Goal: Task Accomplishment & Management: Manage account settings

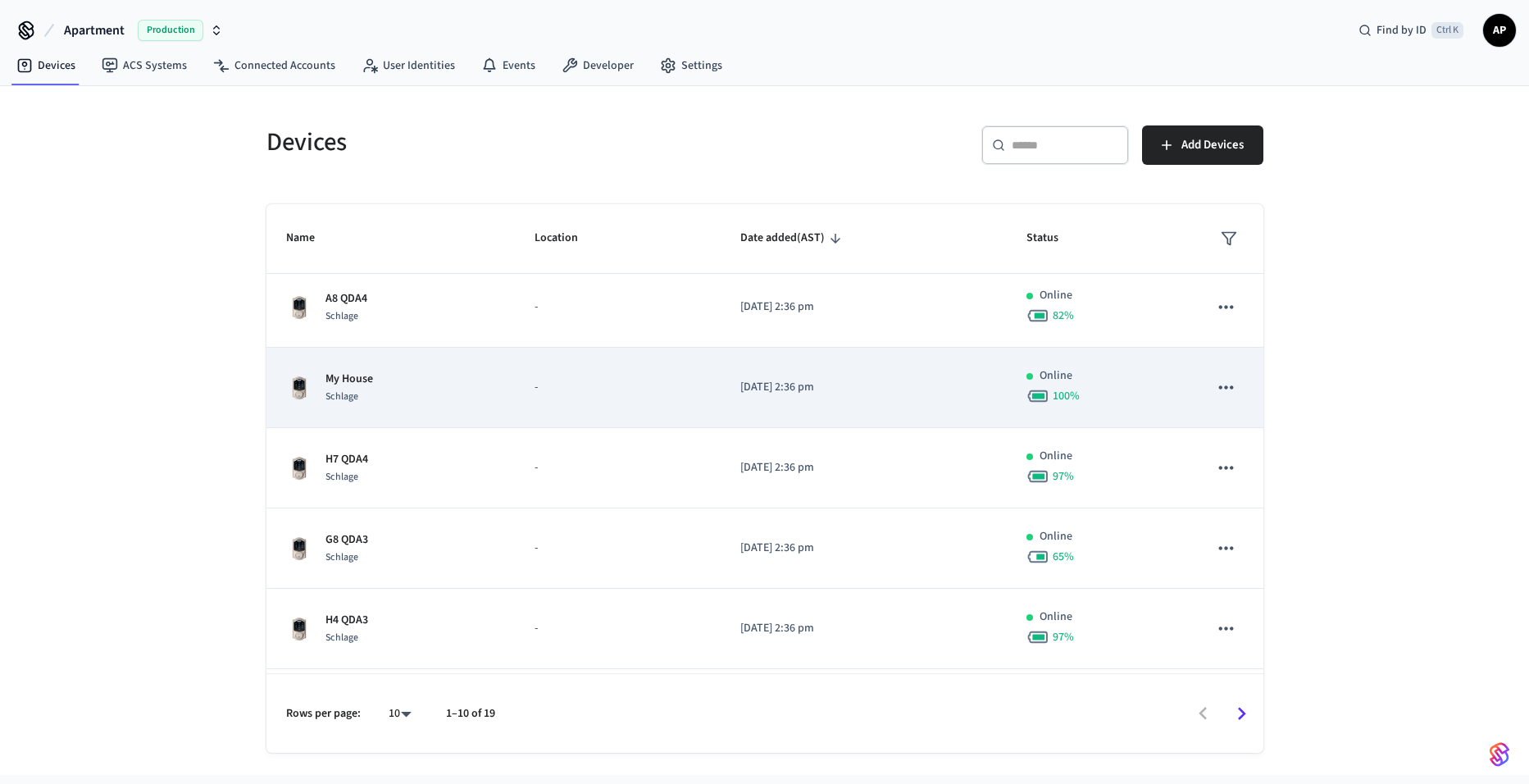
scroll to position [404, 0]
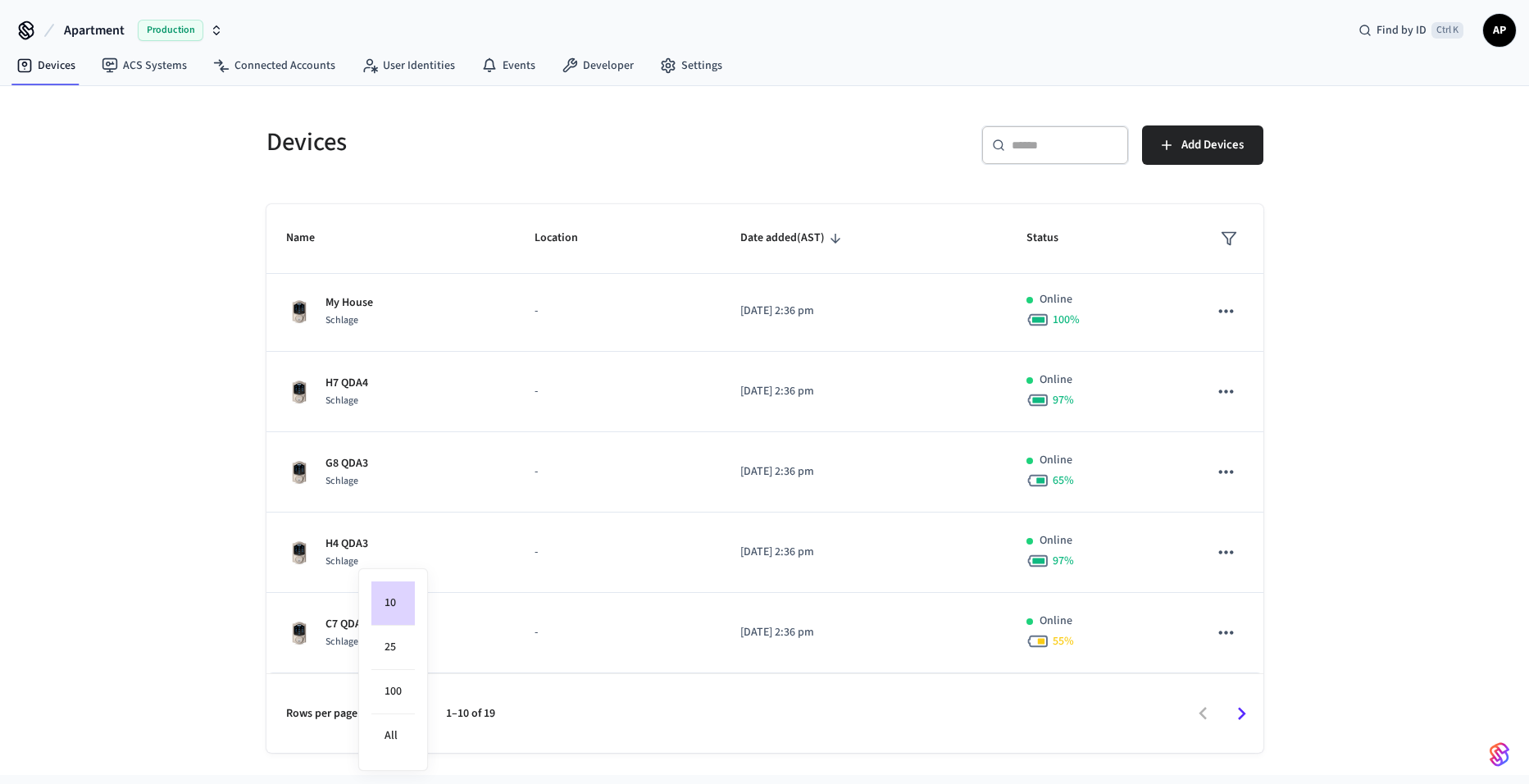
click at [397, 723] on body "Apartment Production Find by ID Ctrl K AP Devices ACS Systems Connected Account…" at bounding box center [764, 387] width 1529 height 775
click at [401, 741] on li "All" at bounding box center [392, 735] width 43 height 43
type input "**"
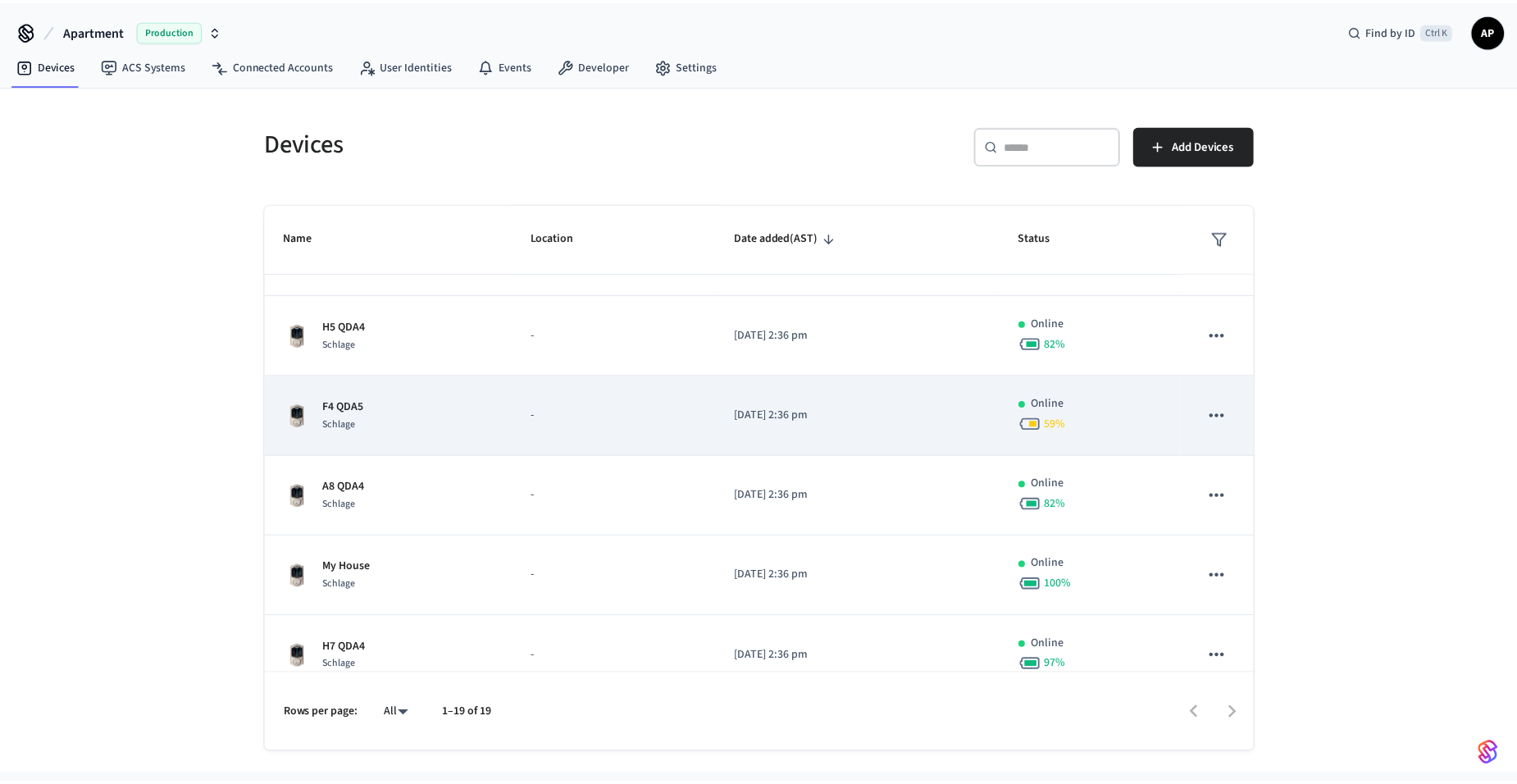
scroll to position [0, 0]
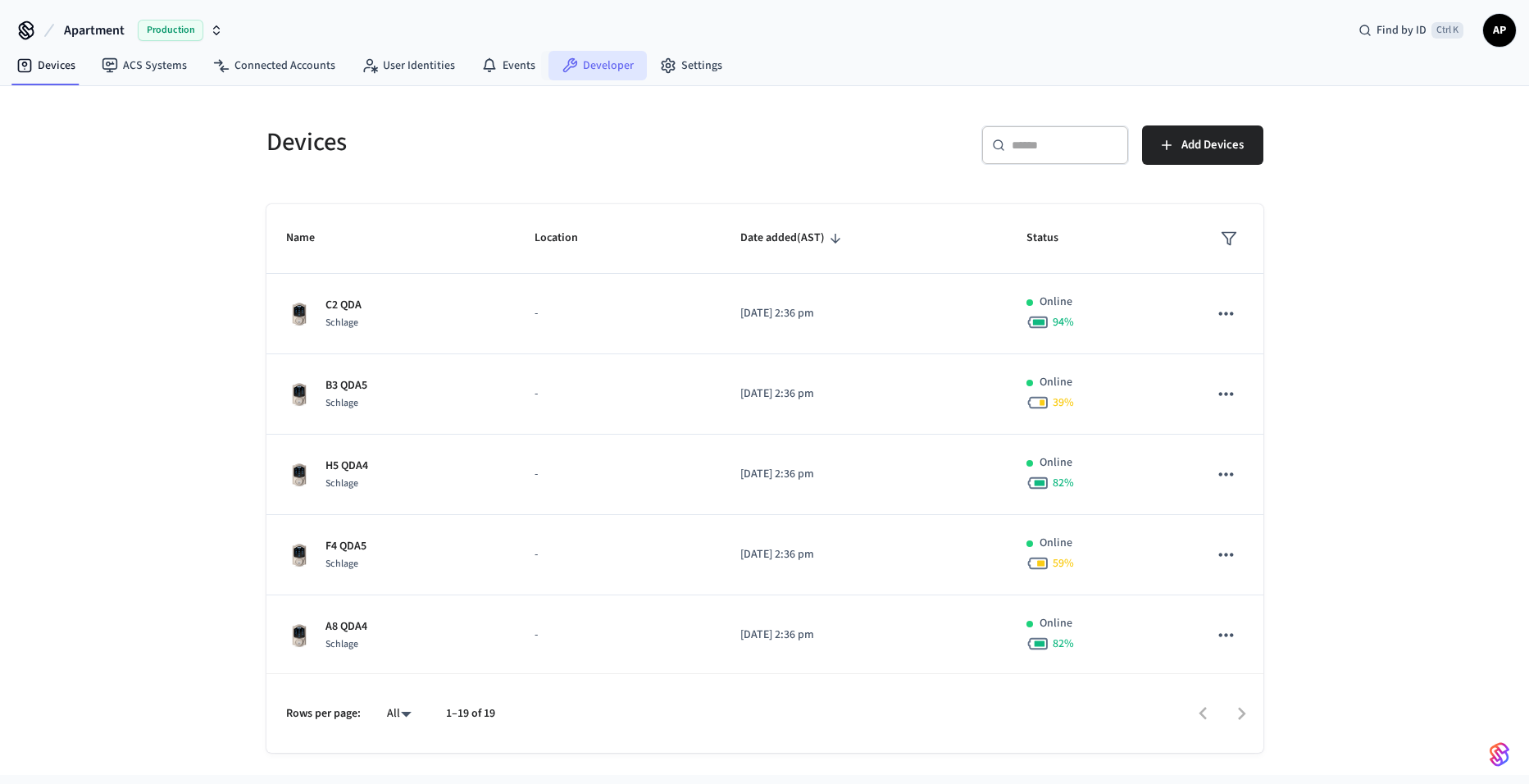
click at [581, 66] on link "Developer" at bounding box center [598, 66] width 99 height 30
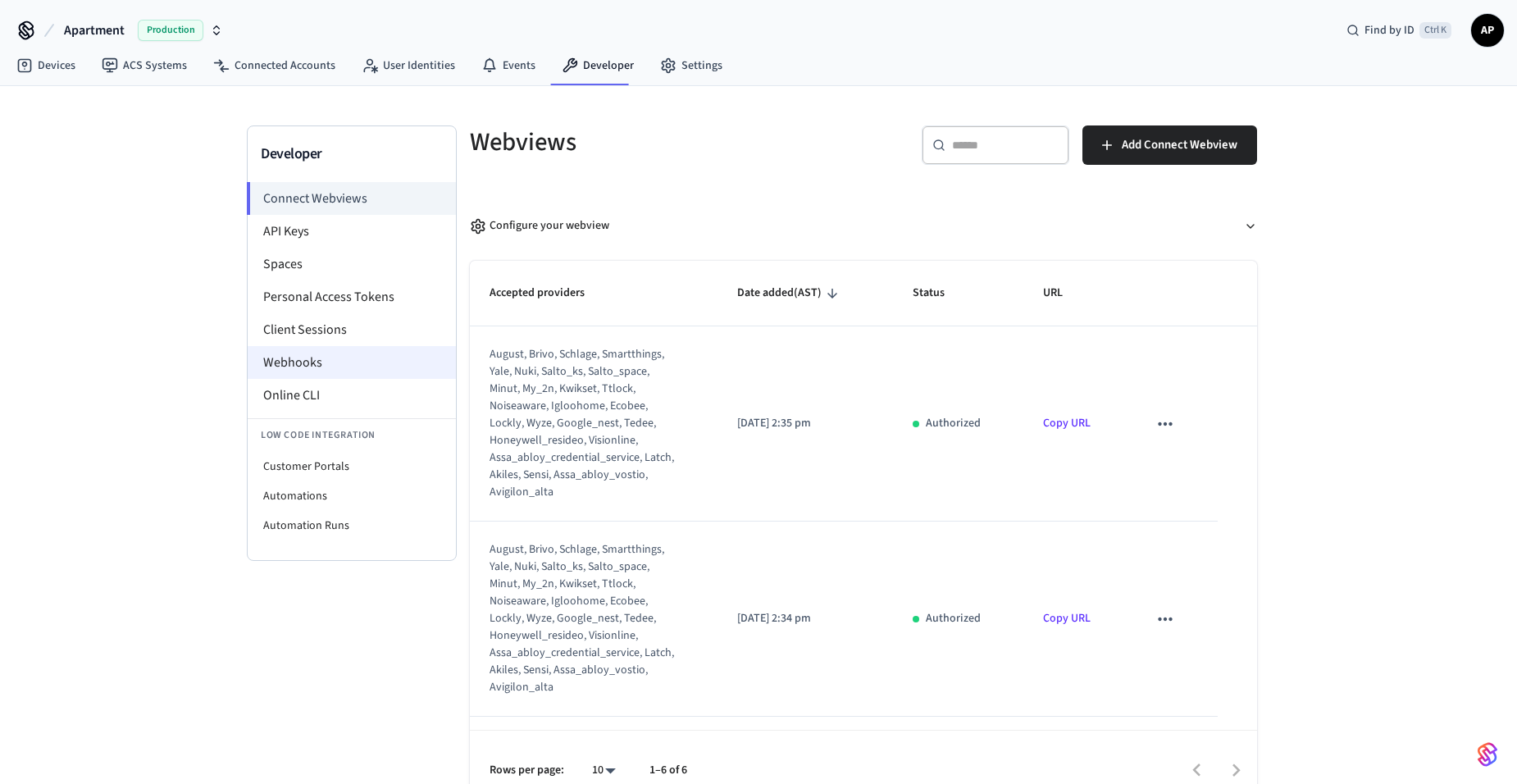
click at [323, 351] on li "Webhooks" at bounding box center [352, 362] width 209 height 33
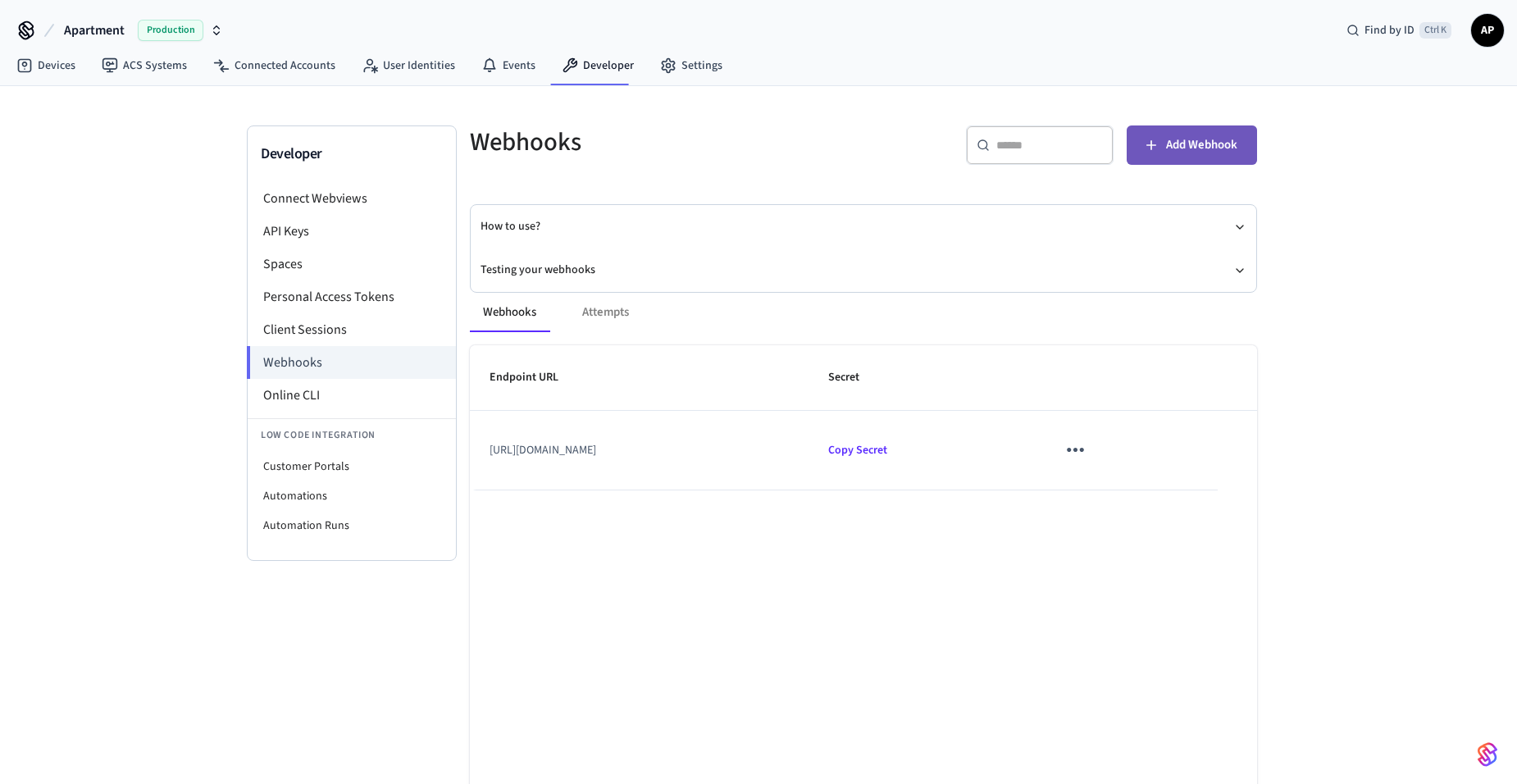
click at [1173, 149] on span "Add Webhook" at bounding box center [1201, 145] width 72 height 21
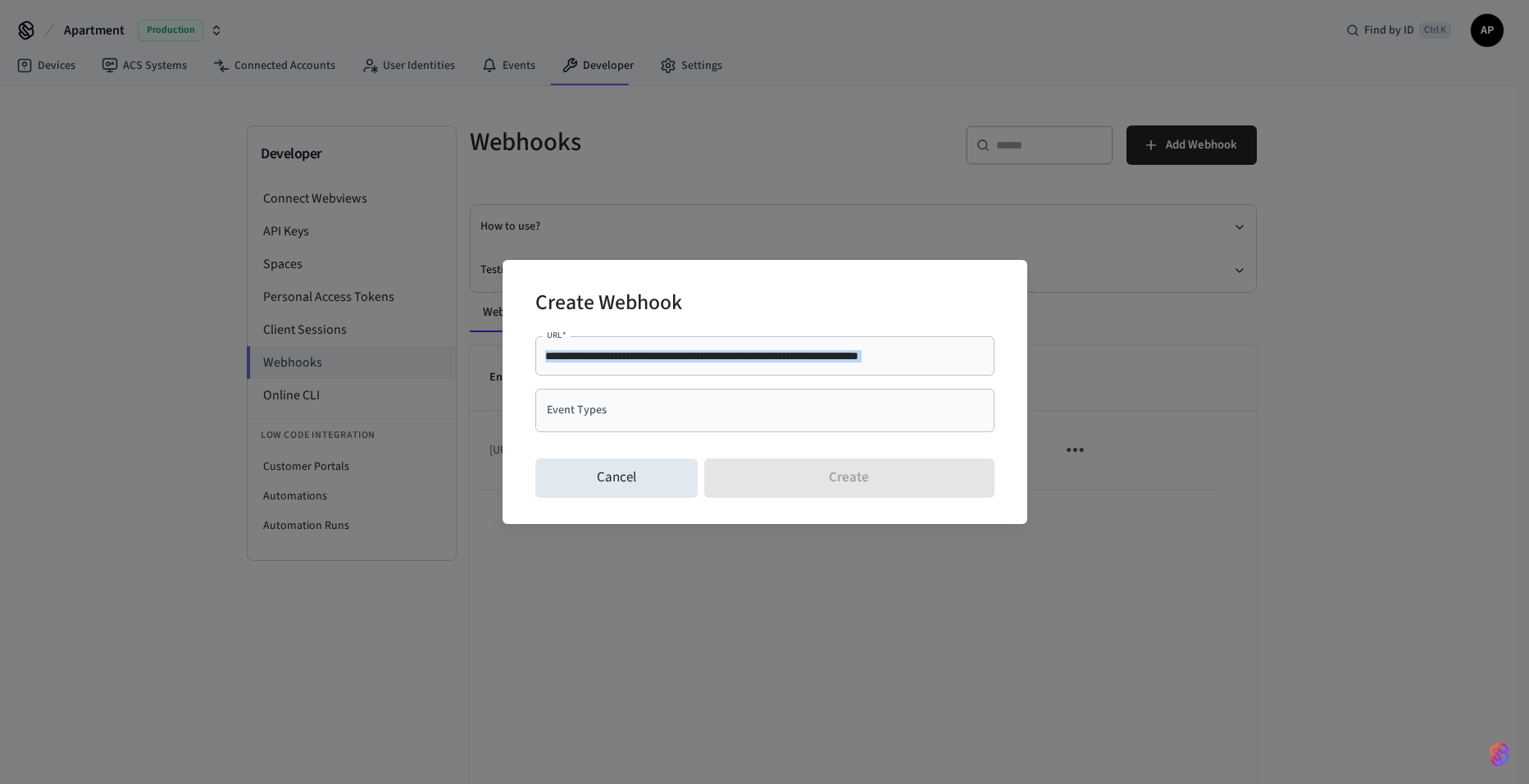
drag, startPoint x: 986, startPoint y: 357, endPoint x: 438, endPoint y: 341, distance: 548.2
click at [438, 341] on div "**********" at bounding box center [764, 392] width 1529 height 784
click at [628, 362] on input "**********" at bounding box center [764, 355] width 439 height 16
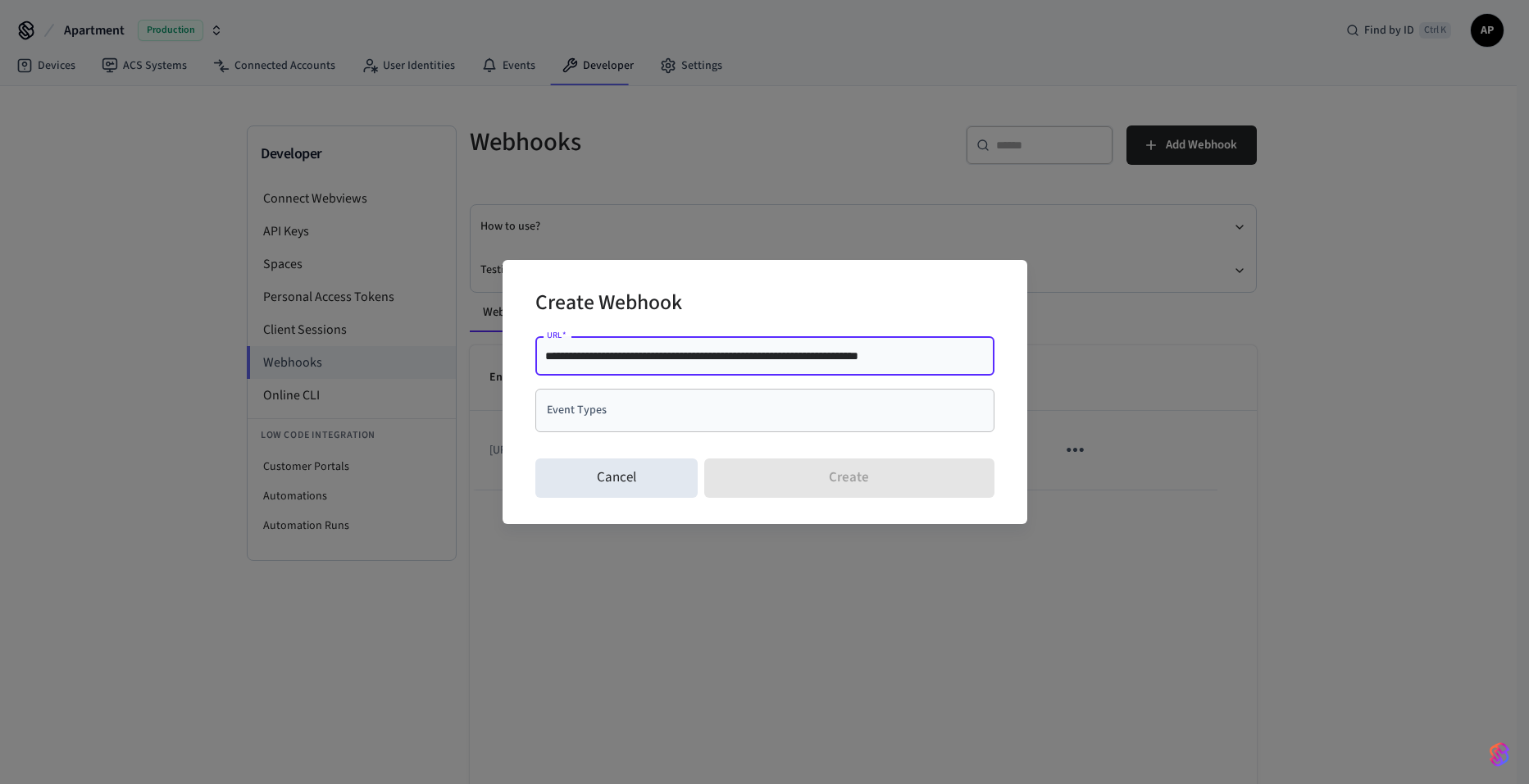
click at [628, 362] on input "**********" at bounding box center [764, 355] width 439 height 16
paste input "text"
type input "**********"
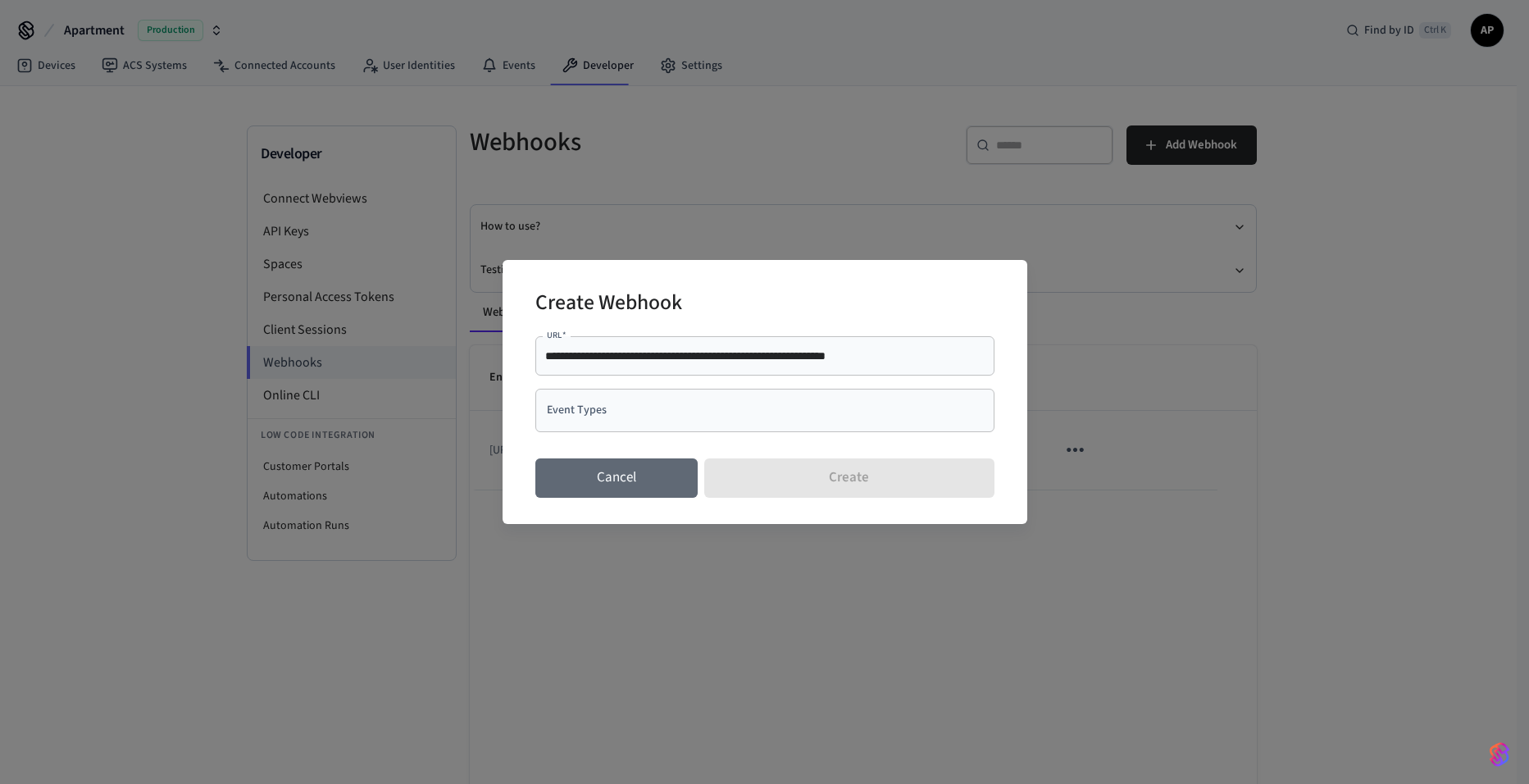
click at [626, 470] on button "Cancel" at bounding box center [617, 478] width 163 height 39
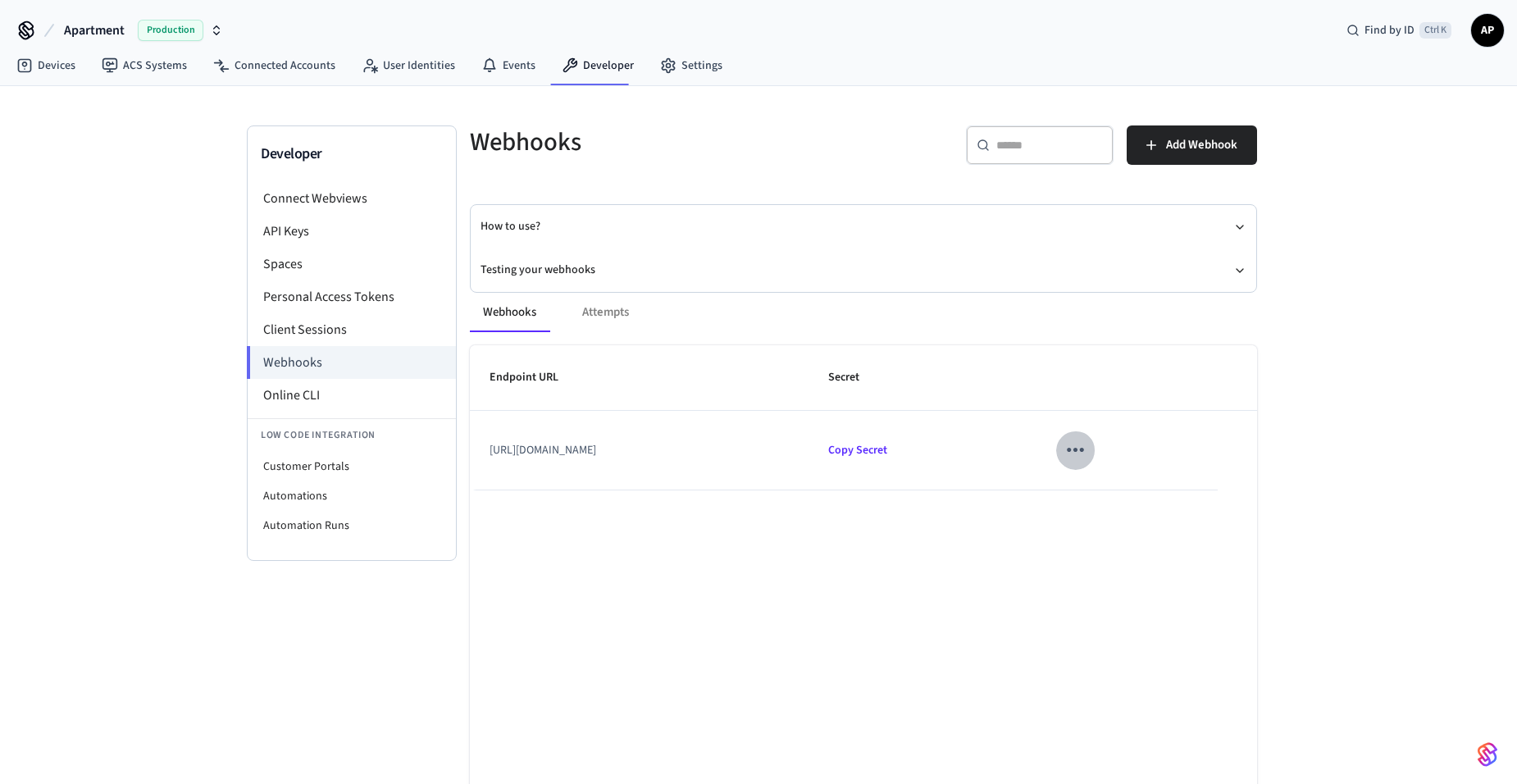
click at [1088, 446] on icon "sticky table" at bounding box center [1075, 449] width 26 height 26
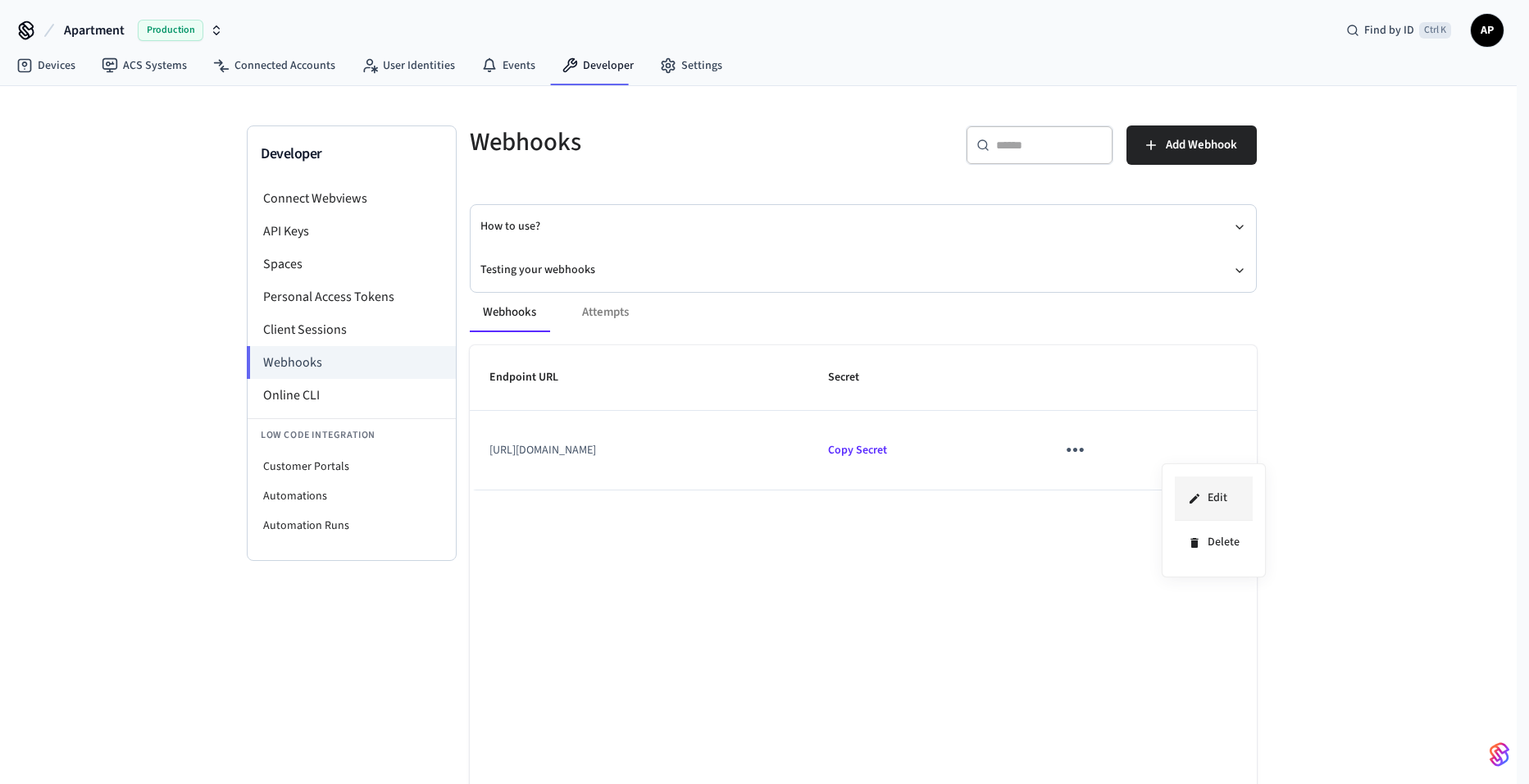
click at [1186, 490] on li "Edit" at bounding box center [1213, 498] width 77 height 44
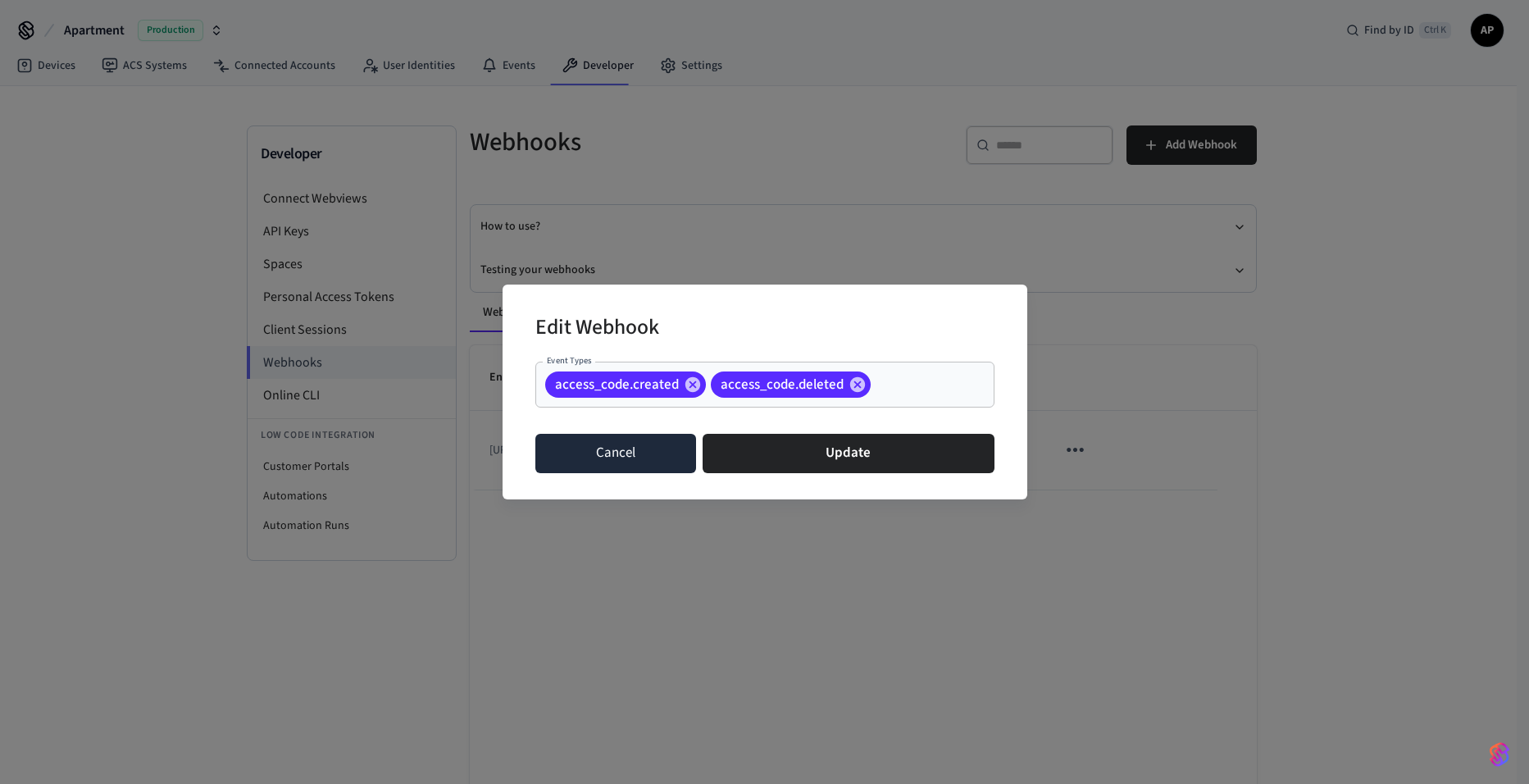
click at [625, 444] on button "Cancel" at bounding box center [616, 453] width 162 height 39
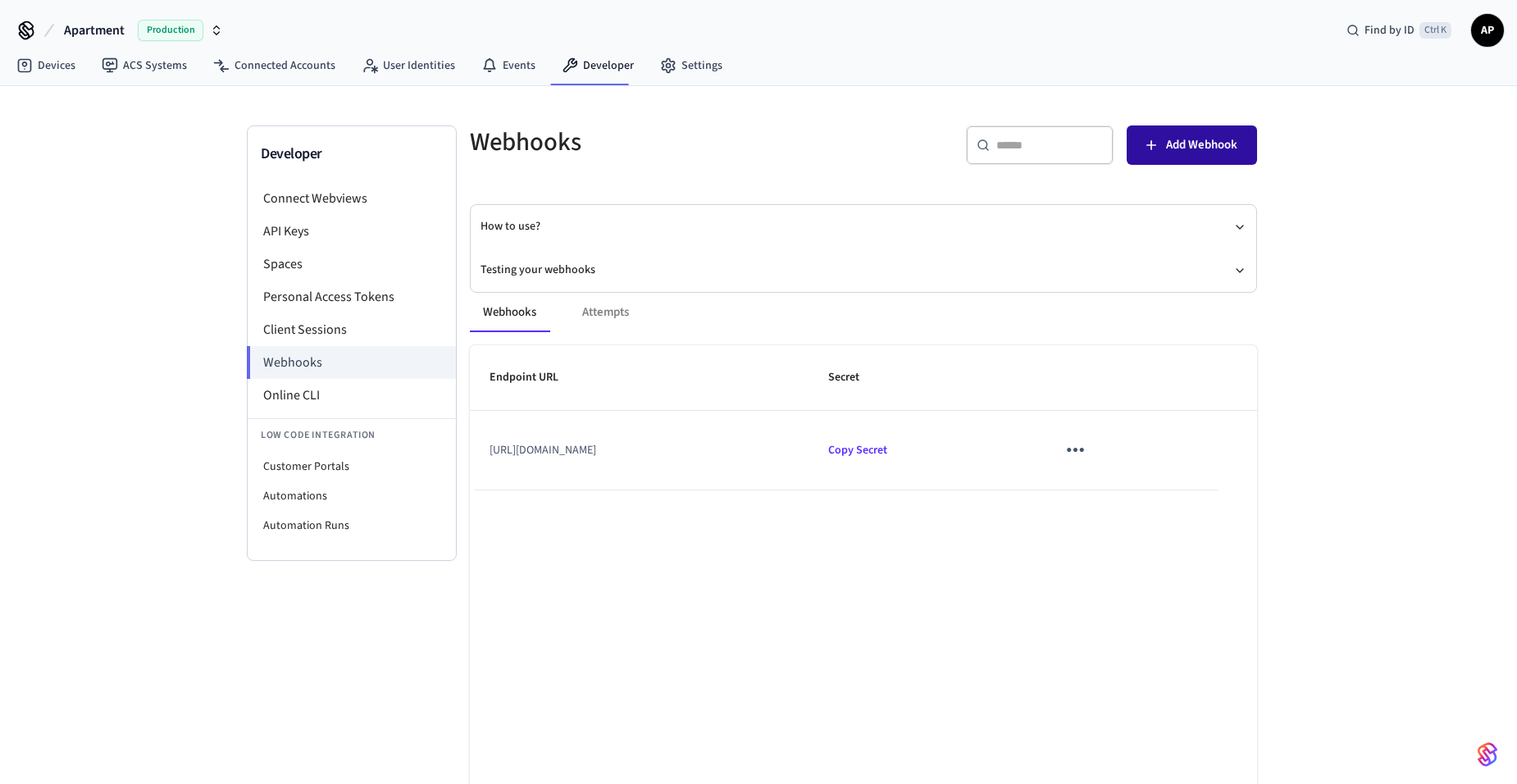
click at [1173, 146] on span "Add Webhook" at bounding box center [1201, 145] width 72 height 21
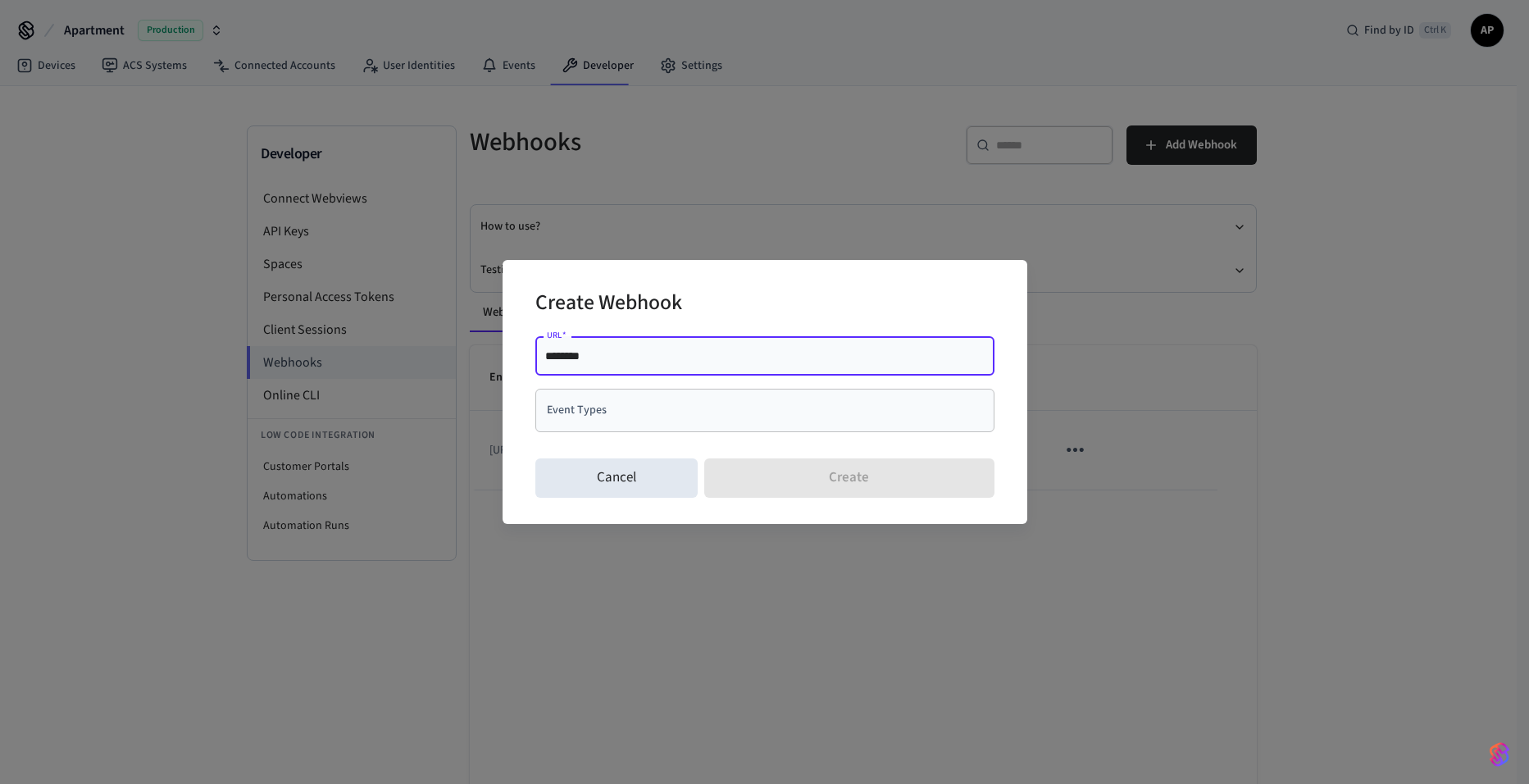
click at [598, 351] on input "********" at bounding box center [764, 355] width 439 height 16
type input "**********"
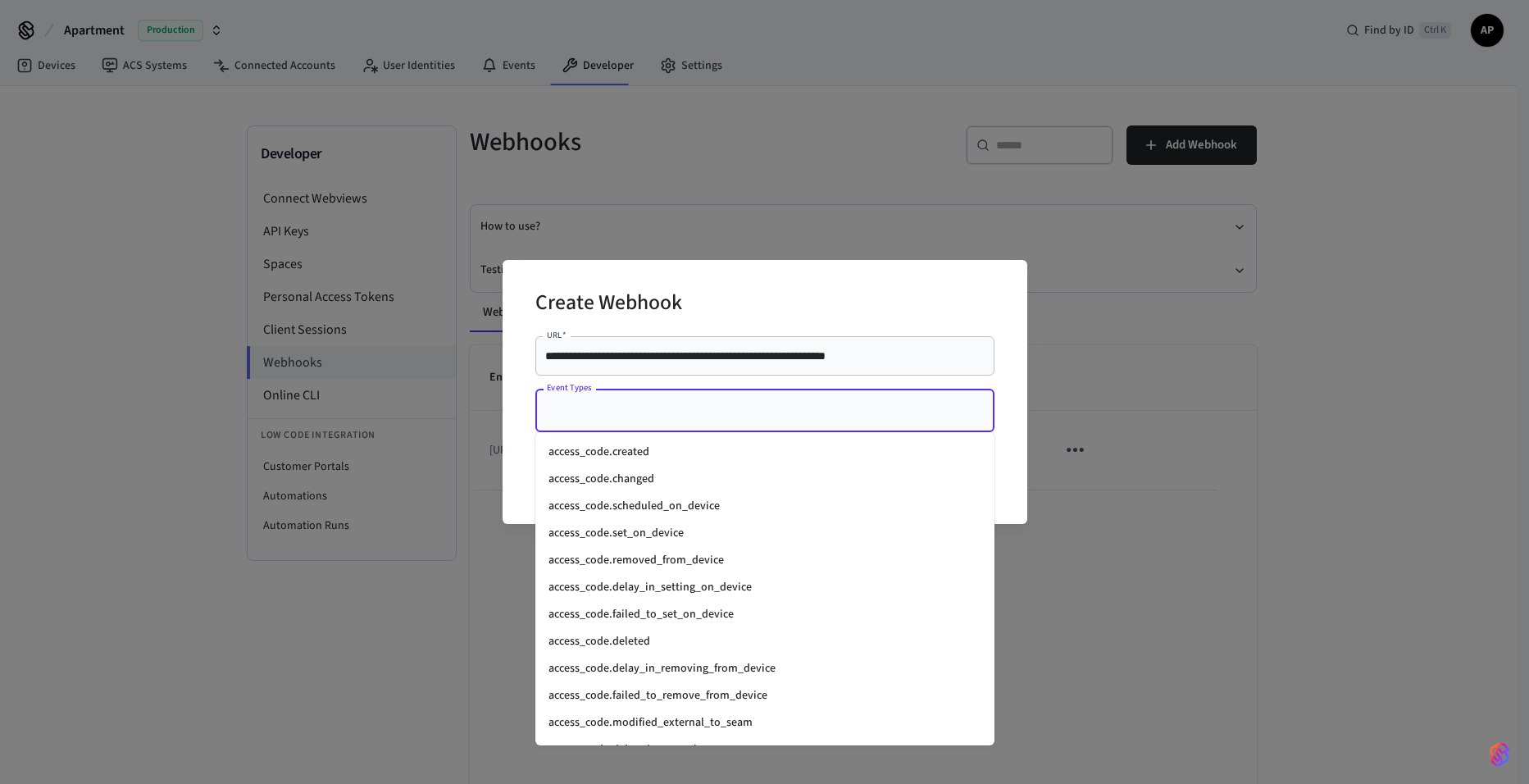
click at [572, 423] on input "Event Types" at bounding box center [752, 410] width 420 height 29
click at [666, 454] on li "access_code.created" at bounding box center [764, 452] width 459 height 27
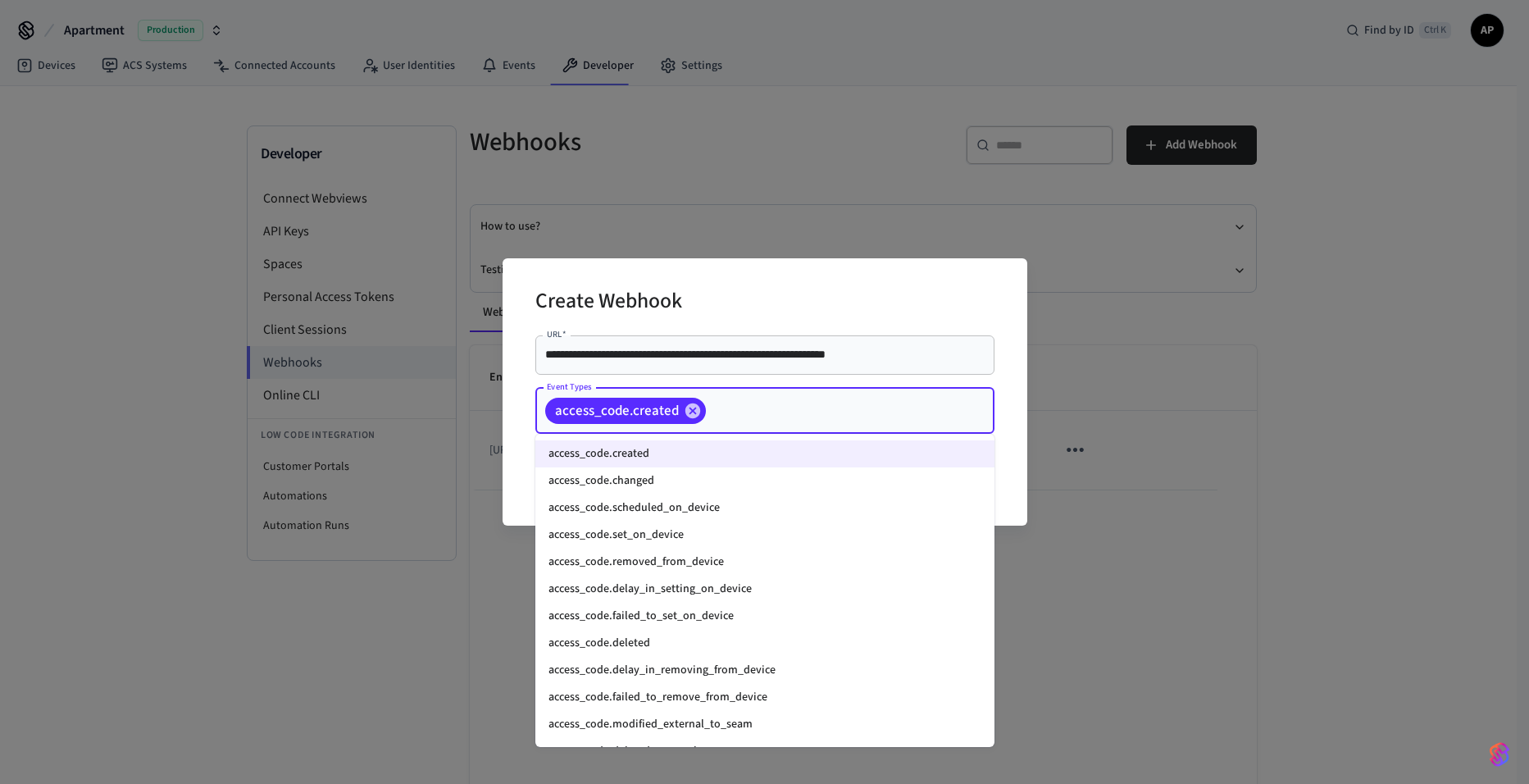
click at [753, 405] on input "Event Types" at bounding box center [824, 410] width 232 height 29
click at [623, 639] on li "access_code.deleted" at bounding box center [764, 644] width 459 height 27
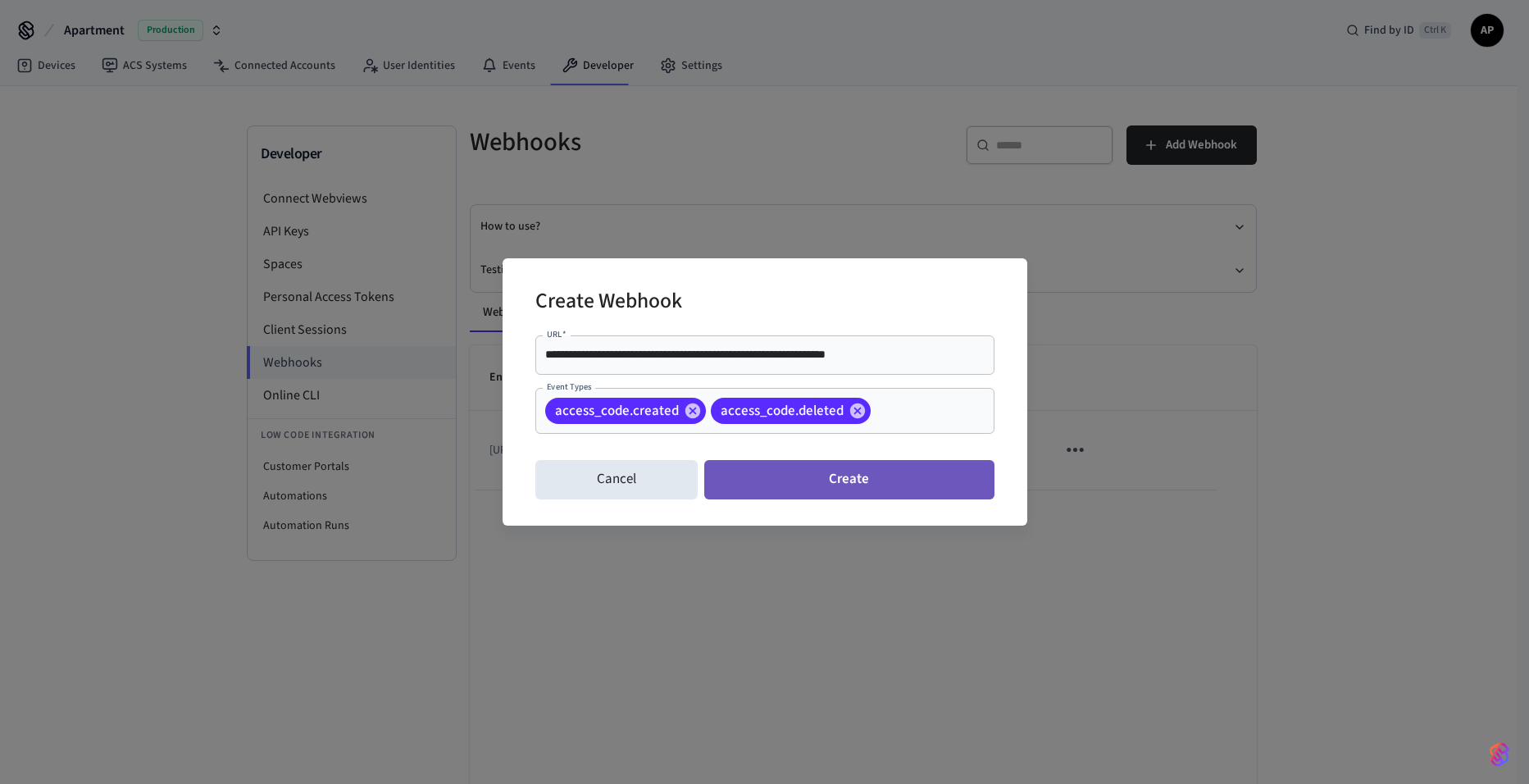
click at [827, 474] on button "Create" at bounding box center [849, 479] width 289 height 39
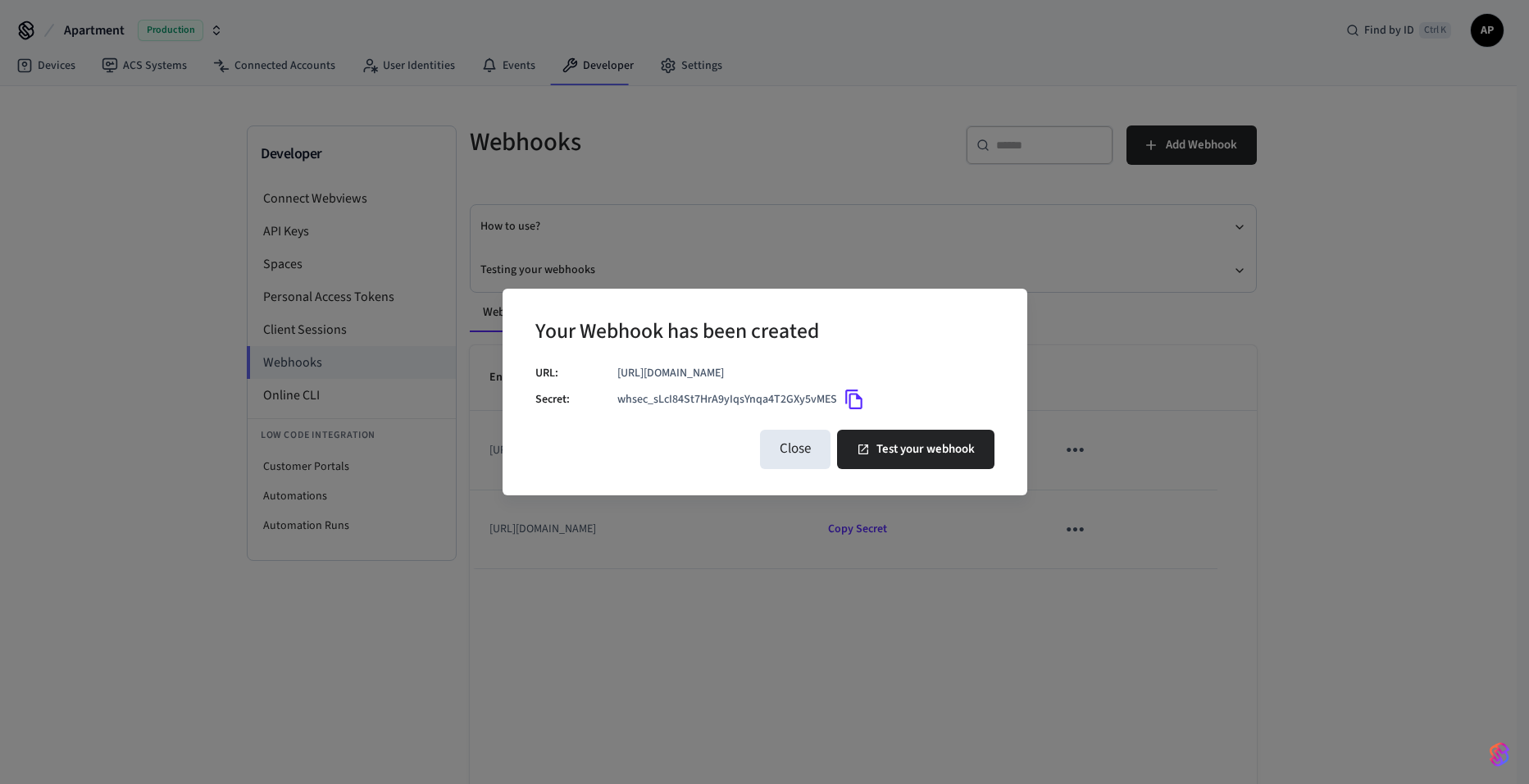
click at [856, 406] on icon "Copy" at bounding box center [854, 398] width 21 height 21
click at [792, 446] on button "Close" at bounding box center [795, 449] width 71 height 39
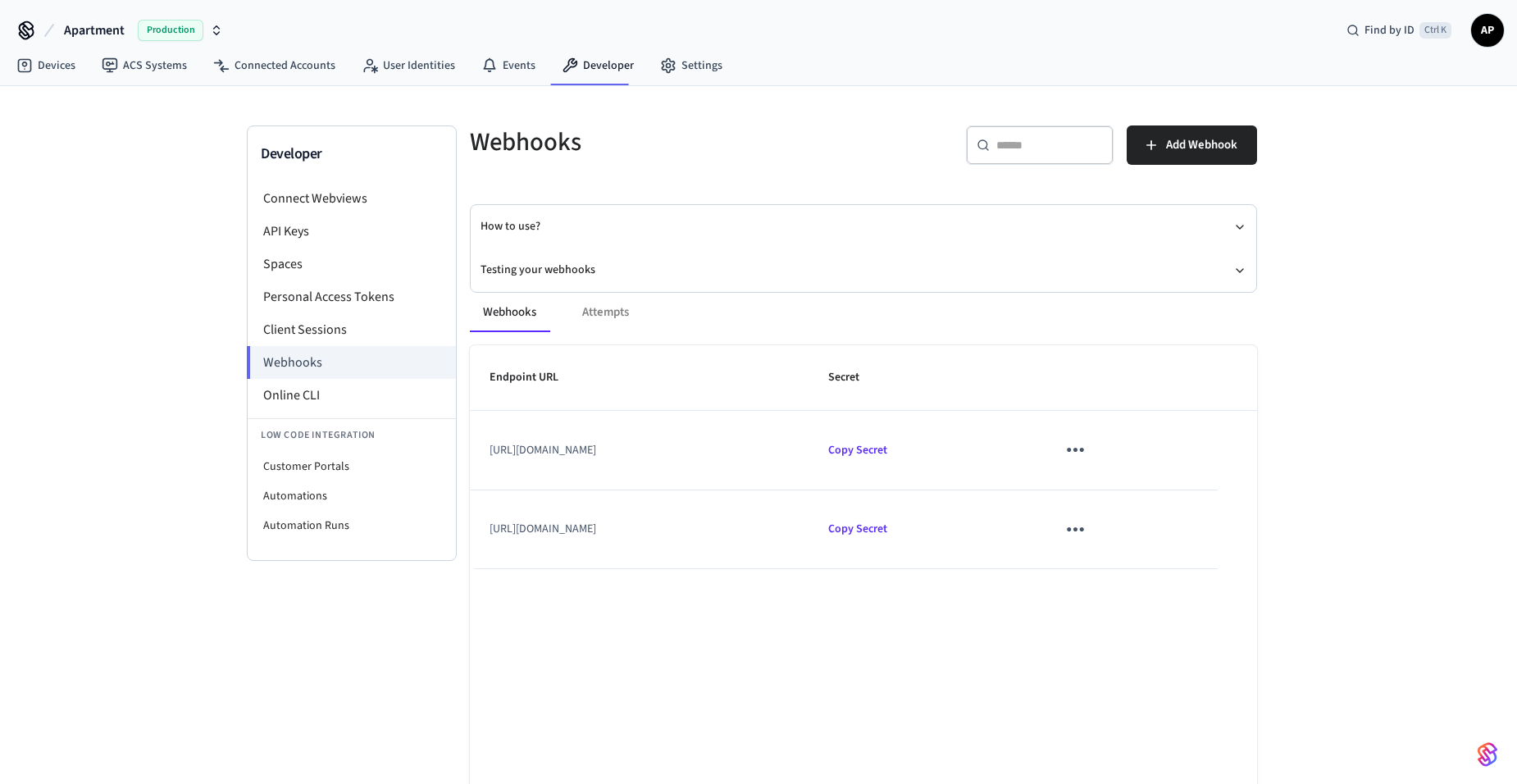
click at [1088, 536] on icon "sticky table" at bounding box center [1075, 529] width 26 height 26
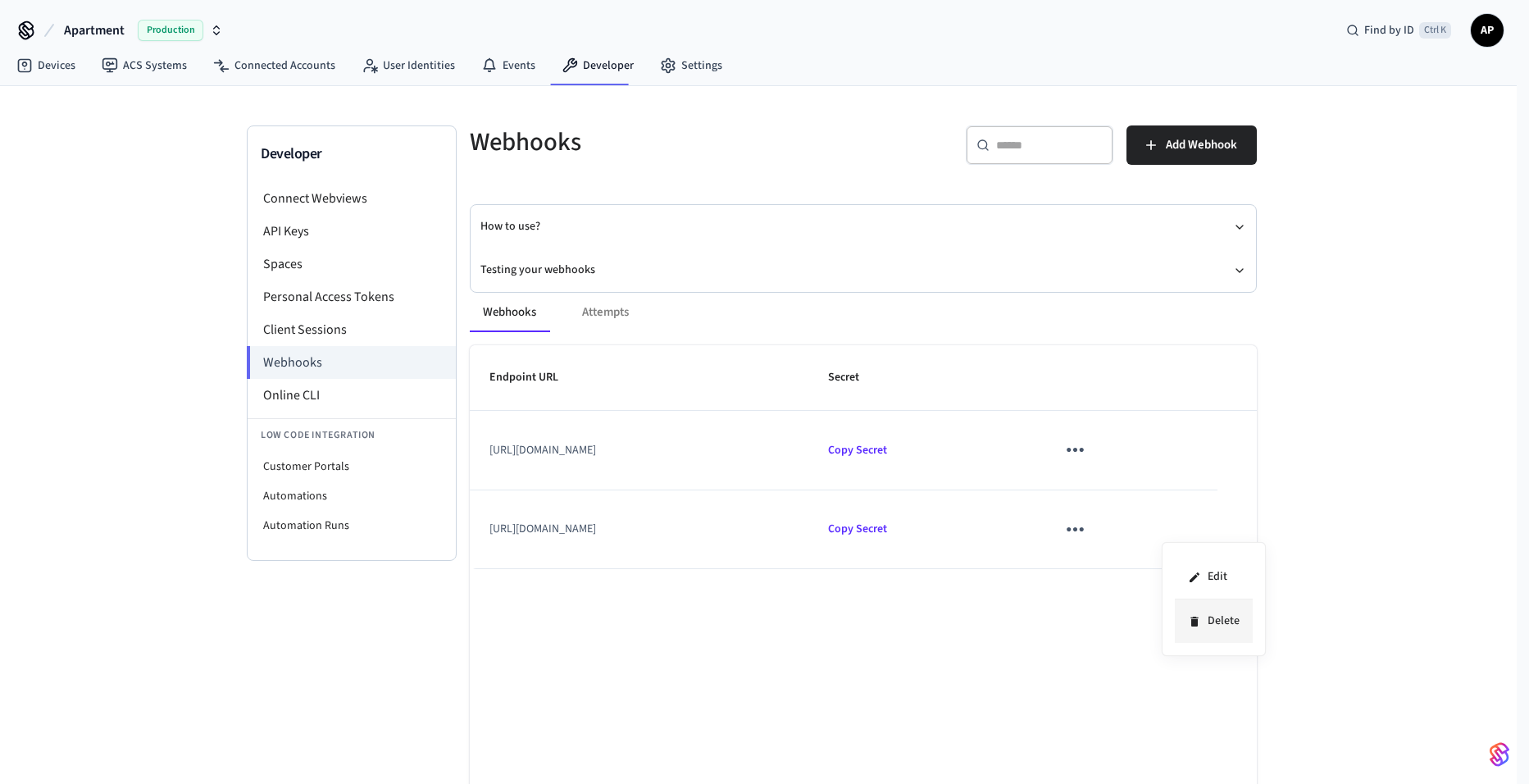
click at [1200, 619] on icon at bounding box center [1194, 621] width 13 height 13
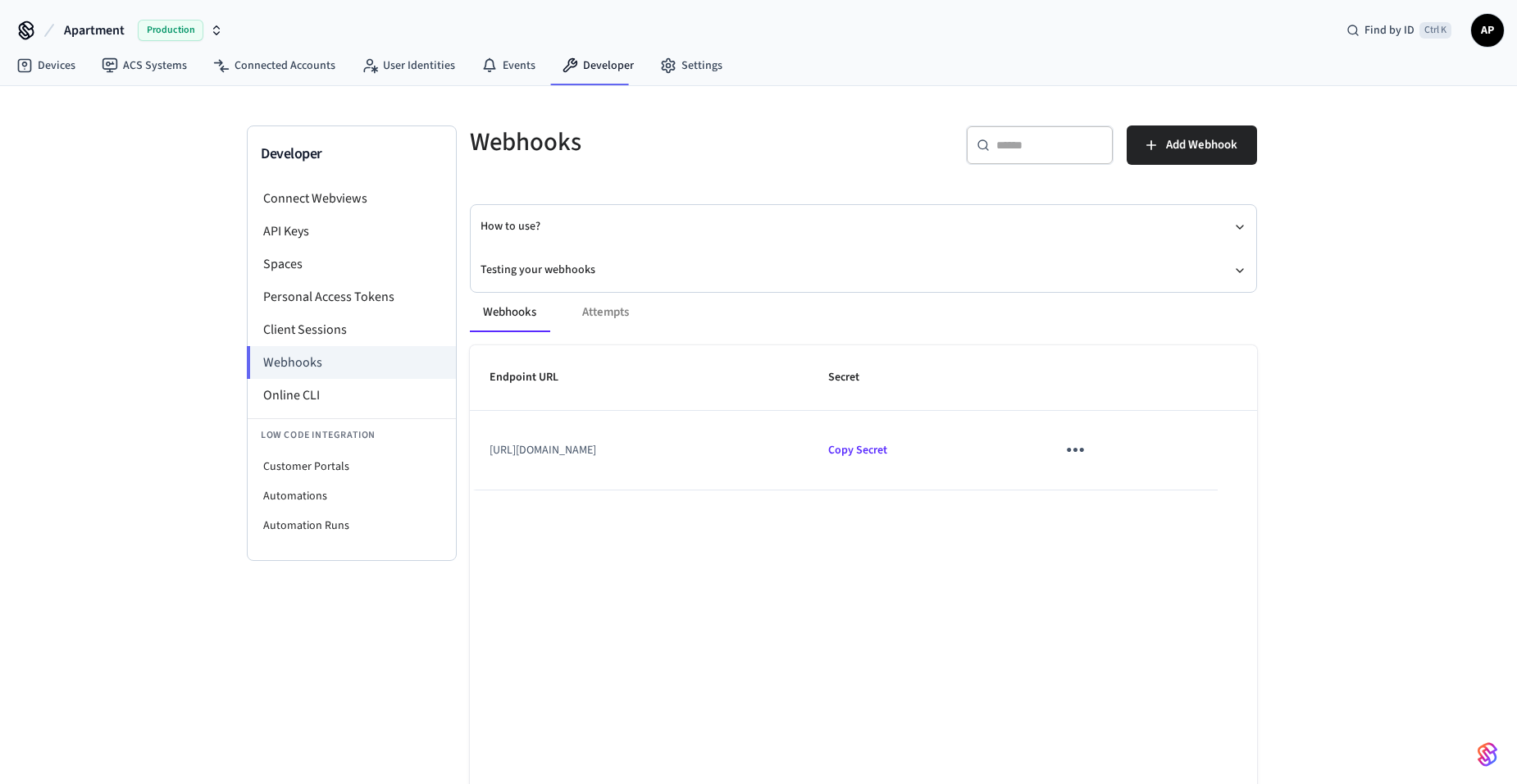
click at [649, 311] on div "Webhooks Attempts" at bounding box center [863, 312] width 787 height 39
click at [611, 312] on div "Webhooks Attempts" at bounding box center [863, 312] width 787 height 39
click at [592, 316] on div "Webhooks Attempts" at bounding box center [863, 312] width 787 height 39
click at [526, 320] on button "Webhooks" at bounding box center [509, 312] width 79 height 39
click at [608, 318] on div "Webhooks Attempts" at bounding box center [863, 312] width 787 height 39
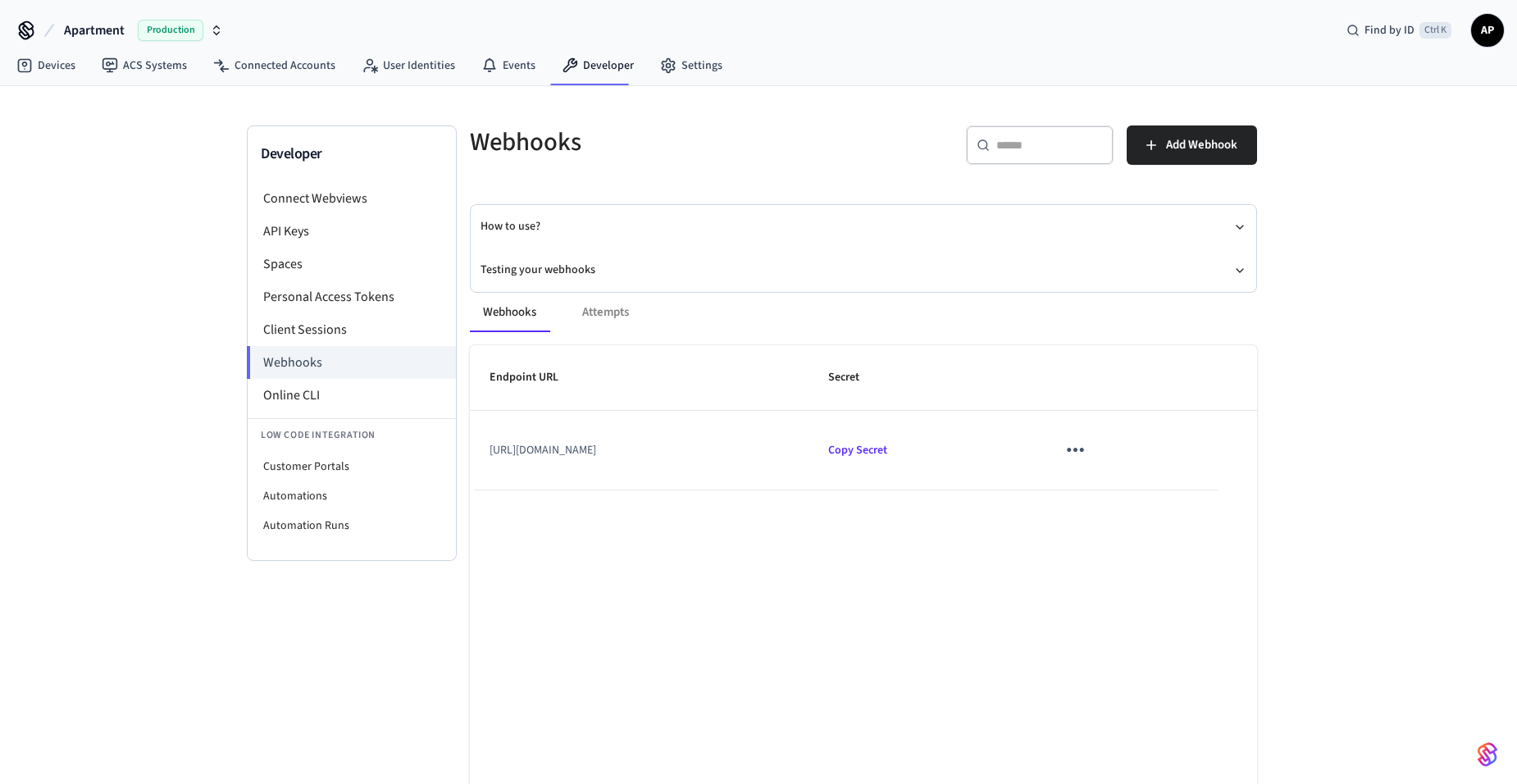
click at [523, 320] on button "Webhooks" at bounding box center [509, 312] width 79 height 39
click at [604, 321] on div "Webhooks Attempts" at bounding box center [863, 312] width 787 height 39
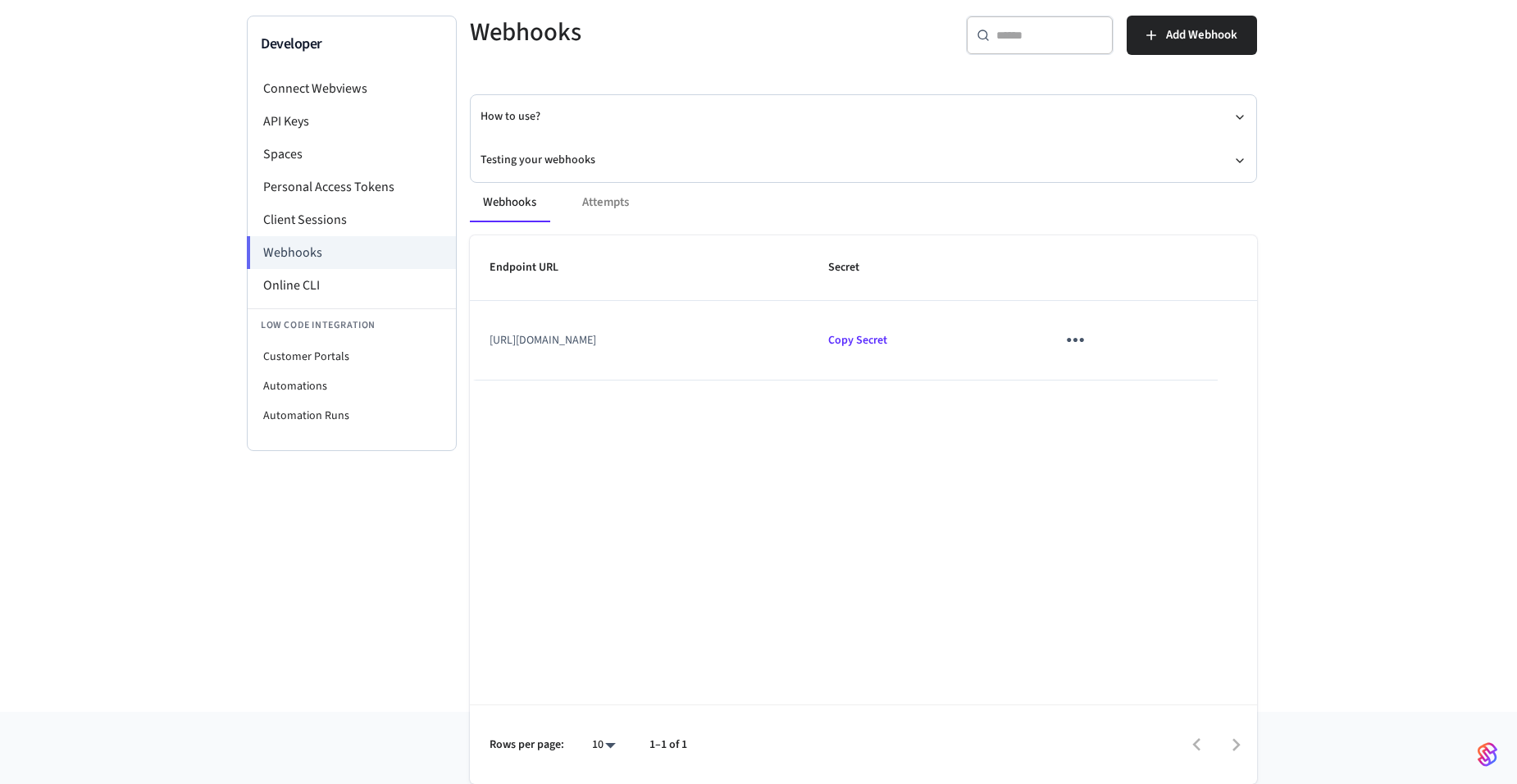
click at [1088, 336] on icon "sticky table" at bounding box center [1075, 340] width 26 height 26
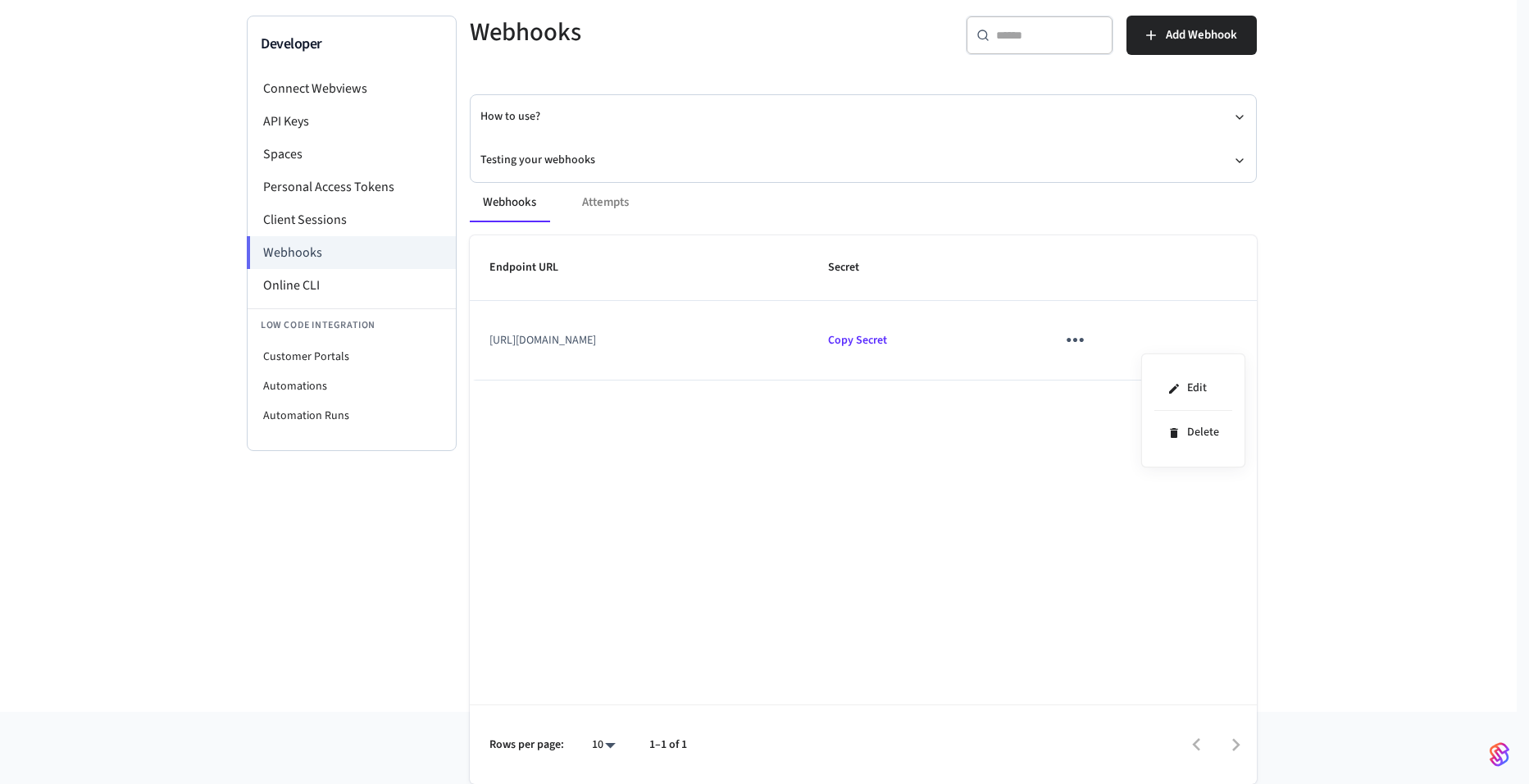
click at [1159, 336] on div at bounding box center [764, 392] width 1529 height 784
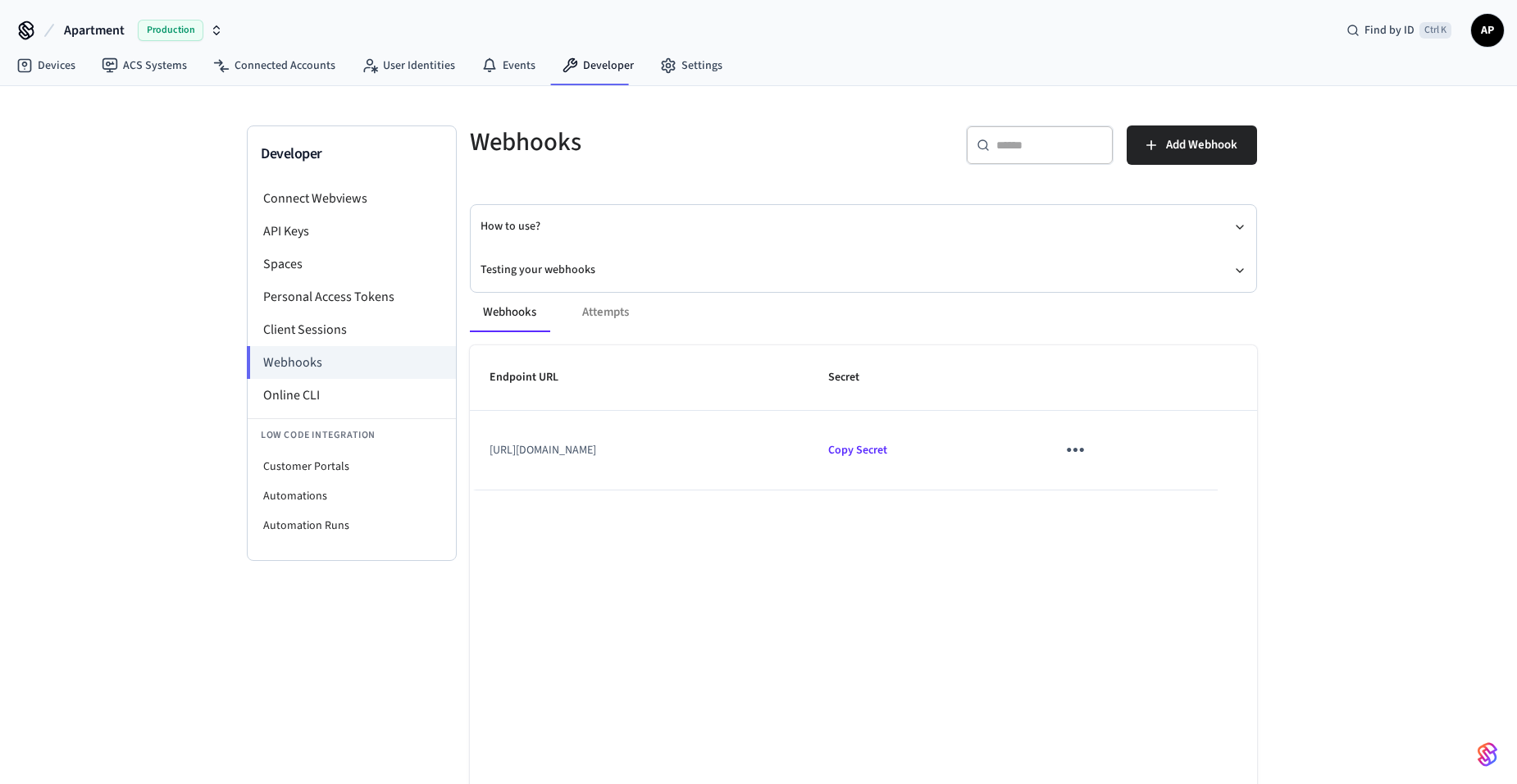
click at [609, 313] on div "Webhooks Attempts" at bounding box center [863, 312] width 787 height 39
click at [552, 238] on button "How to use?" at bounding box center [862, 226] width 765 height 43
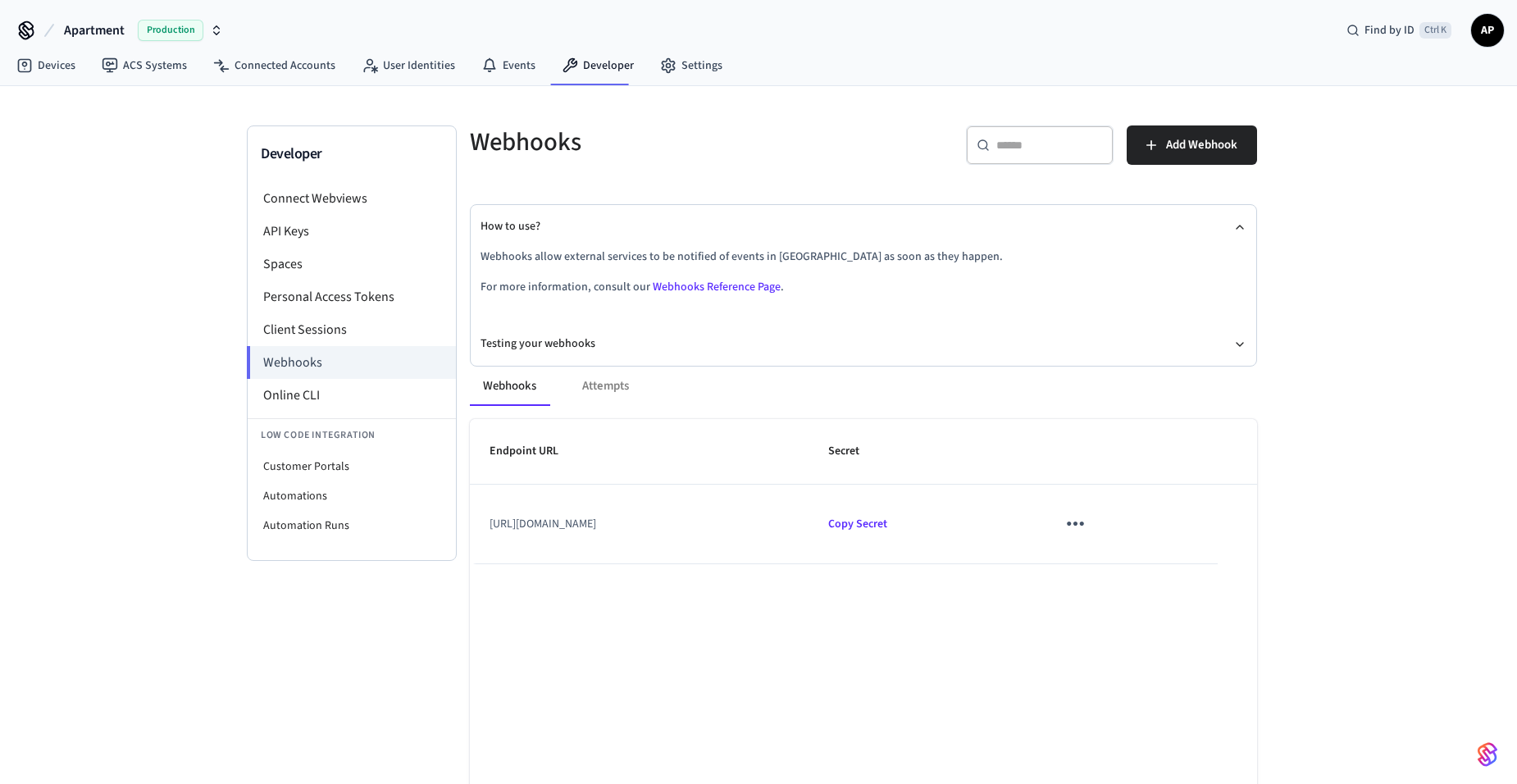
click at [544, 348] on div "Webhooks Attempts Endpoint URL Secret https://automationsolutions365.app.n8n.cl…" at bounding box center [854, 656] width 807 height 621
click at [553, 335] on button "Testing your webhooks" at bounding box center [862, 343] width 765 height 43
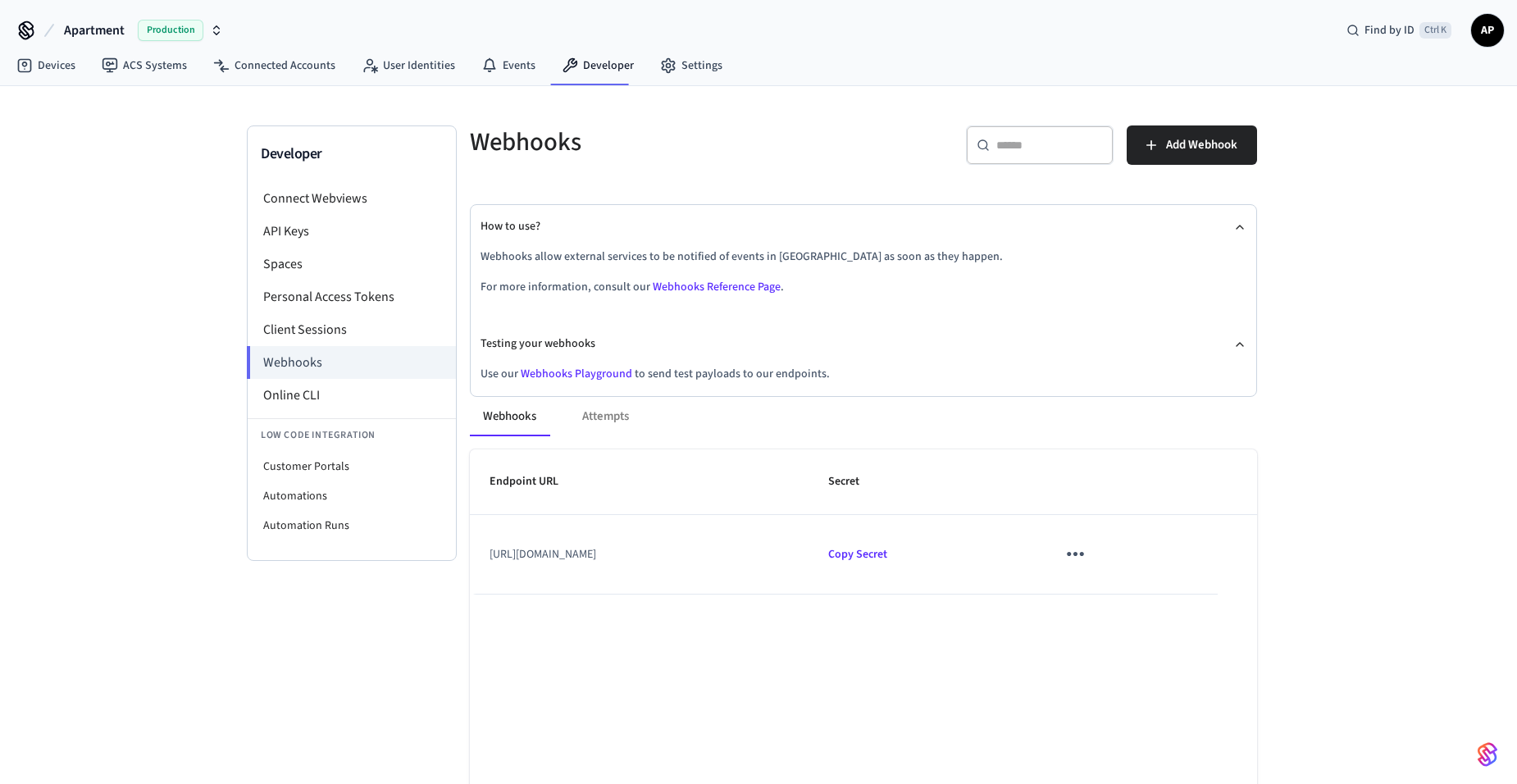
click at [570, 376] on link "Webhooks Playground" at bounding box center [575, 373] width 112 height 16
click at [696, 289] on link "Webhooks Reference Page" at bounding box center [717, 286] width 128 height 16
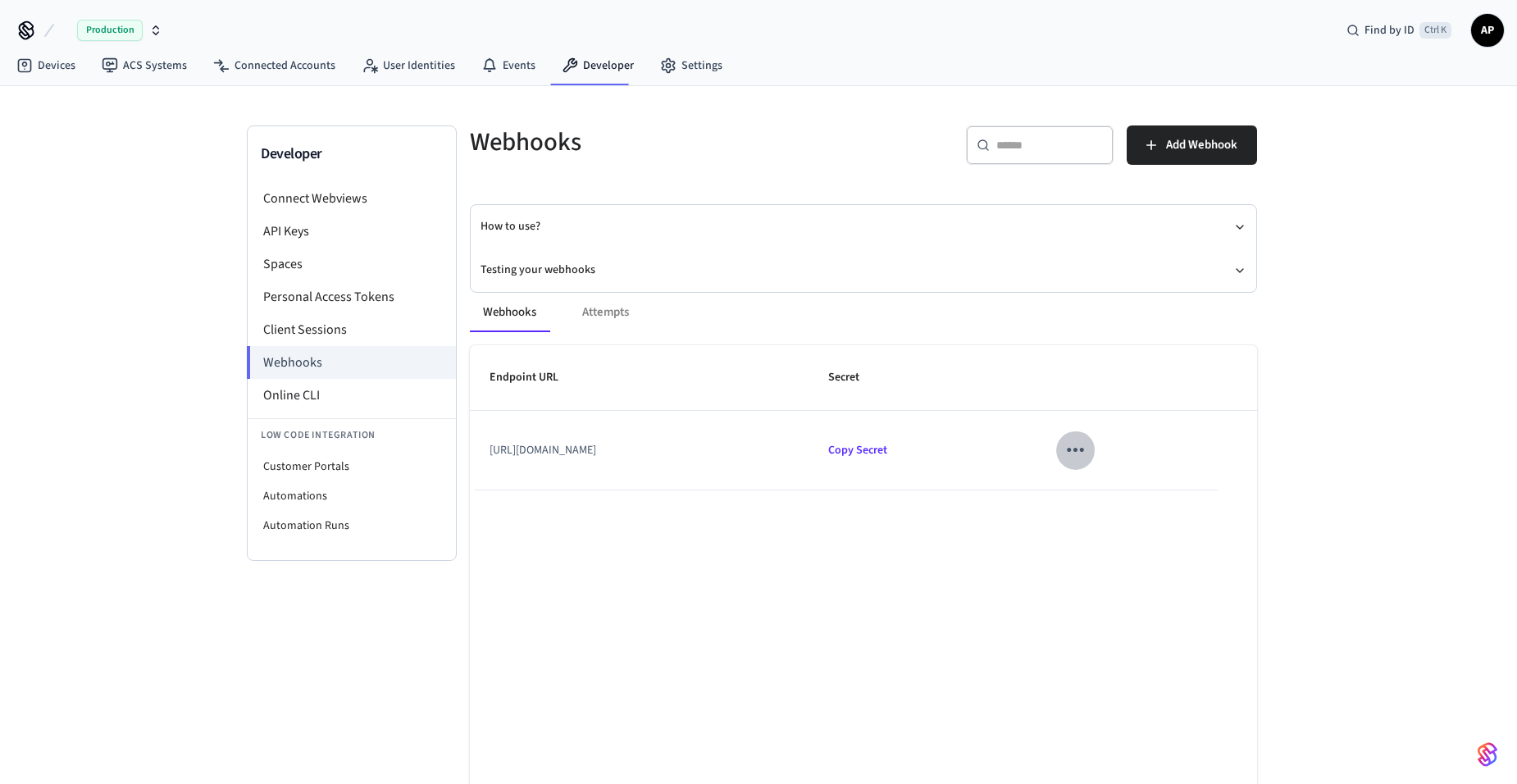
click at [1088, 454] on icon "sticky table" at bounding box center [1075, 449] width 26 height 26
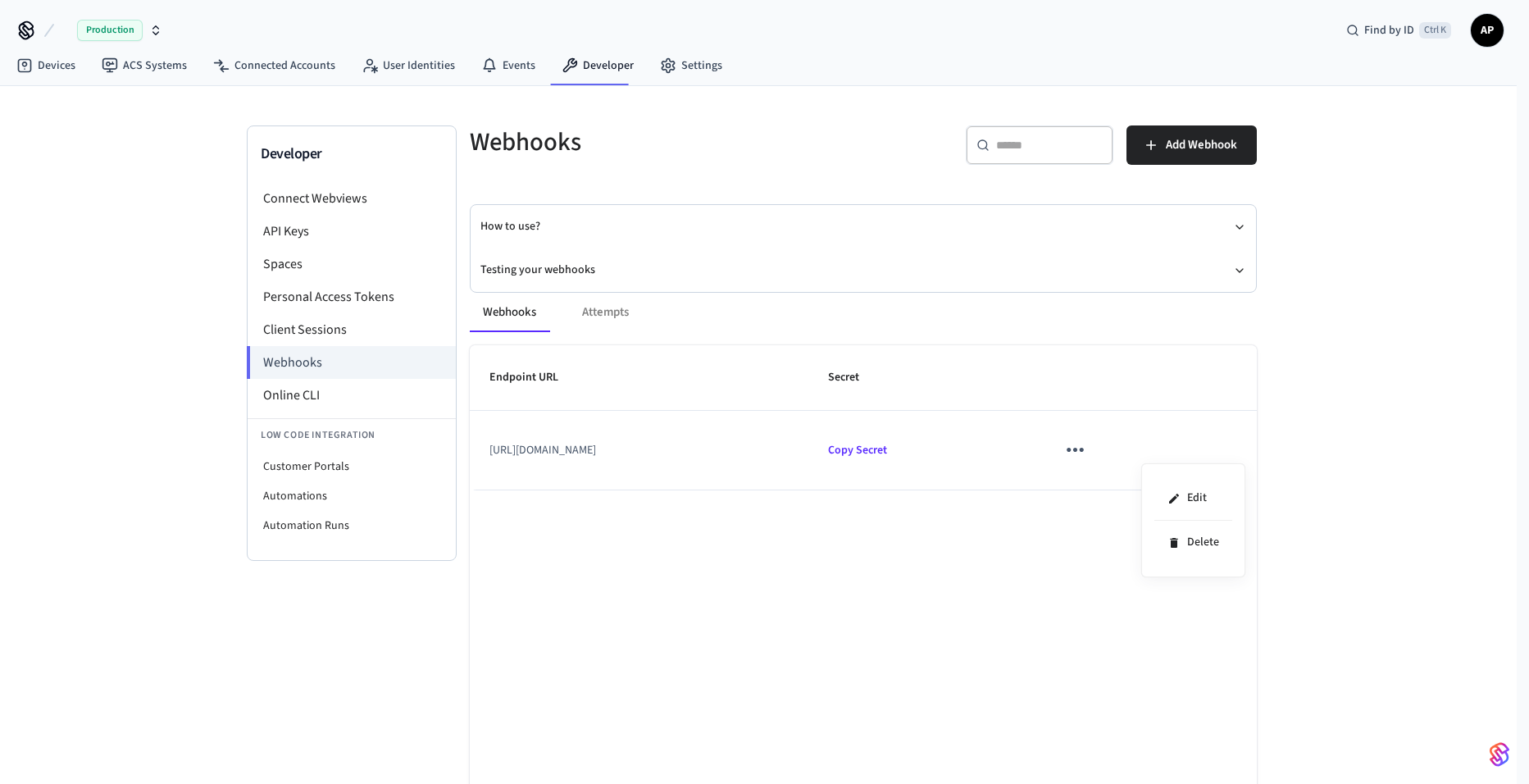
click at [1150, 454] on div at bounding box center [764, 392] width 1529 height 784
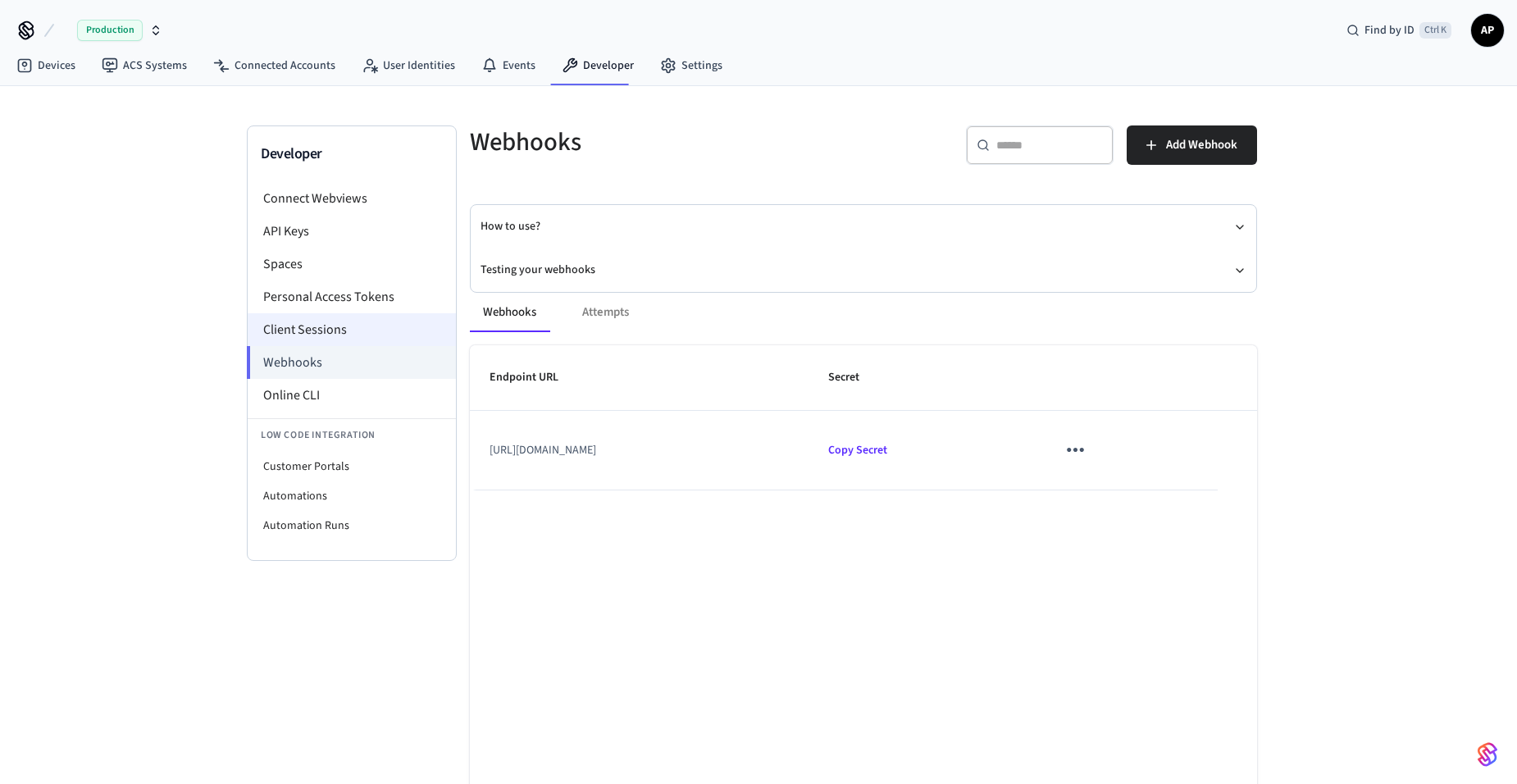
click at [323, 340] on li "Client Sessions" at bounding box center [352, 329] width 209 height 33
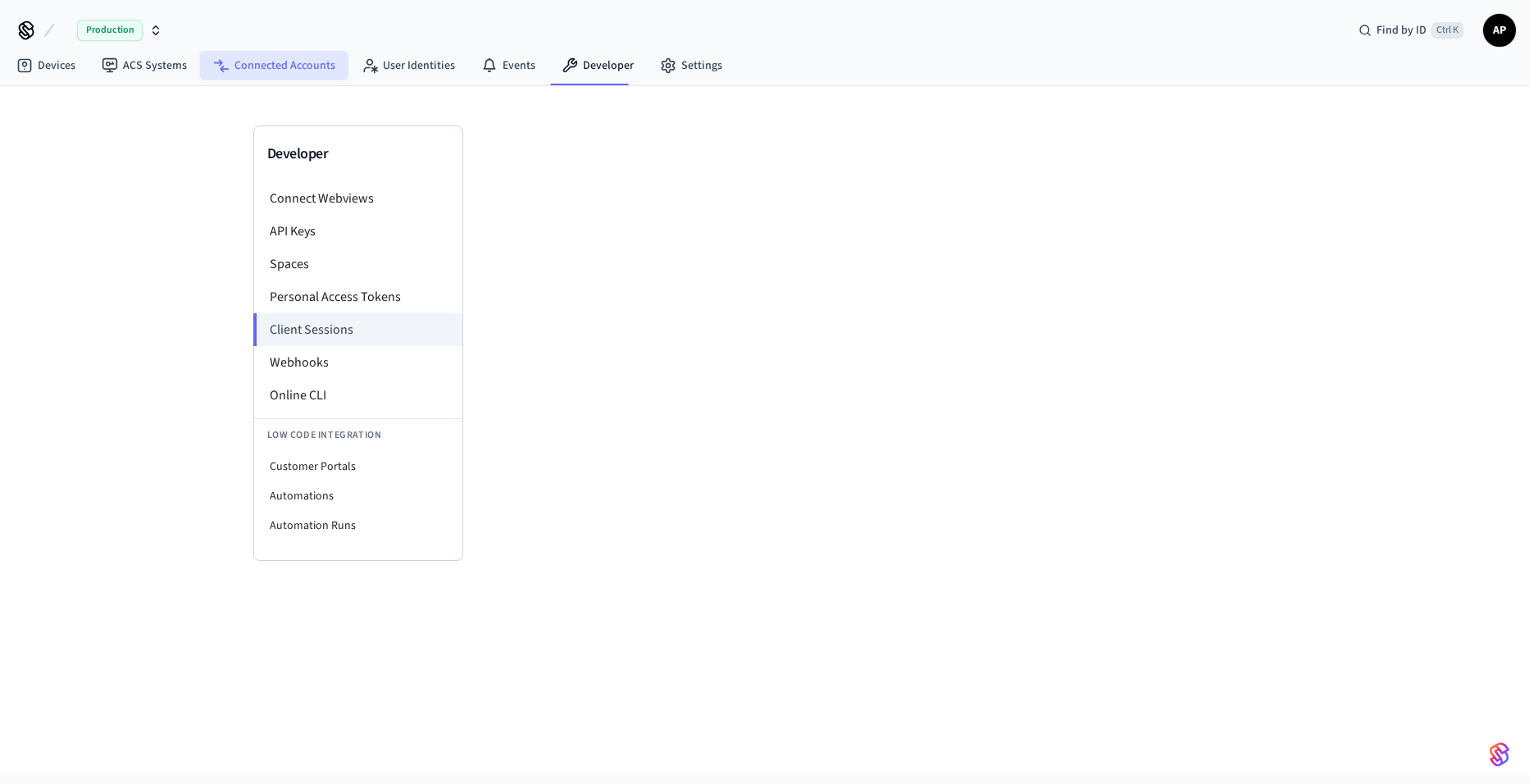
click at [261, 67] on link "Connected Accounts" at bounding box center [274, 66] width 148 height 30
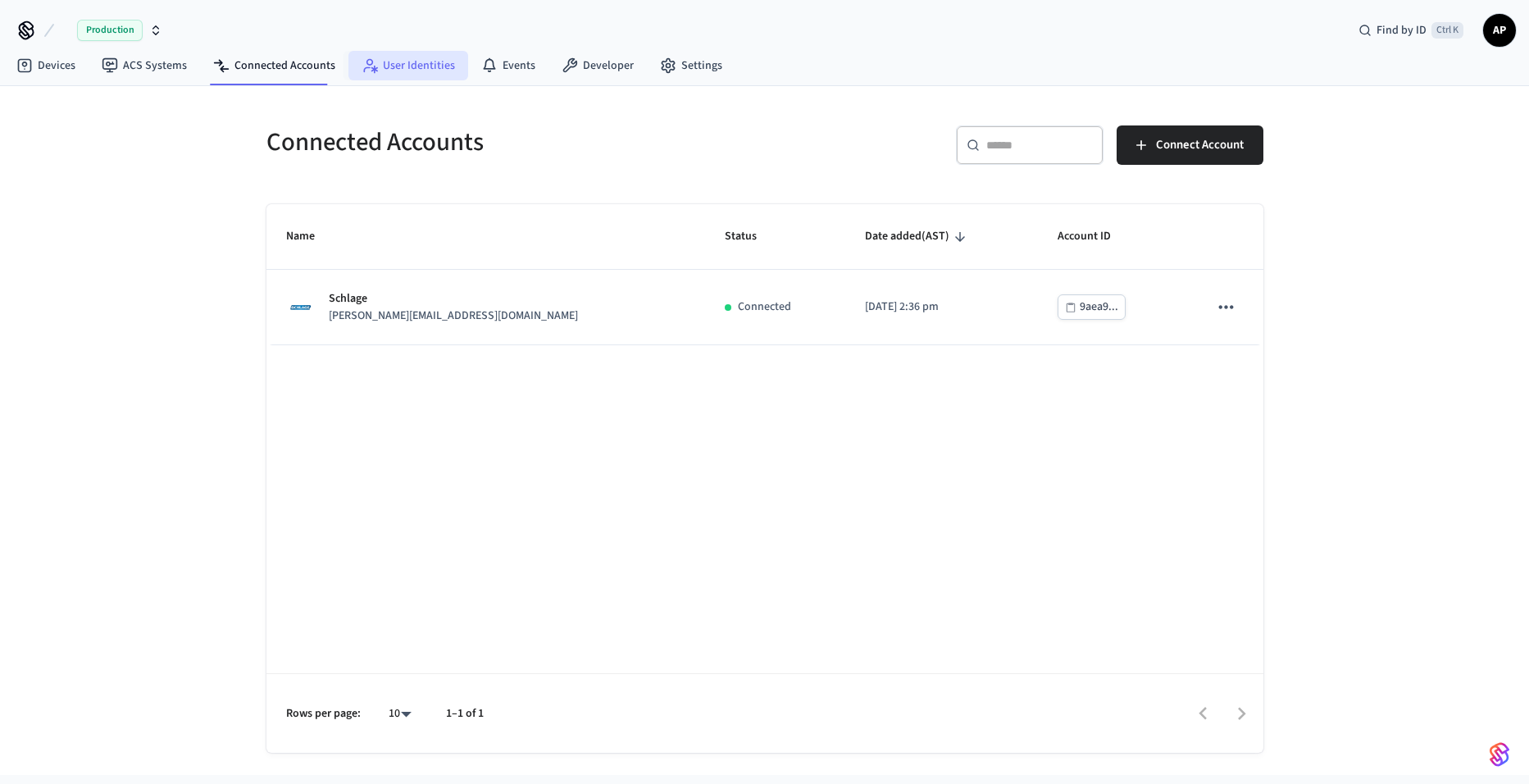
click at [434, 71] on link "User Identities" at bounding box center [408, 66] width 120 height 30
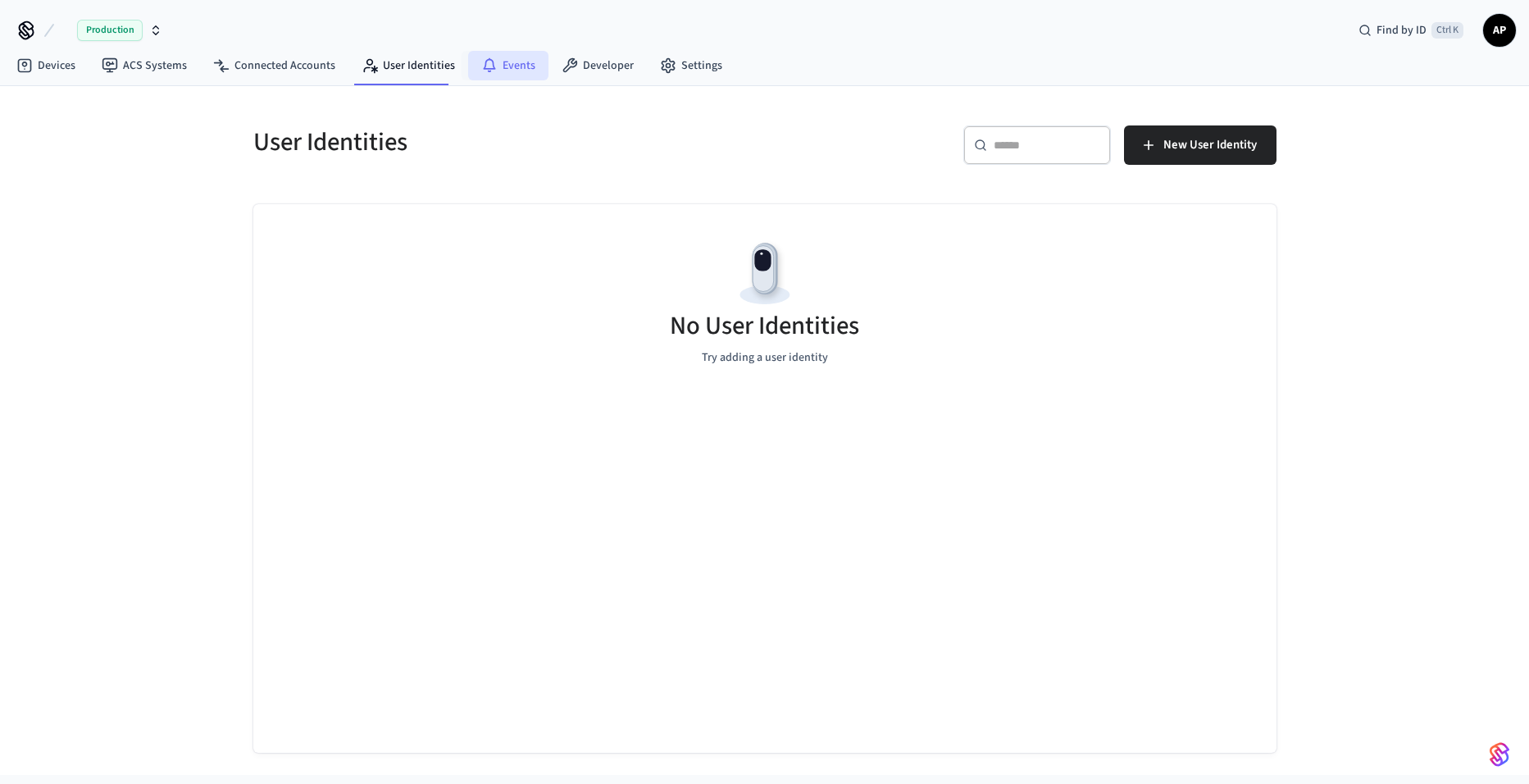
click at [495, 69] on link "Events" at bounding box center [508, 66] width 80 height 30
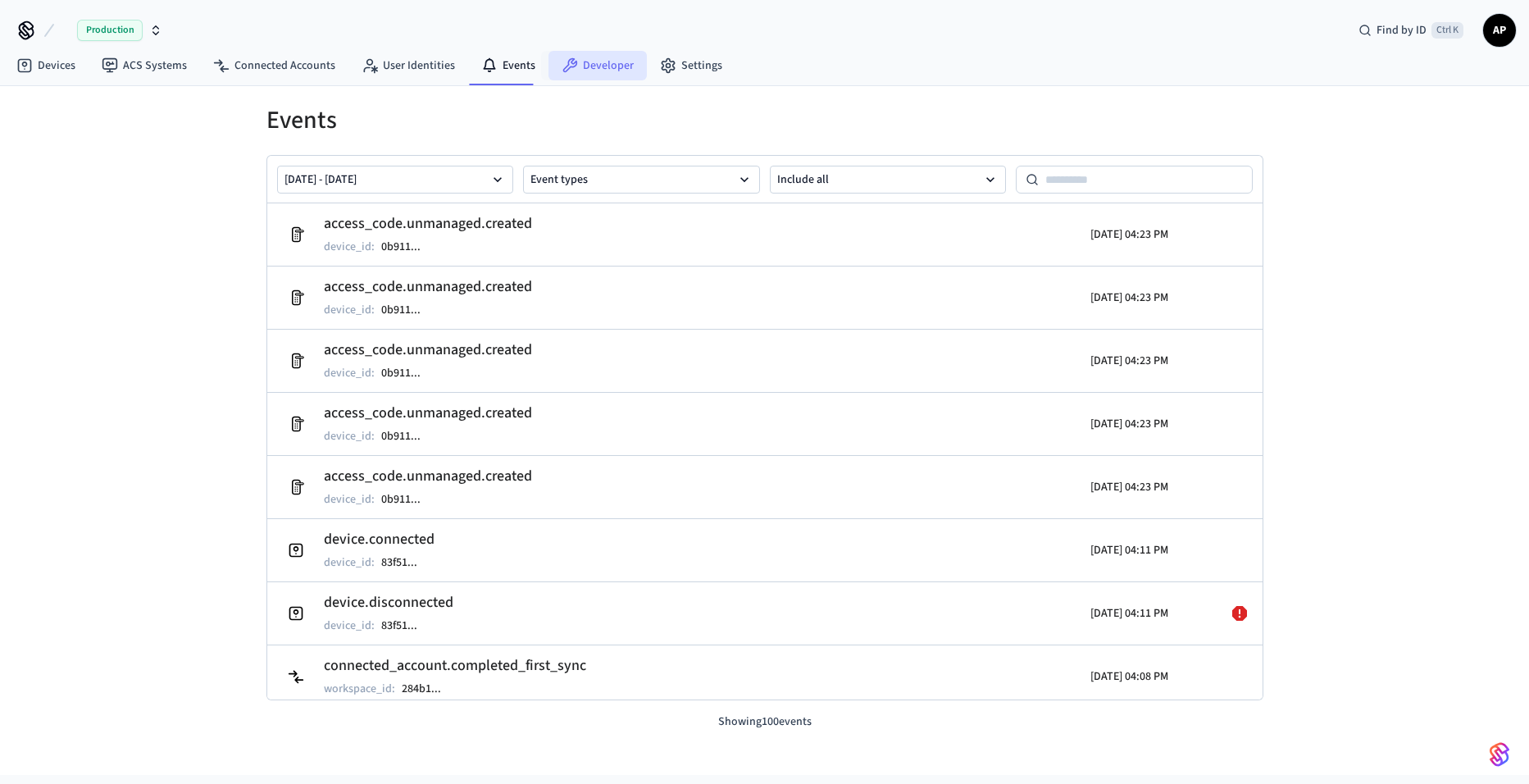
click at [607, 76] on link "Developer" at bounding box center [598, 66] width 99 height 30
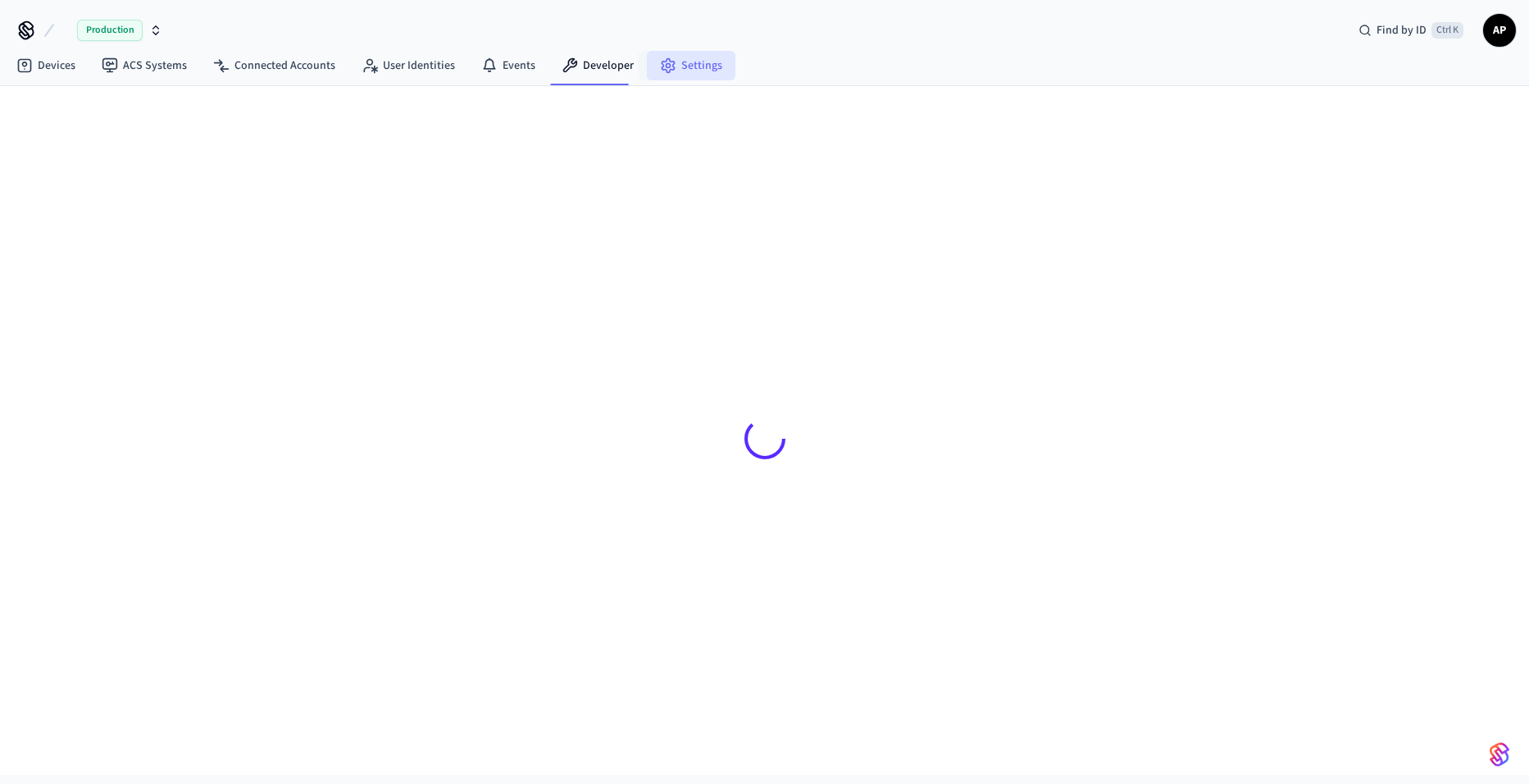
click at [673, 76] on link "Settings" at bounding box center [691, 66] width 89 height 30
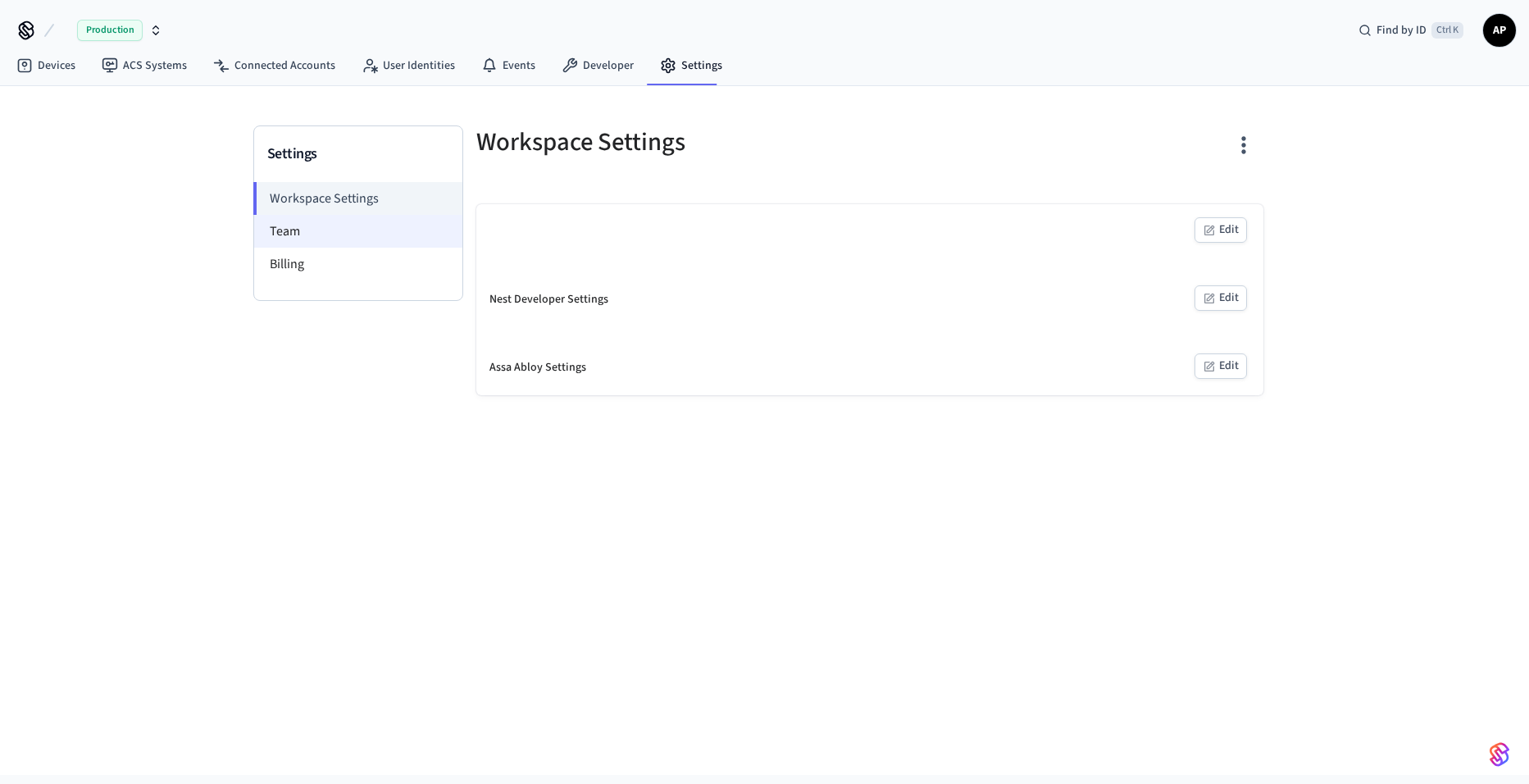
click at [295, 236] on li "Team" at bounding box center [358, 231] width 209 height 33
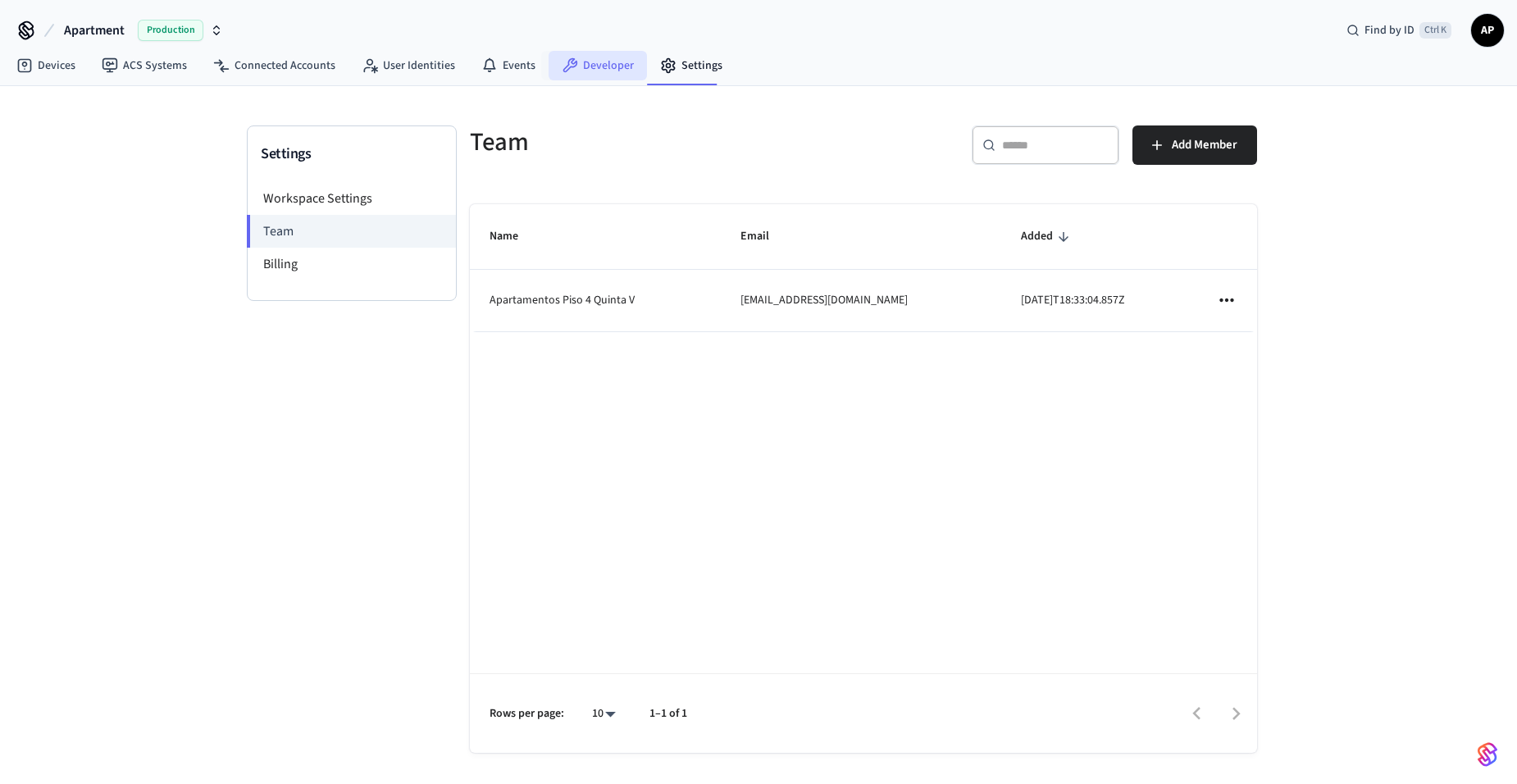
click at [594, 65] on link "Developer" at bounding box center [598, 66] width 99 height 30
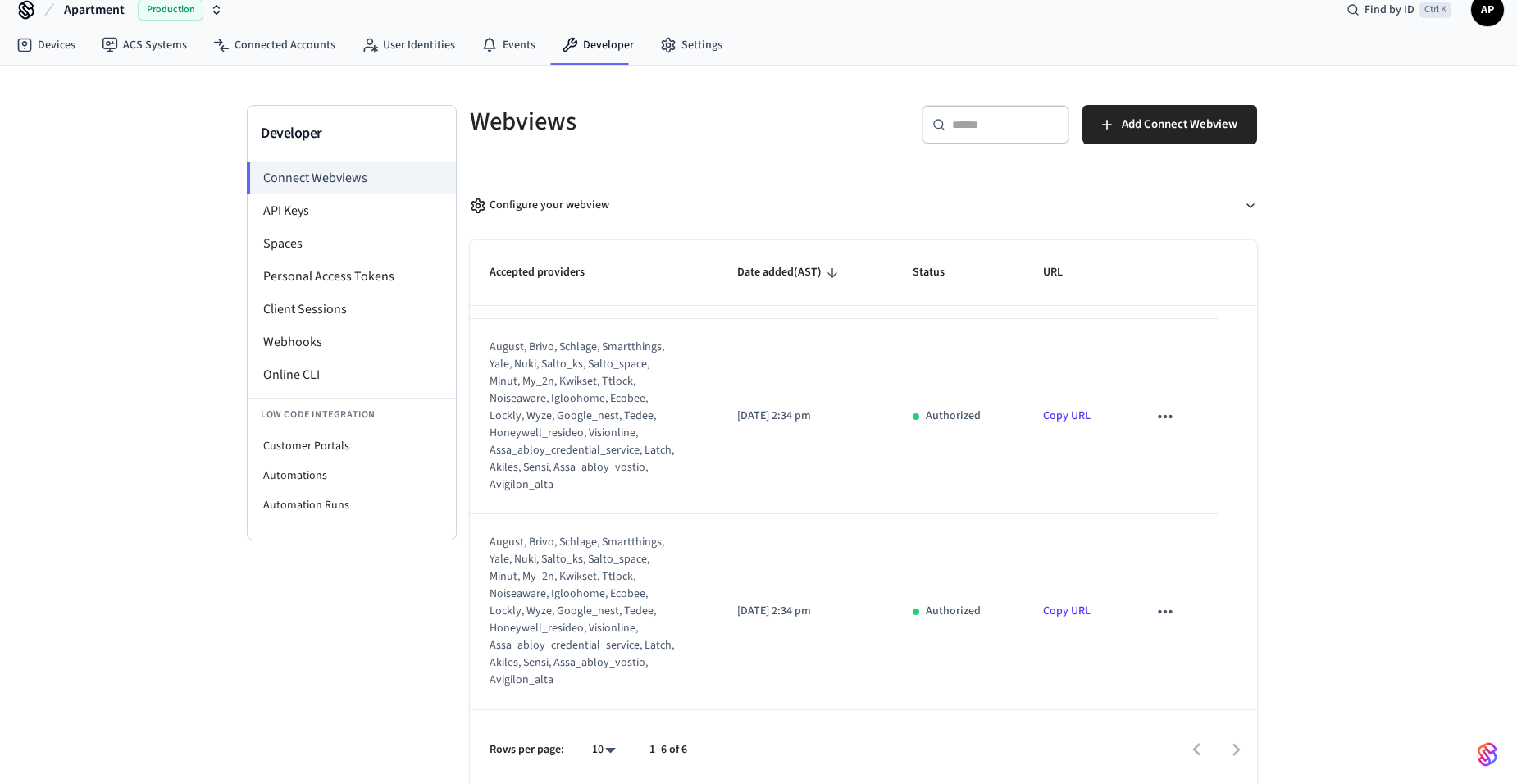
scroll to position [26, 0]
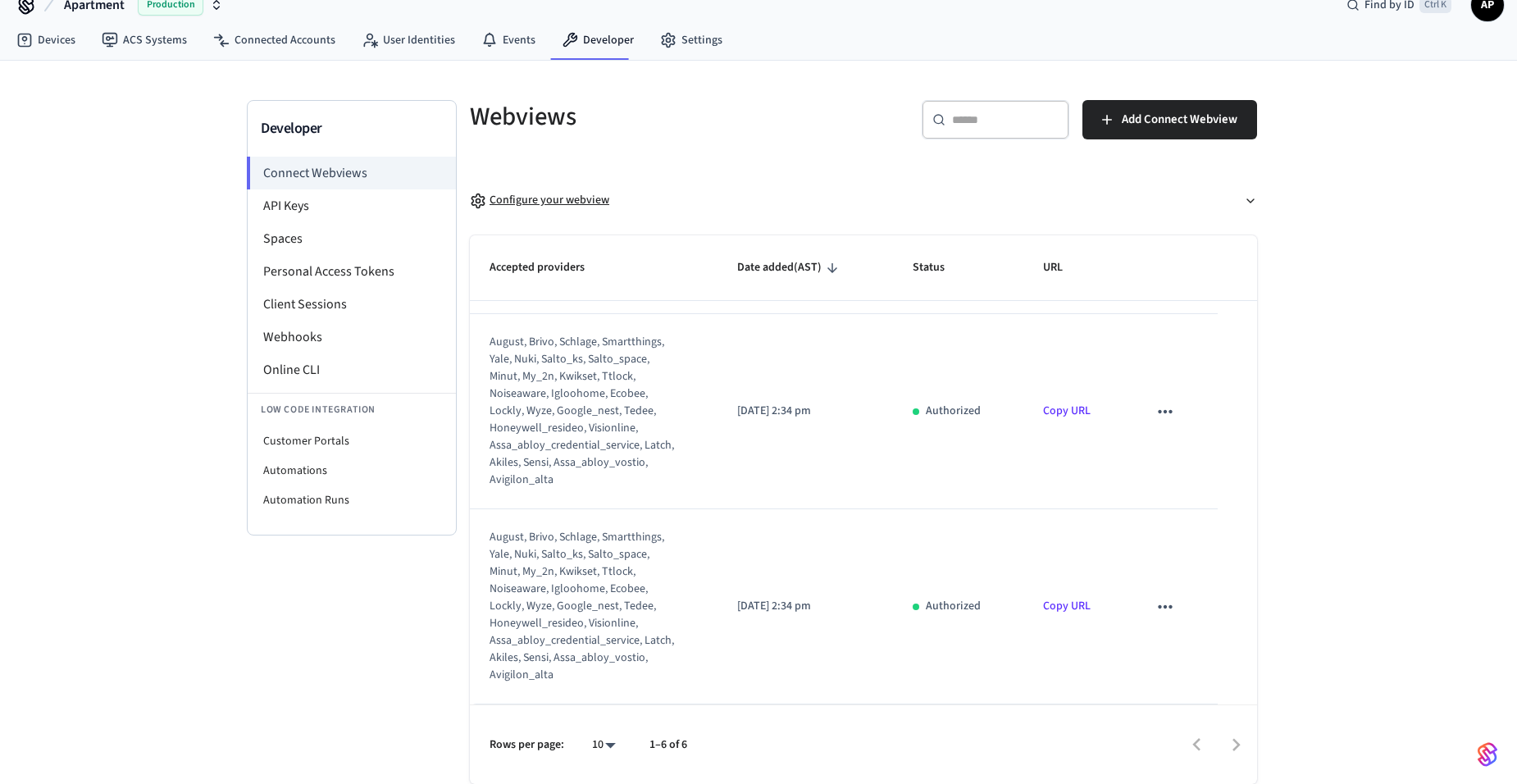
click at [604, 206] on div "Configure your webview" at bounding box center [540, 200] width 140 height 17
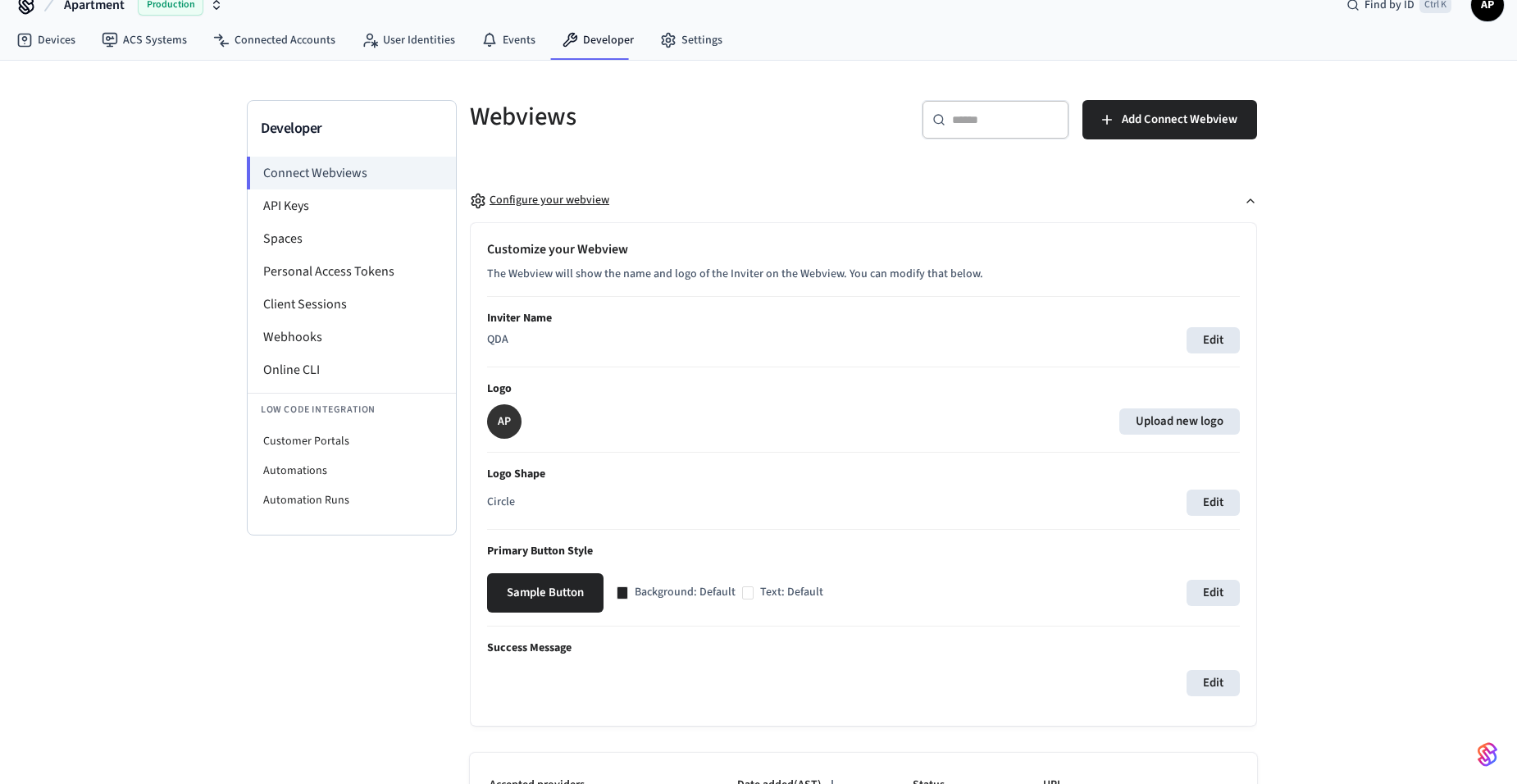
click at [557, 206] on div "Configure your webview" at bounding box center [540, 200] width 140 height 17
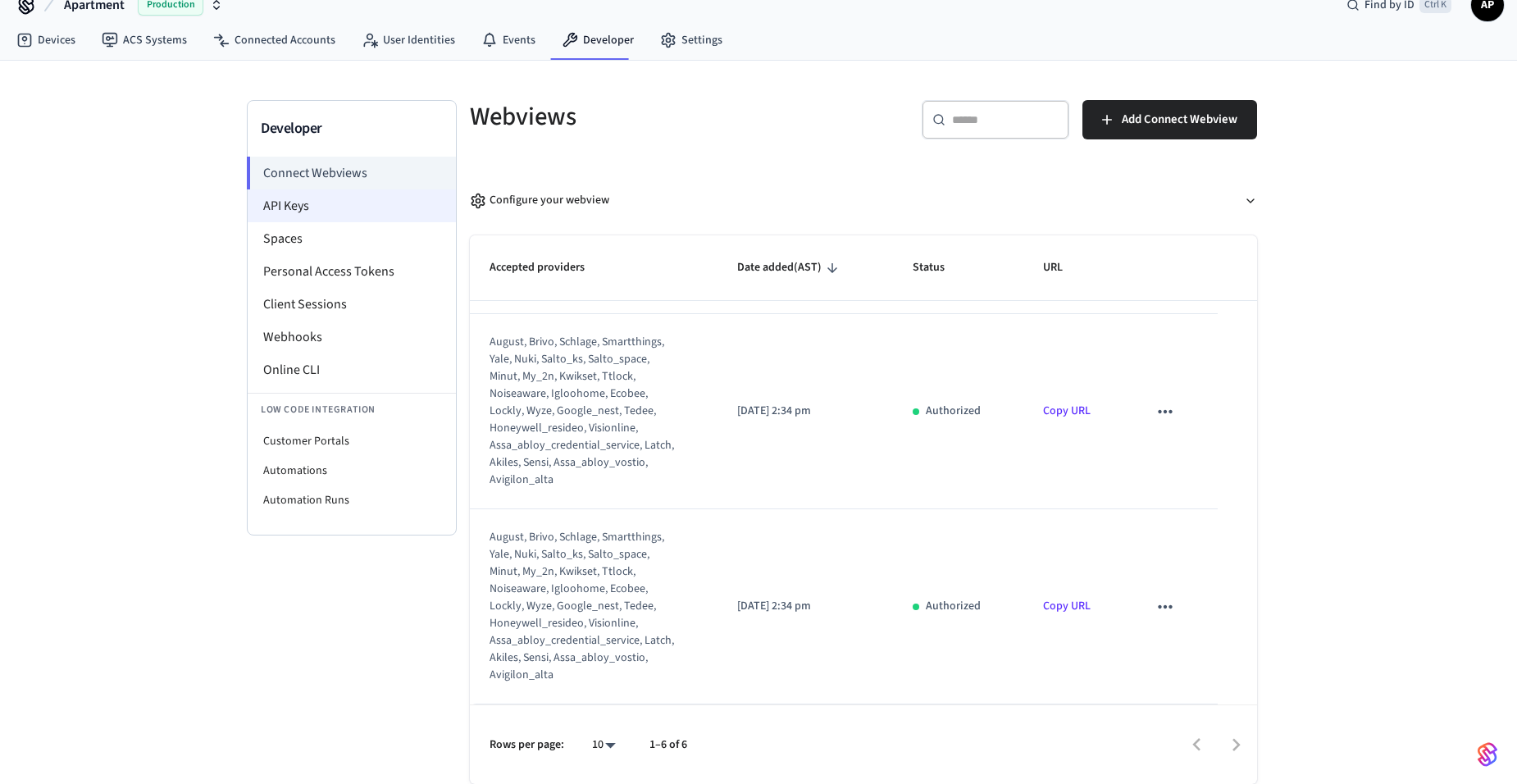
click at [315, 195] on li "API Keys" at bounding box center [352, 205] width 209 height 33
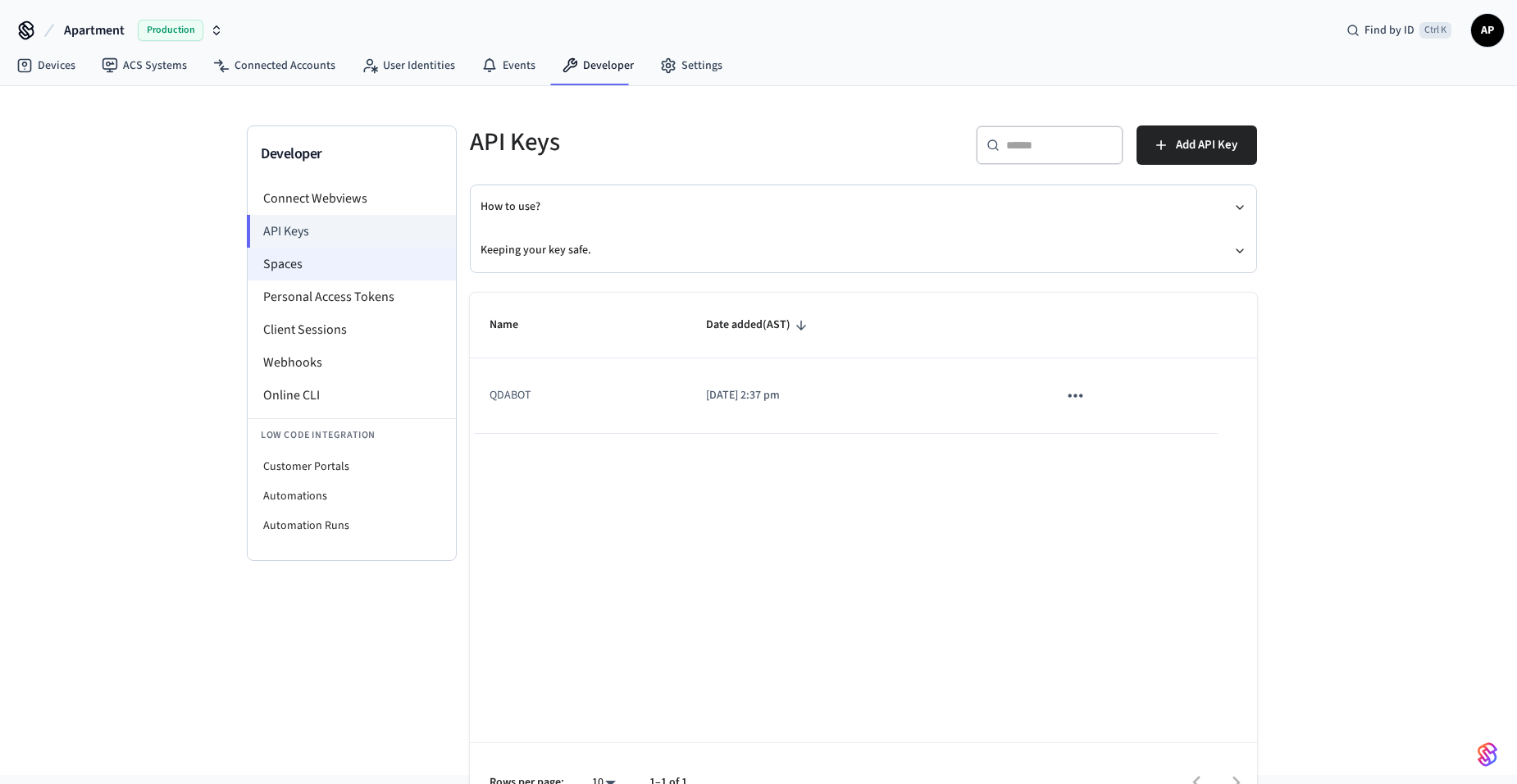
click at [375, 267] on li "Spaces" at bounding box center [352, 264] width 209 height 33
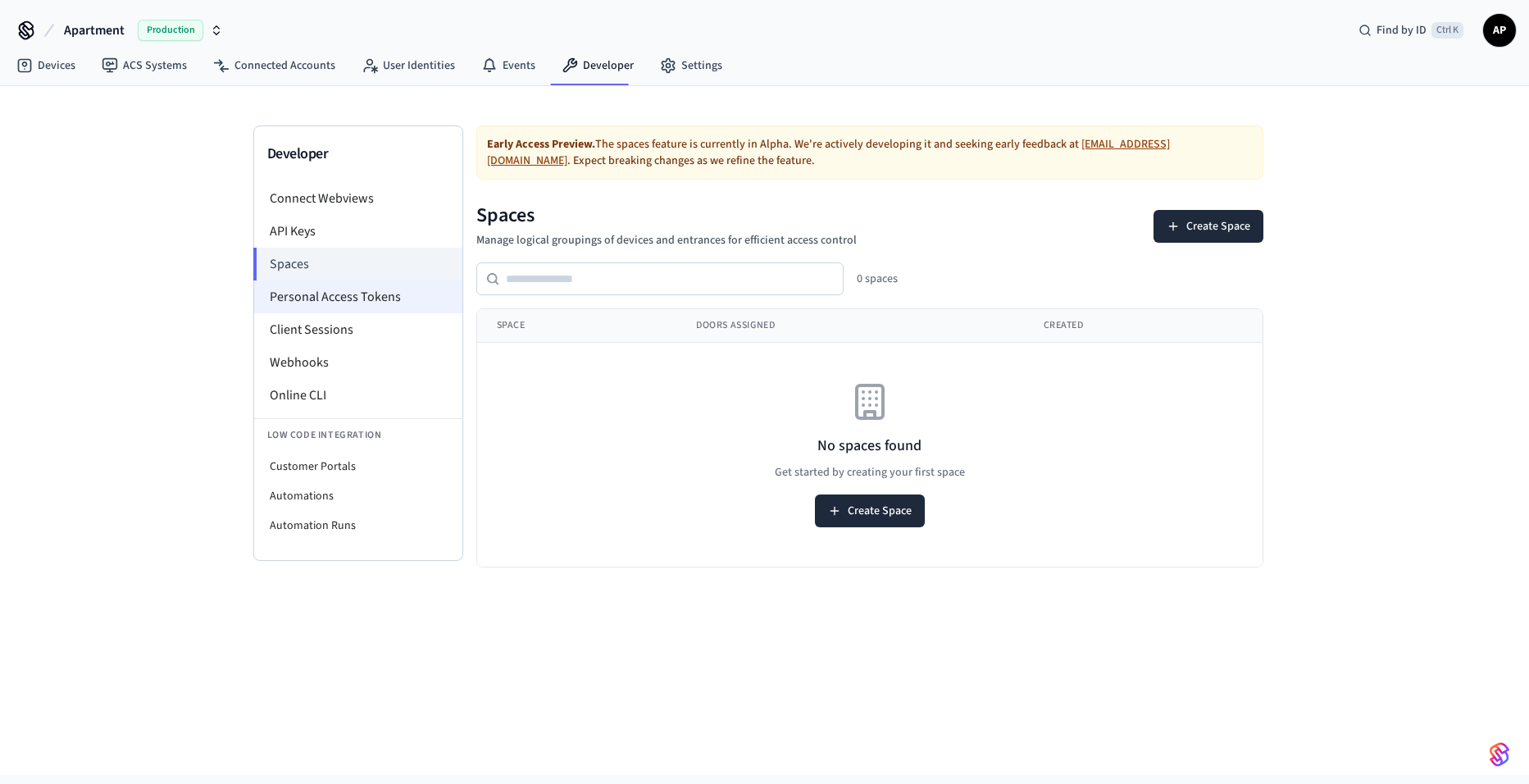
click at [368, 296] on li "Personal Access Tokens" at bounding box center [358, 296] width 209 height 33
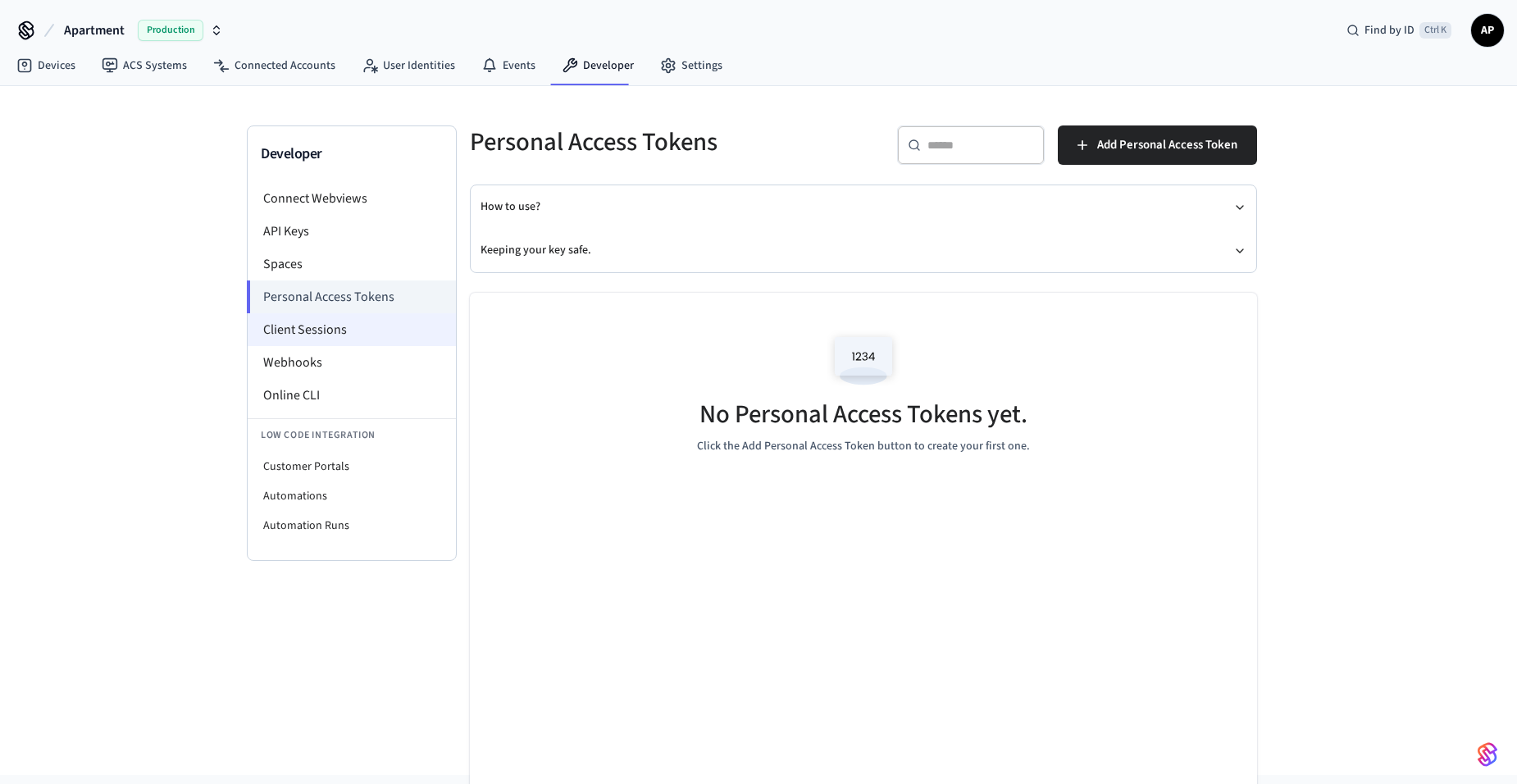
click at [348, 321] on li "Client Sessions" at bounding box center [352, 329] width 209 height 33
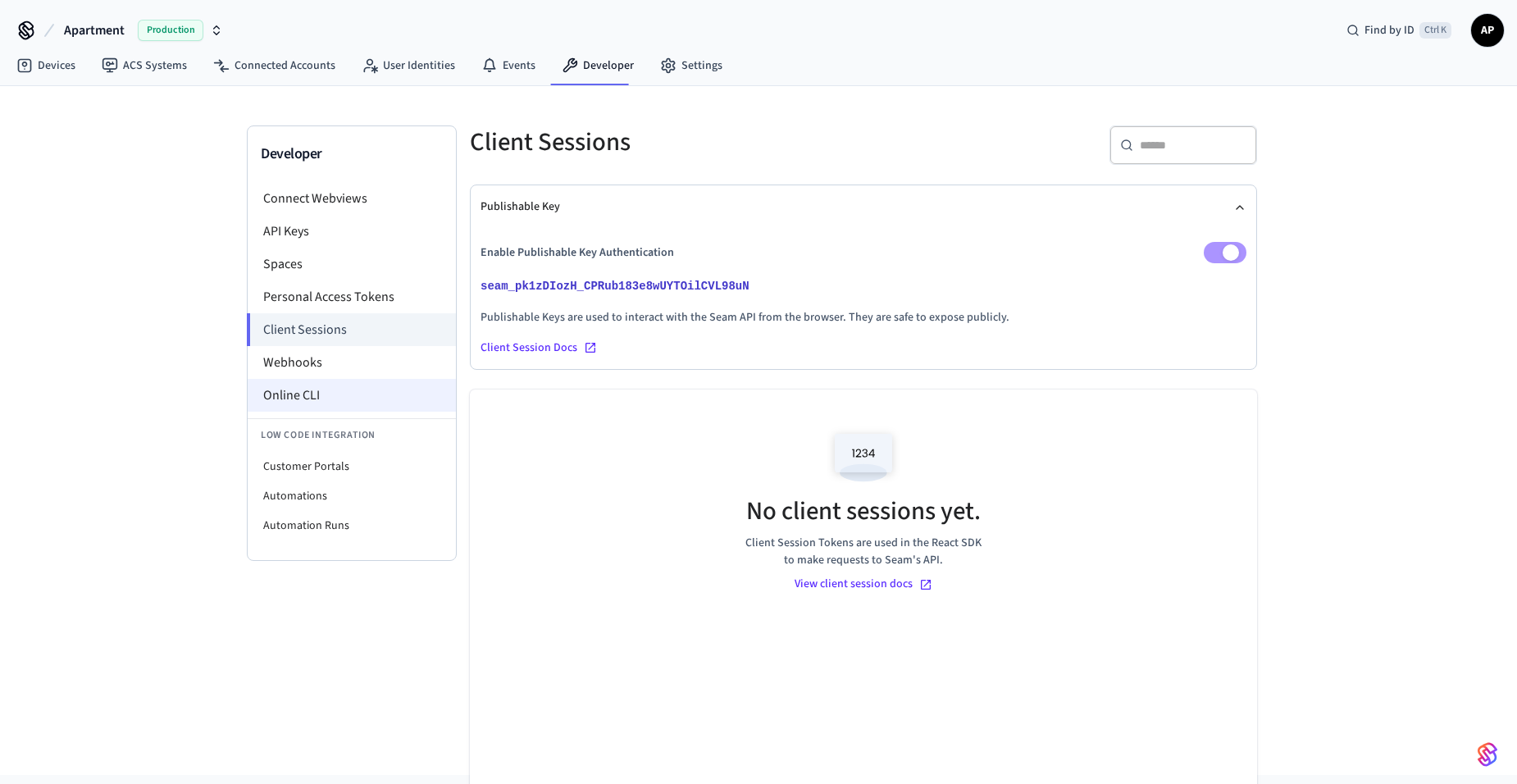
click at [333, 396] on li "Online CLI" at bounding box center [352, 395] width 209 height 33
click at [261, 363] on li "Webhooks" at bounding box center [352, 362] width 209 height 33
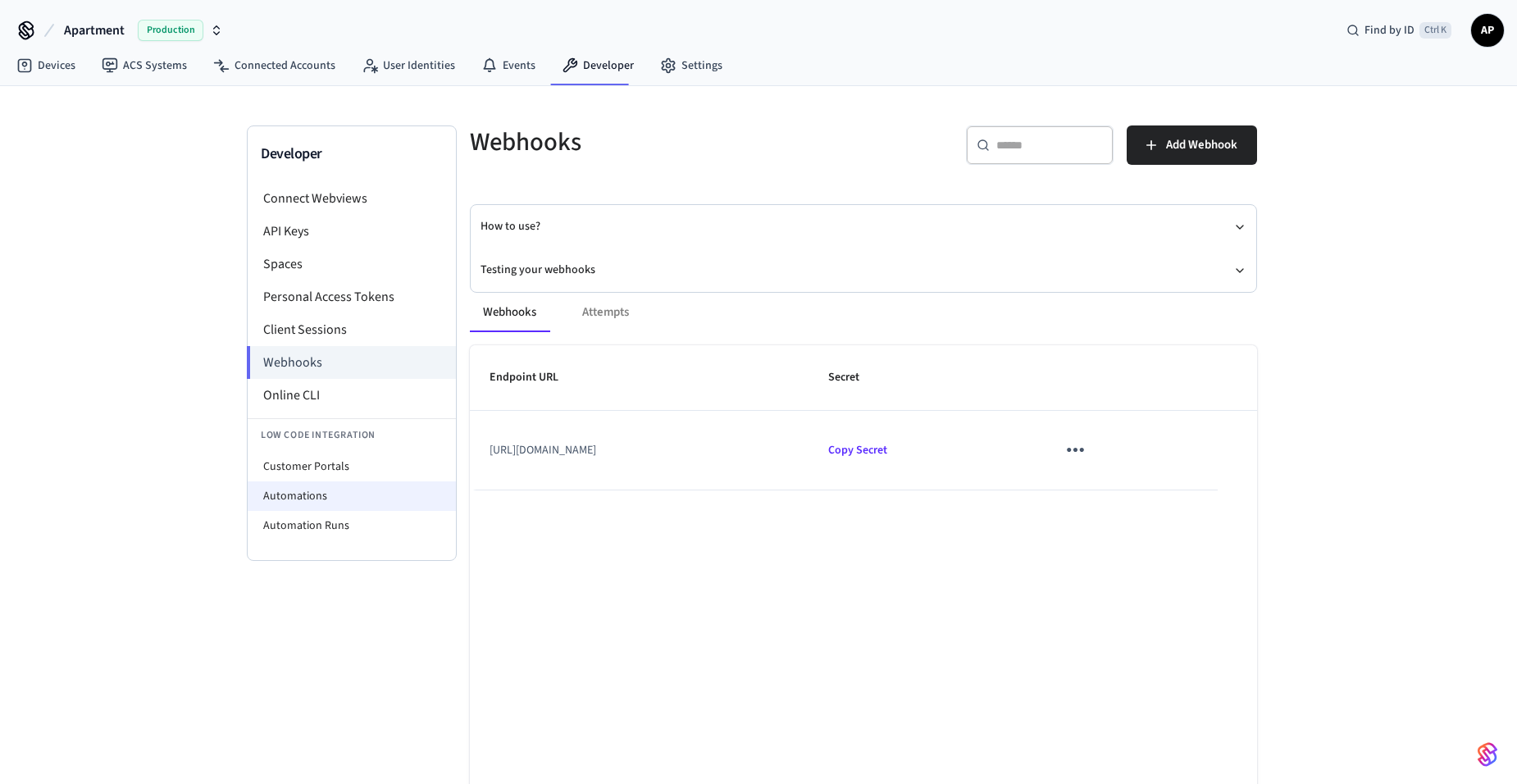
click at [307, 498] on li "Automations" at bounding box center [352, 495] width 209 height 30
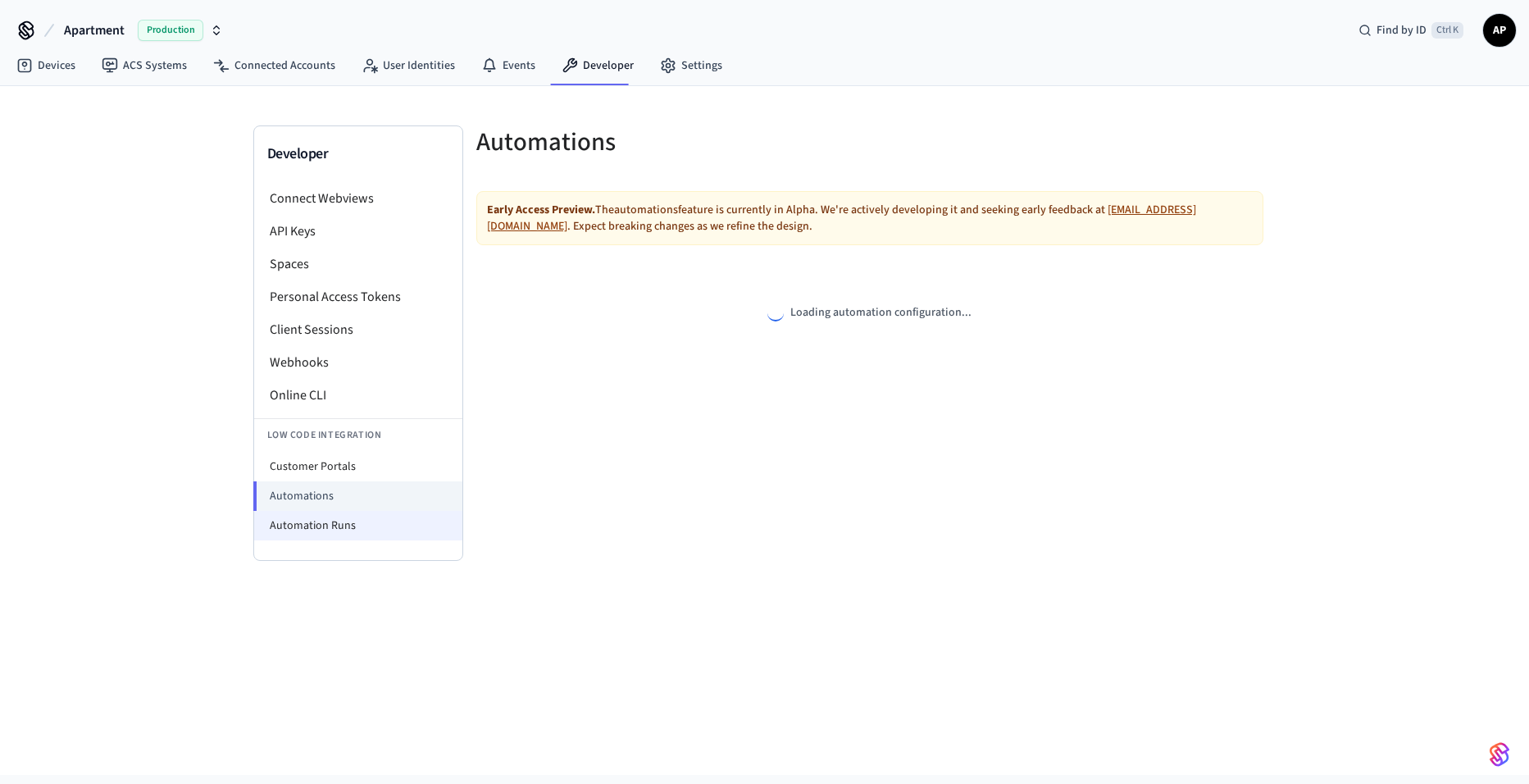
click at [323, 529] on li "Automation Runs" at bounding box center [358, 525] width 209 height 30
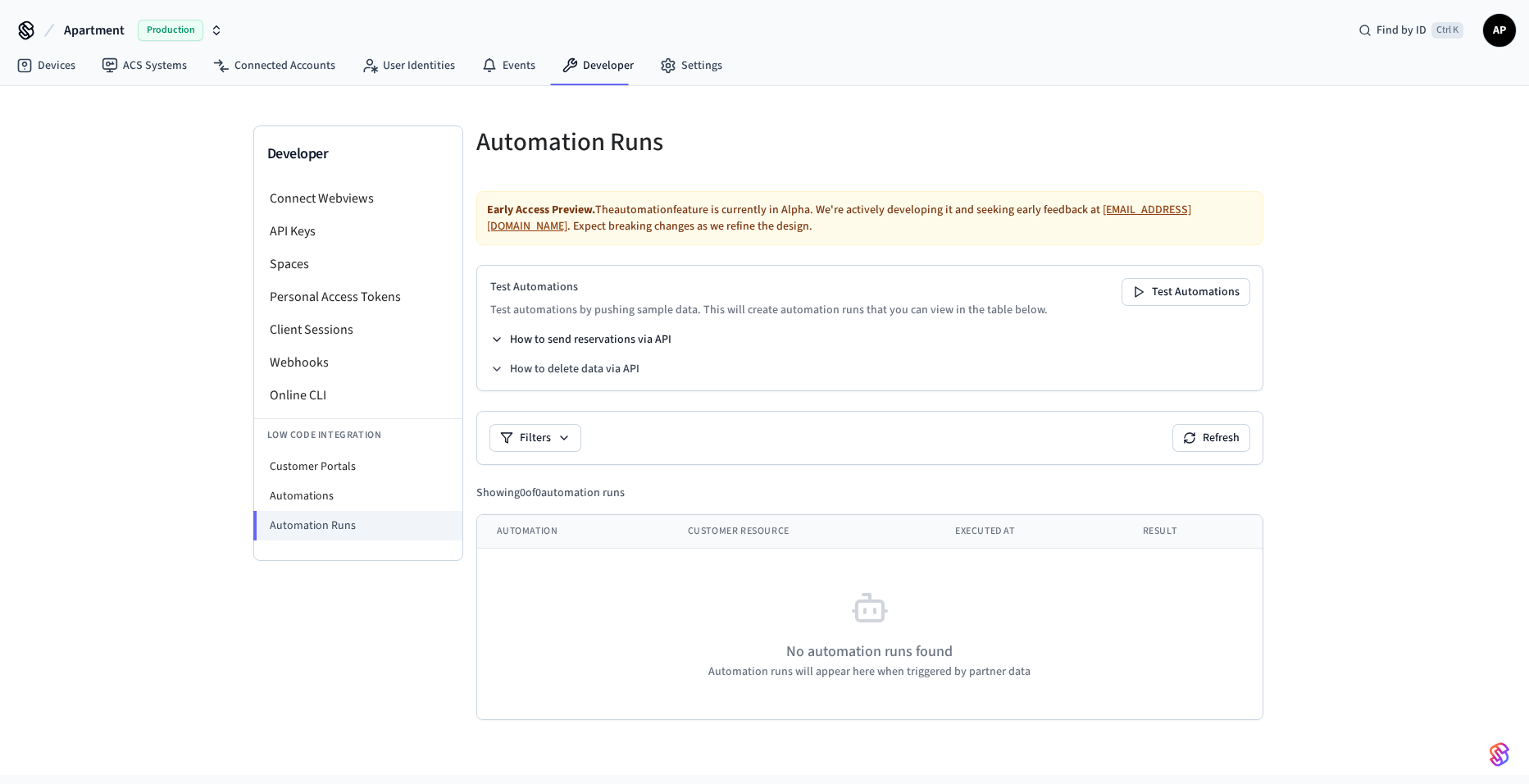
click at [549, 341] on button "How to send reservations via API" at bounding box center [581, 339] width 181 height 16
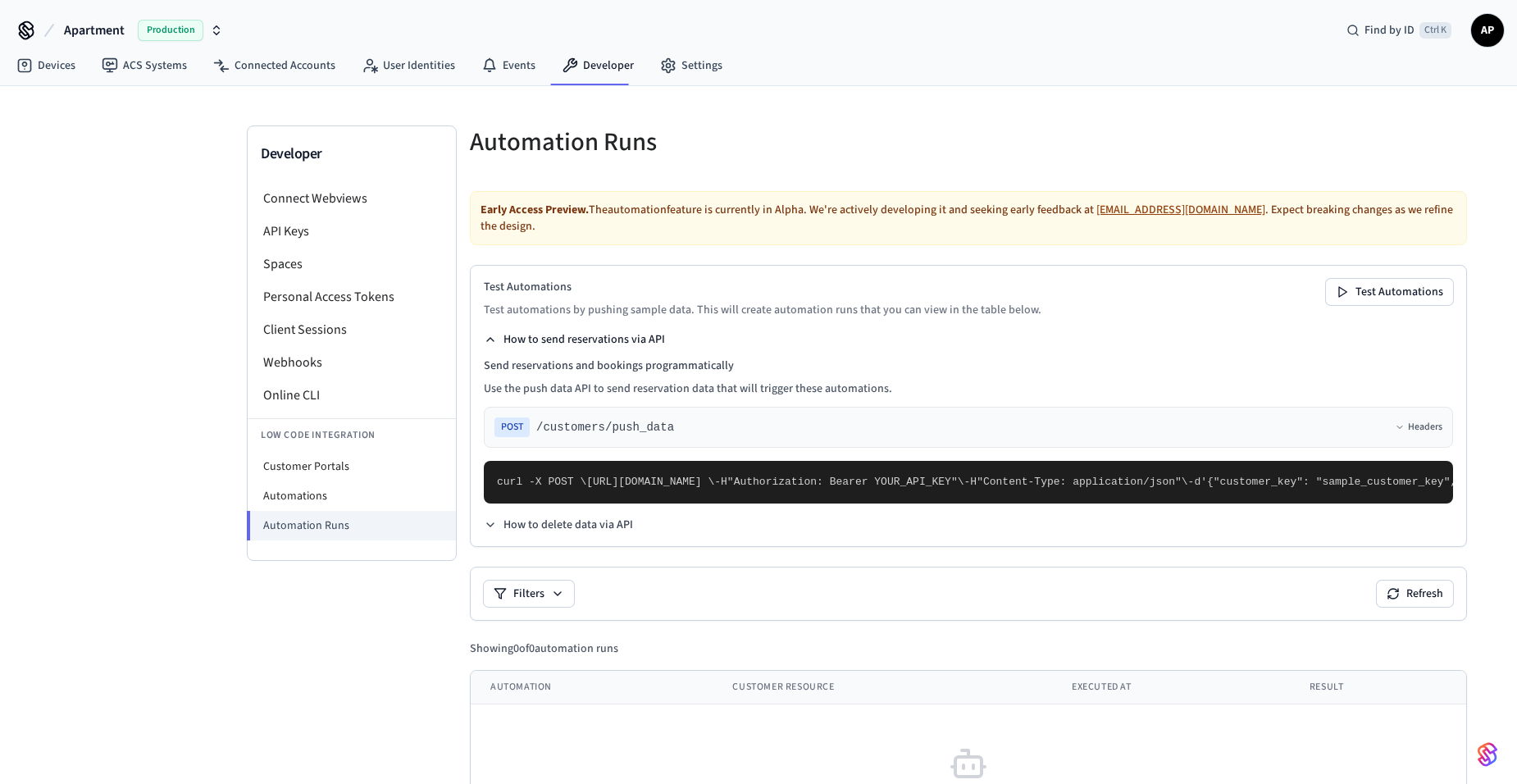
click at [549, 341] on button "How to send reservations via API" at bounding box center [574, 339] width 181 height 16
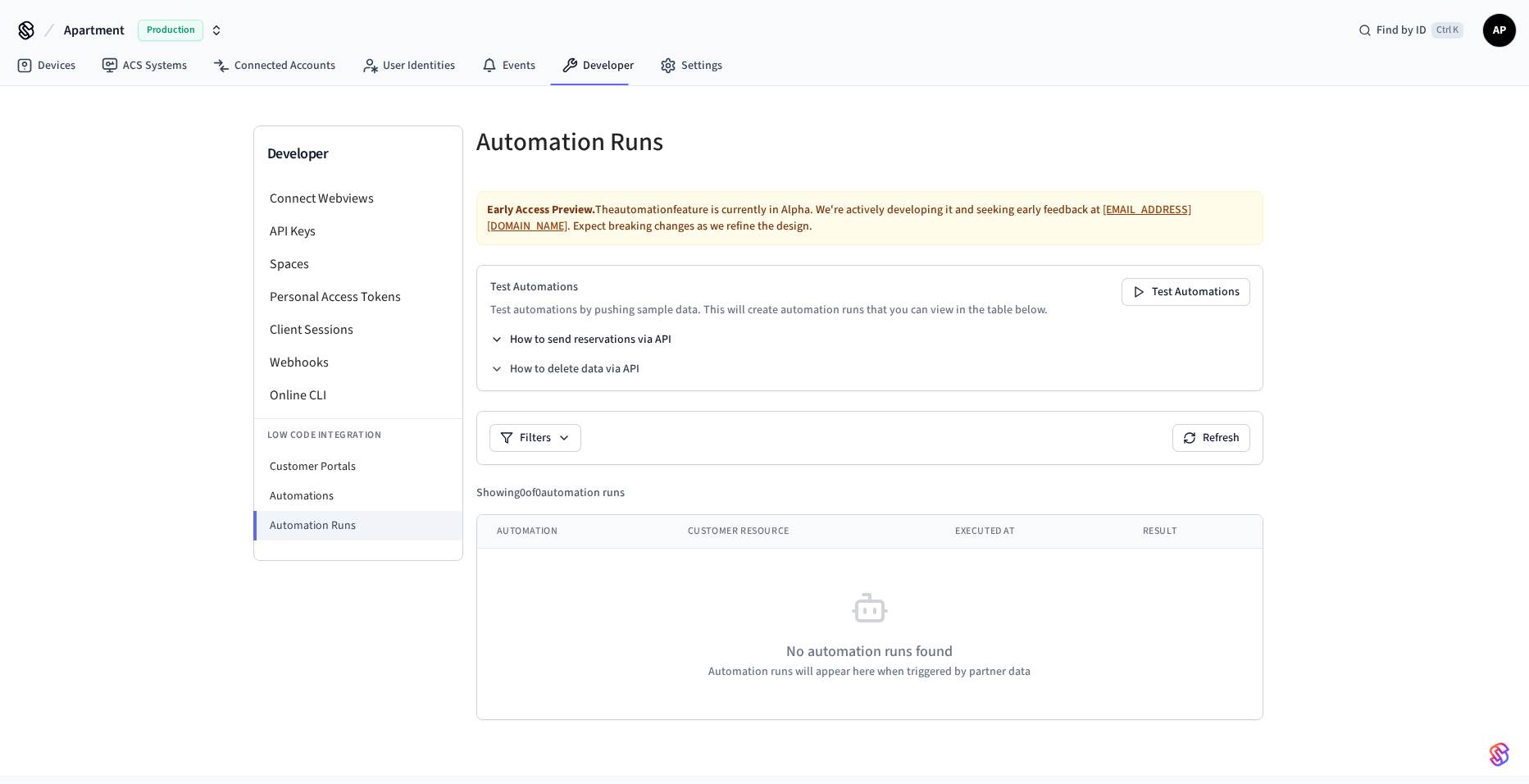
click at [602, 336] on button "How to send reservations via API" at bounding box center [581, 339] width 181 height 16
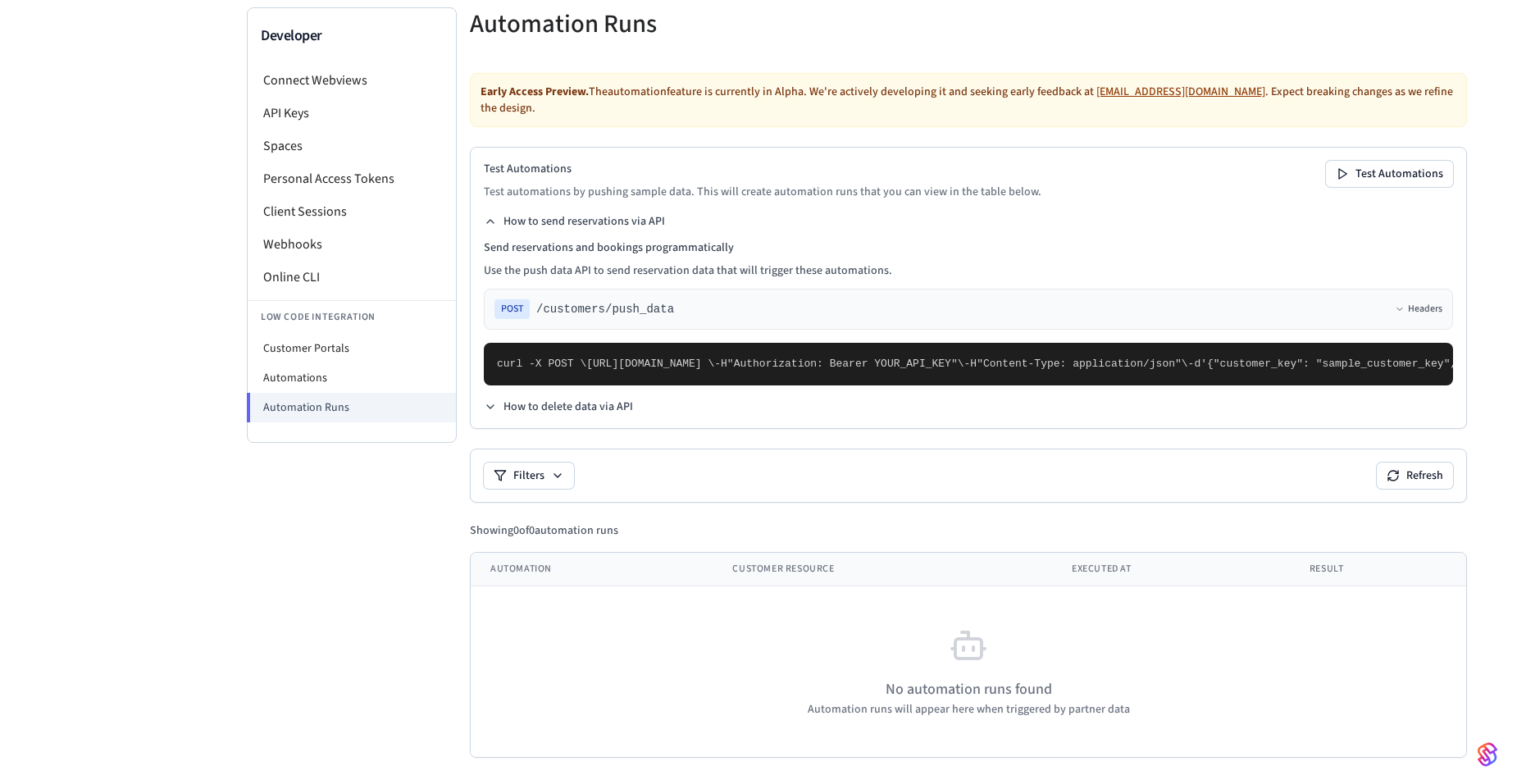
scroll to position [246, 0]
click at [1394, 302] on button "Headers" at bounding box center [1418, 308] width 48 height 13
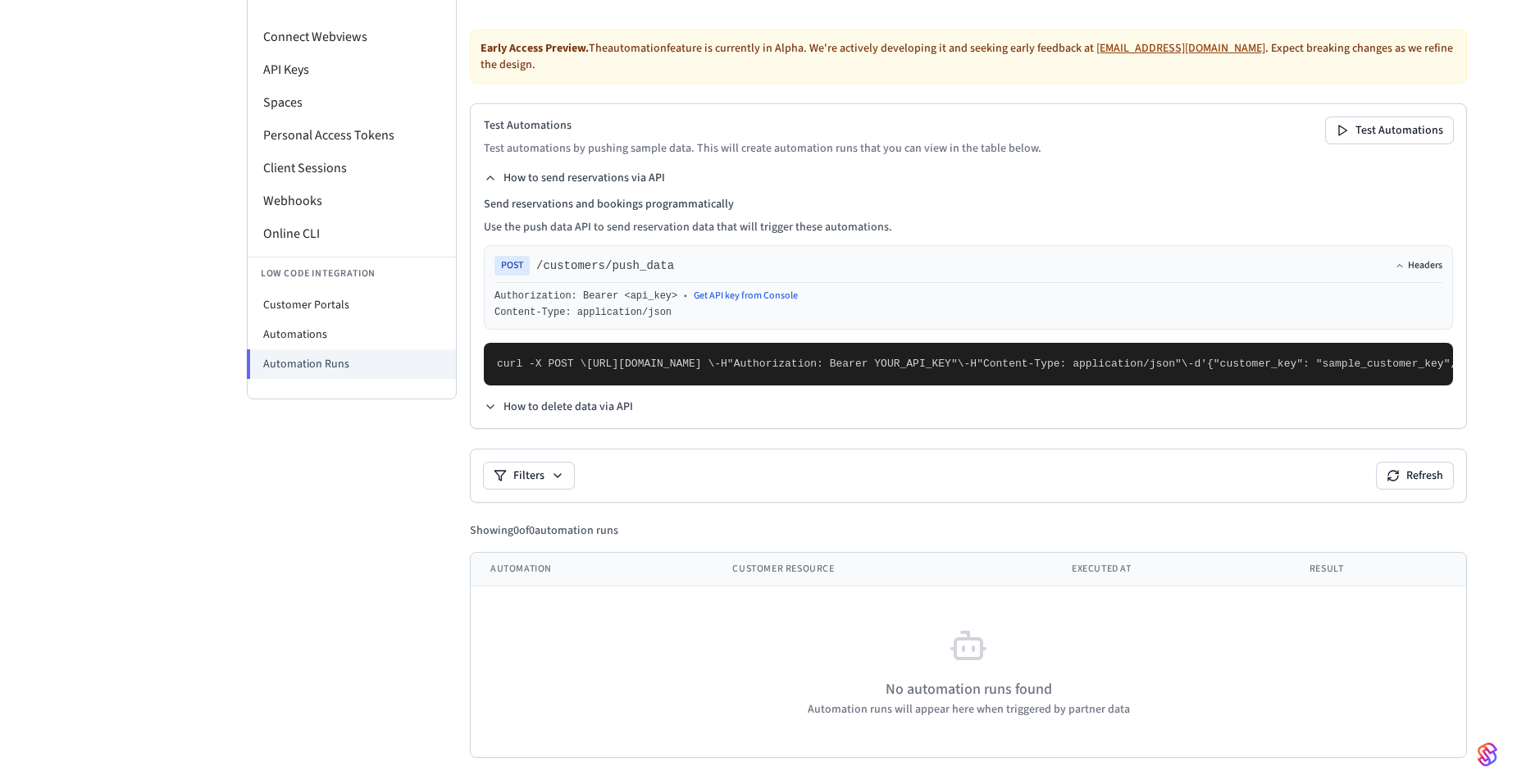
click at [1394, 259] on button "Headers" at bounding box center [1418, 265] width 48 height 13
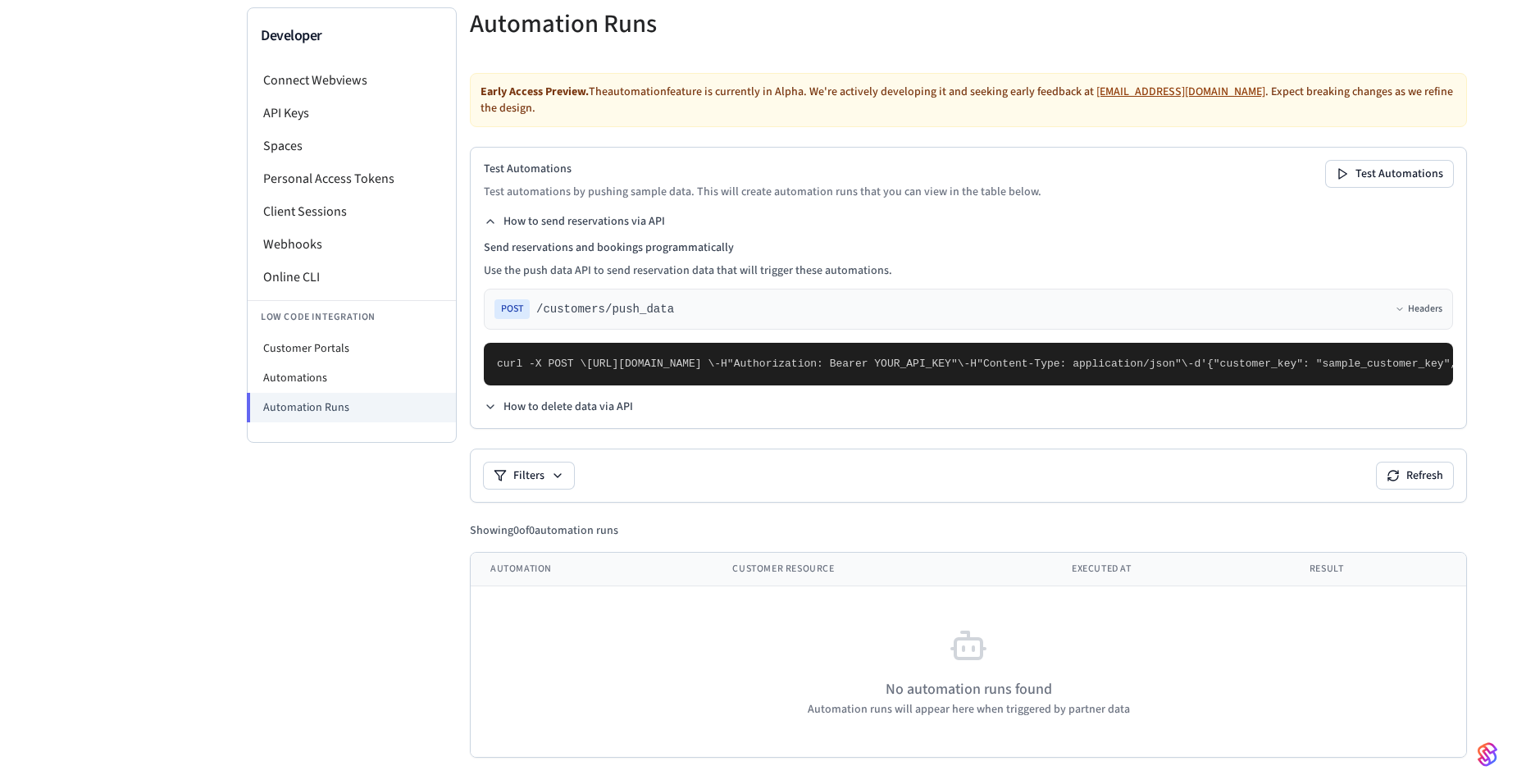
scroll to position [142, 0]
click at [1168, 165] on div "Test Automations Test automations by pushing sample data. This will create auto…" at bounding box center [968, 180] width 969 height 39
click at [1325, 161] on button "Test Automations" at bounding box center [1388, 174] width 127 height 26
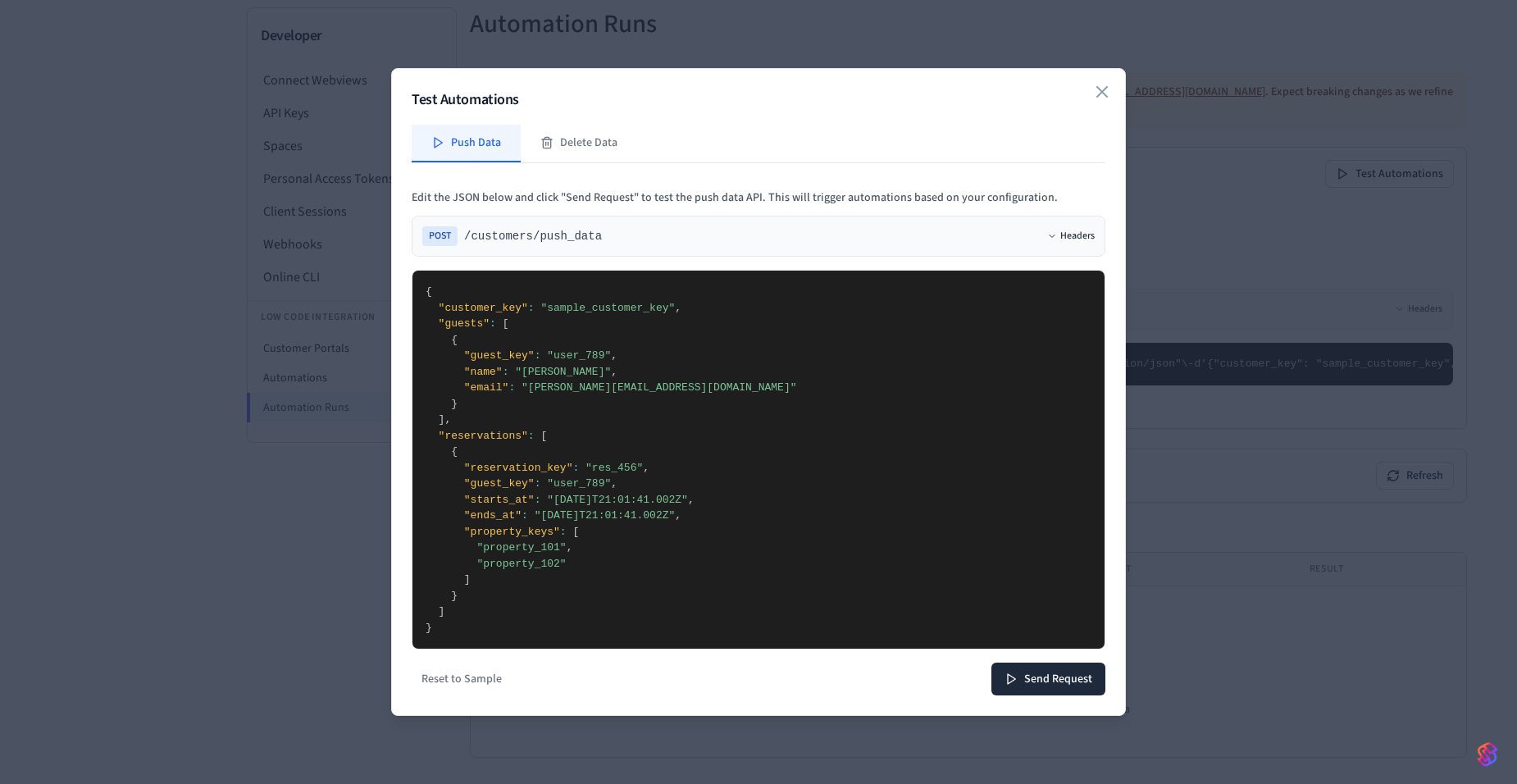
click at [1075, 237] on button "Headers" at bounding box center [1071, 236] width 48 height 13
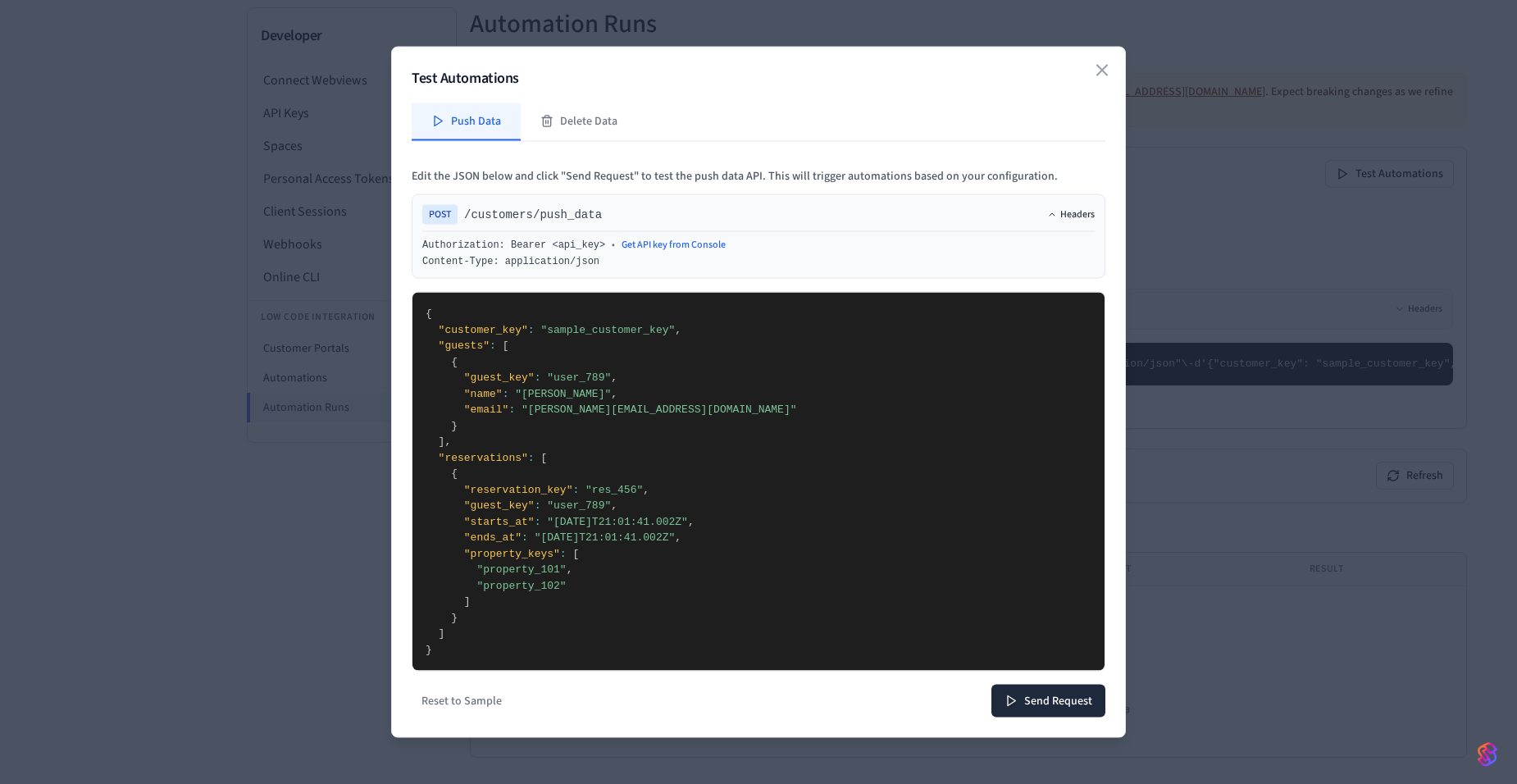
click at [1075, 238] on div "Authorization: Bearer <api_key> • Get API key from Console" at bounding box center [758, 244] width 673 height 13
click at [1086, 200] on div "POST /customers/push_data Headers Authorization: Bearer <api_key> • Get API key…" at bounding box center [758, 236] width 694 height 84
click at [1073, 220] on button "Headers" at bounding box center [1071, 215] width 48 height 13
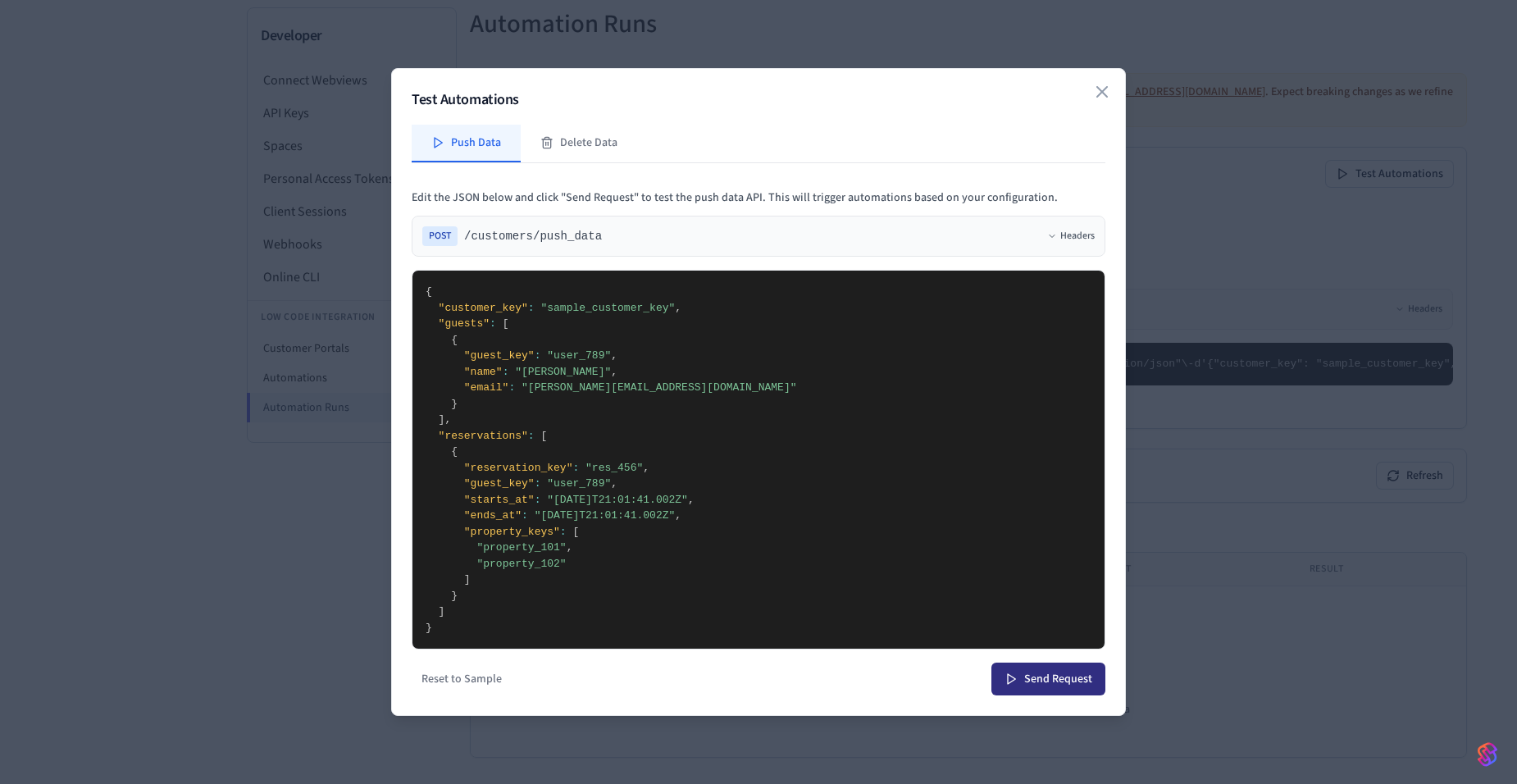
click at [1064, 686] on button "Send Request" at bounding box center [1048, 678] width 114 height 33
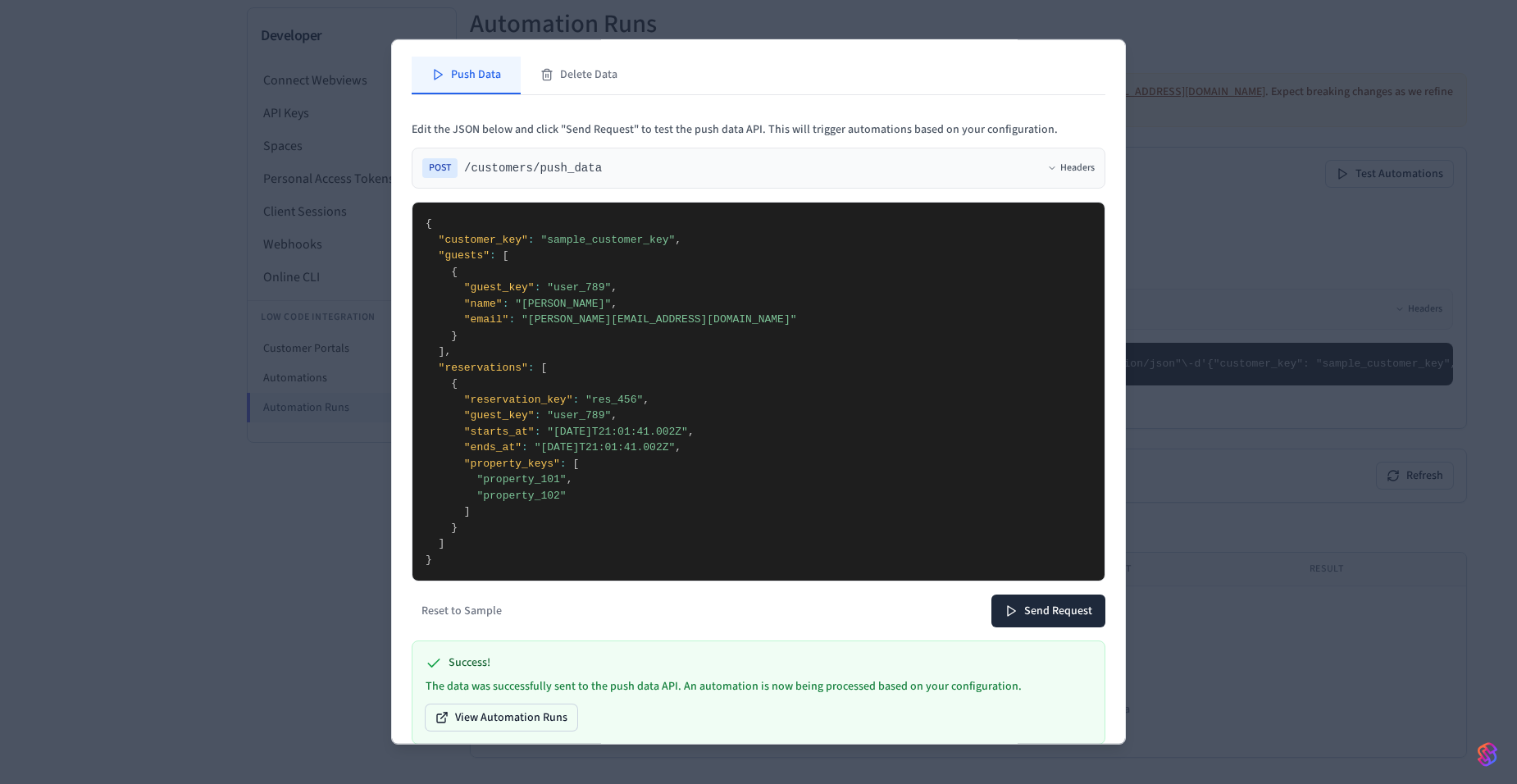
scroll to position [60, 0]
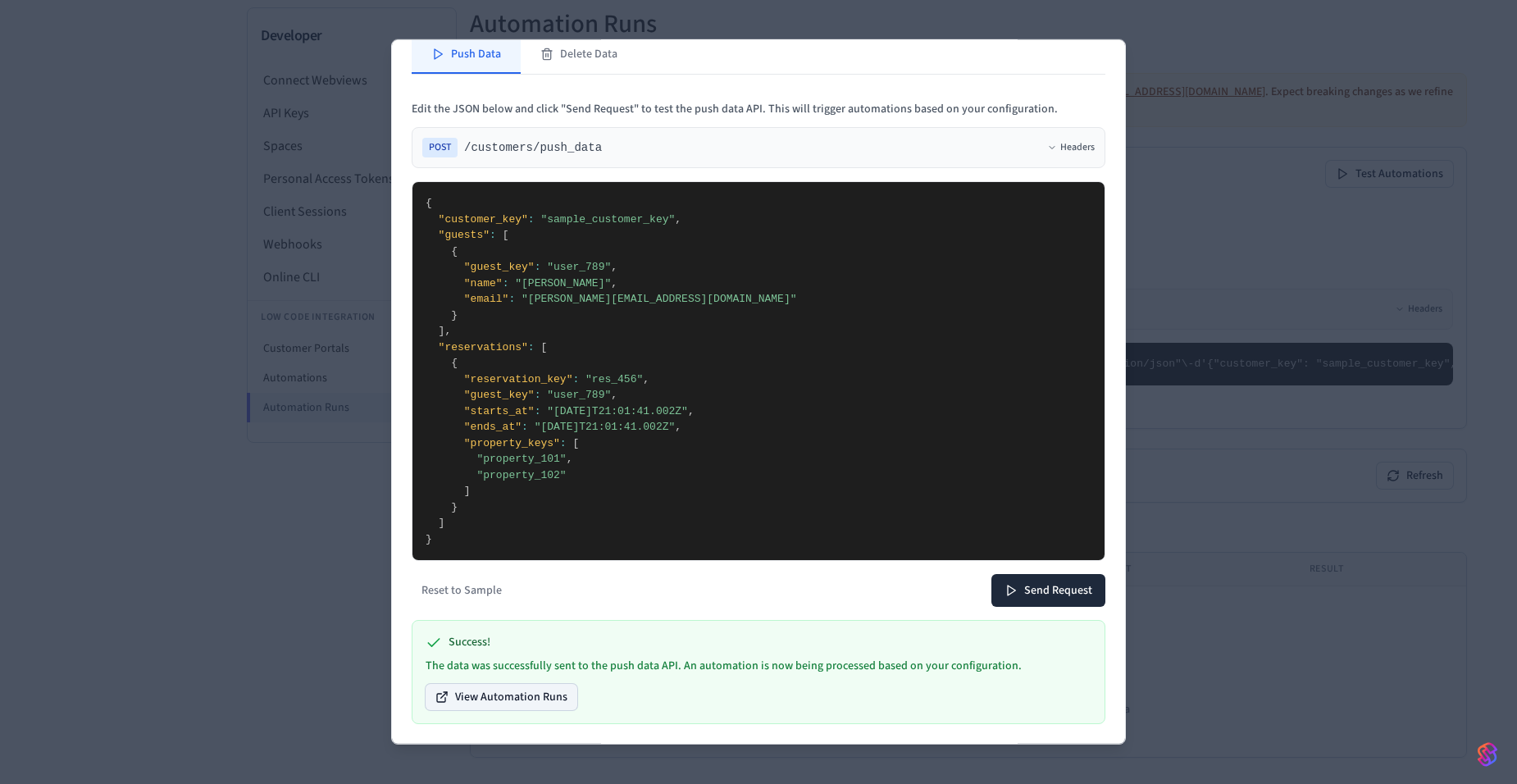
click at [517, 696] on button "View Automation Runs" at bounding box center [501, 696] width 152 height 26
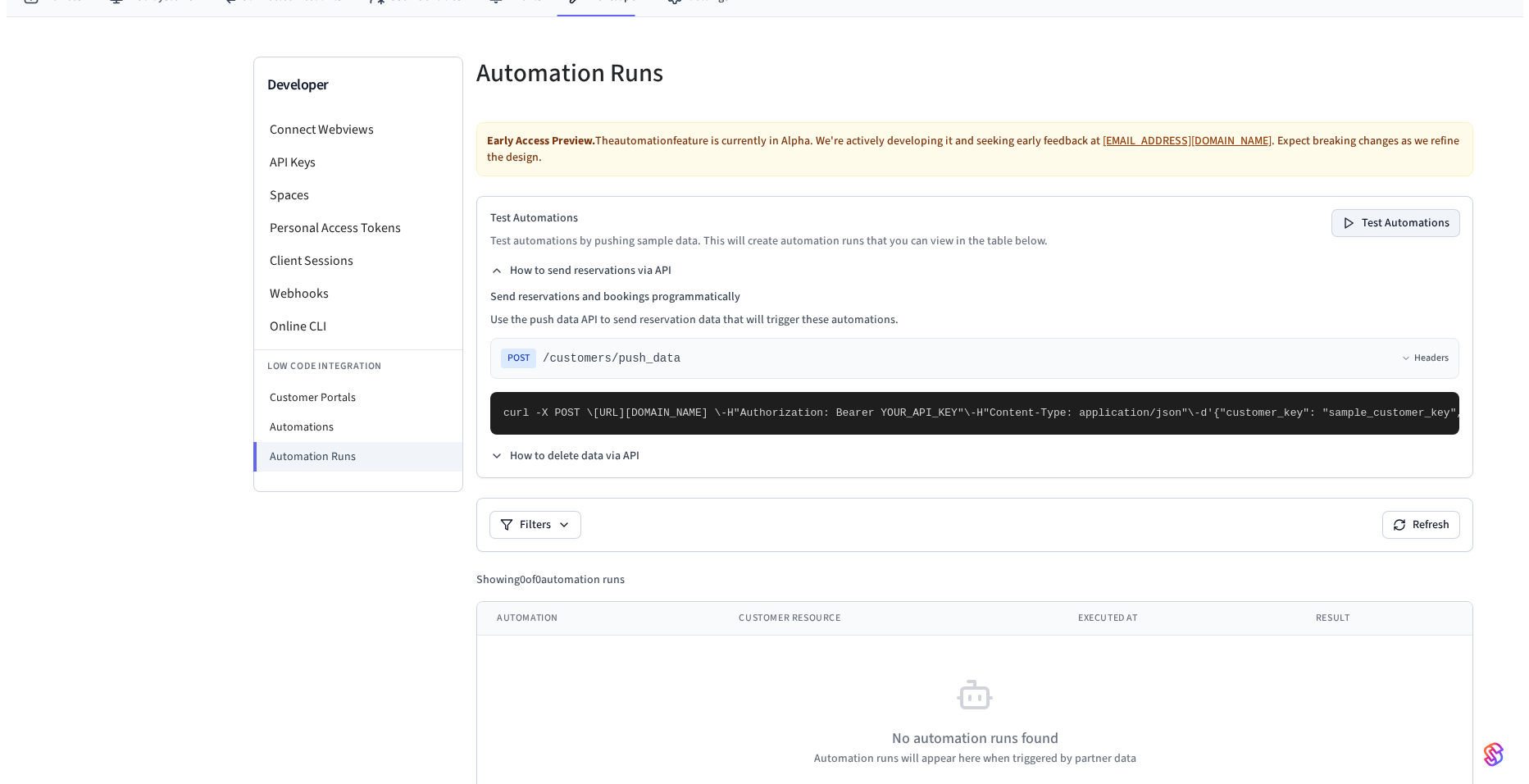
scroll to position [0, 0]
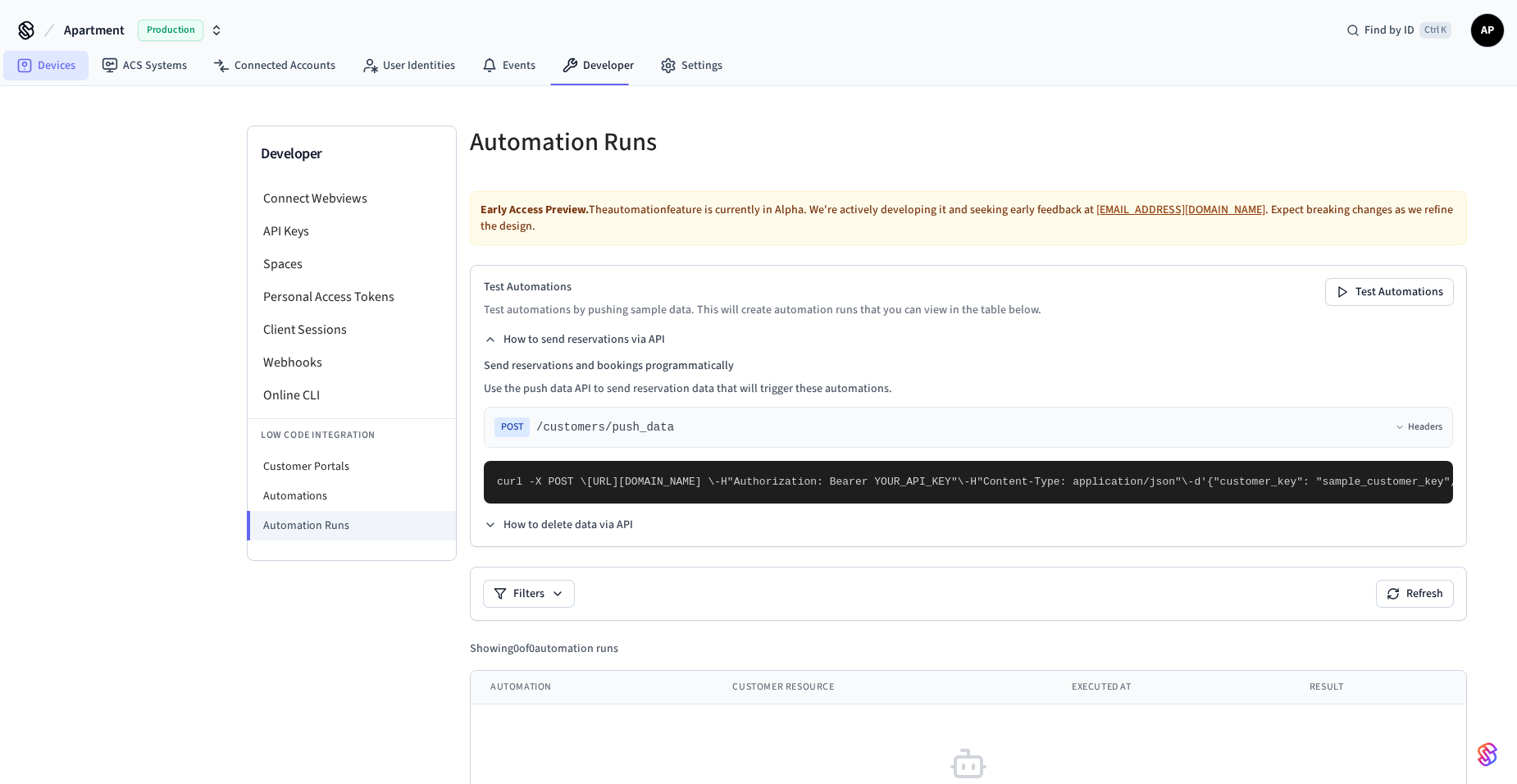
click at [54, 60] on link "Devices" at bounding box center [46, 66] width 85 height 30
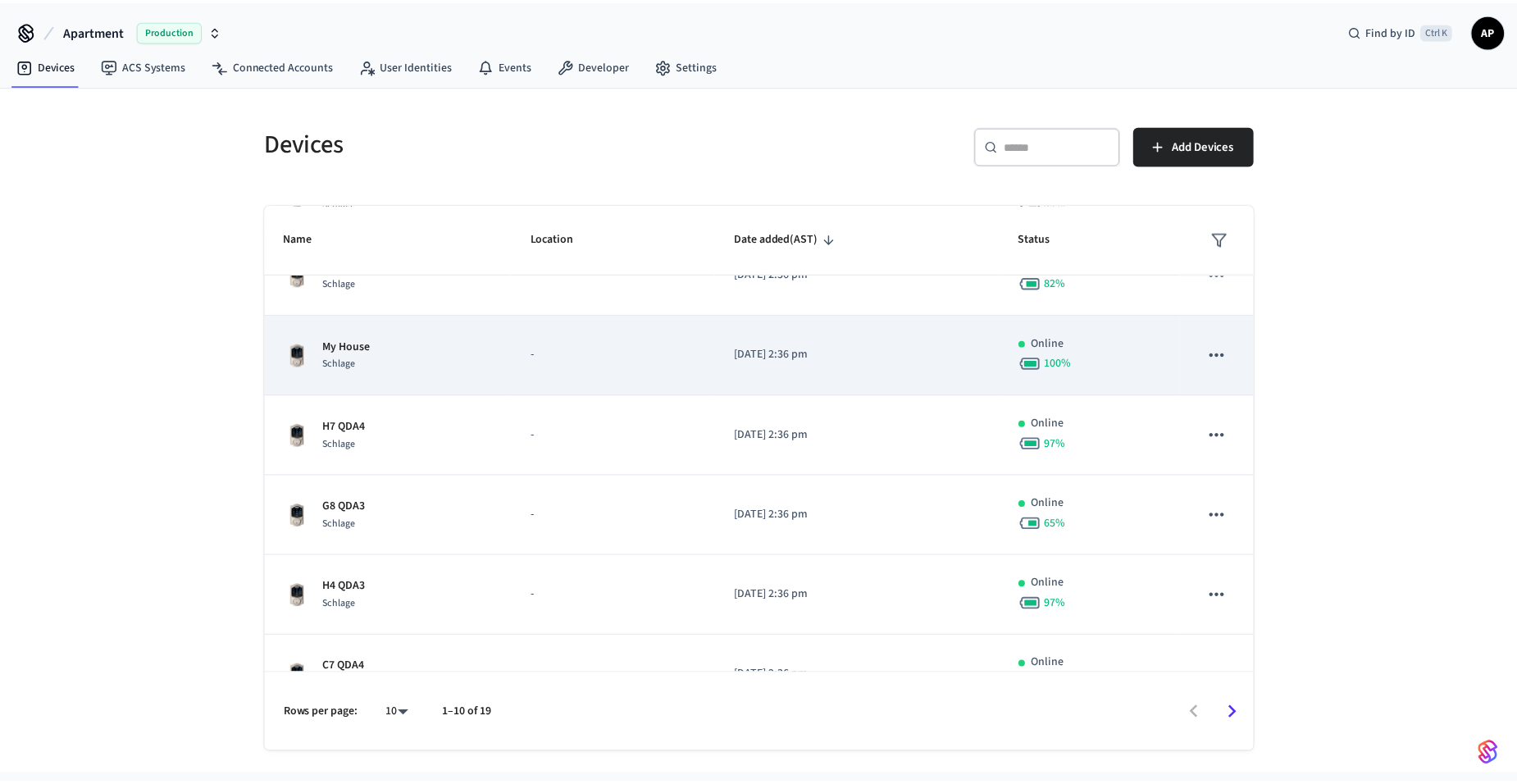
scroll to position [322, 0]
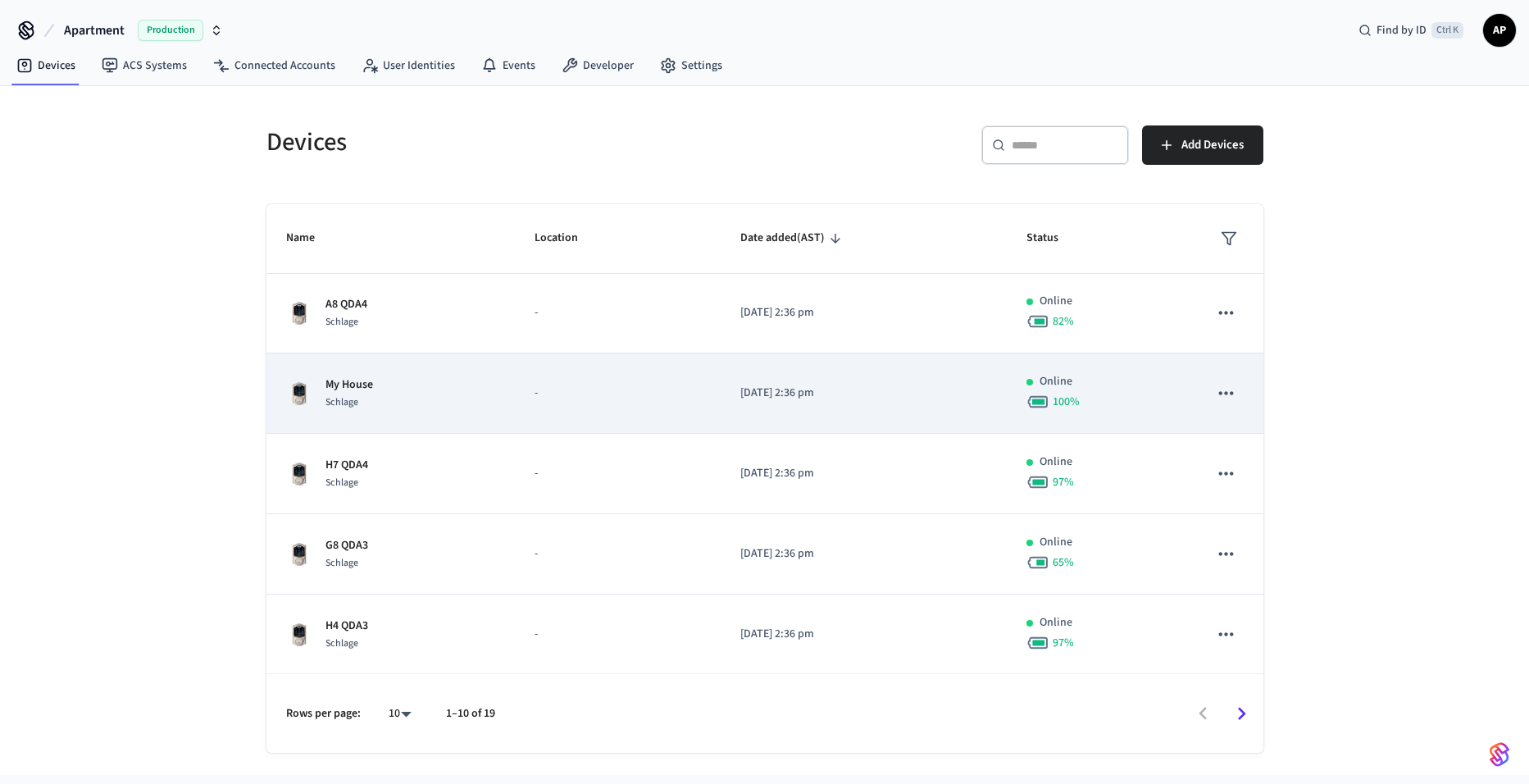
click at [520, 386] on td "-" at bounding box center [617, 393] width 205 height 80
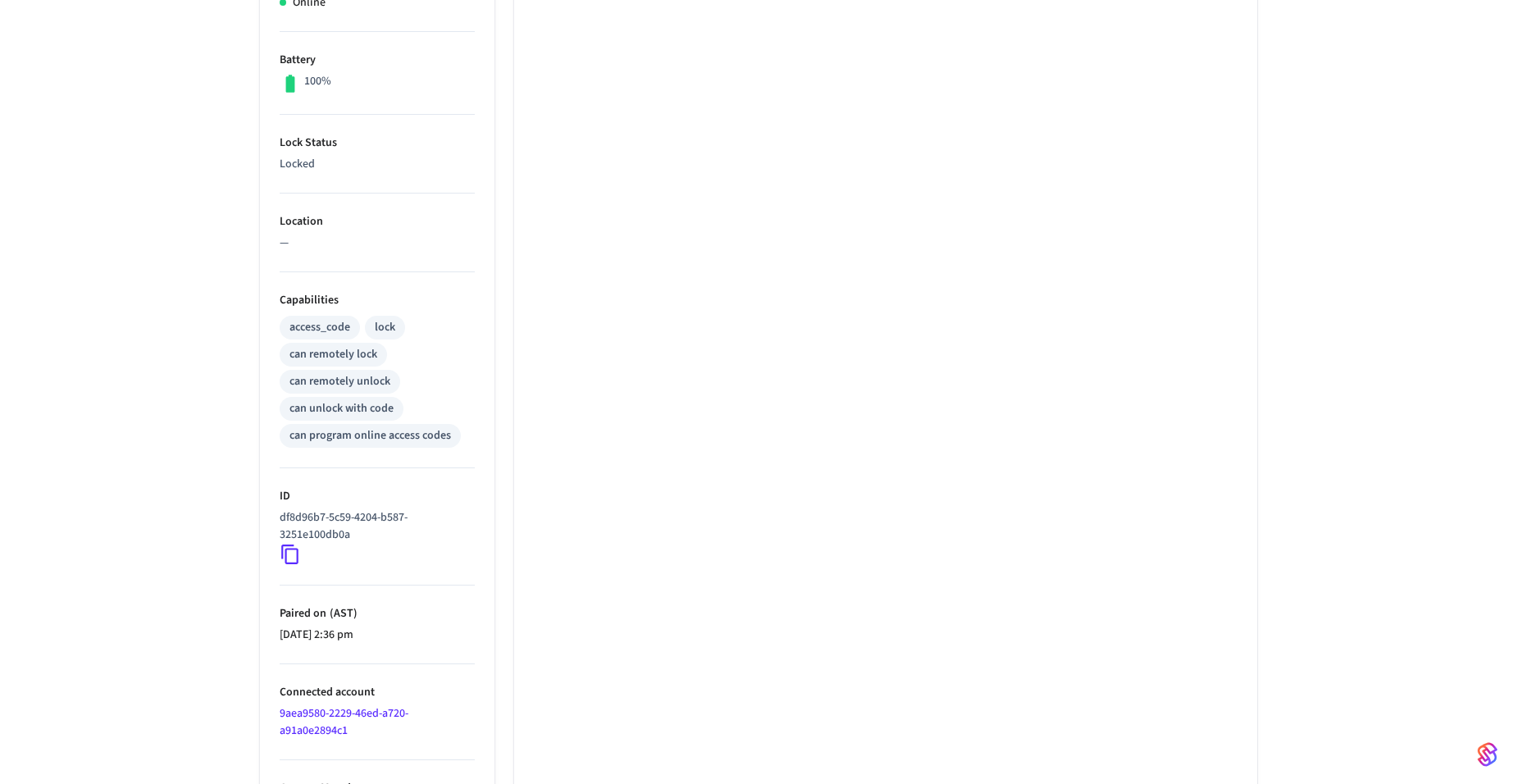
scroll to position [428, 0]
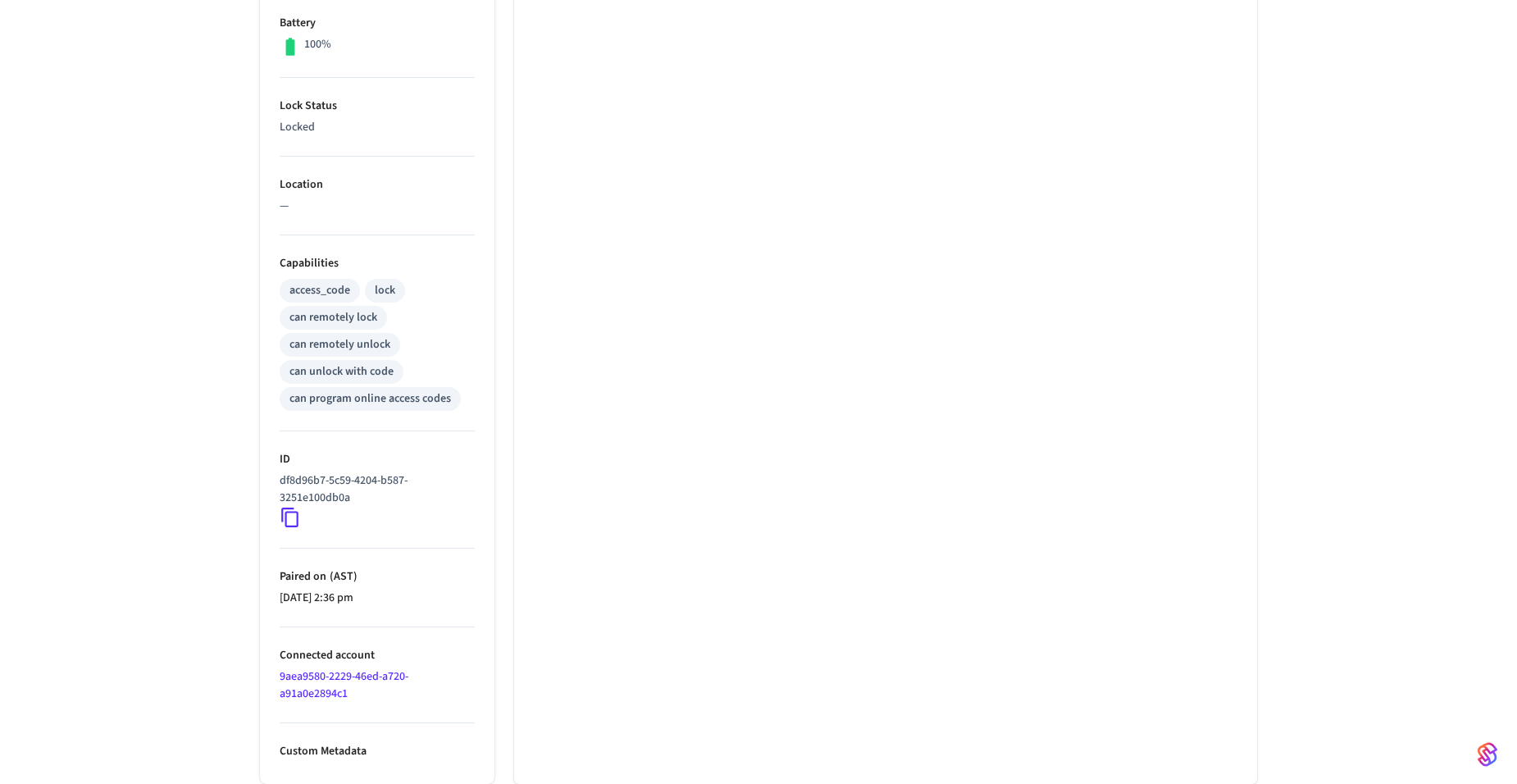
click at [286, 522] on icon at bounding box center [289, 517] width 17 height 20
click at [290, 516] on icon at bounding box center [289, 517] width 21 height 21
click at [290, 517] on icon at bounding box center [289, 517] width 21 height 21
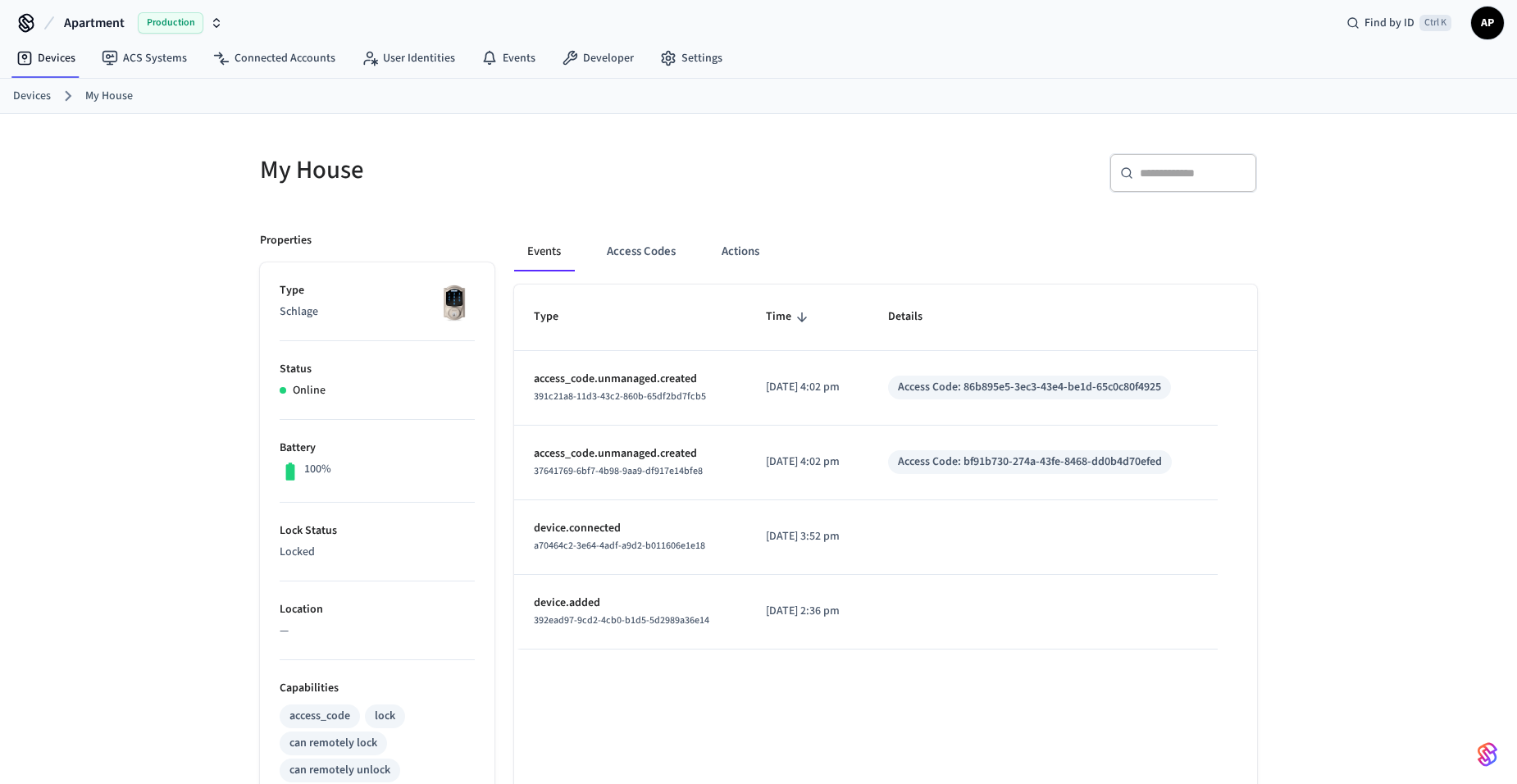
scroll to position [0, 0]
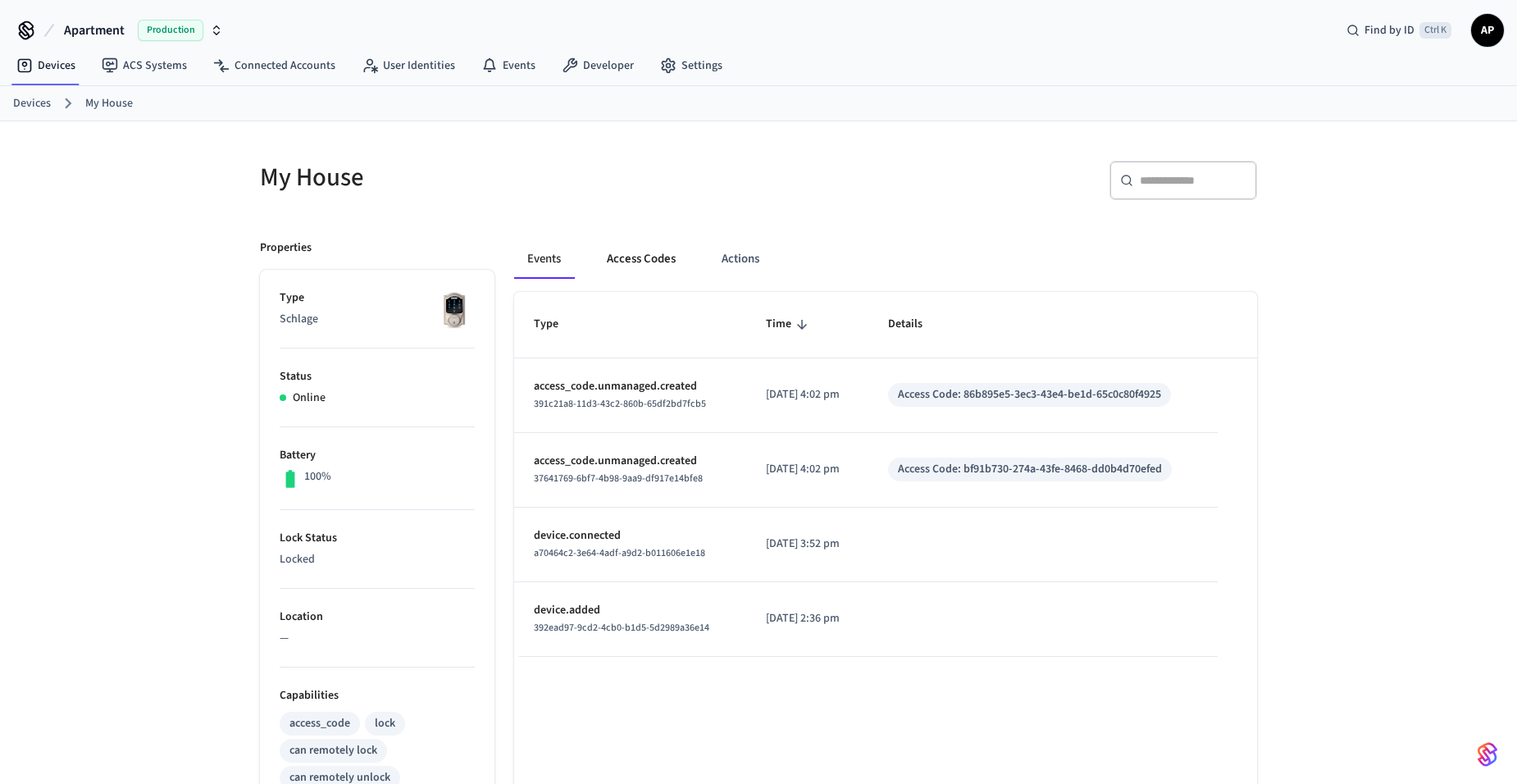
click at [672, 256] on button "Access Codes" at bounding box center [641, 259] width 95 height 39
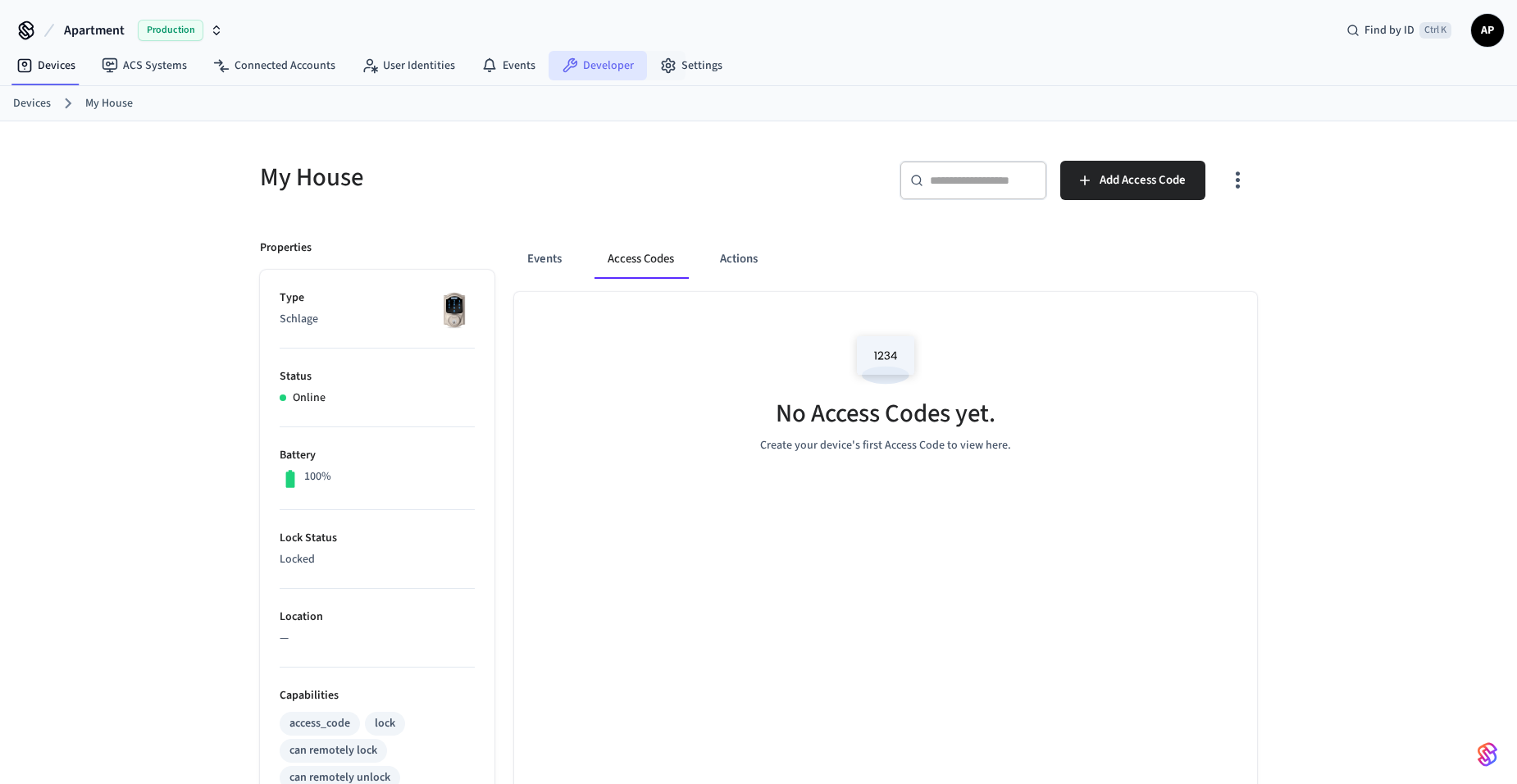
click at [567, 57] on icon at bounding box center [570, 65] width 16 height 16
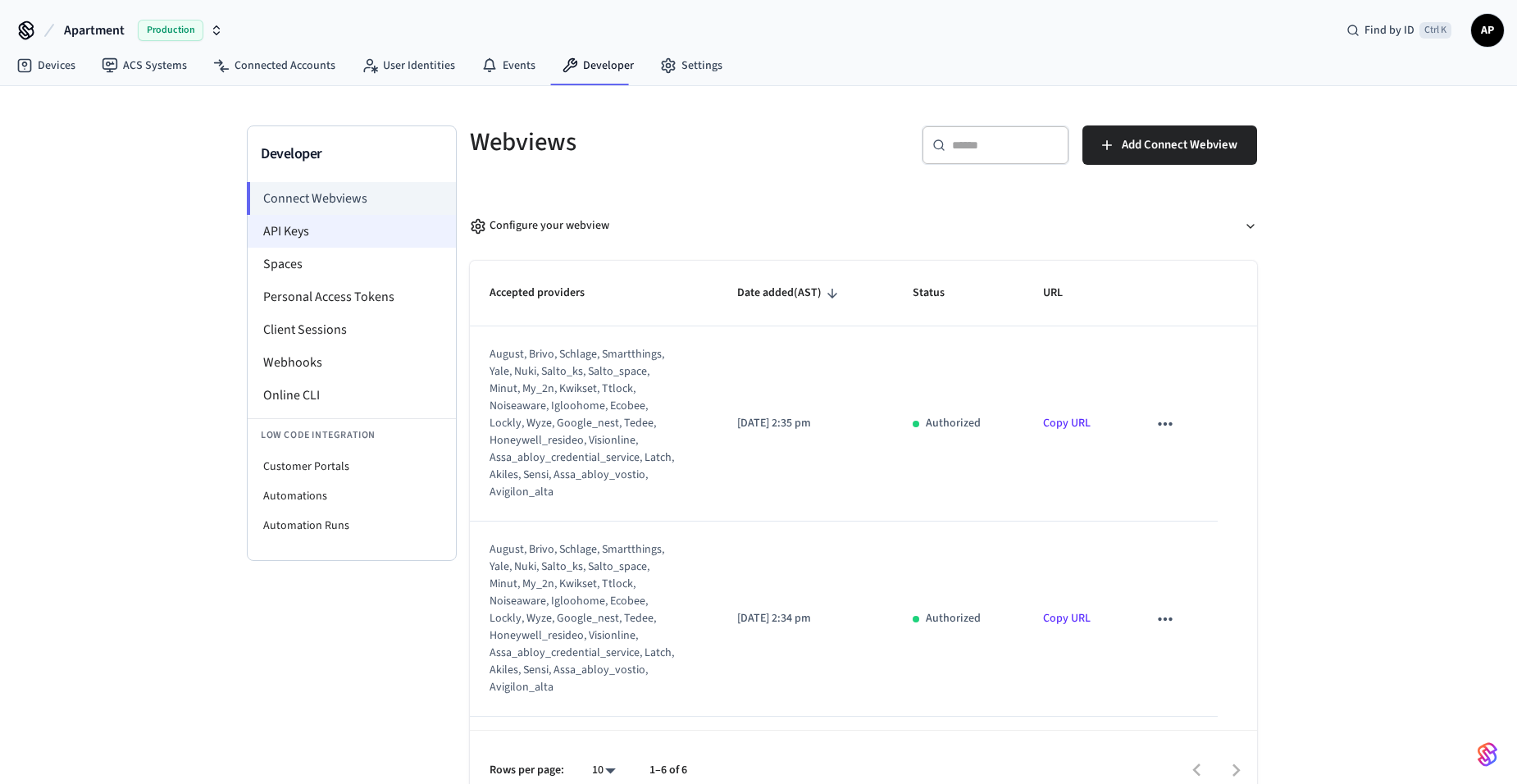
click at [297, 232] on li "API Keys" at bounding box center [352, 231] width 209 height 33
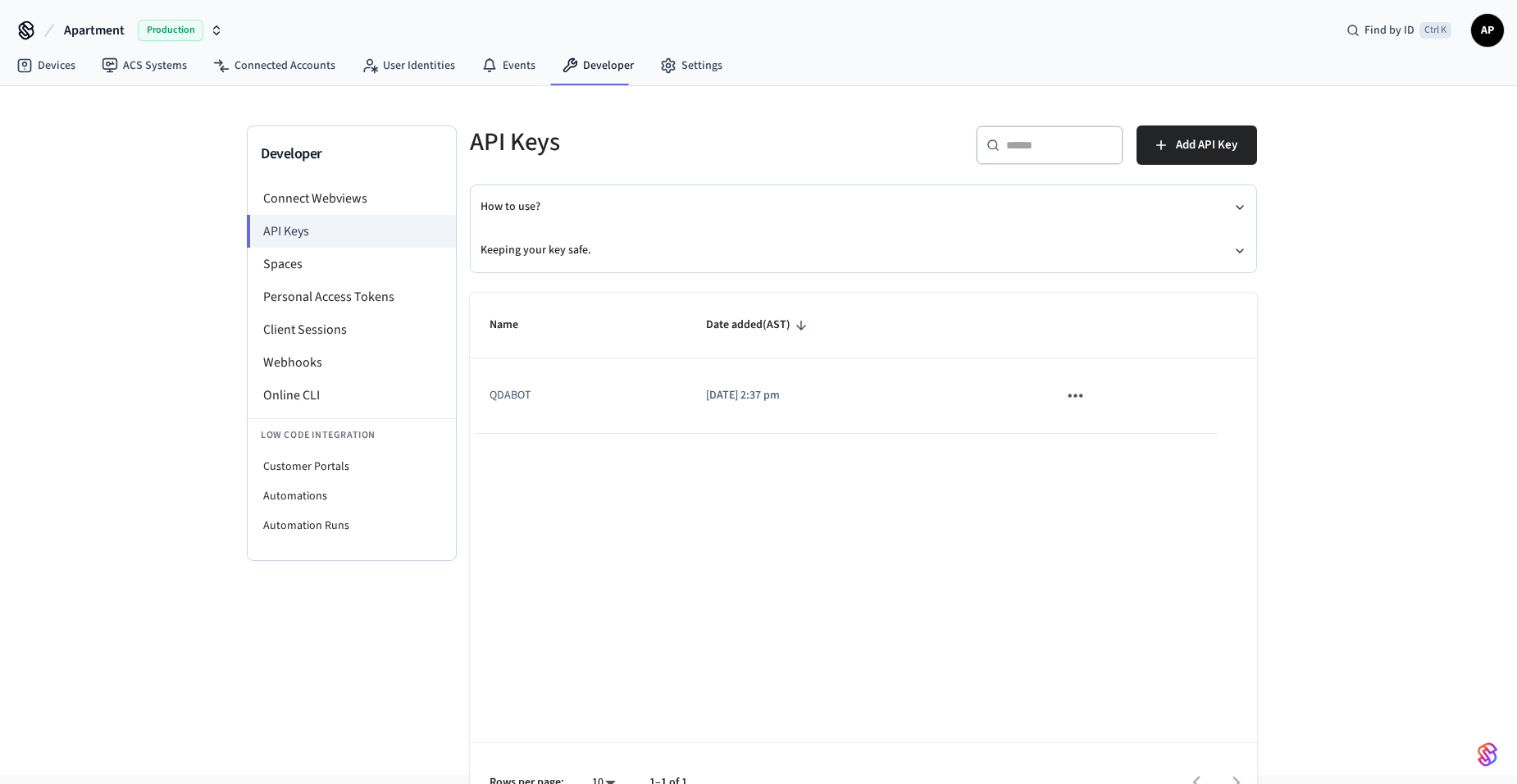
click at [1078, 402] on icon "sticky table" at bounding box center [1074, 395] width 21 height 21
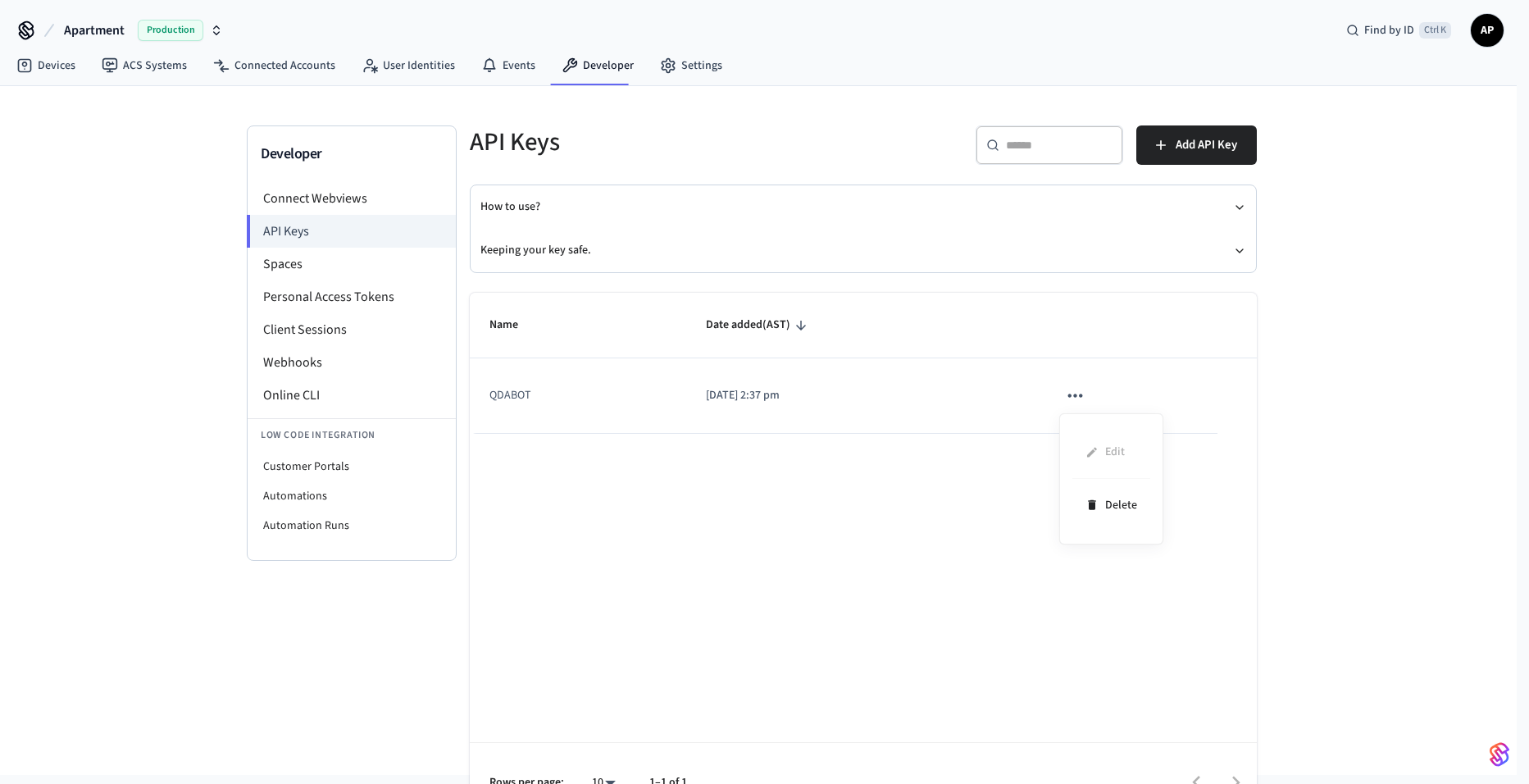
click at [738, 390] on div at bounding box center [764, 392] width 1529 height 784
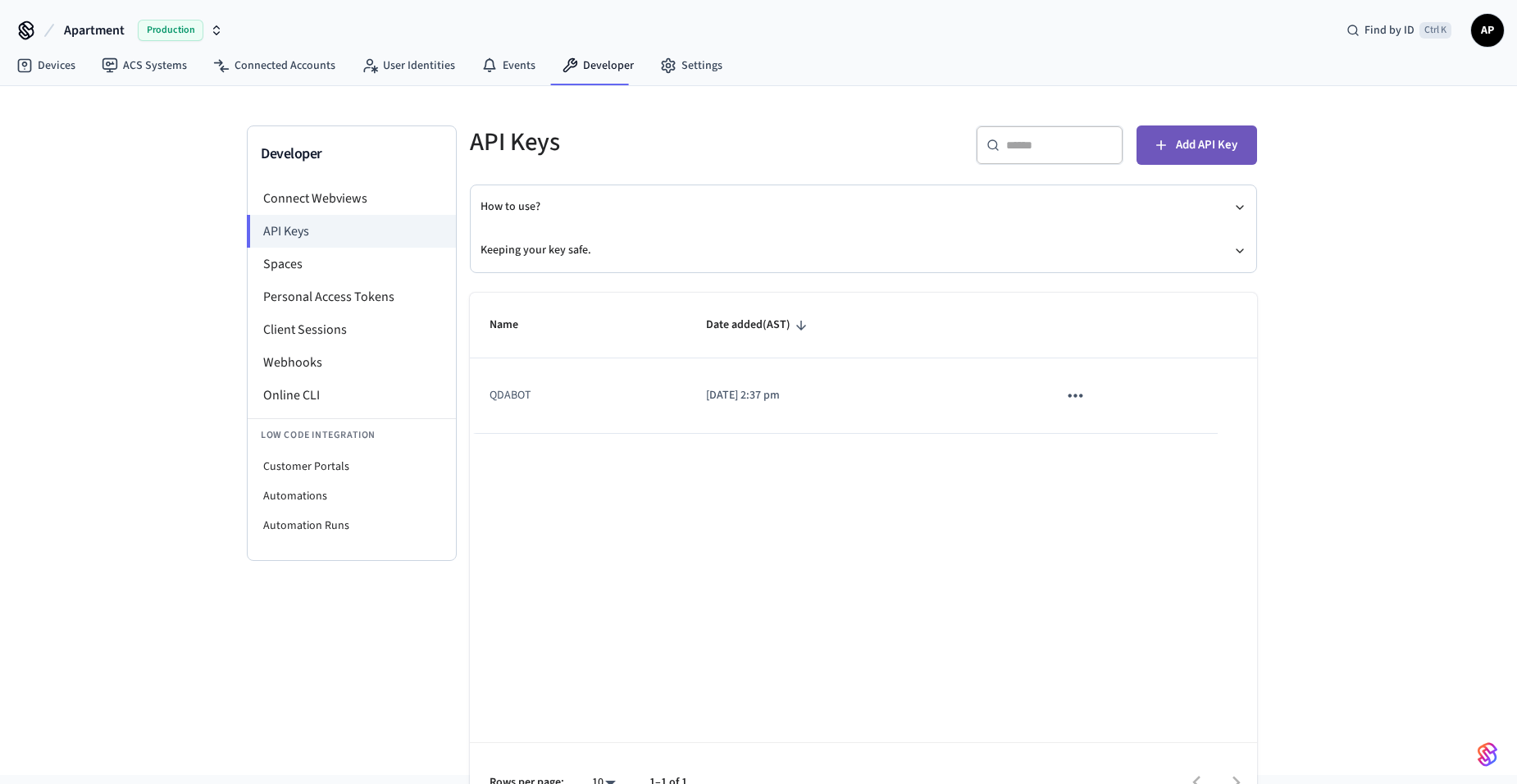
click at [1165, 154] on button "Add API Key" at bounding box center [1197, 145] width 121 height 39
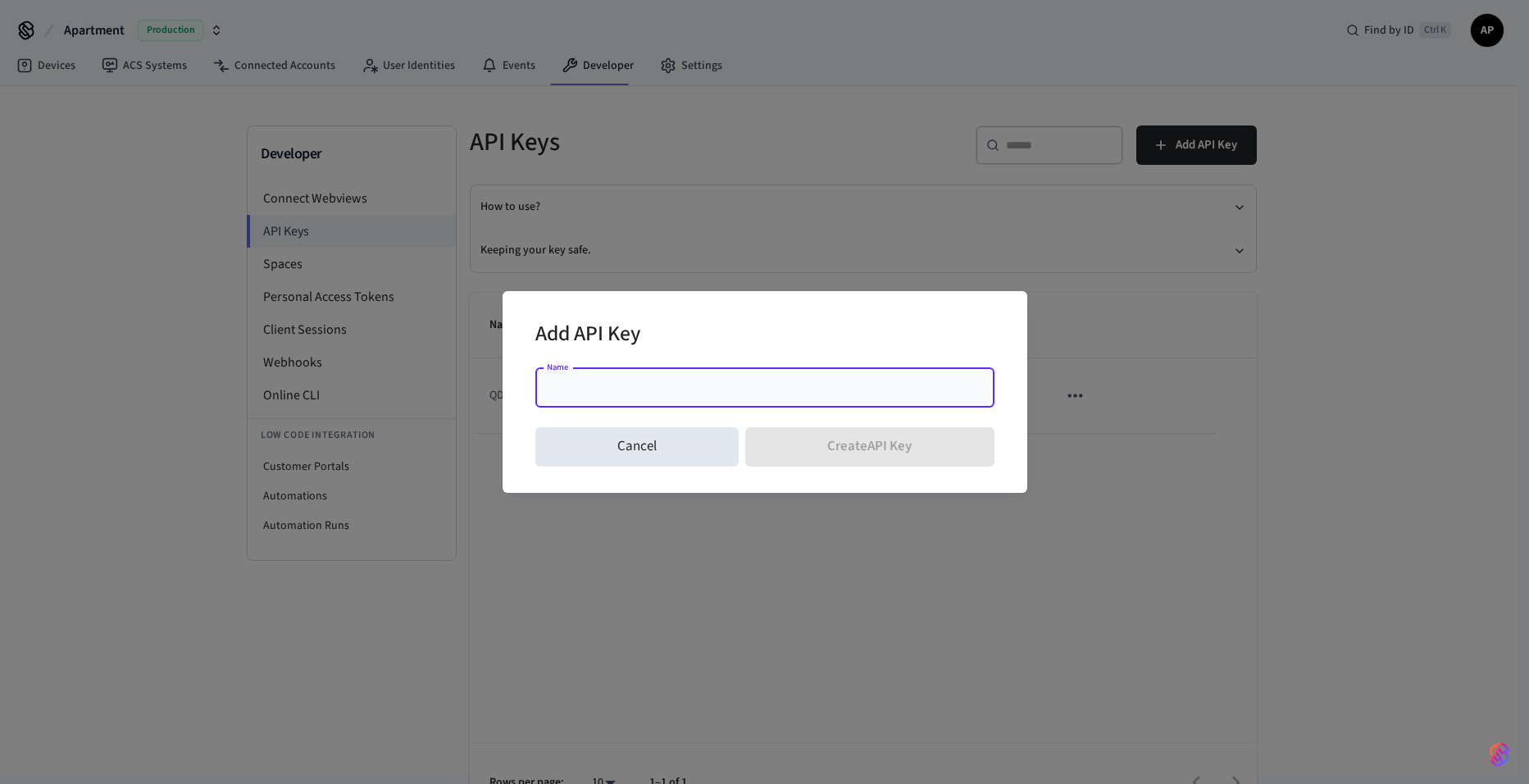
click at [653, 392] on input "Name" at bounding box center [764, 387] width 439 height 16
click at [657, 329] on div "Add API Key" at bounding box center [764, 335] width 459 height 50
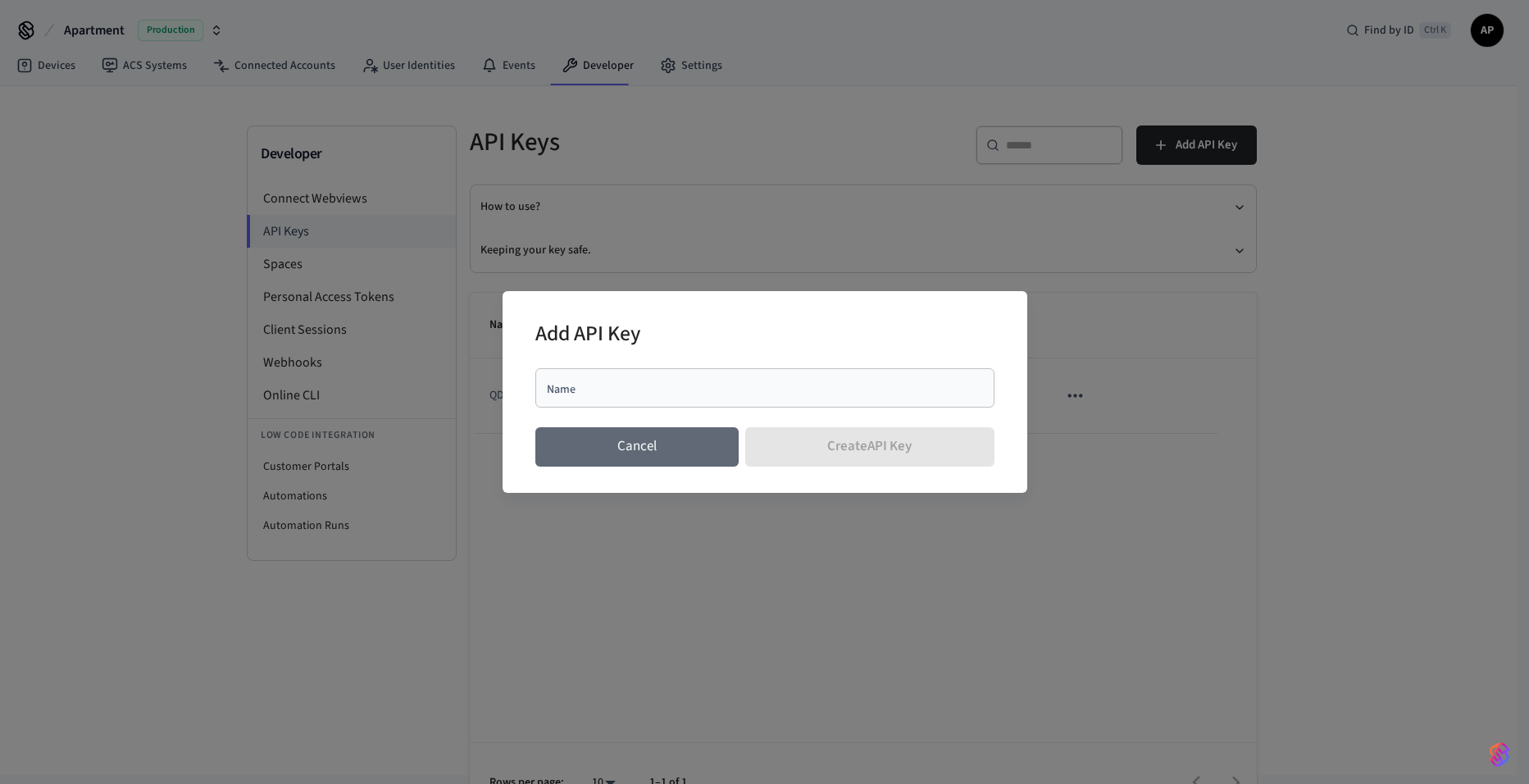
click at [619, 444] on button "Cancel" at bounding box center [638, 447] width 204 height 39
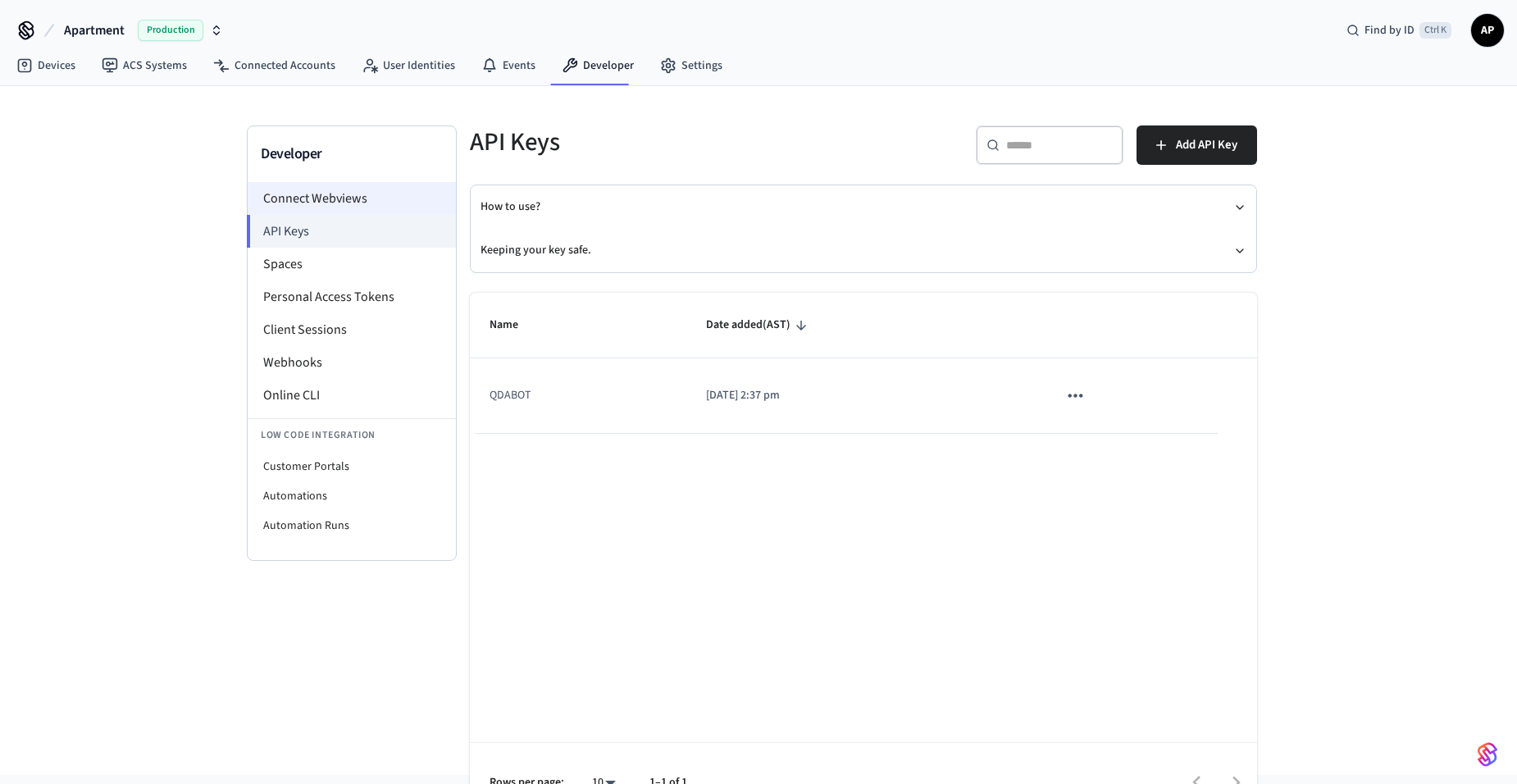
click at [372, 208] on li "Connect Webviews" at bounding box center [352, 198] width 209 height 33
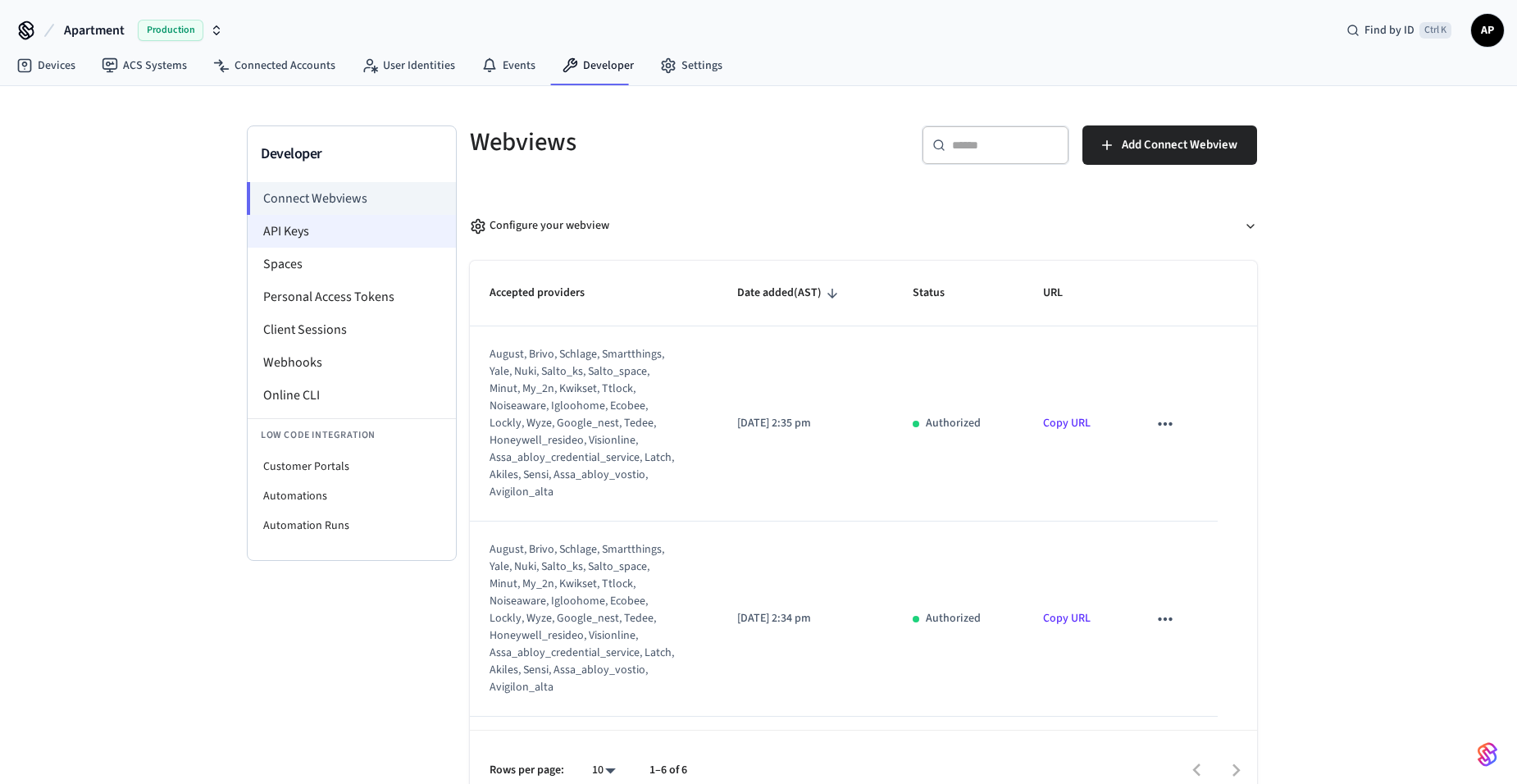
click at [336, 229] on li "API Keys" at bounding box center [352, 231] width 209 height 33
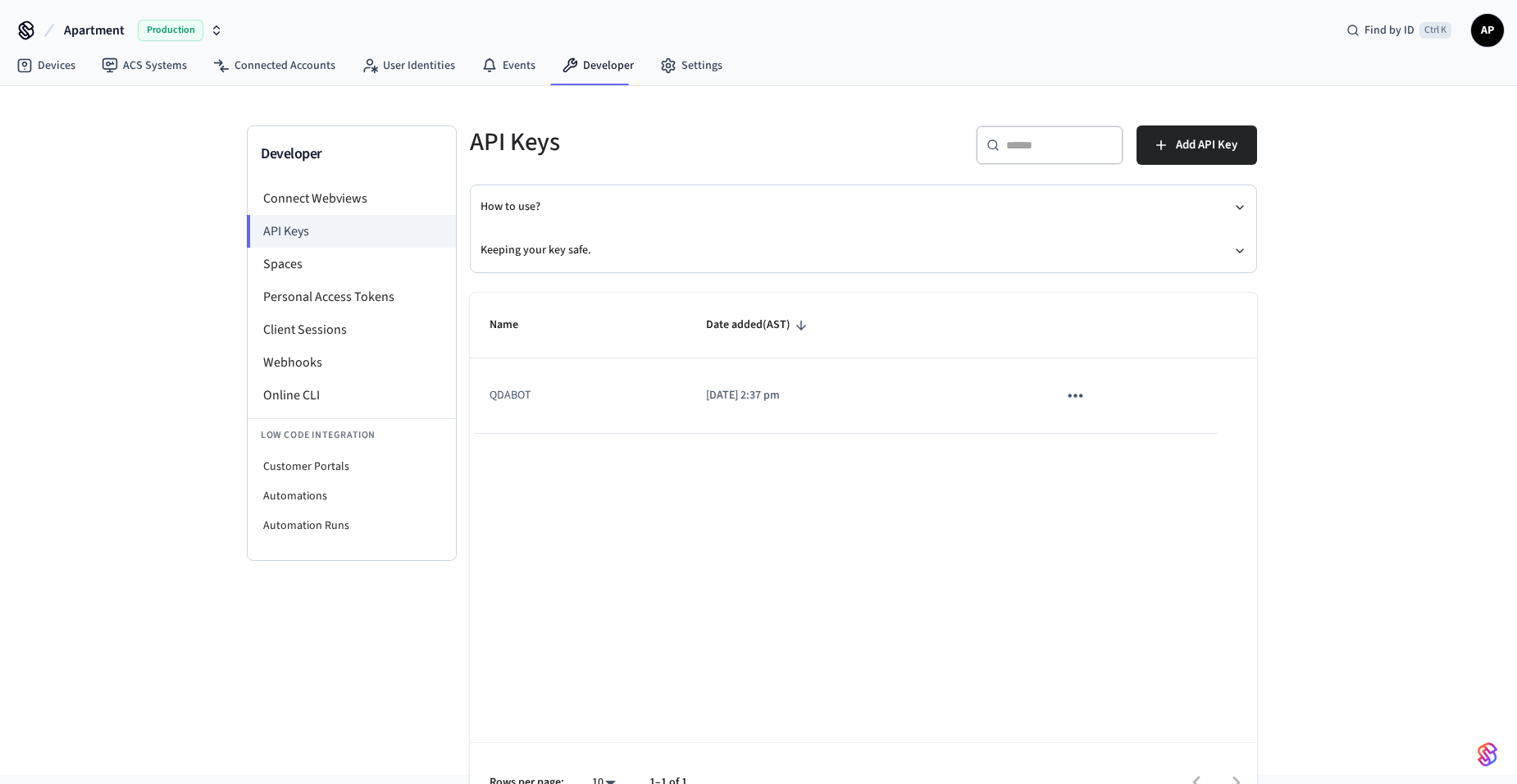
click at [521, 400] on td "QDABOT" at bounding box center [578, 396] width 216 height 75
copy td "QDABOT"
click at [1202, 142] on span "Add API Key" at bounding box center [1206, 145] width 61 height 21
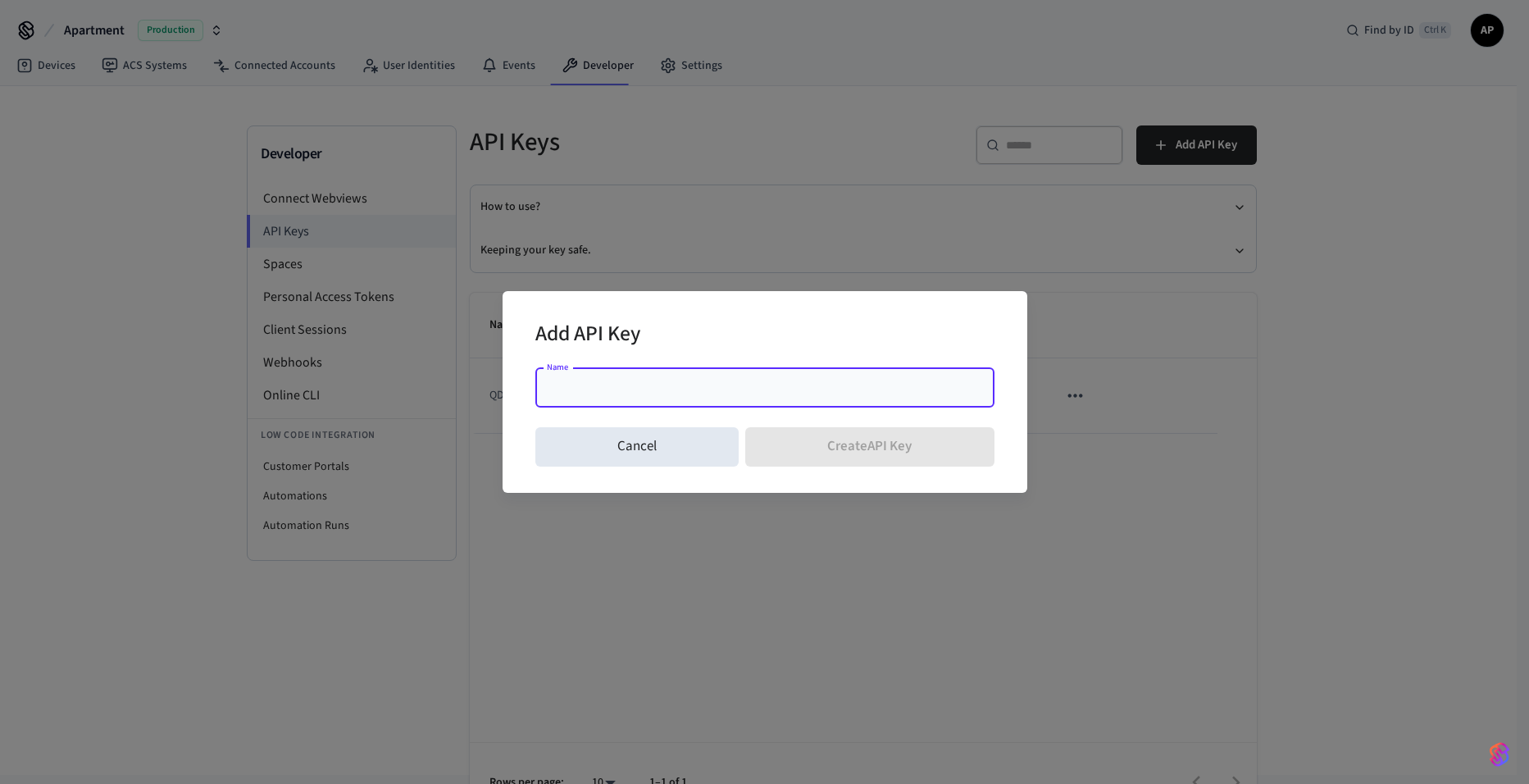
click at [799, 388] on input "Name" at bounding box center [764, 387] width 439 height 16
click at [796, 389] on input "Name" at bounding box center [764, 387] width 439 height 16
type input "*"
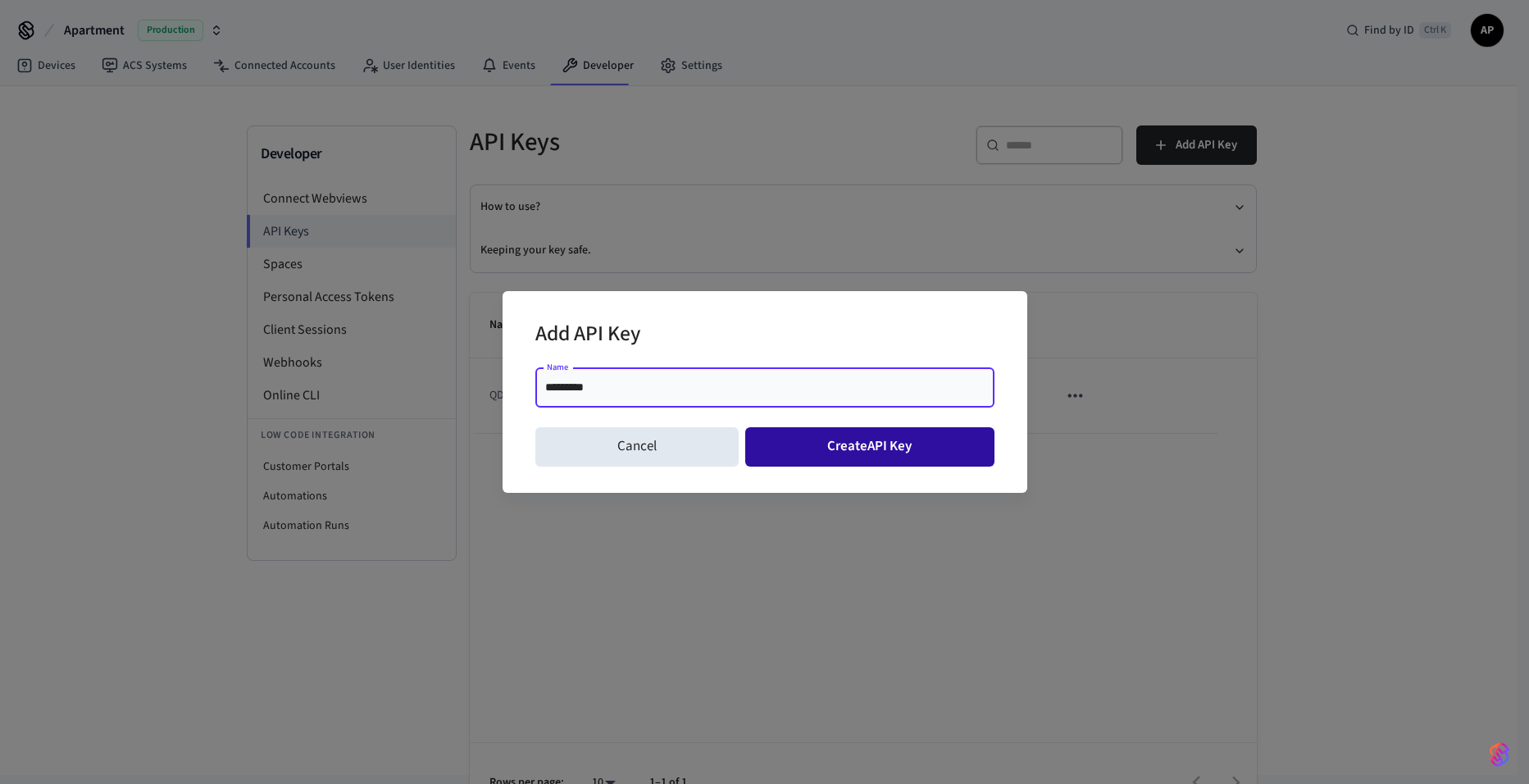
type input "*********"
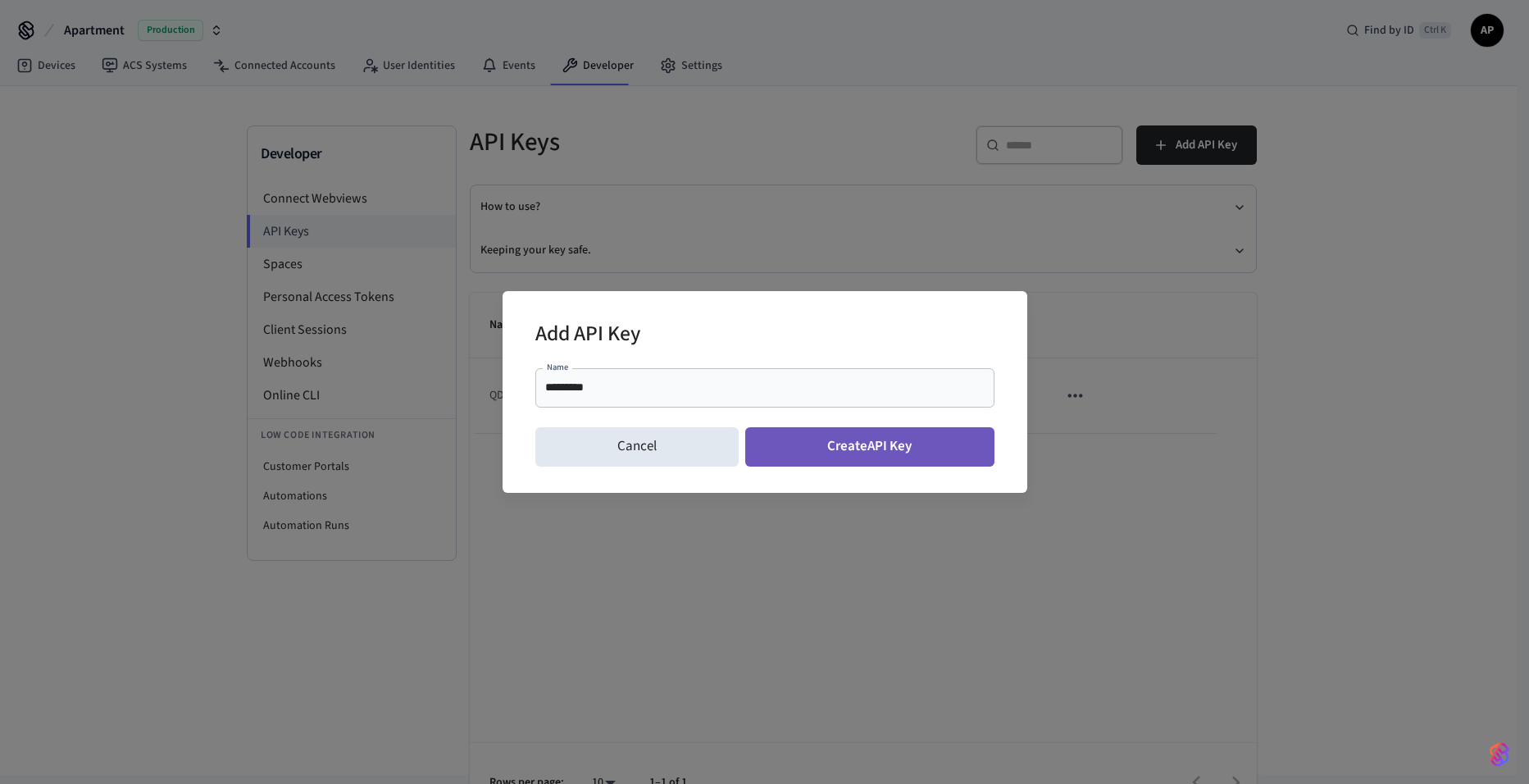
click at [810, 437] on button "Create API Key" at bounding box center [869, 447] width 249 height 39
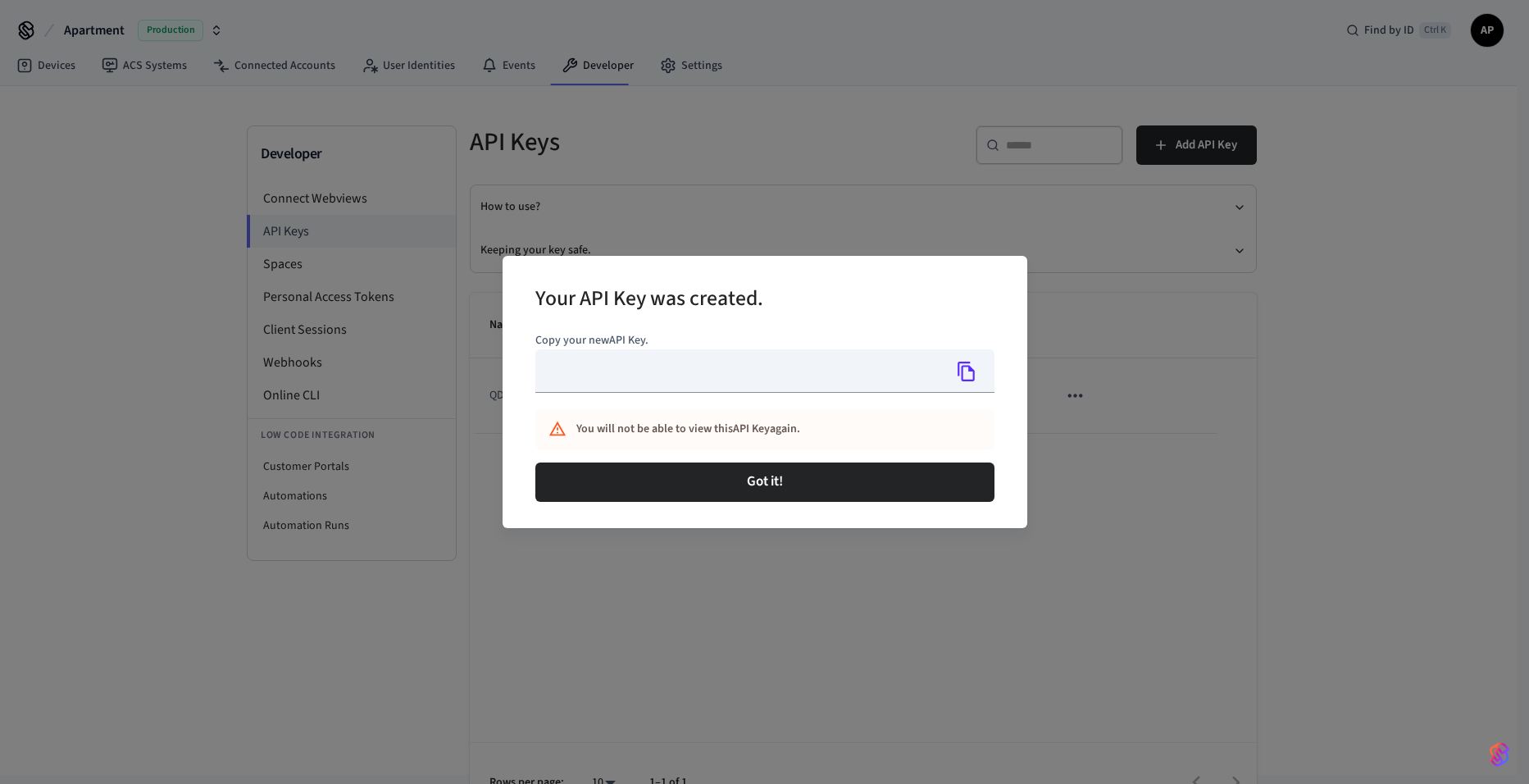
type input "**********"
click at [978, 363] on button "Copy" at bounding box center [966, 371] width 34 height 34
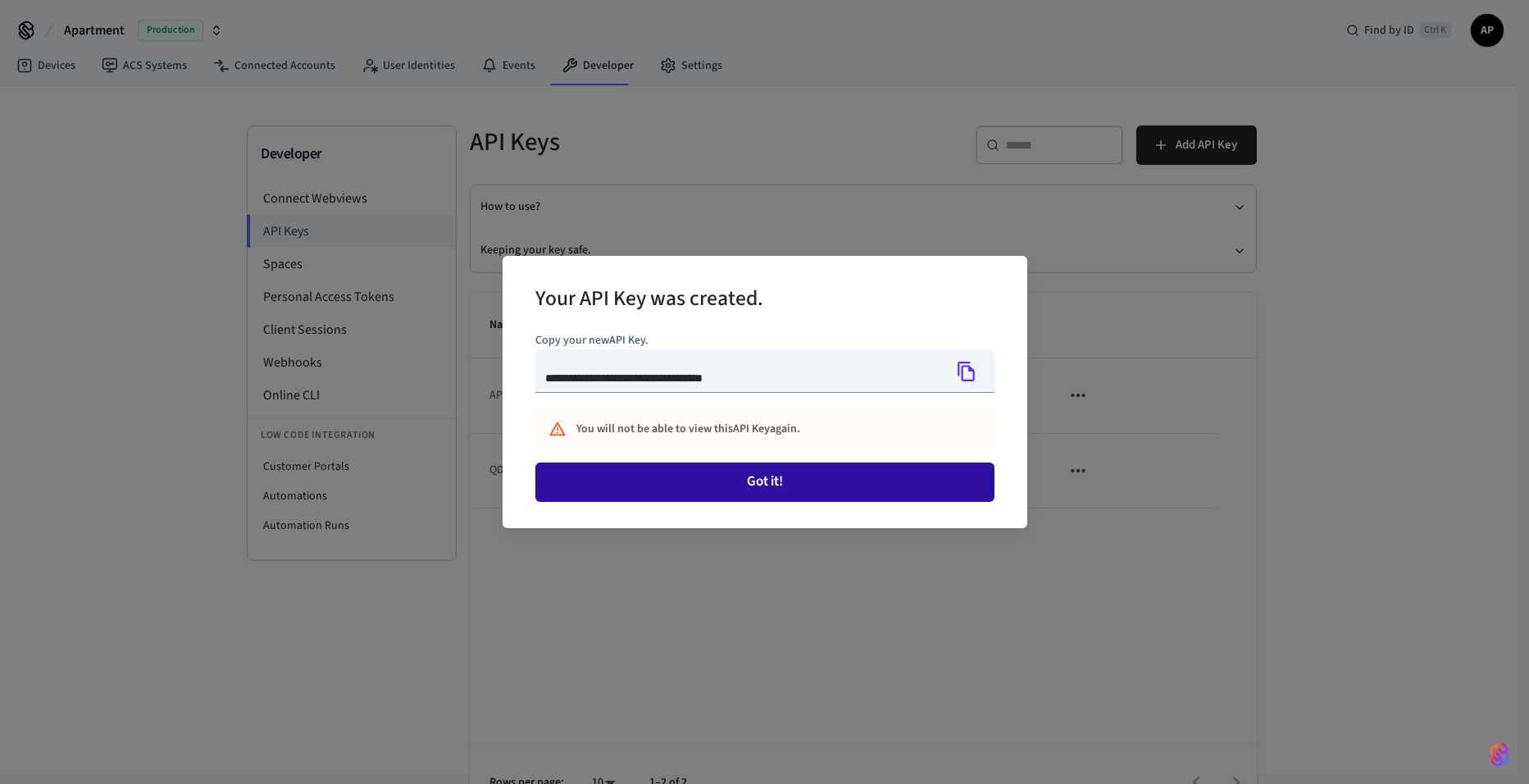
click at [707, 483] on button "Got it!" at bounding box center [764, 482] width 459 height 39
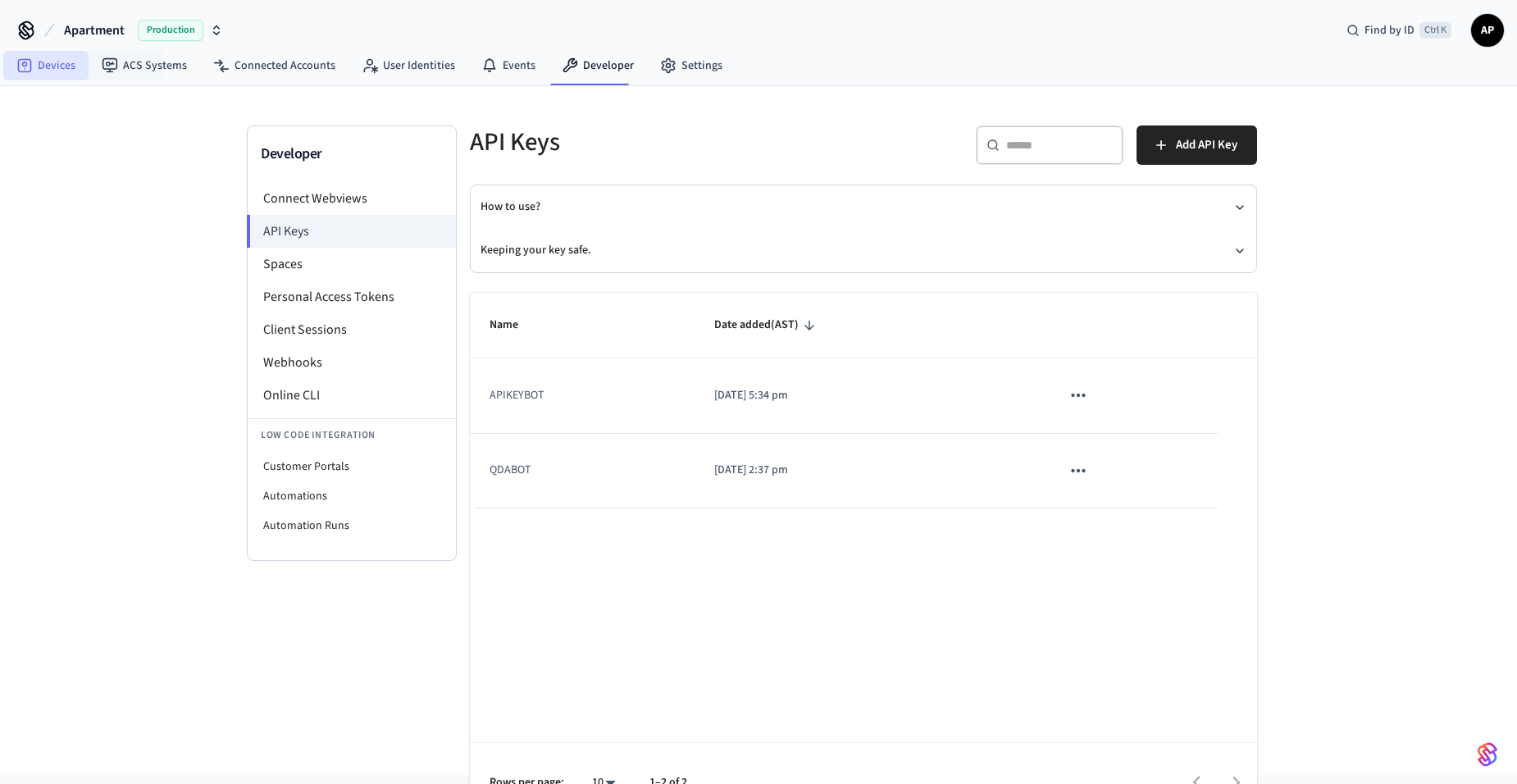
click at [59, 65] on link "Devices" at bounding box center [46, 66] width 85 height 30
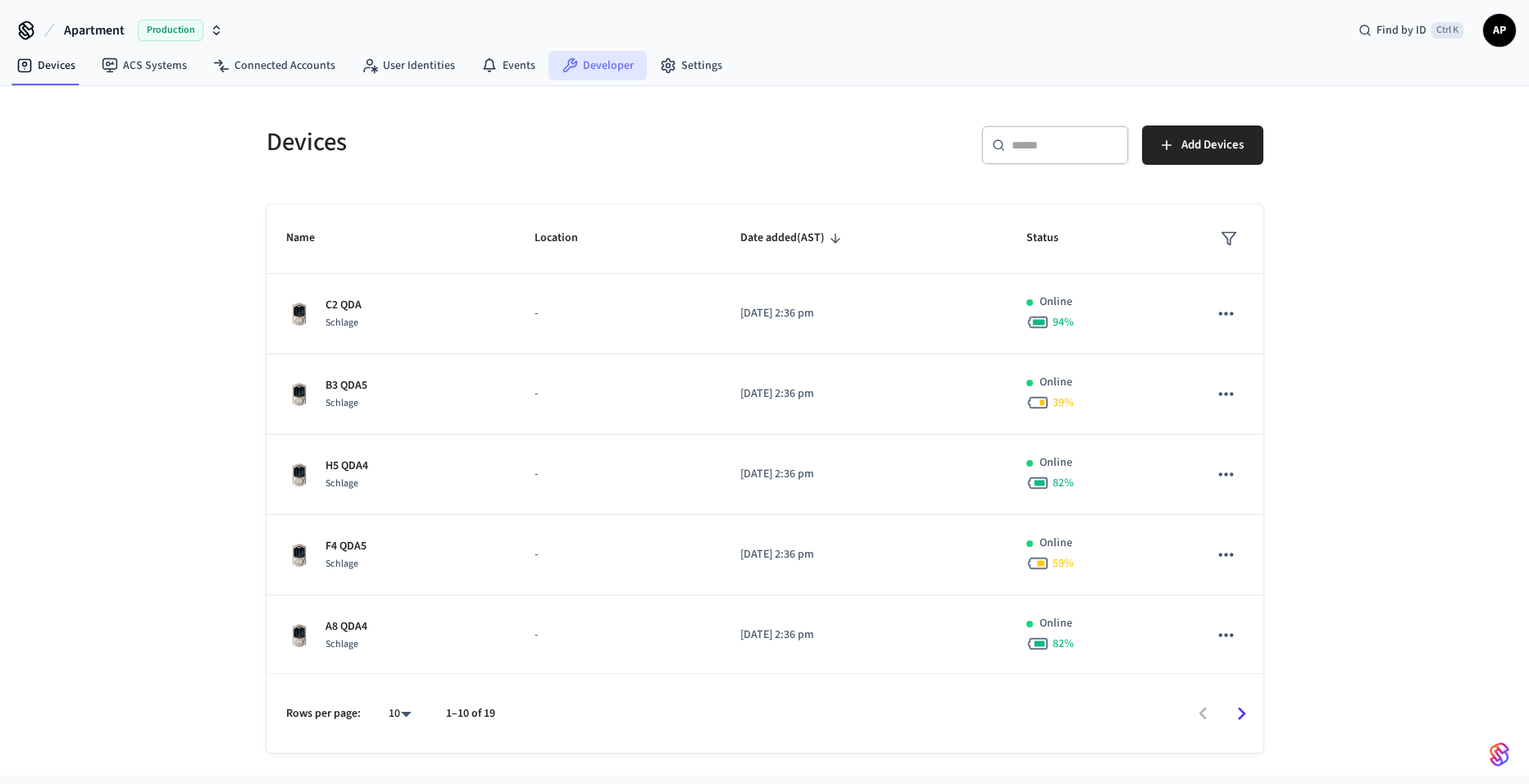
click at [593, 70] on link "Developer" at bounding box center [598, 66] width 99 height 30
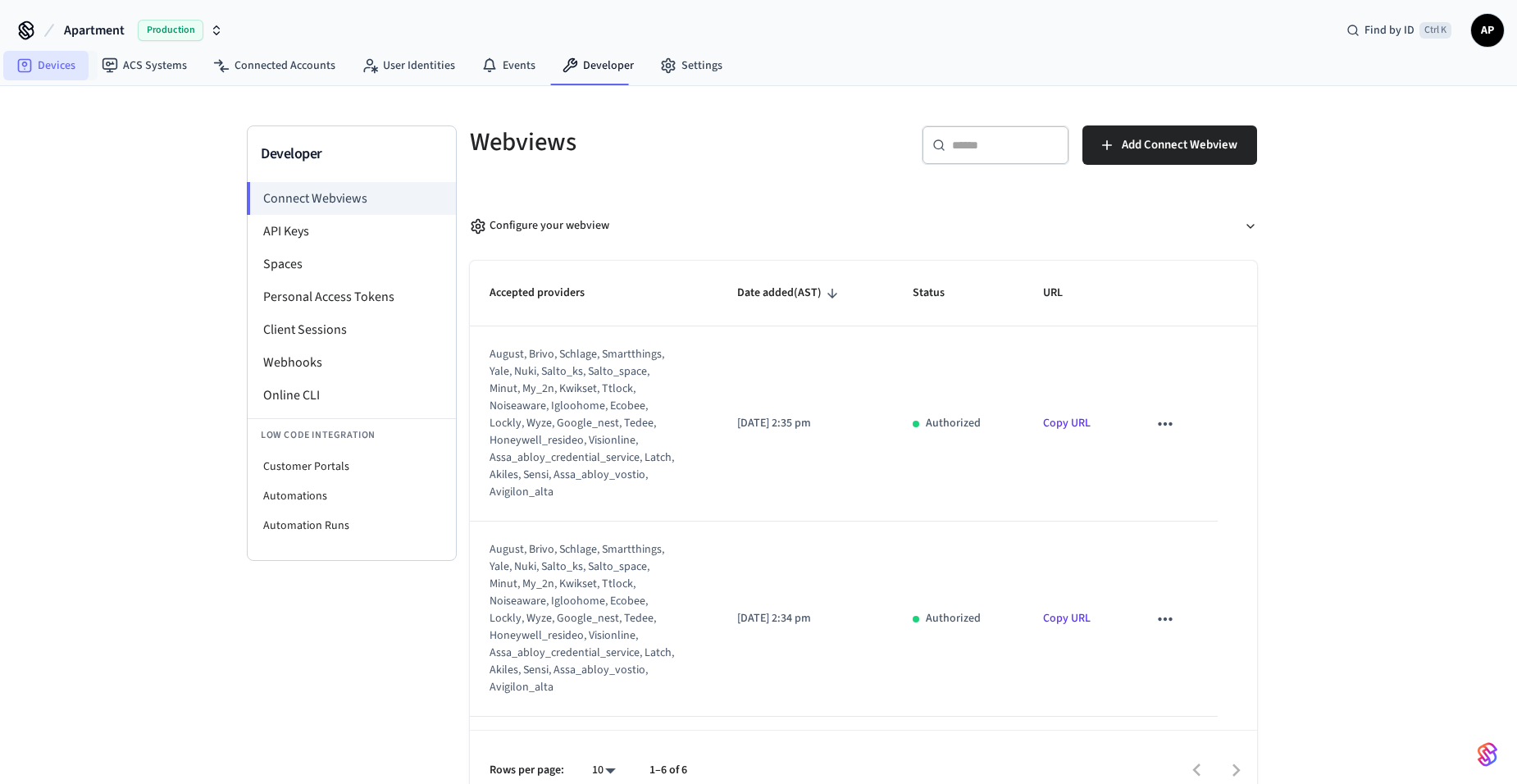
click at [49, 62] on link "Devices" at bounding box center [46, 66] width 85 height 30
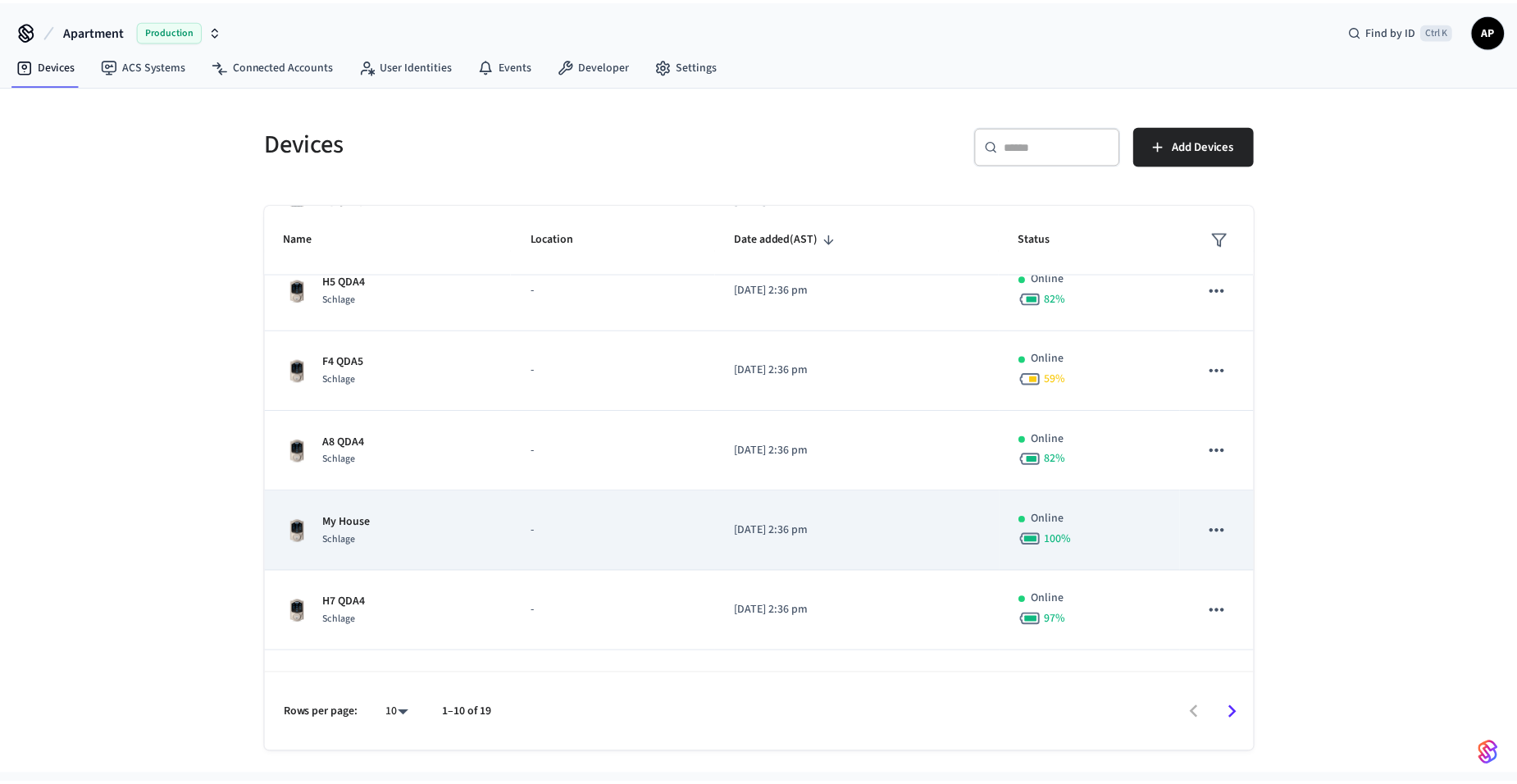
scroll to position [246, 0]
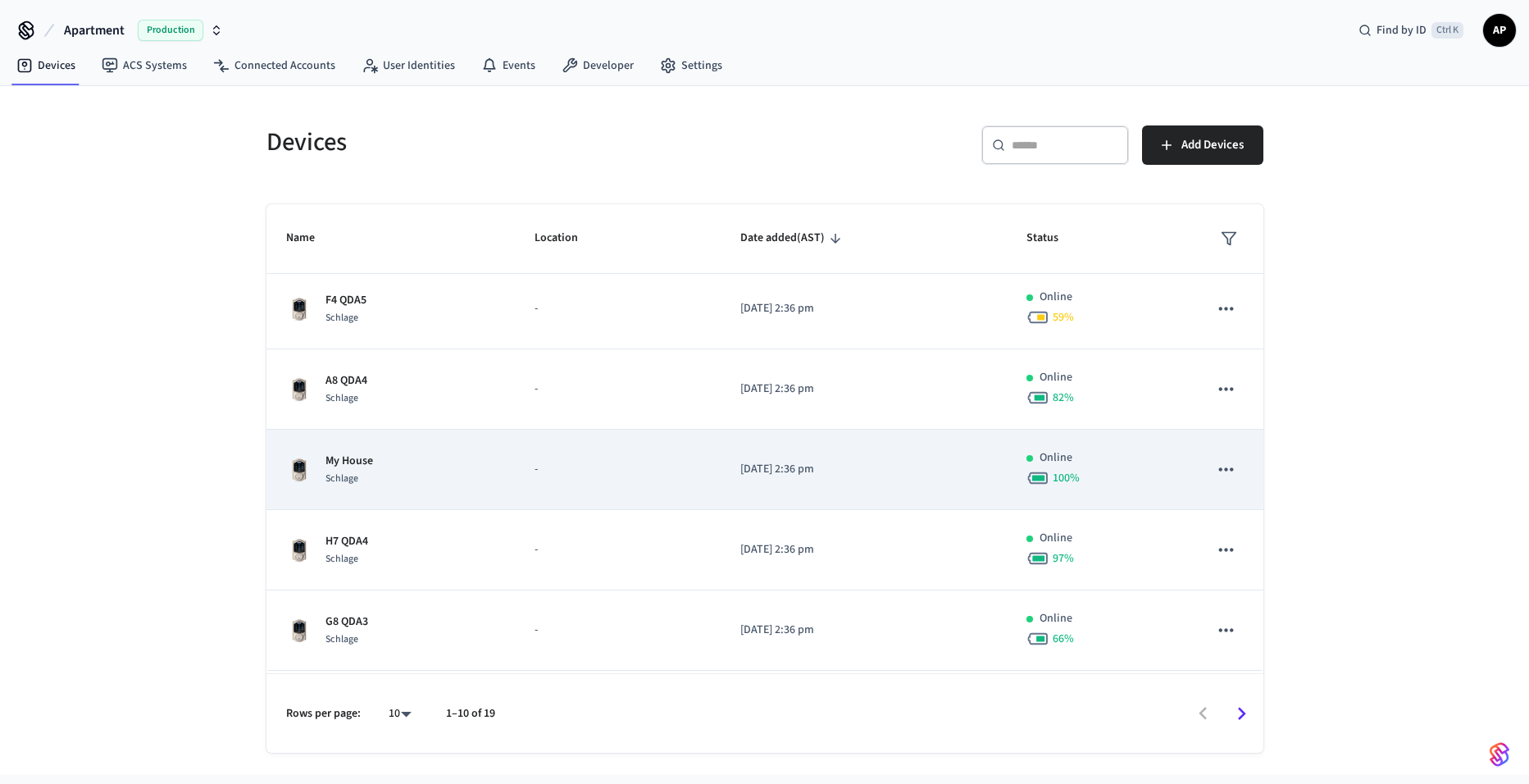
click at [415, 470] on div "My House Schlage" at bounding box center [391, 470] width 210 height 34
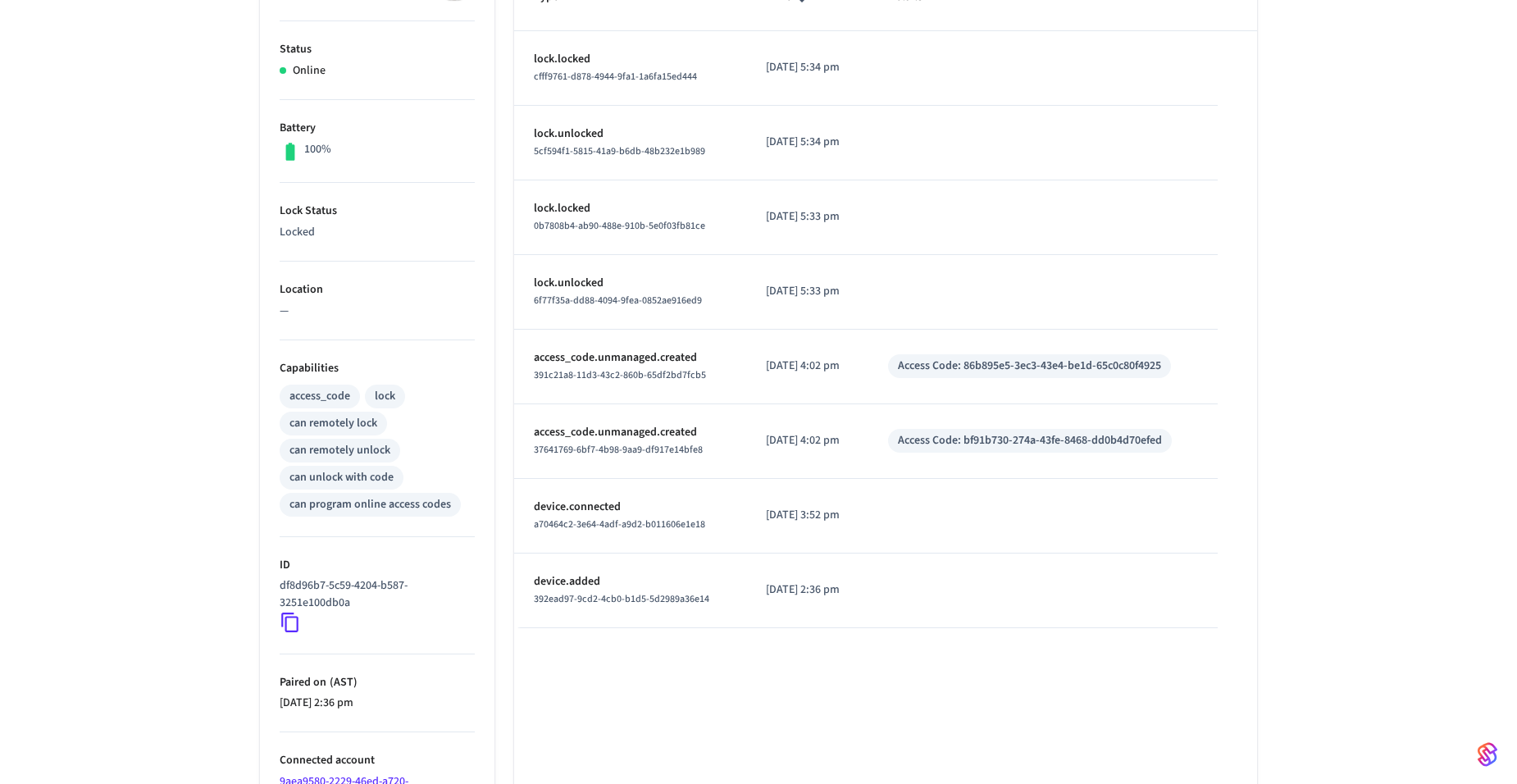
scroll to position [328, 0]
click at [293, 627] on icon at bounding box center [289, 621] width 21 height 21
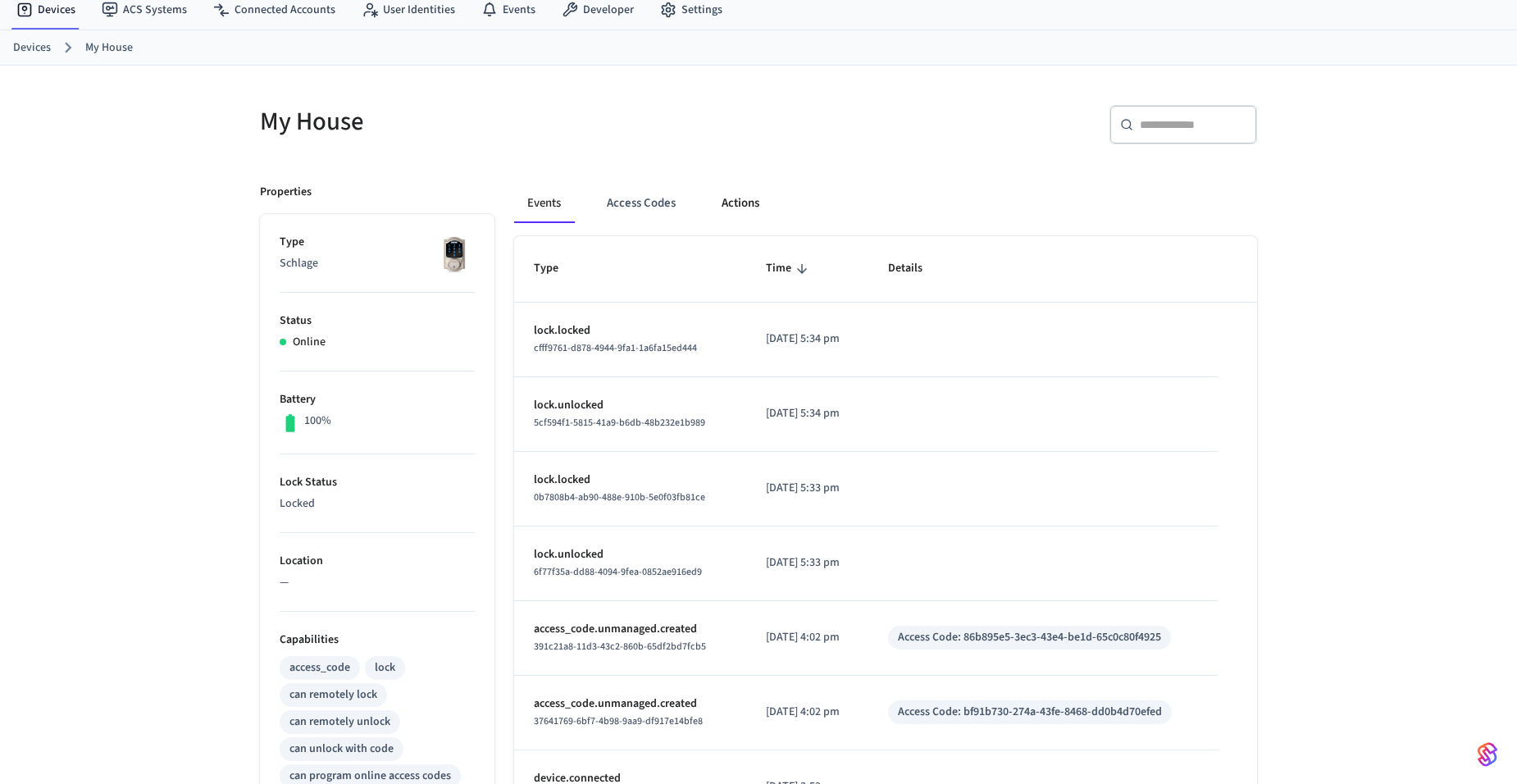
scroll to position [0, 0]
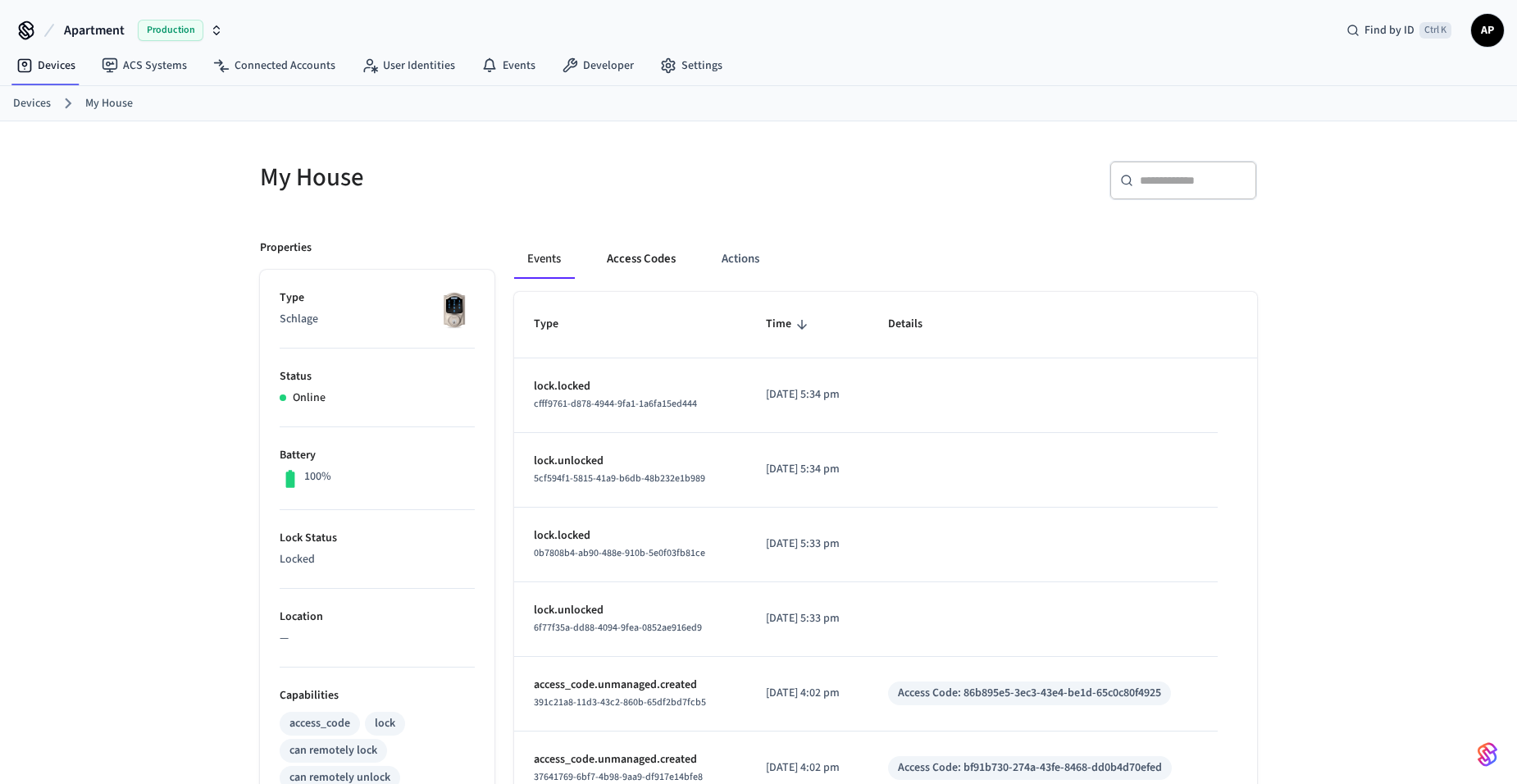
click at [661, 268] on button "Access Codes" at bounding box center [641, 259] width 95 height 39
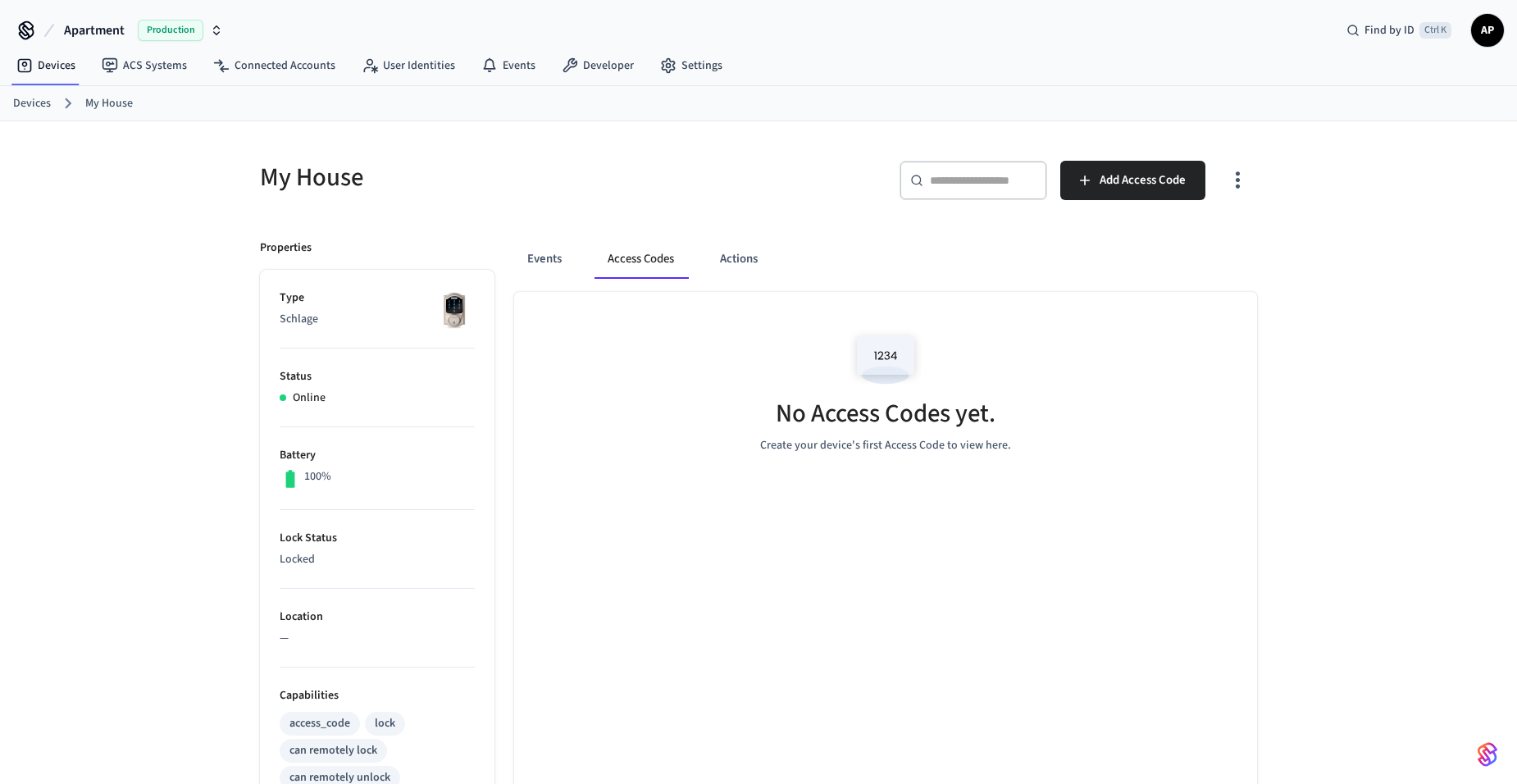
scroll to position [328, 0]
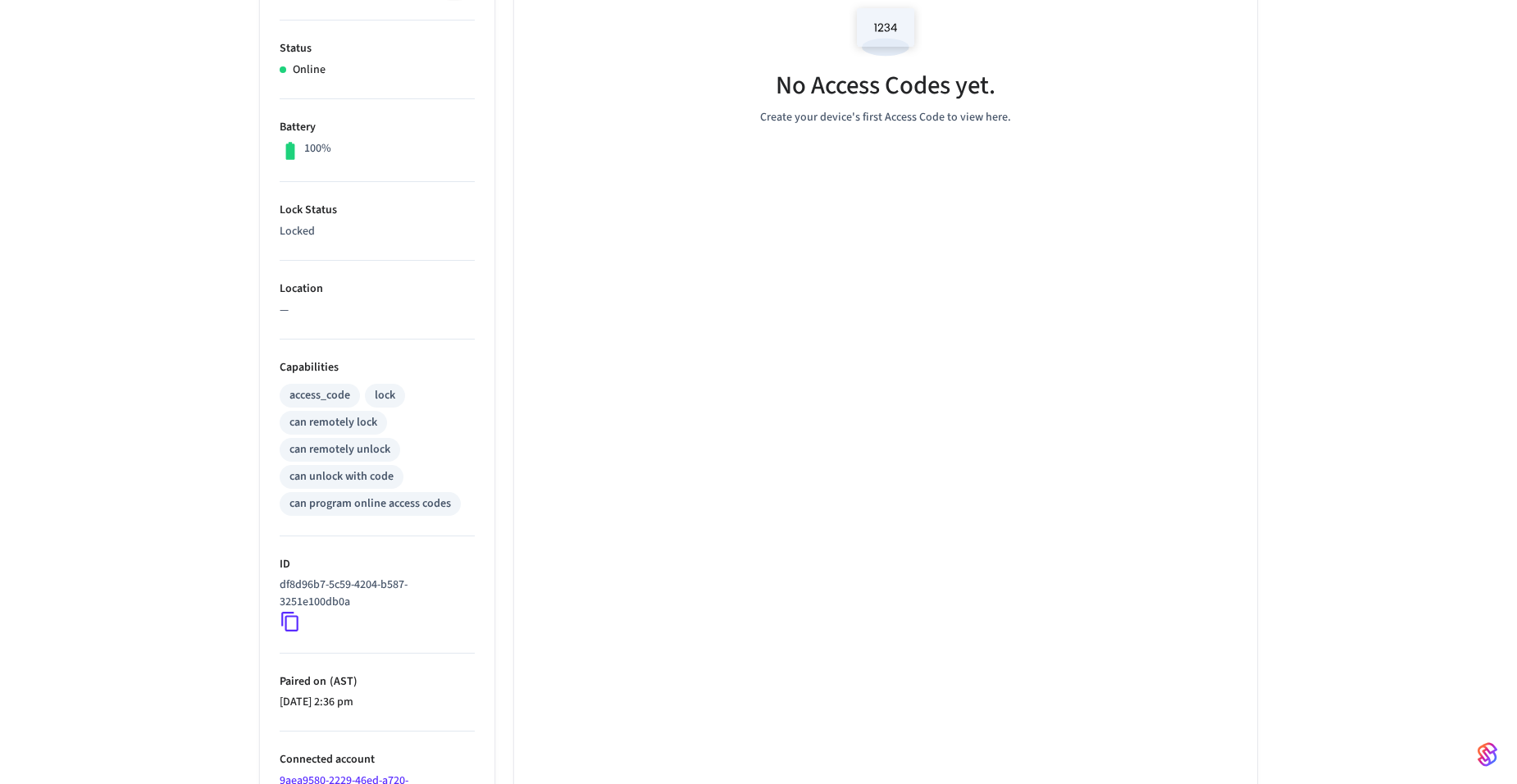
click at [343, 393] on div "access_code" at bounding box center [319, 396] width 60 height 17
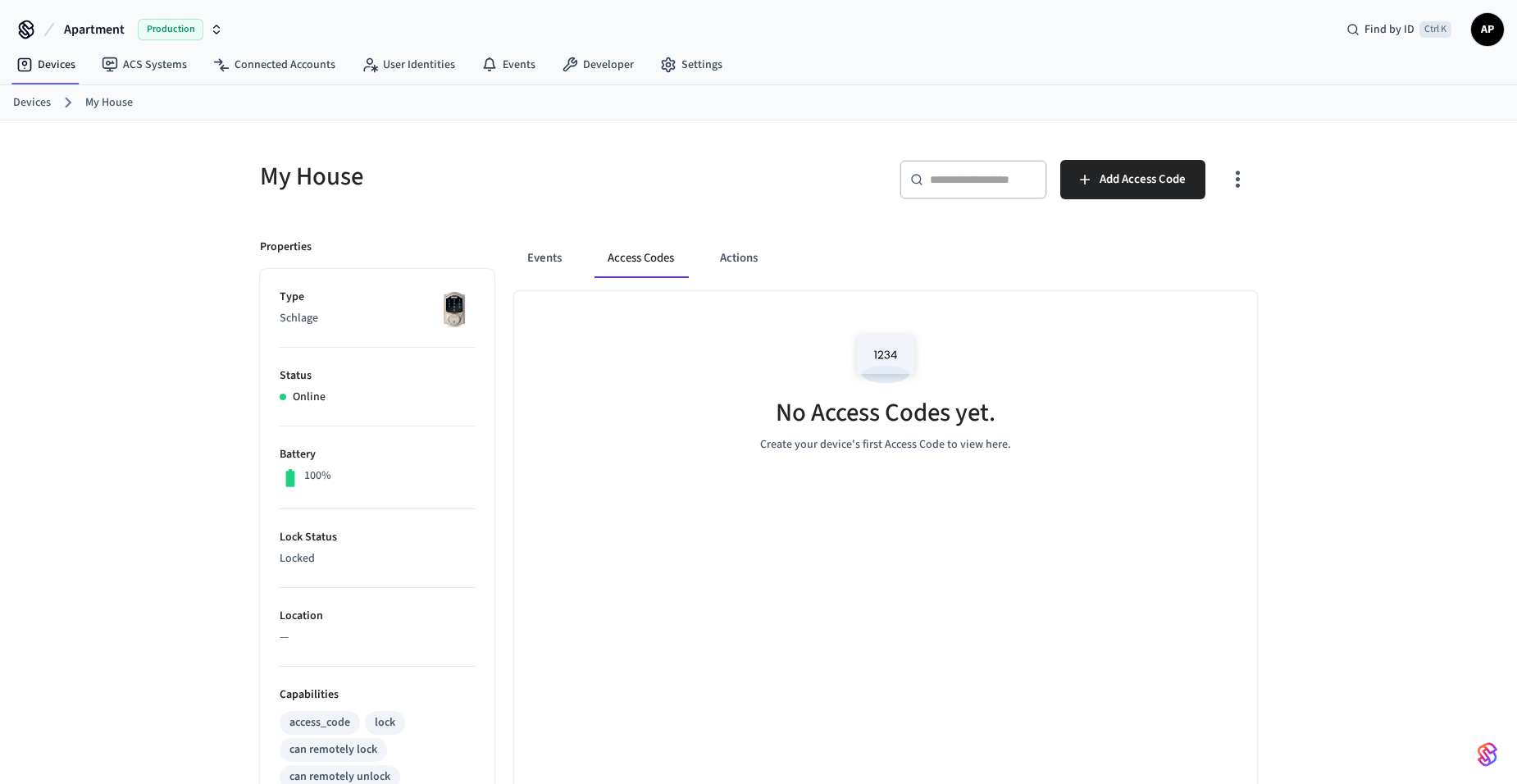
scroll to position [0, 0]
click at [521, 256] on button "Events" at bounding box center [544, 259] width 60 height 39
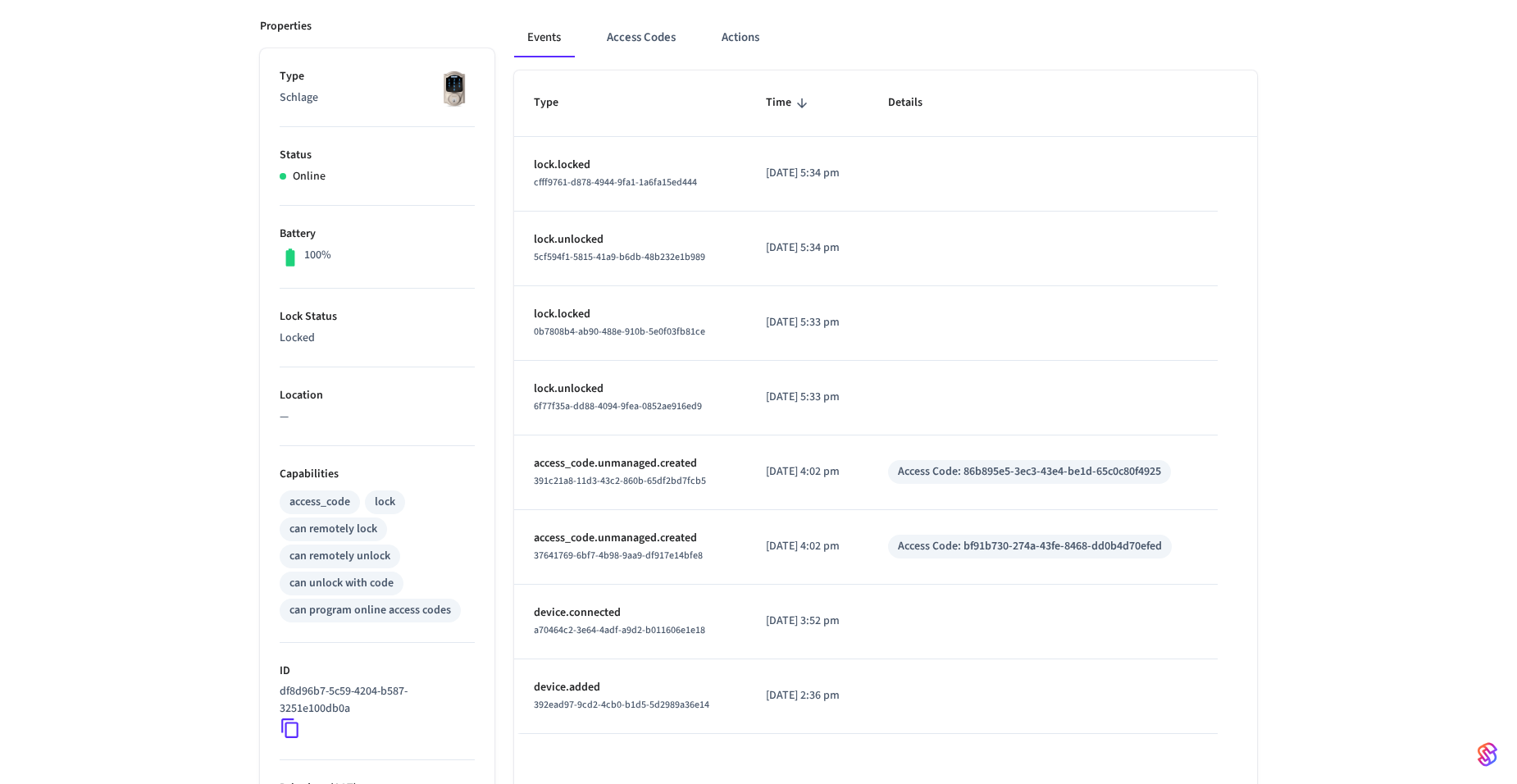
scroll to position [246, 0]
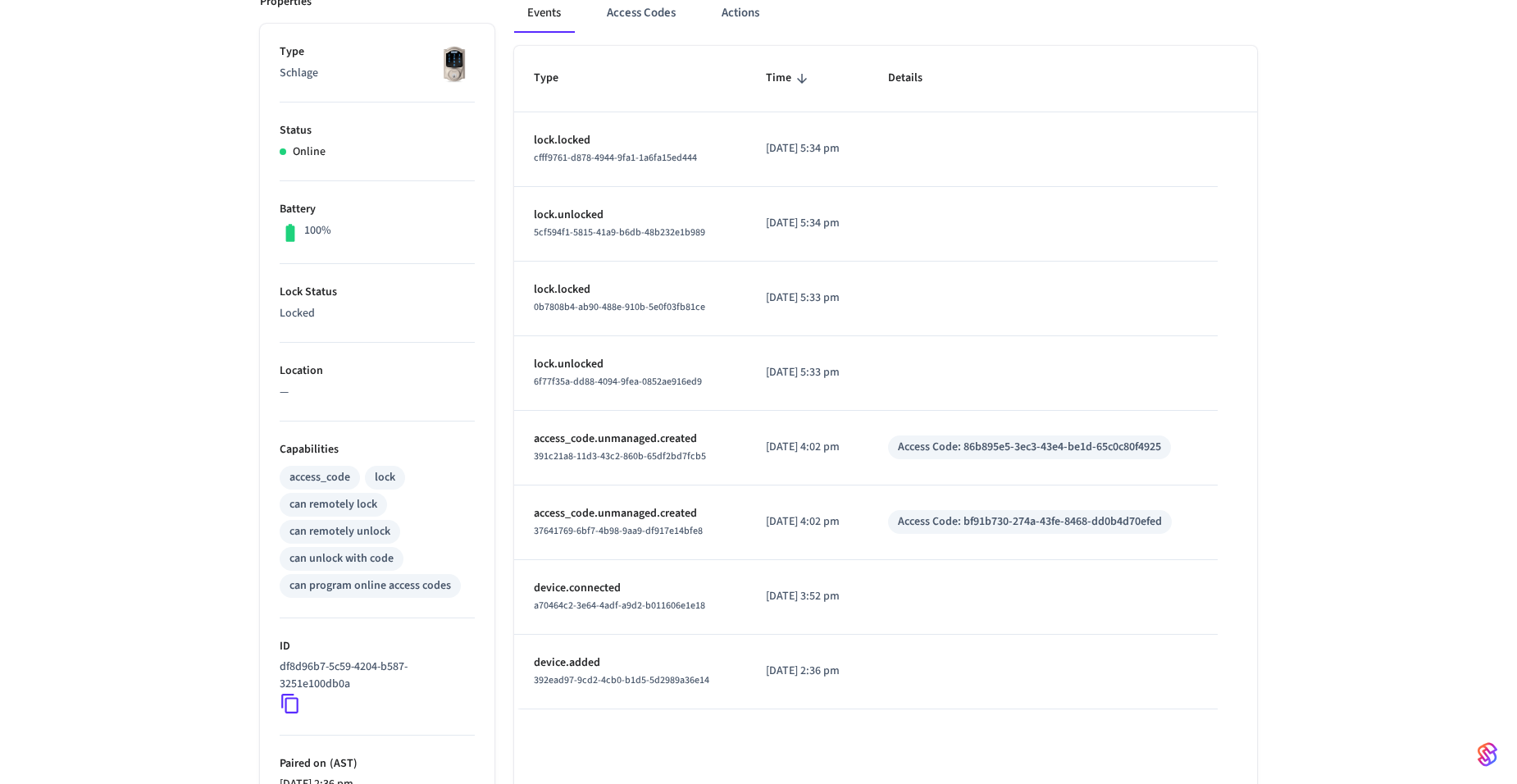
click at [931, 444] on div "Access Code: 86b895e5-3ec3-43e4-be1d-65c0c80f4925" at bounding box center [1028, 447] width 263 height 17
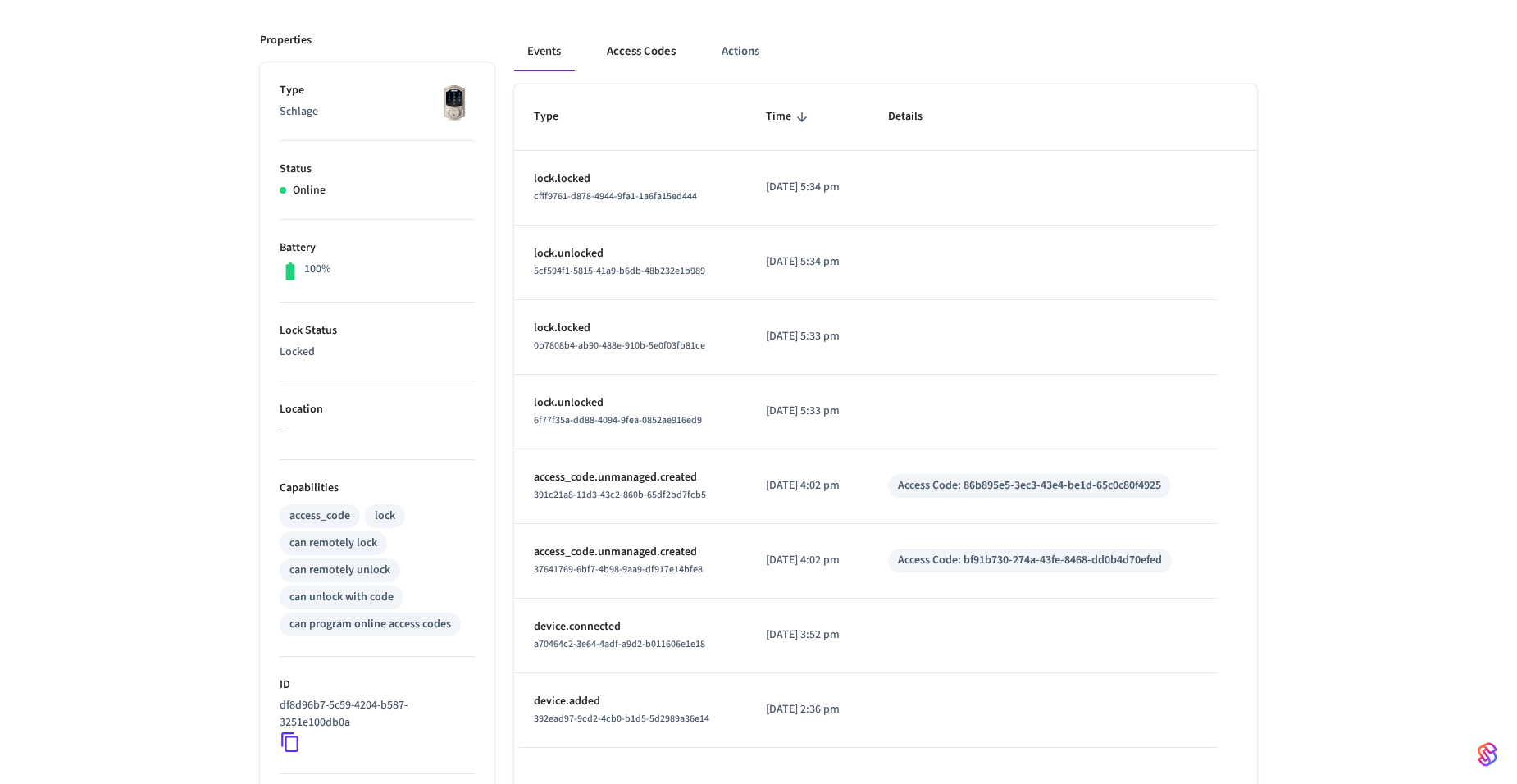
scroll to position [0, 0]
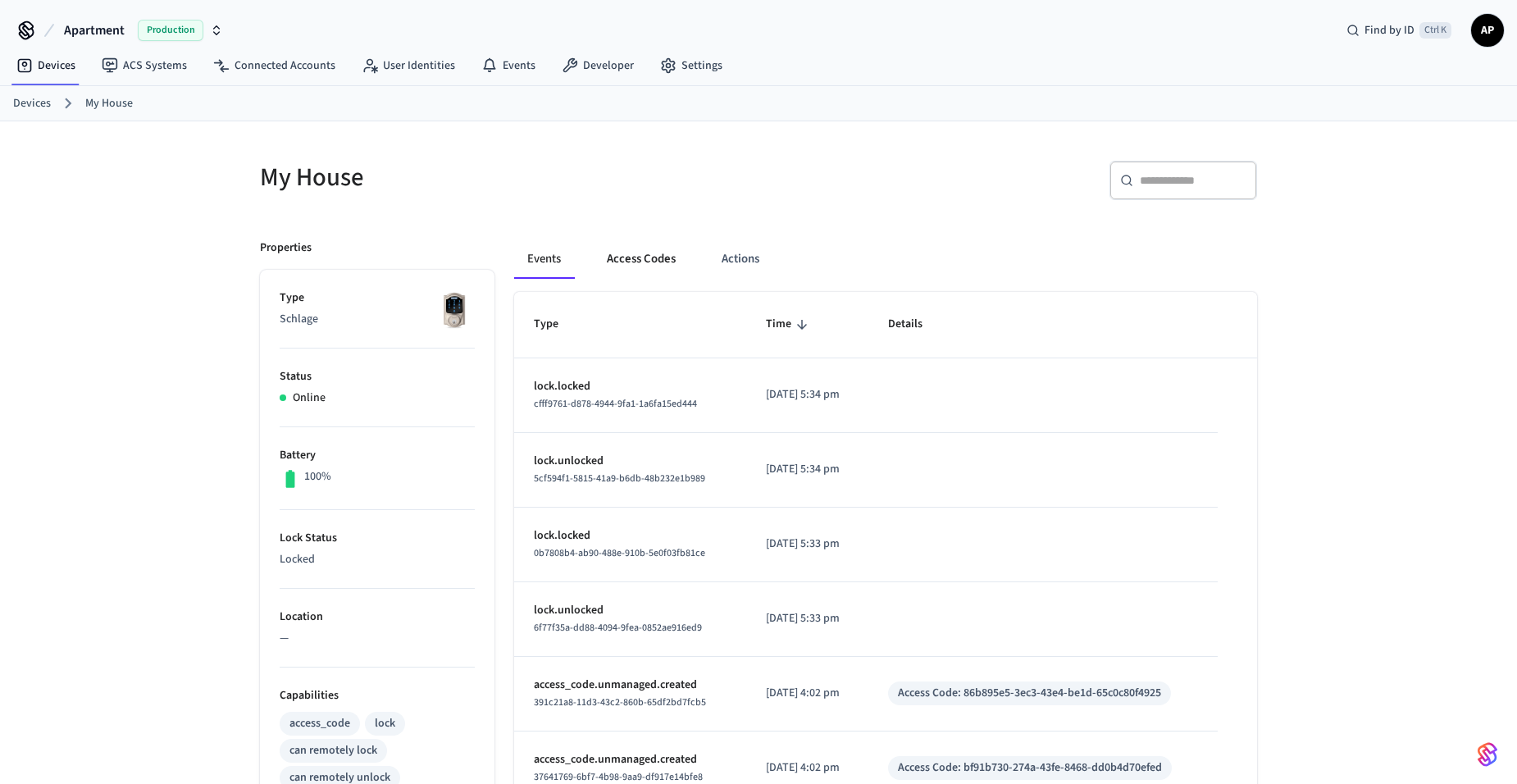
click at [663, 250] on button "Access Codes" at bounding box center [641, 259] width 95 height 39
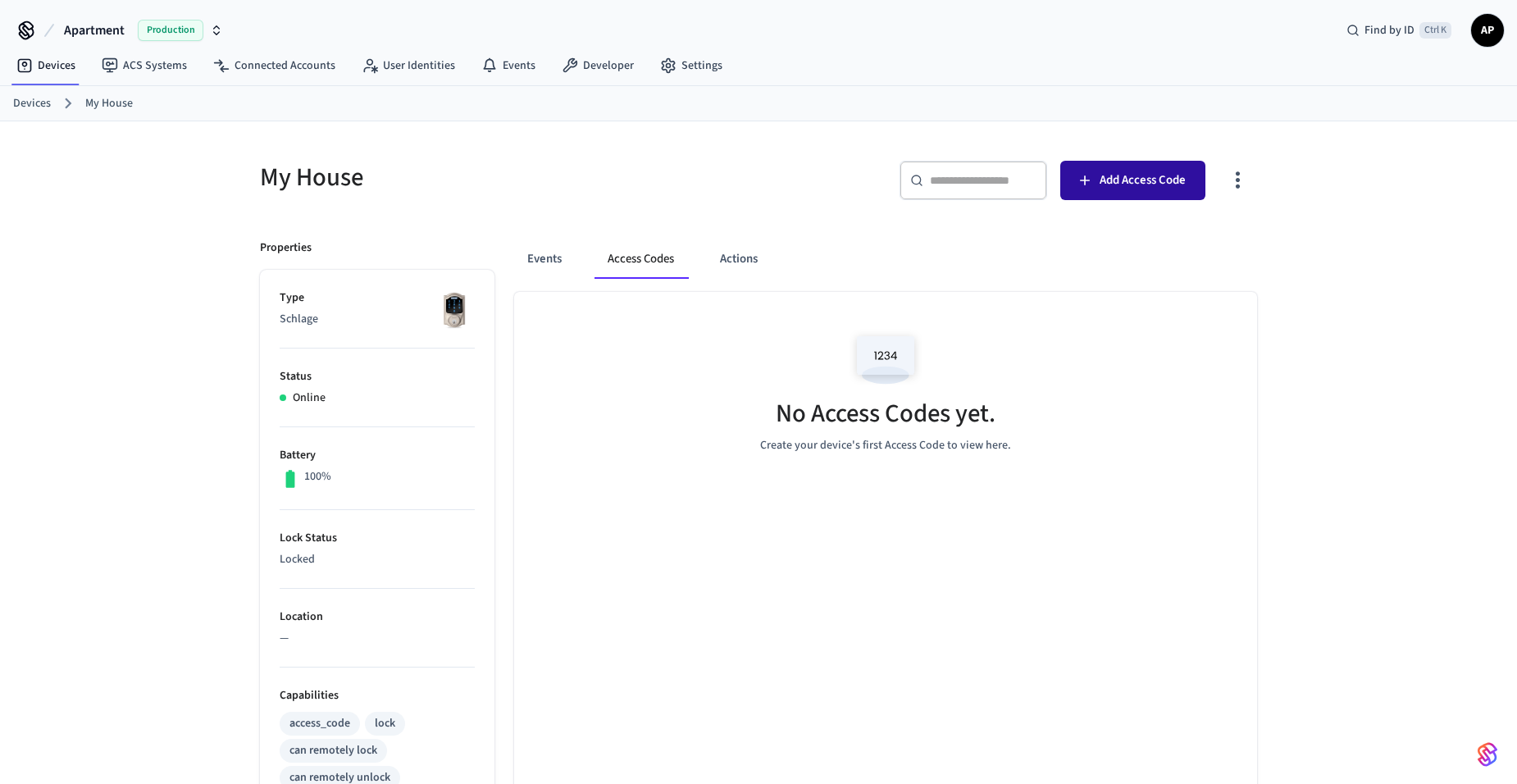
click at [1177, 187] on span "Add Access Code" at bounding box center [1142, 180] width 86 height 21
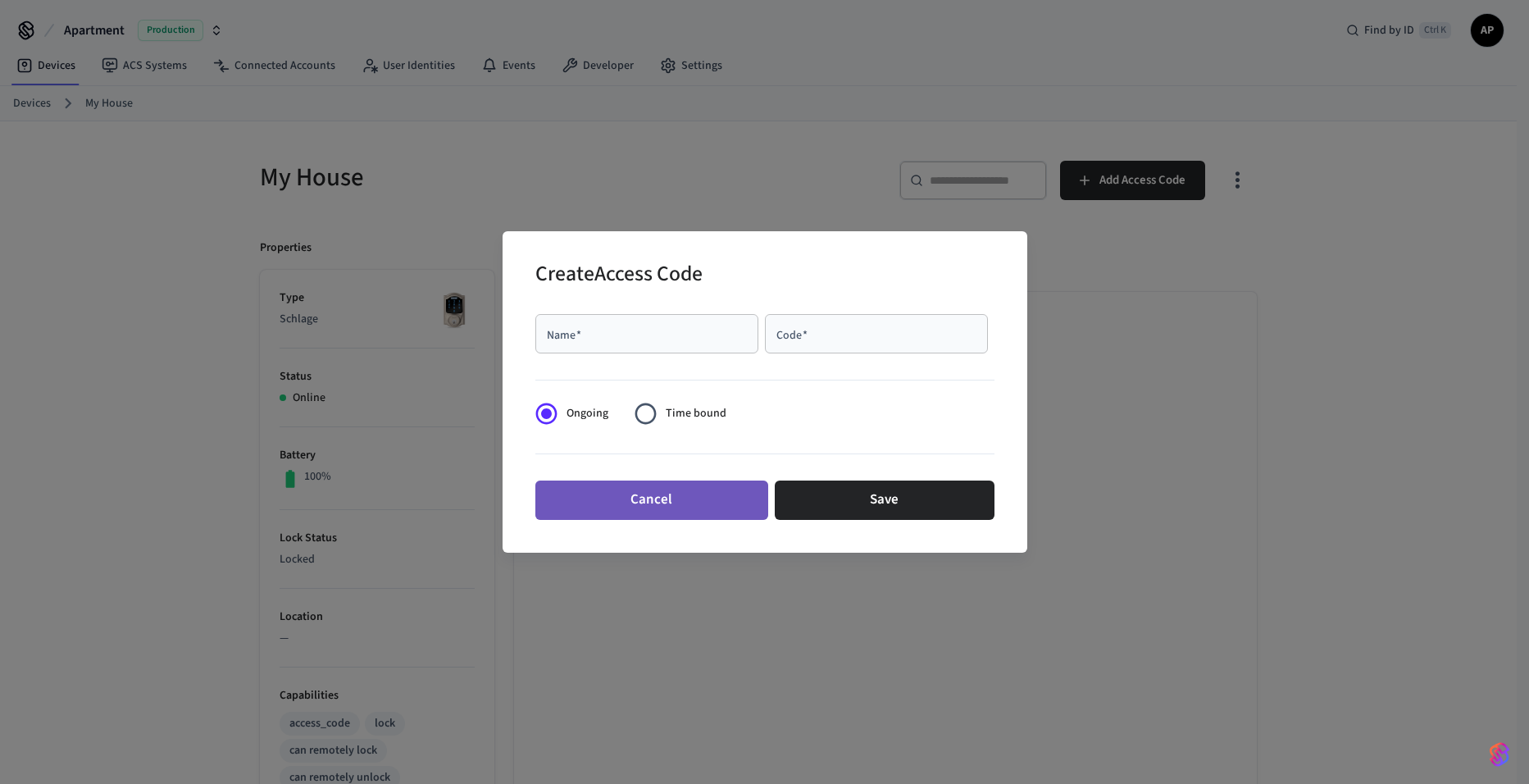
click at [681, 506] on button "Cancel" at bounding box center [651, 500] width 232 height 39
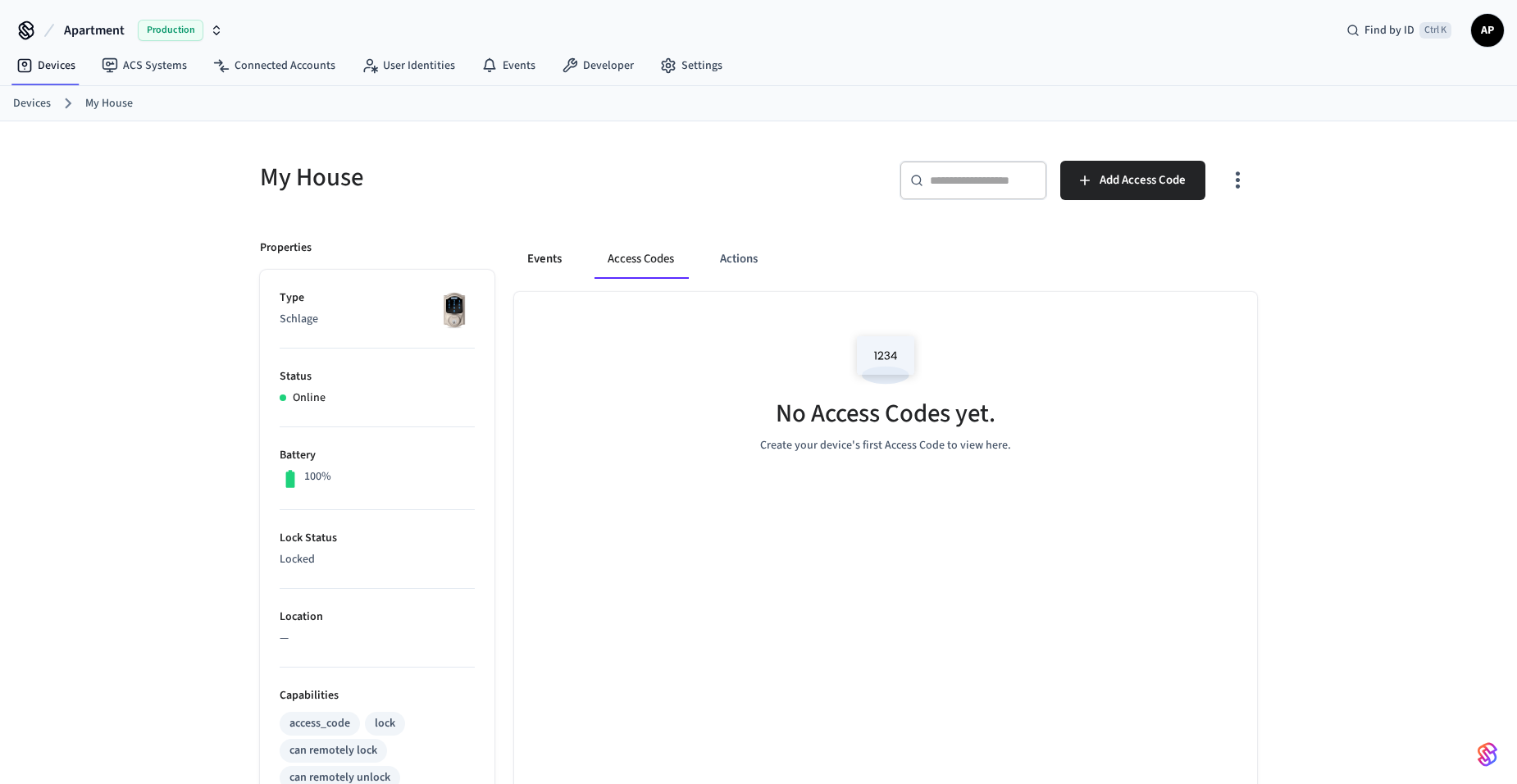
click at [538, 260] on button "Events" at bounding box center [544, 259] width 60 height 39
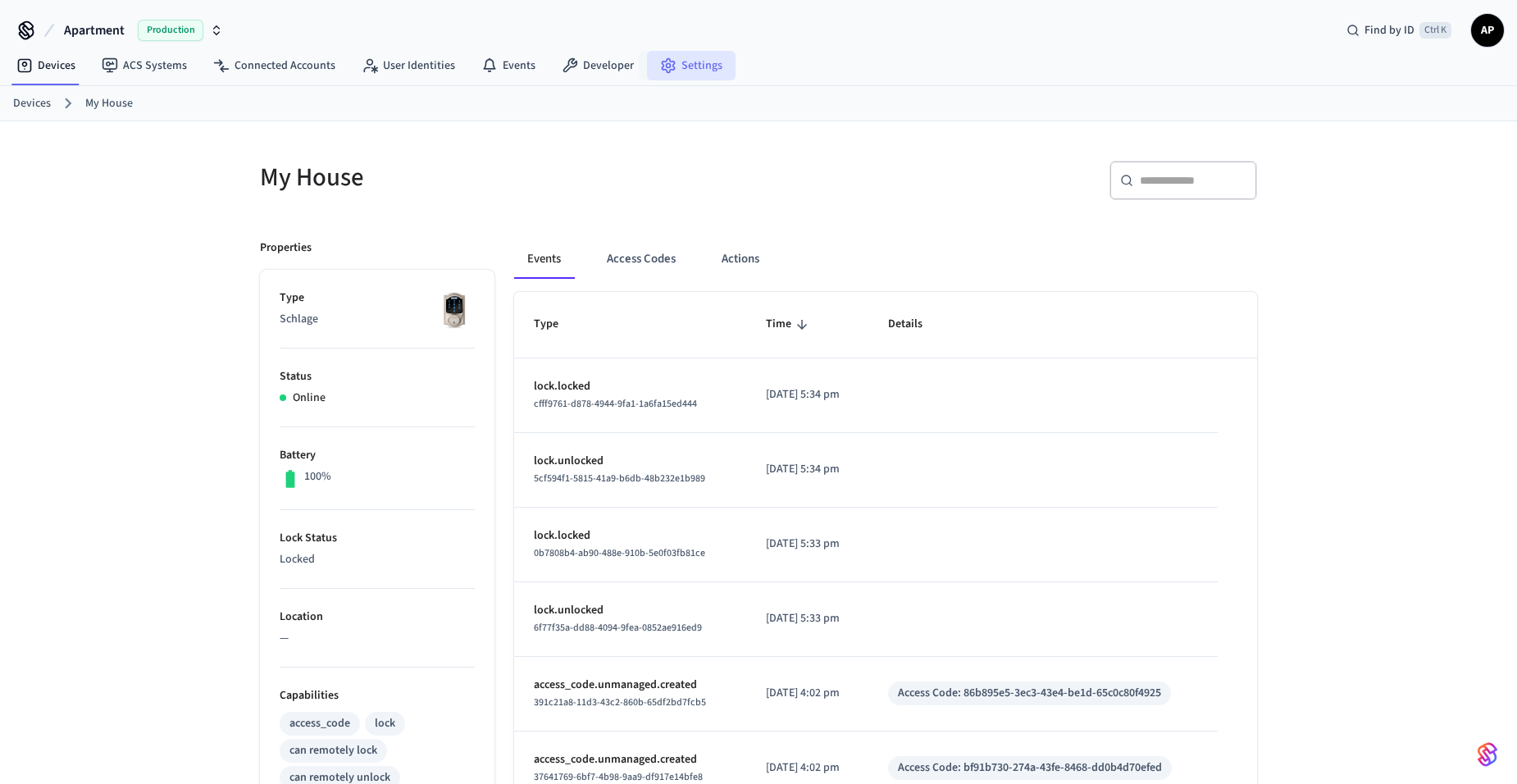
click at [691, 60] on link "Settings" at bounding box center [691, 66] width 89 height 30
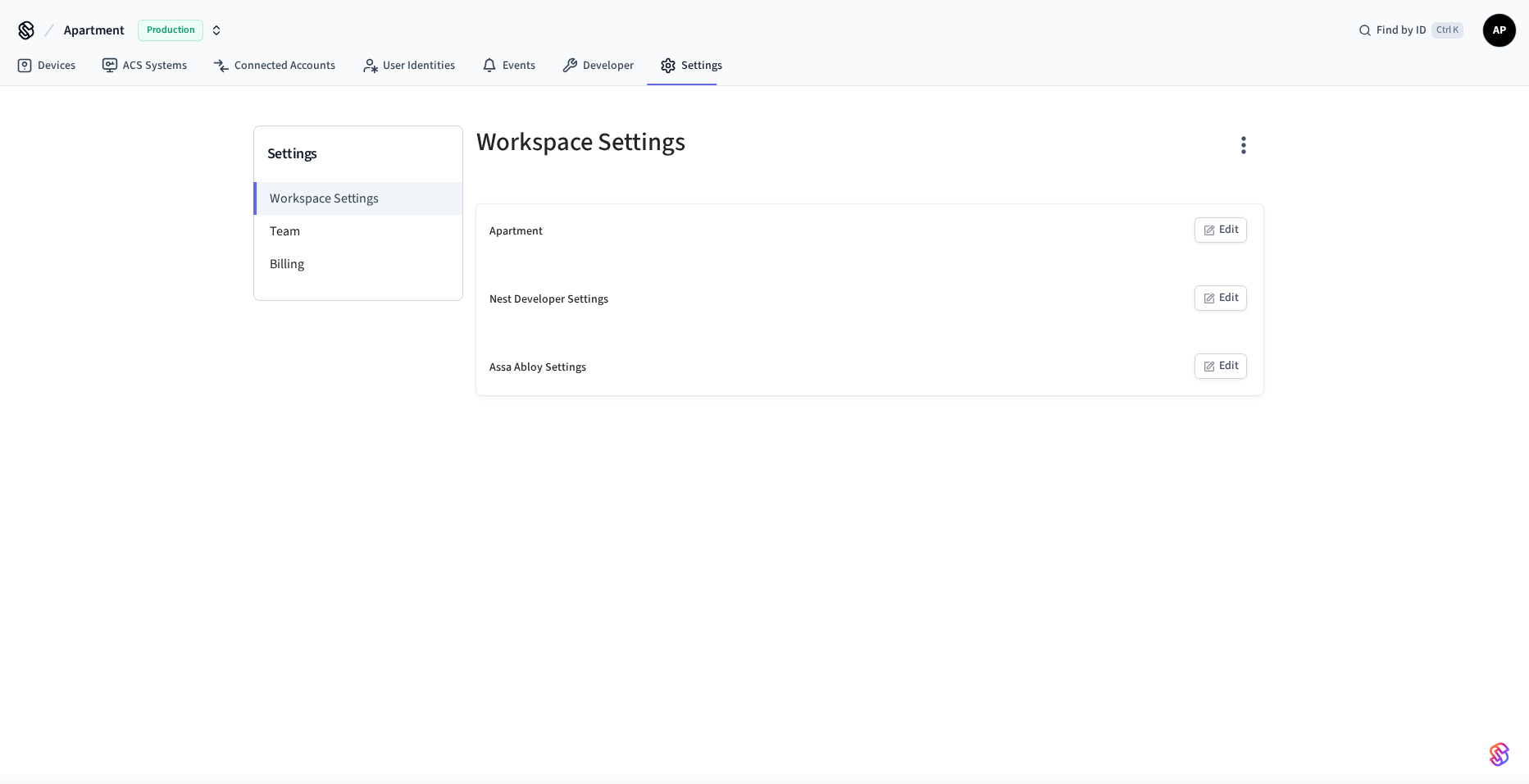
click at [1207, 247] on div "Apartment Edit" at bounding box center [869, 232] width 787 height 55
click at [1217, 232] on button "Edit" at bounding box center [1221, 230] width 53 height 26
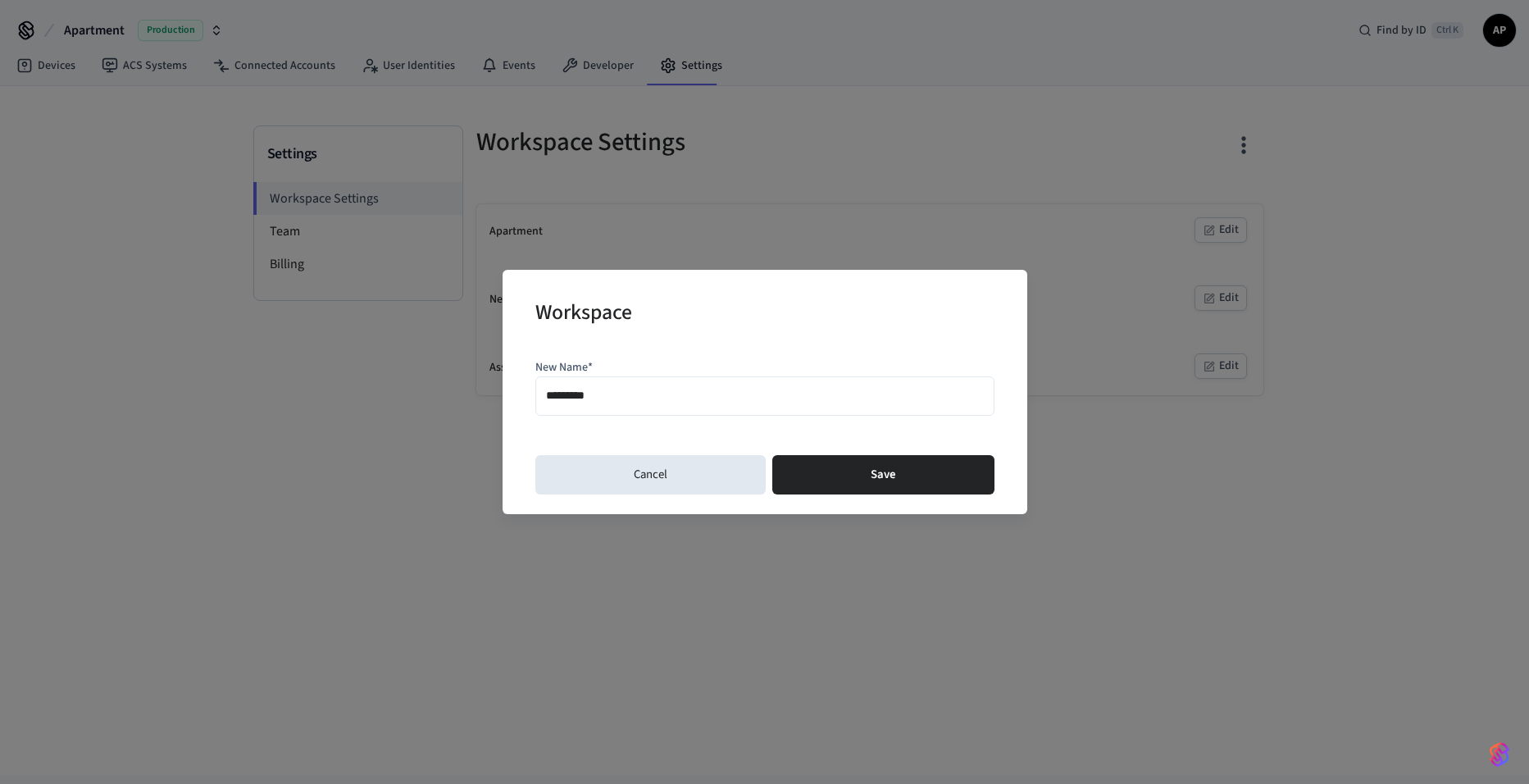
click at [657, 392] on input "*********" at bounding box center [764, 397] width 438 height 24
click at [627, 496] on div "Workspace New Name* ********* Cancel Save" at bounding box center [764, 392] width 524 height 244
click at [627, 491] on button "Cancel" at bounding box center [650, 474] width 231 height 39
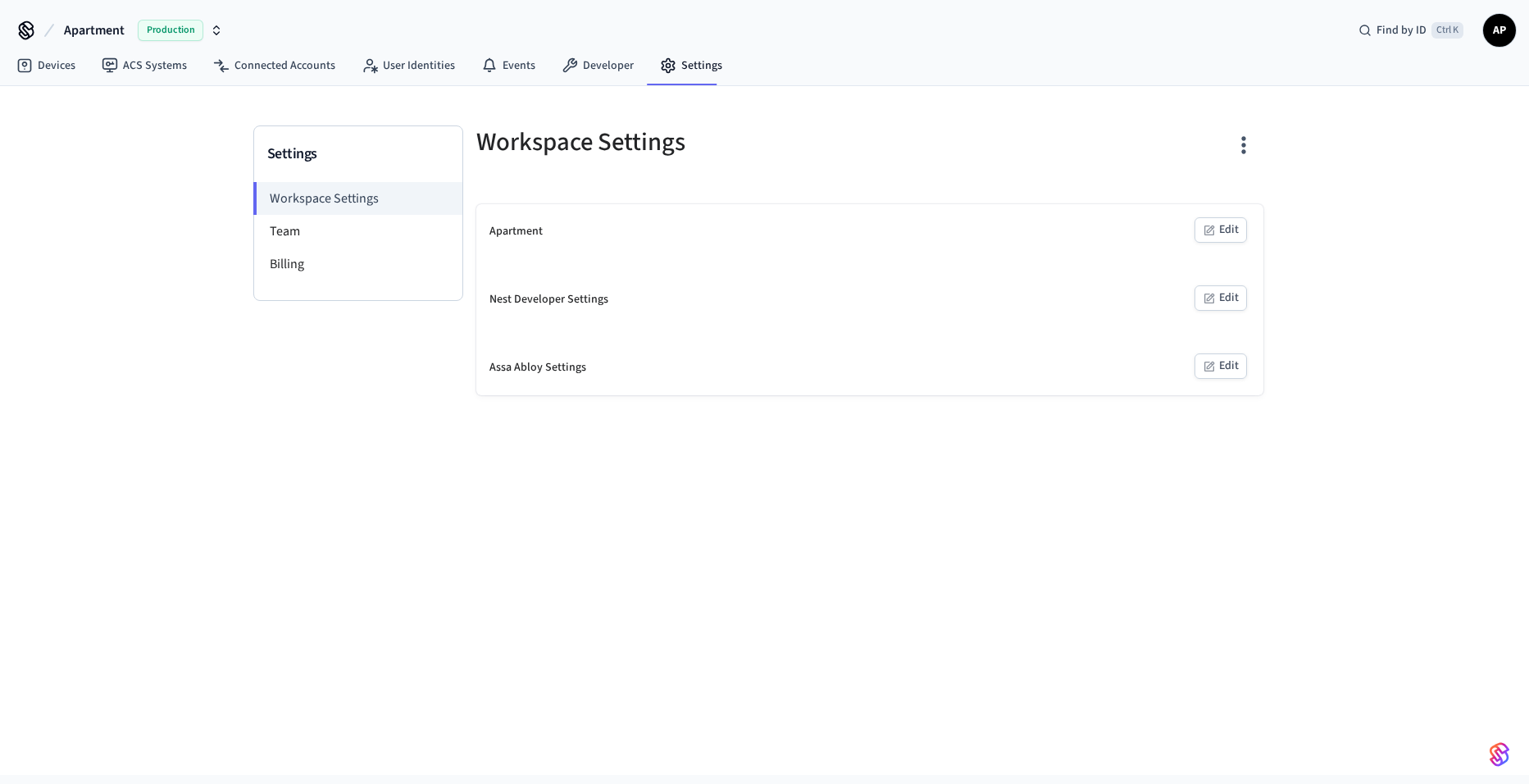
click at [1213, 226] on icon "button" at bounding box center [1211, 229] width 9 height 9
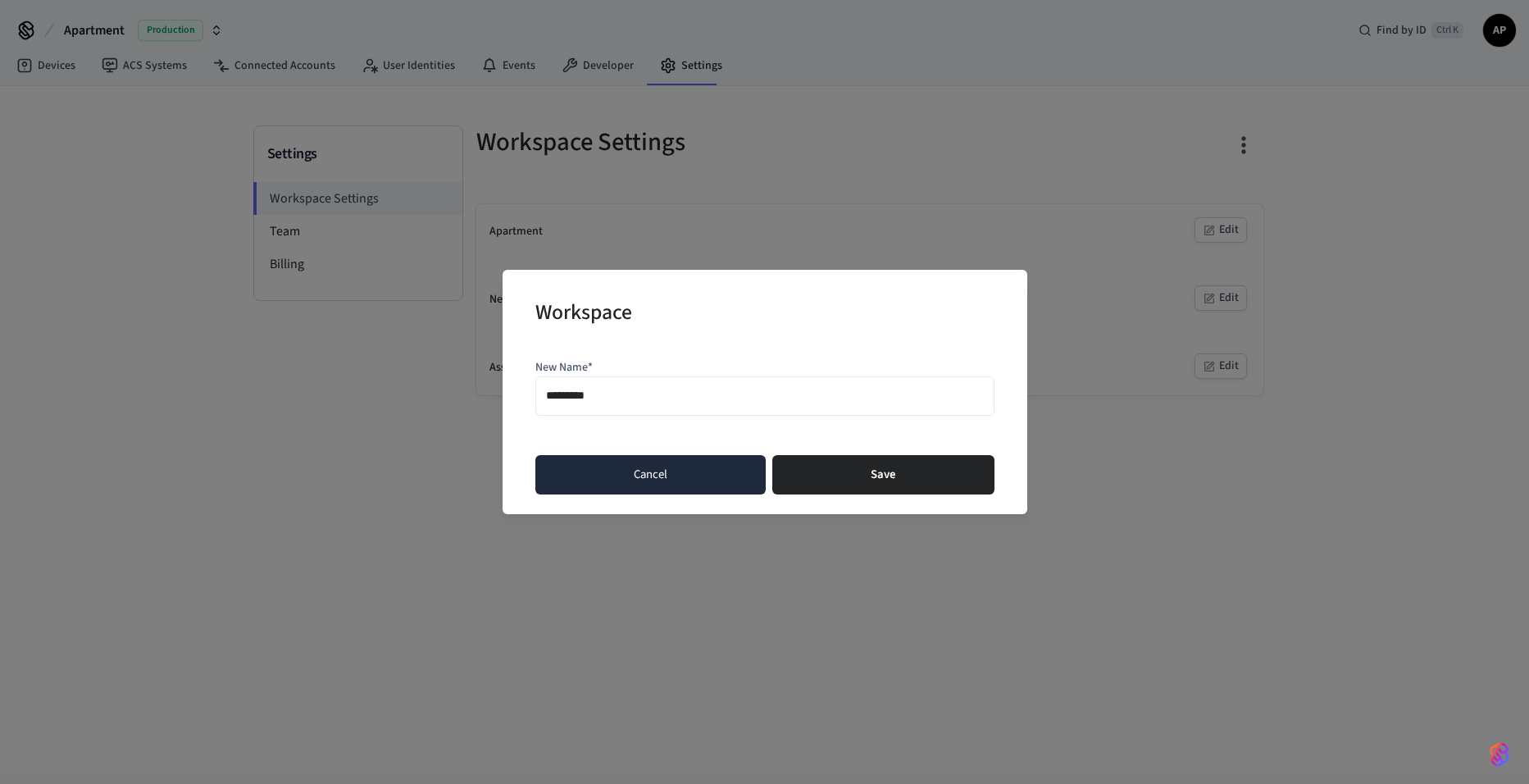
click at [704, 469] on button "Cancel" at bounding box center [650, 474] width 231 height 39
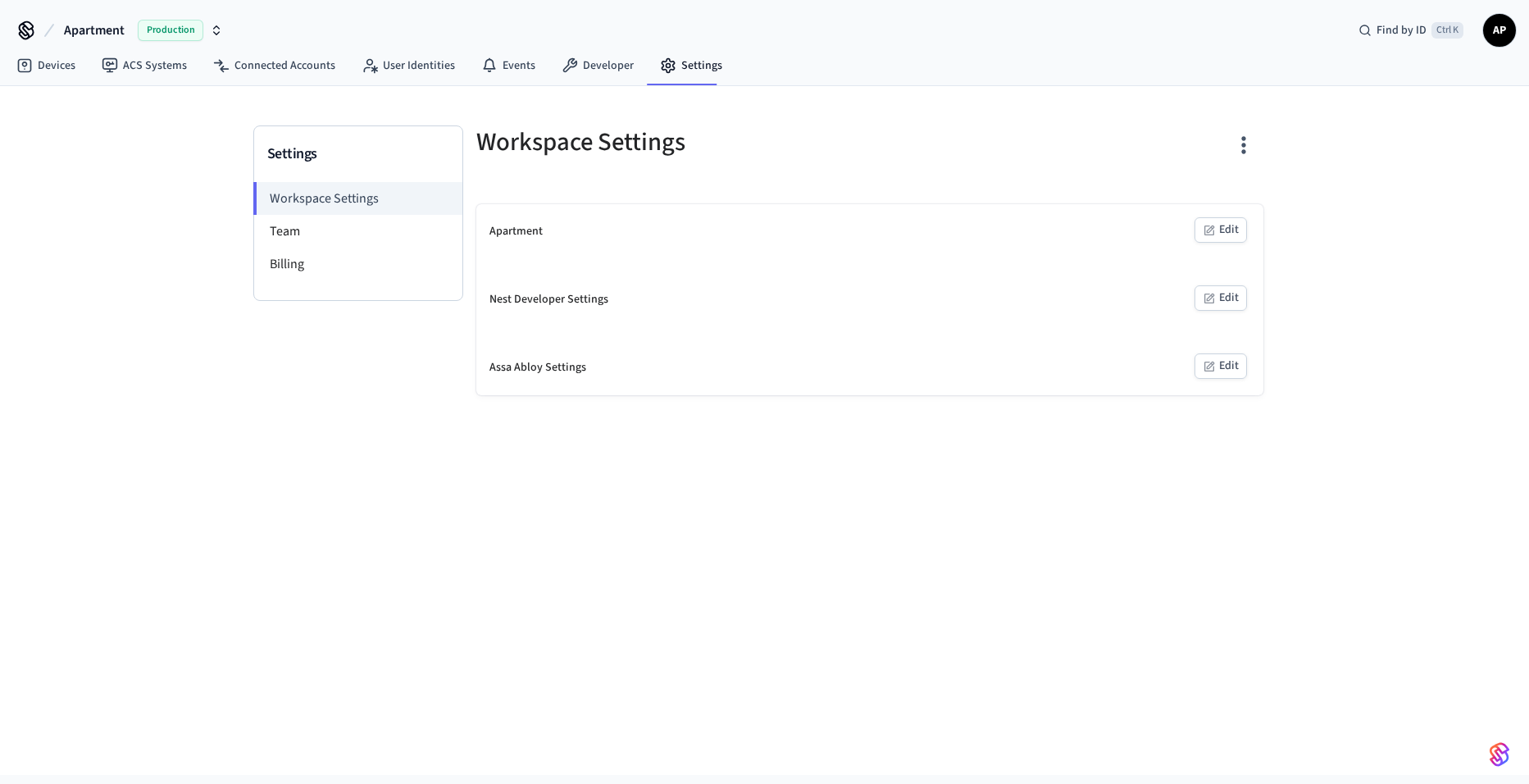
click at [1219, 296] on button "Edit" at bounding box center [1221, 298] width 53 height 26
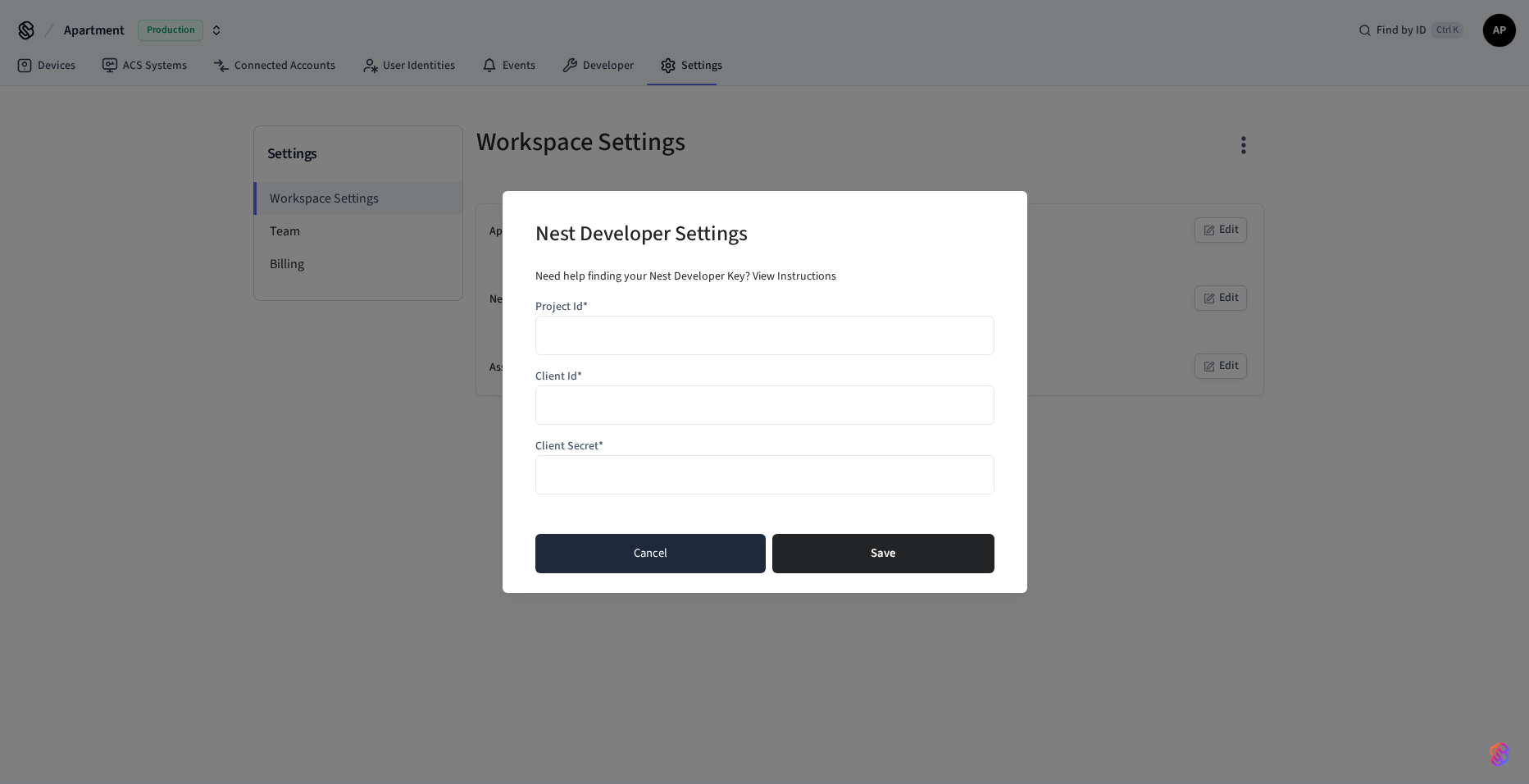
click at [690, 554] on button "Cancel" at bounding box center [650, 553] width 231 height 39
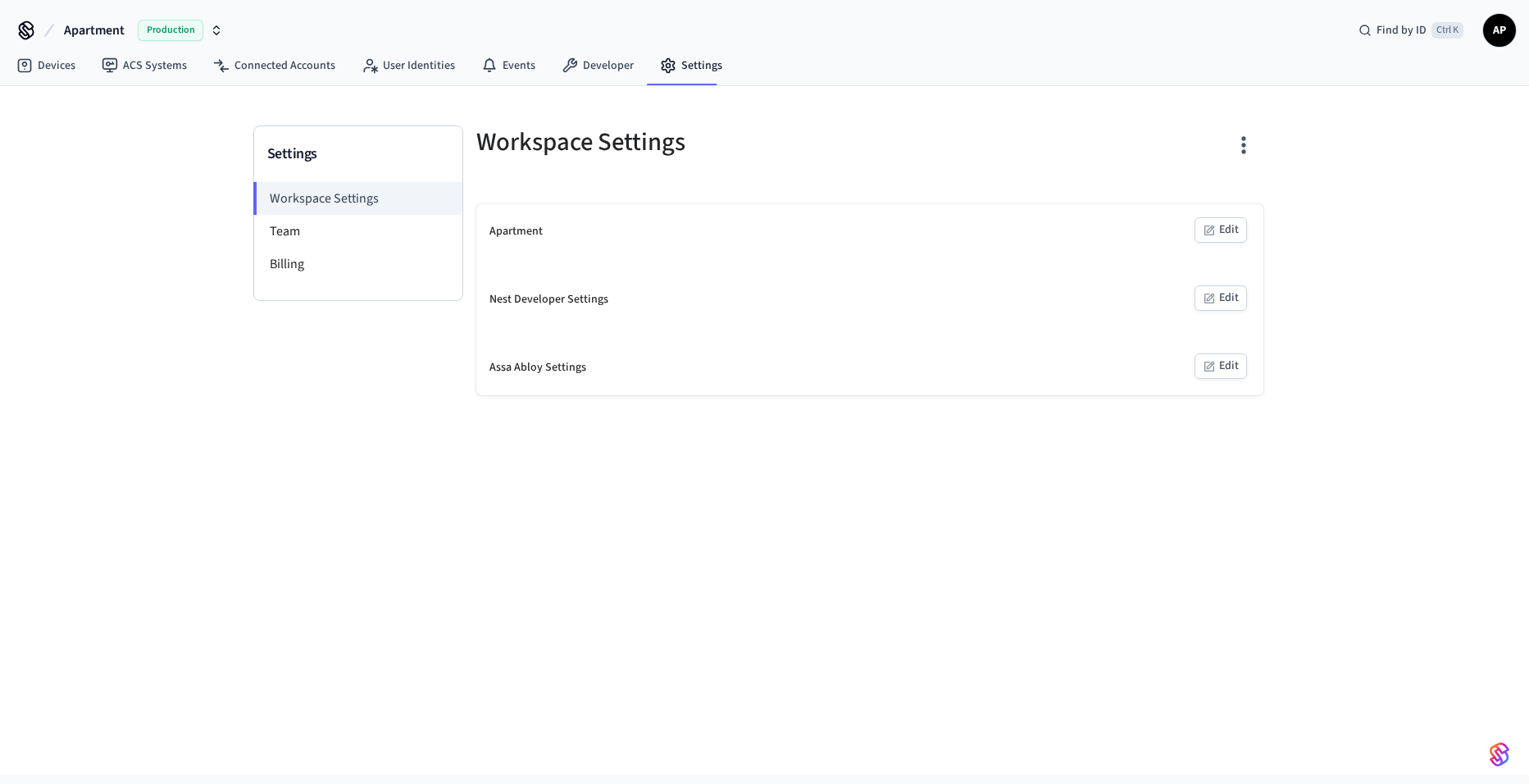
click at [1240, 351] on div "Assa Abloy Settings Edit" at bounding box center [869, 368] width 787 height 55
click at [1229, 357] on button "Edit" at bounding box center [1221, 366] width 53 height 26
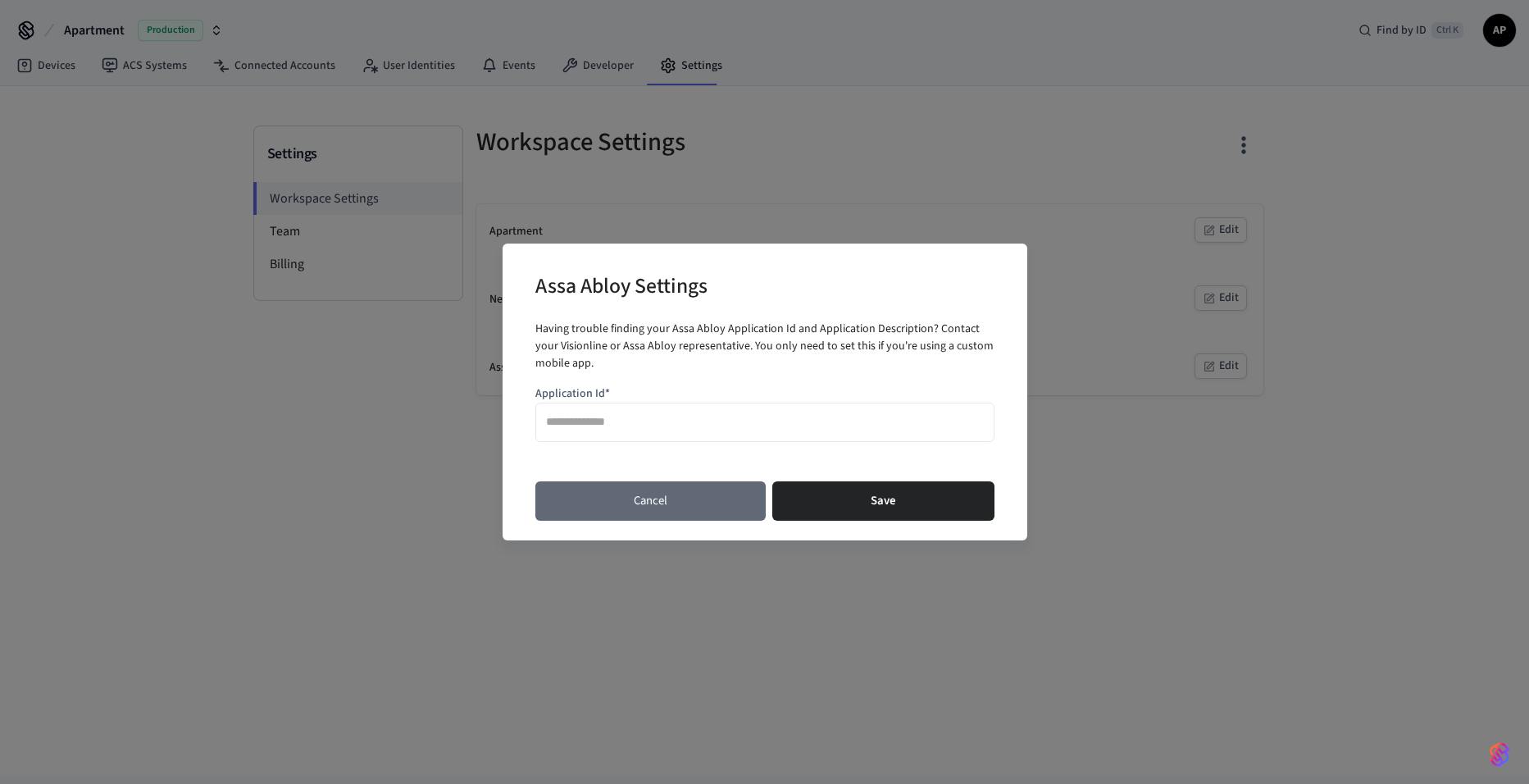
click at [637, 495] on button "Cancel" at bounding box center [650, 501] width 231 height 39
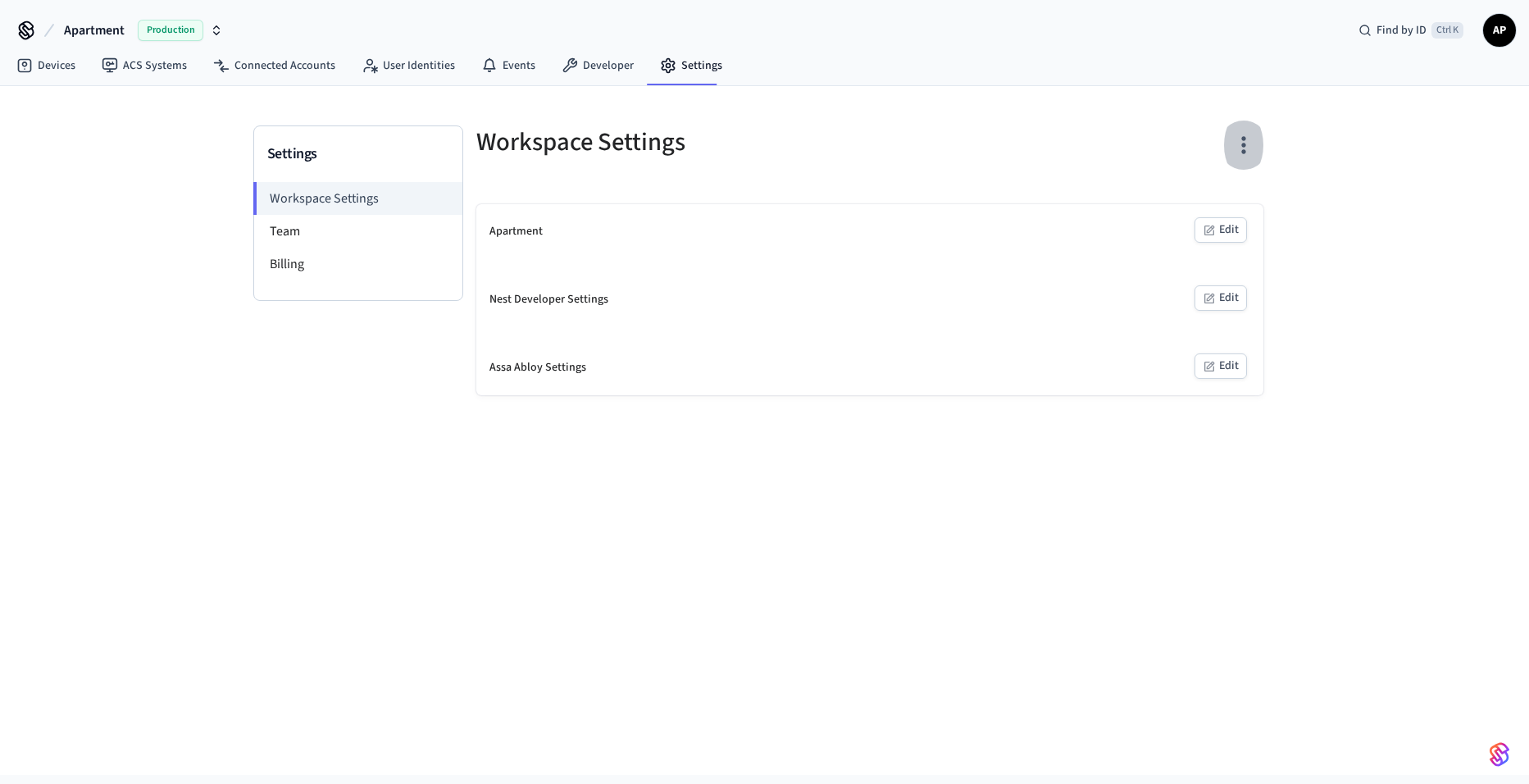
click at [1240, 138] on icon "button" at bounding box center [1243, 145] width 26 height 26
click at [982, 186] on div at bounding box center [764, 392] width 1529 height 784
click at [1226, 237] on button "Edit" at bounding box center [1221, 230] width 53 height 26
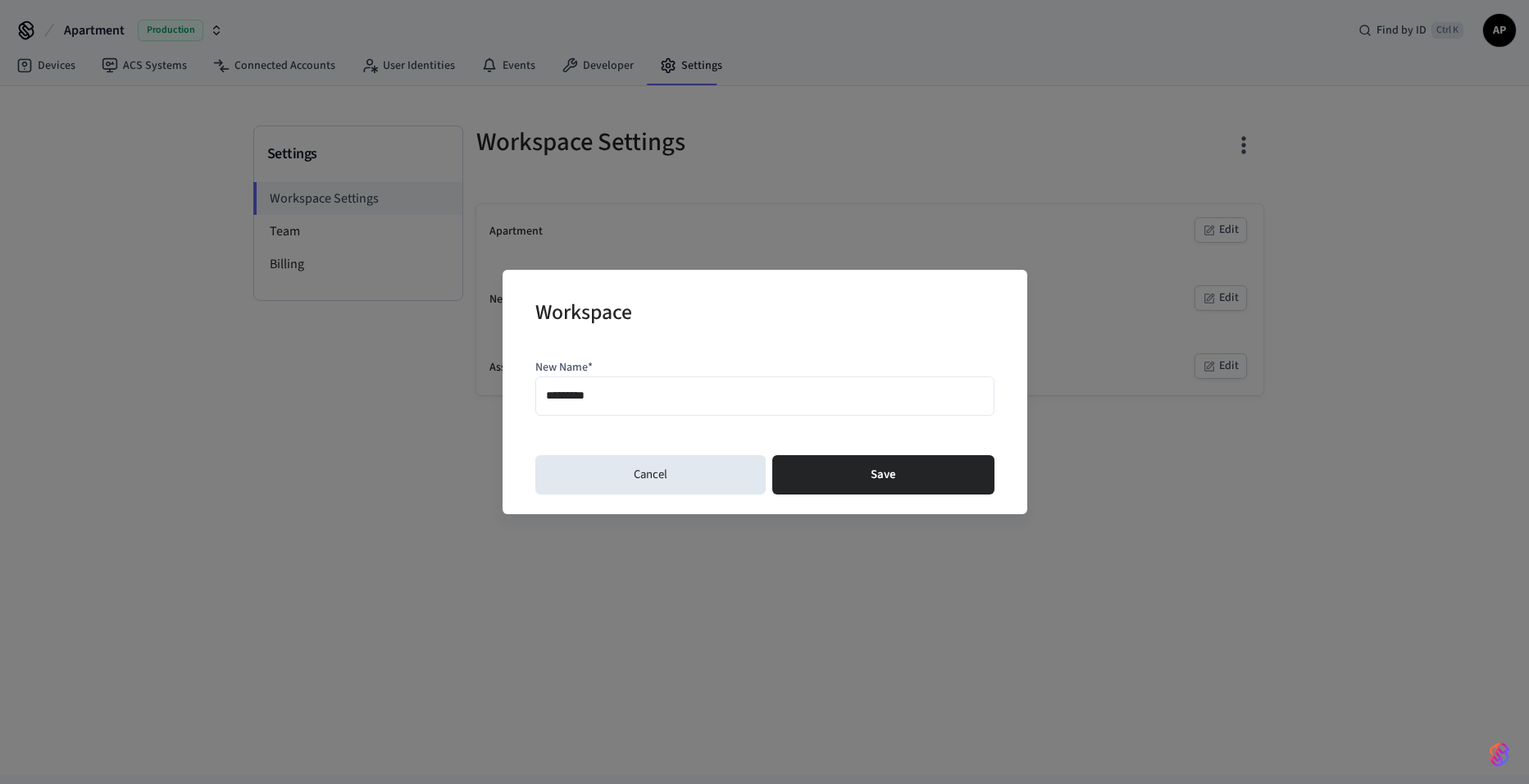
click at [635, 386] on input "*********" at bounding box center [764, 397] width 438 height 24
type input "*"
click at [598, 387] on input "***" at bounding box center [764, 397] width 438 height 24
type input "*"
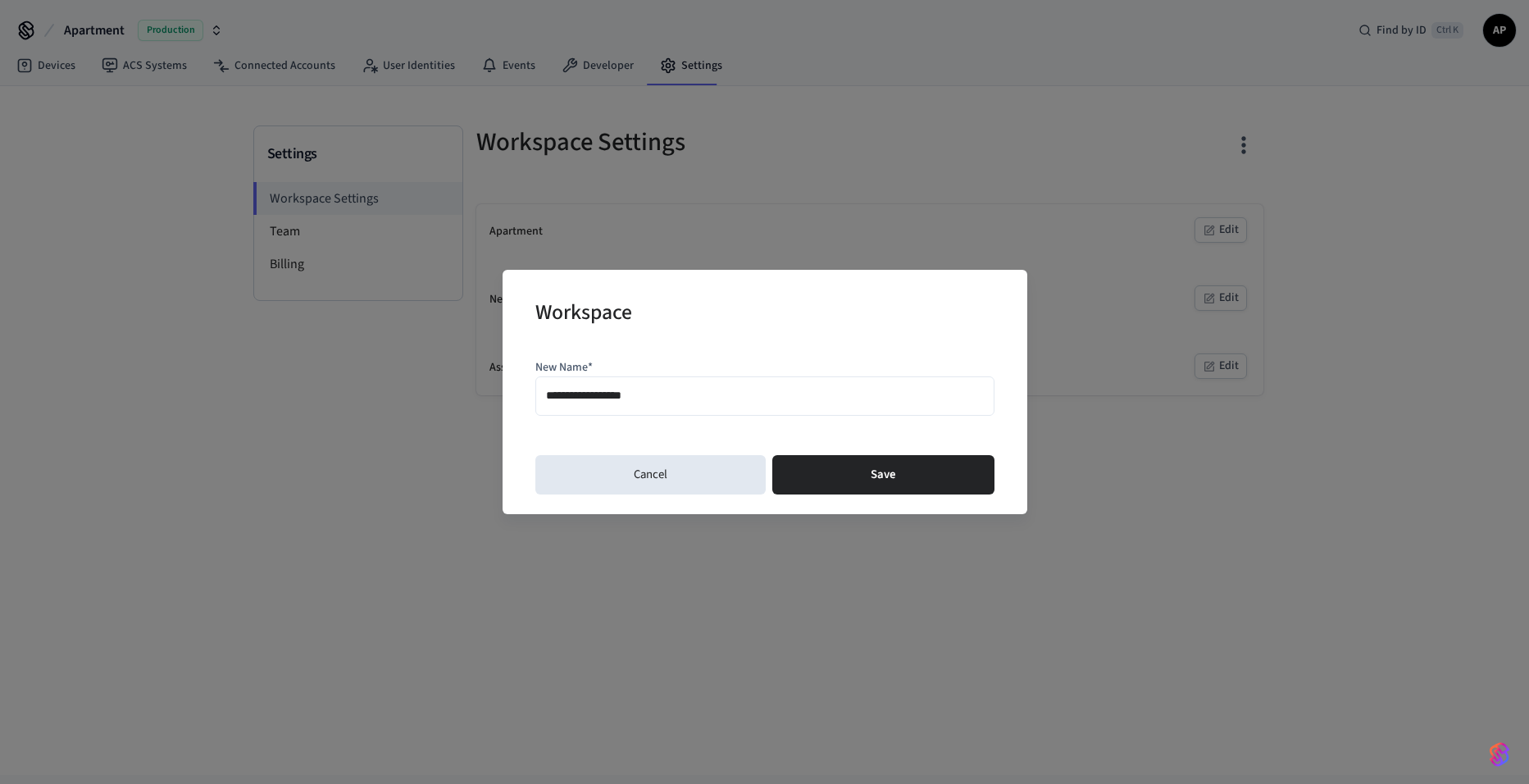
drag, startPoint x: 657, startPoint y: 397, endPoint x: 527, endPoint y: 403, distance: 130.1
click at [527, 403] on div "**********" at bounding box center [764, 392] width 524 height 244
type input "*"
type input "********"
click at [867, 472] on button "Save" at bounding box center [883, 474] width 222 height 39
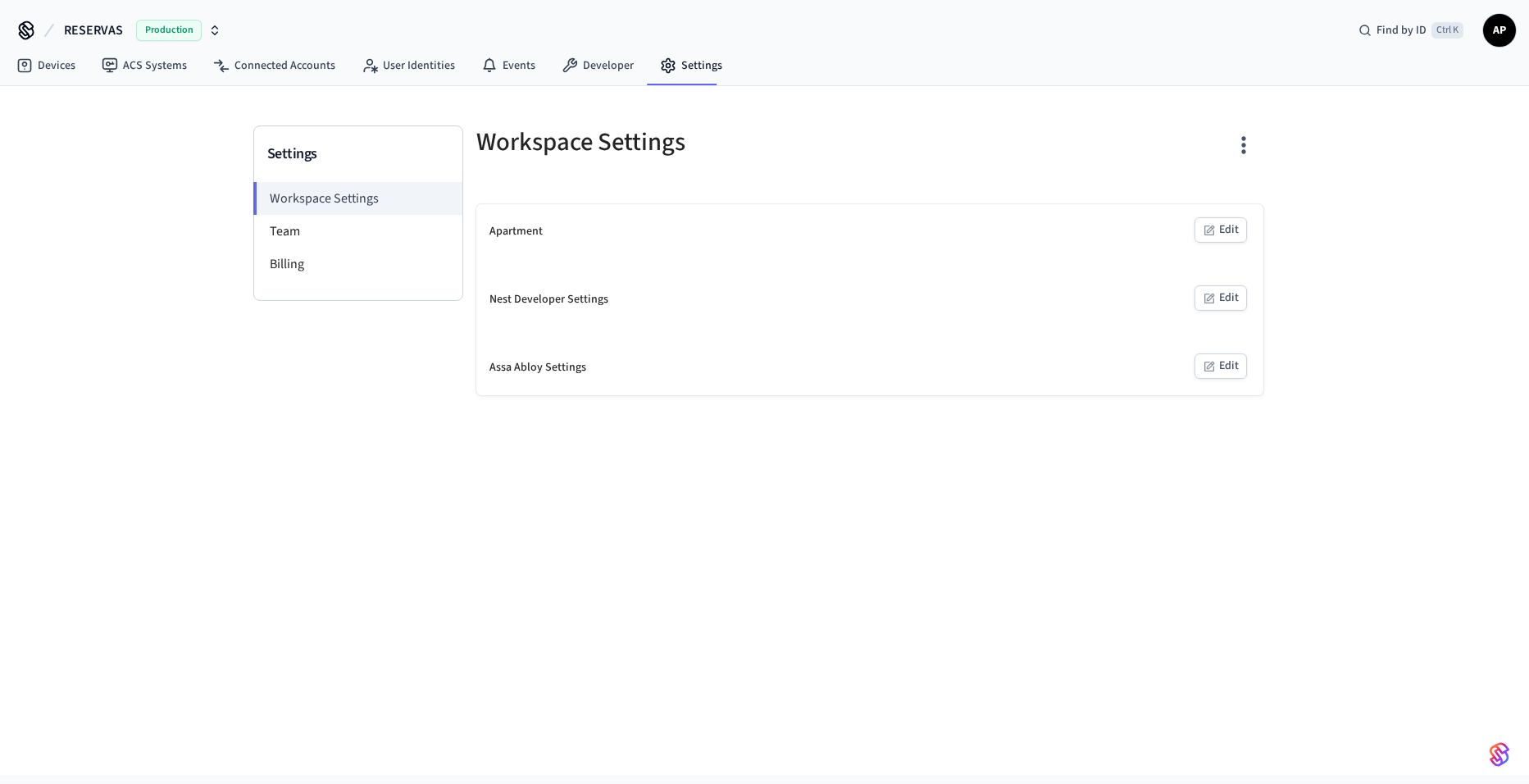
click at [1222, 228] on button "Edit" at bounding box center [1221, 230] width 53 height 26
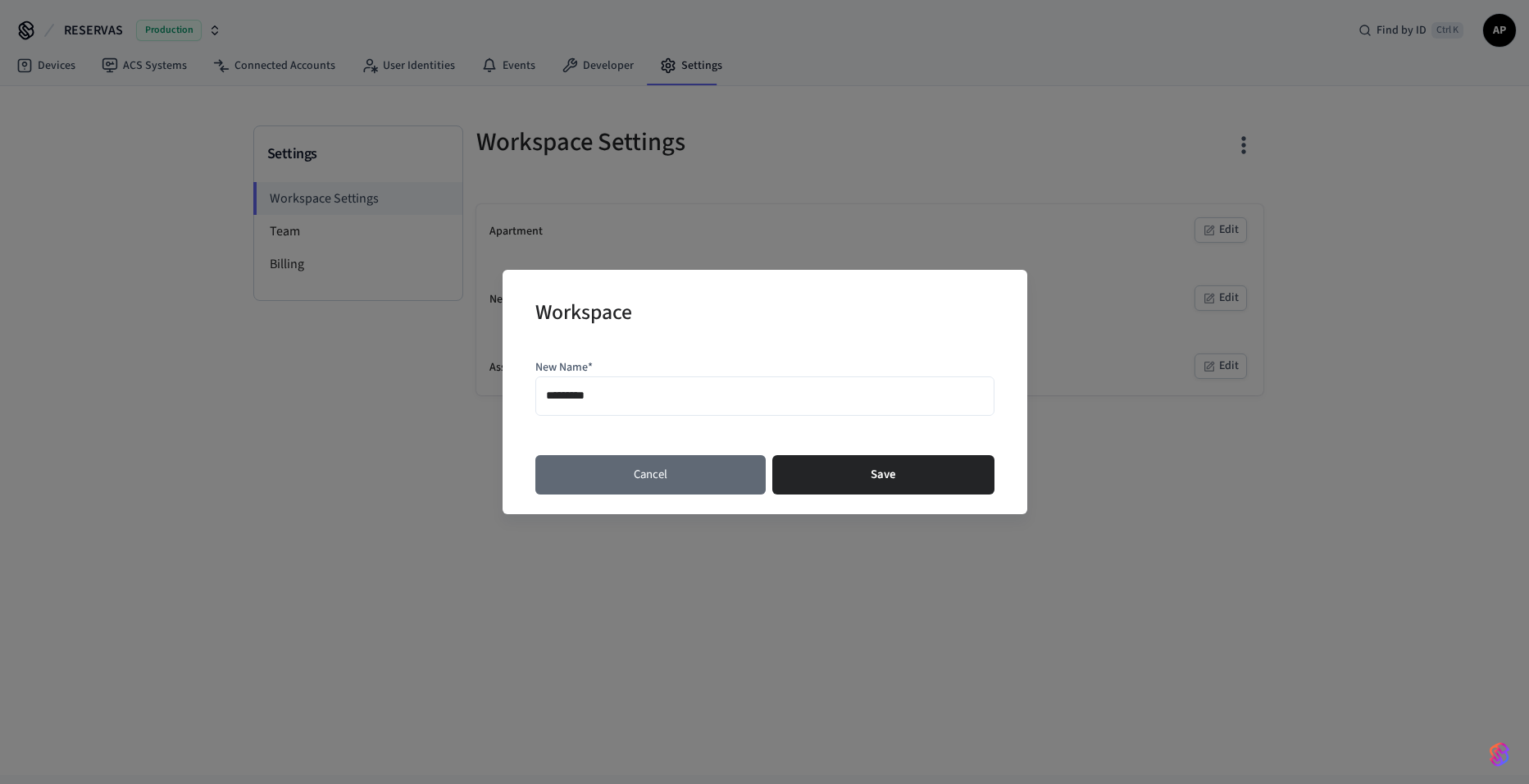
click at [693, 472] on button "Cancel" at bounding box center [650, 474] width 231 height 39
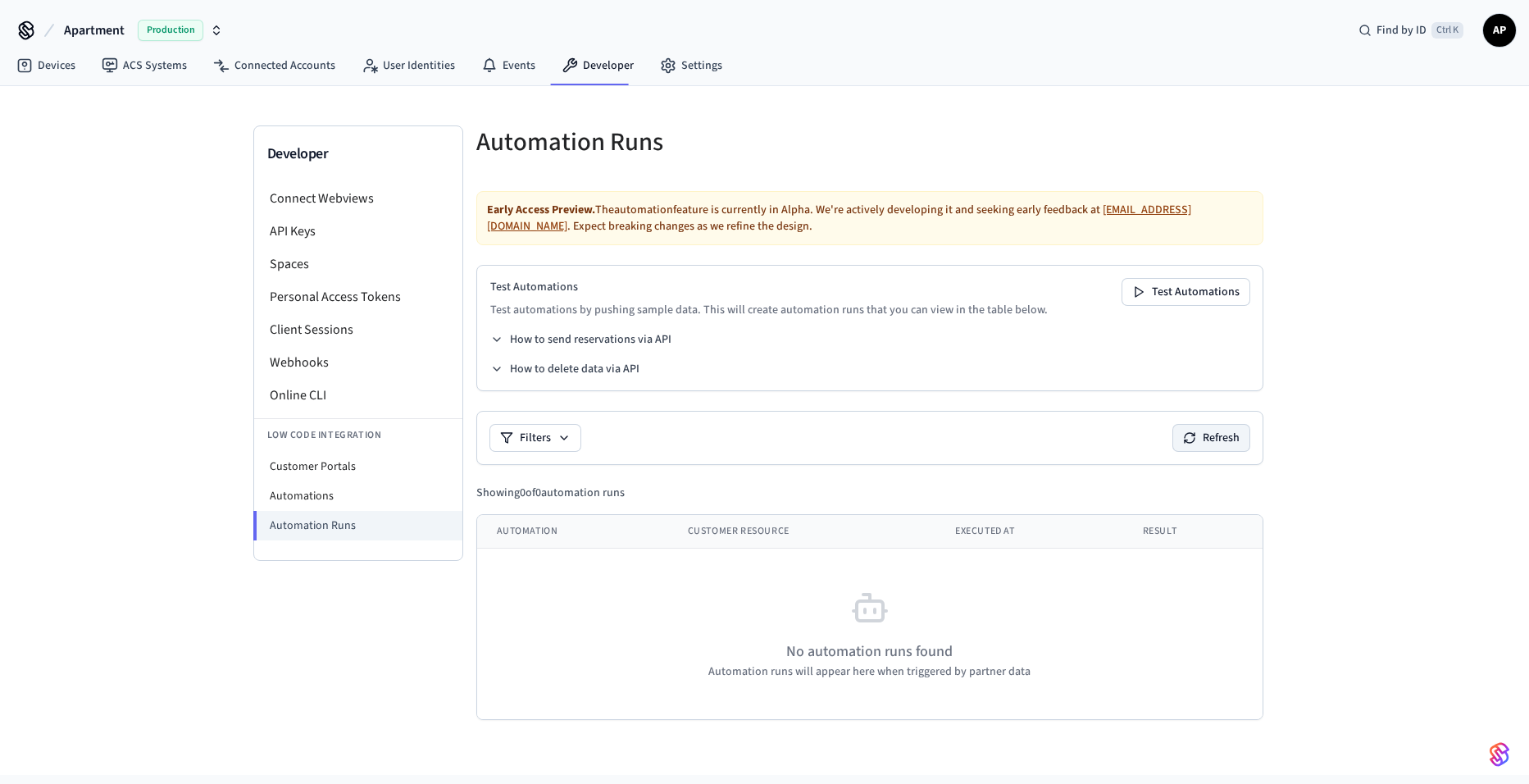
click at [1234, 435] on button "Refresh" at bounding box center [1211, 438] width 77 height 26
click at [303, 478] on li "Customer Portals" at bounding box center [358, 466] width 209 height 30
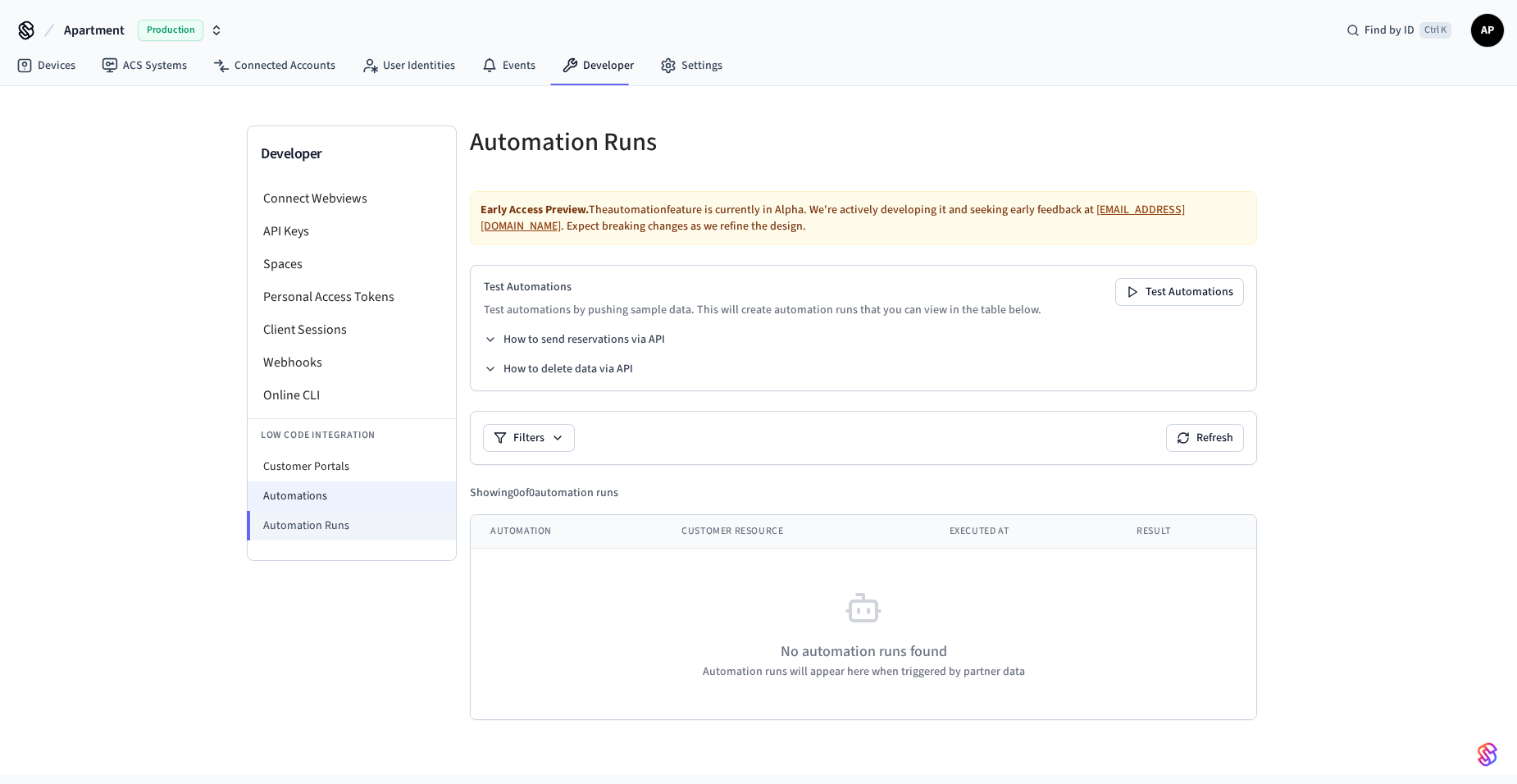
select select "**********"
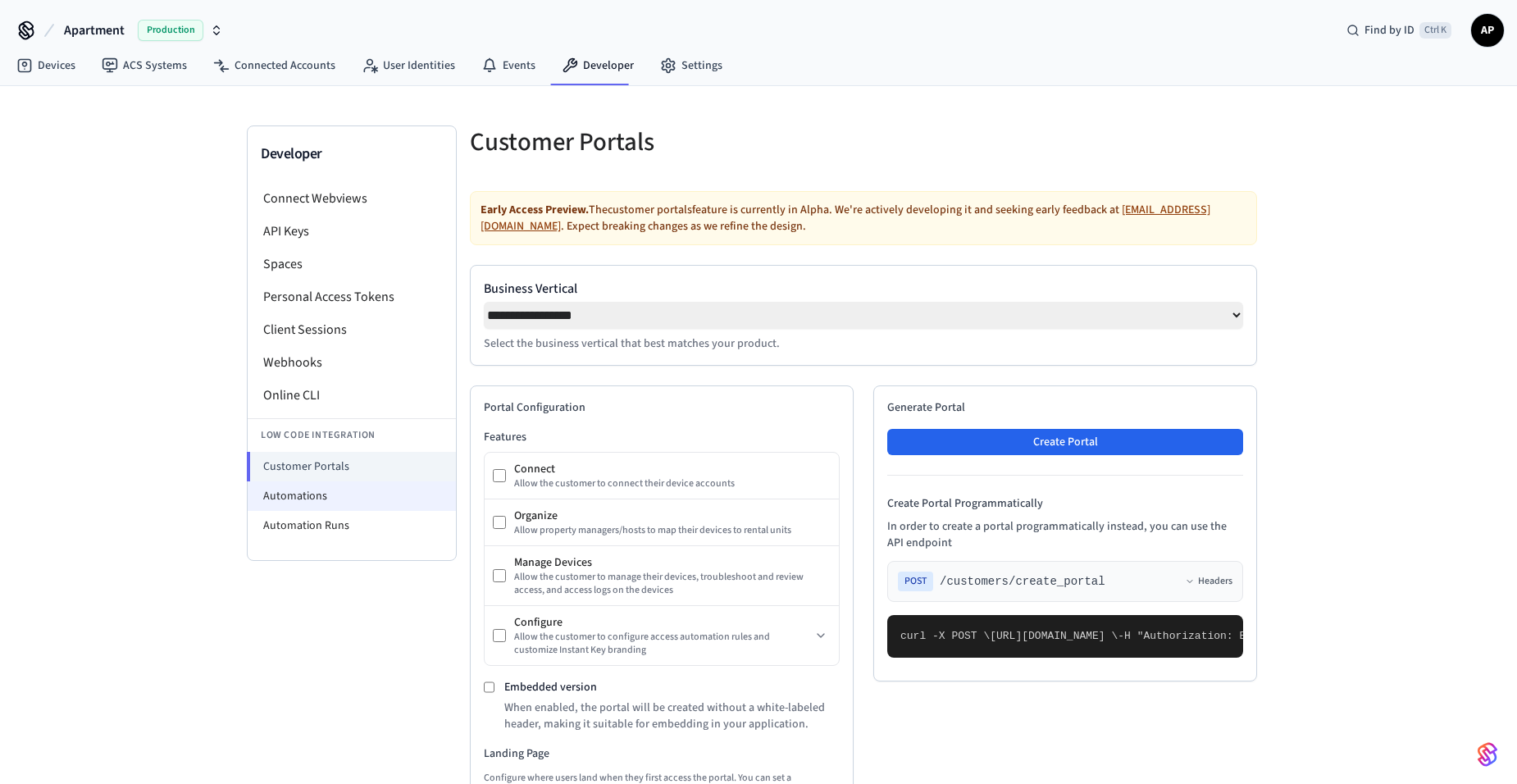
click at [315, 494] on li "Automations" at bounding box center [352, 495] width 209 height 30
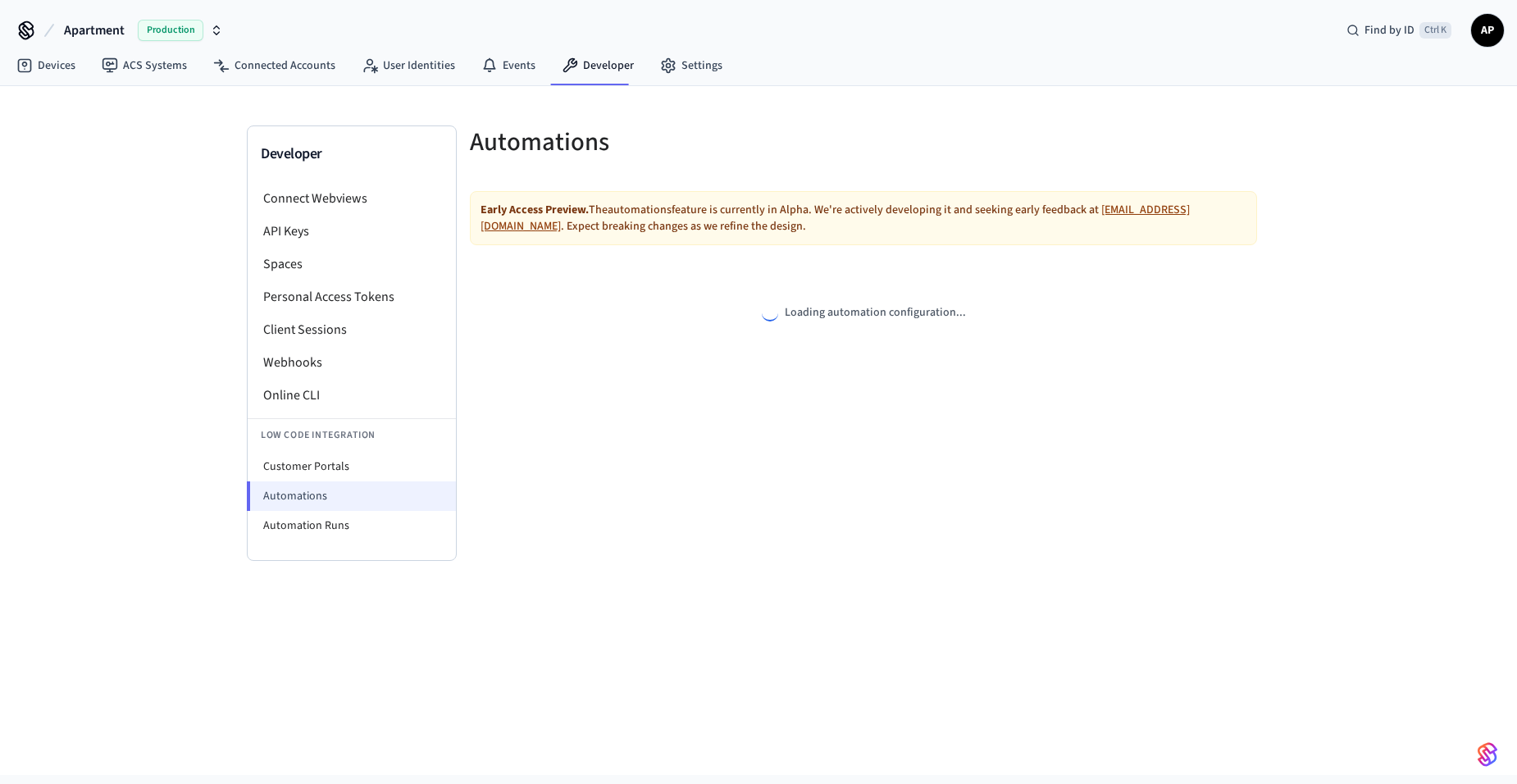
select select "**********"
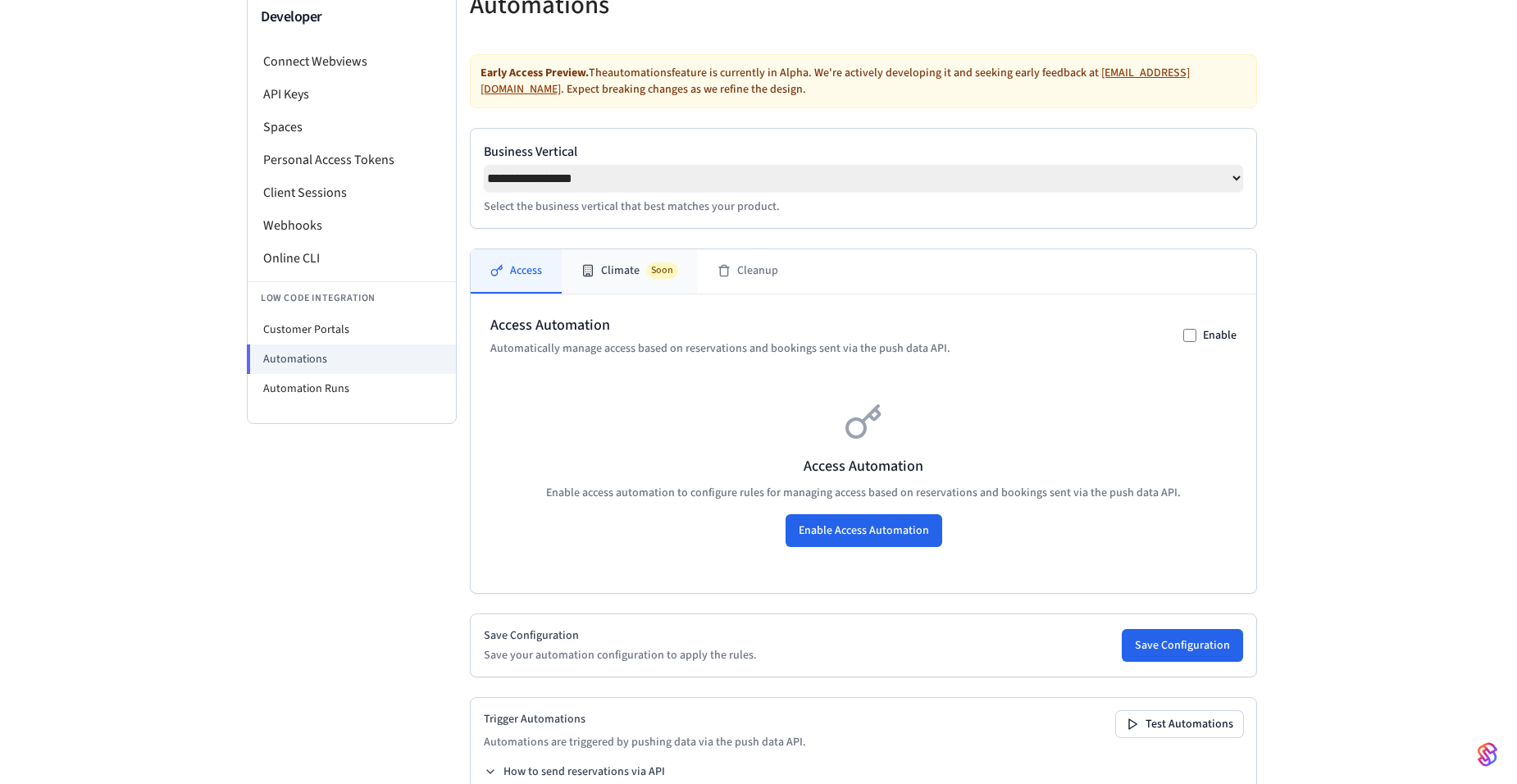
scroll to position [44, 0]
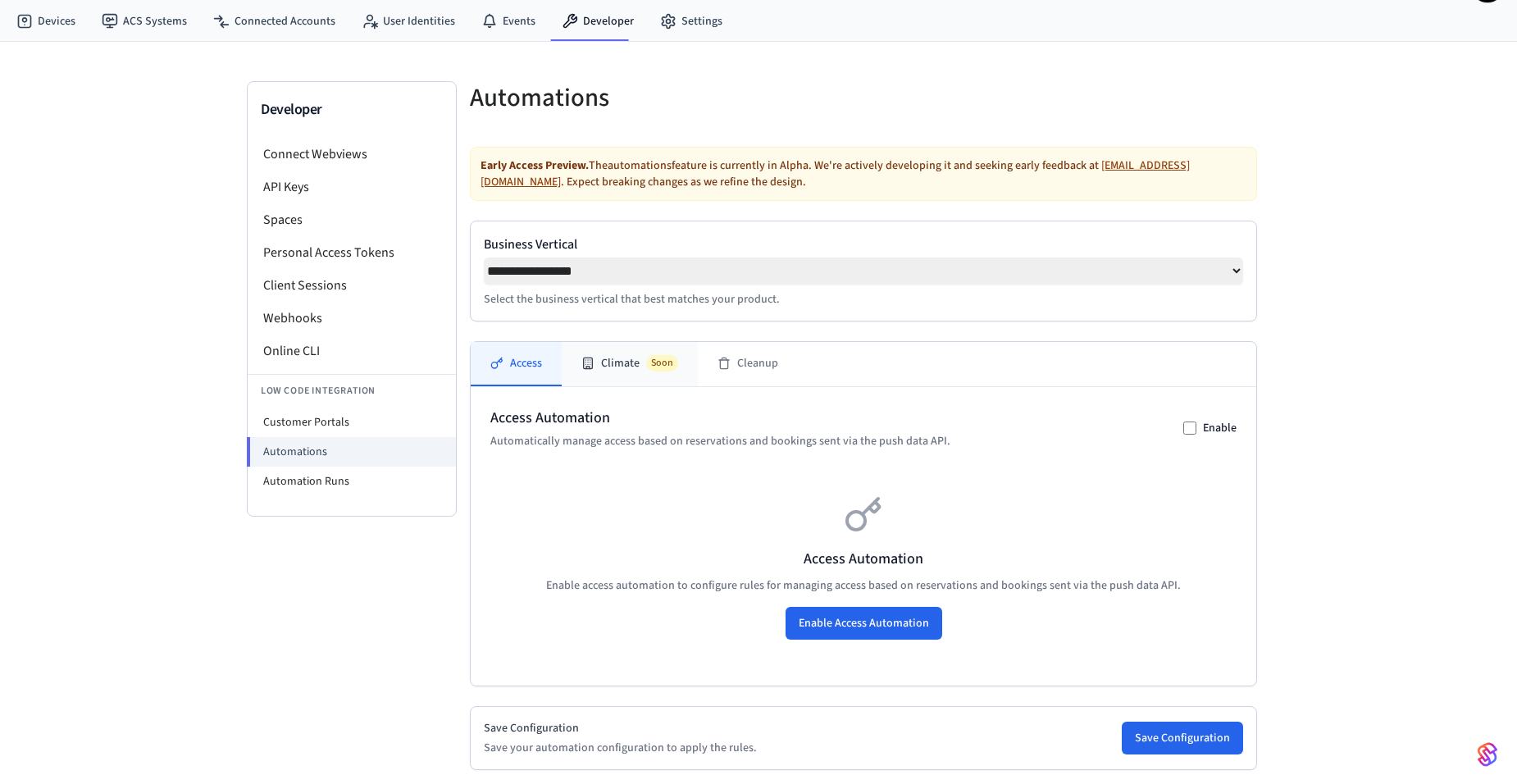
click at [625, 380] on button "Climate Soon" at bounding box center [630, 364] width 136 height 44
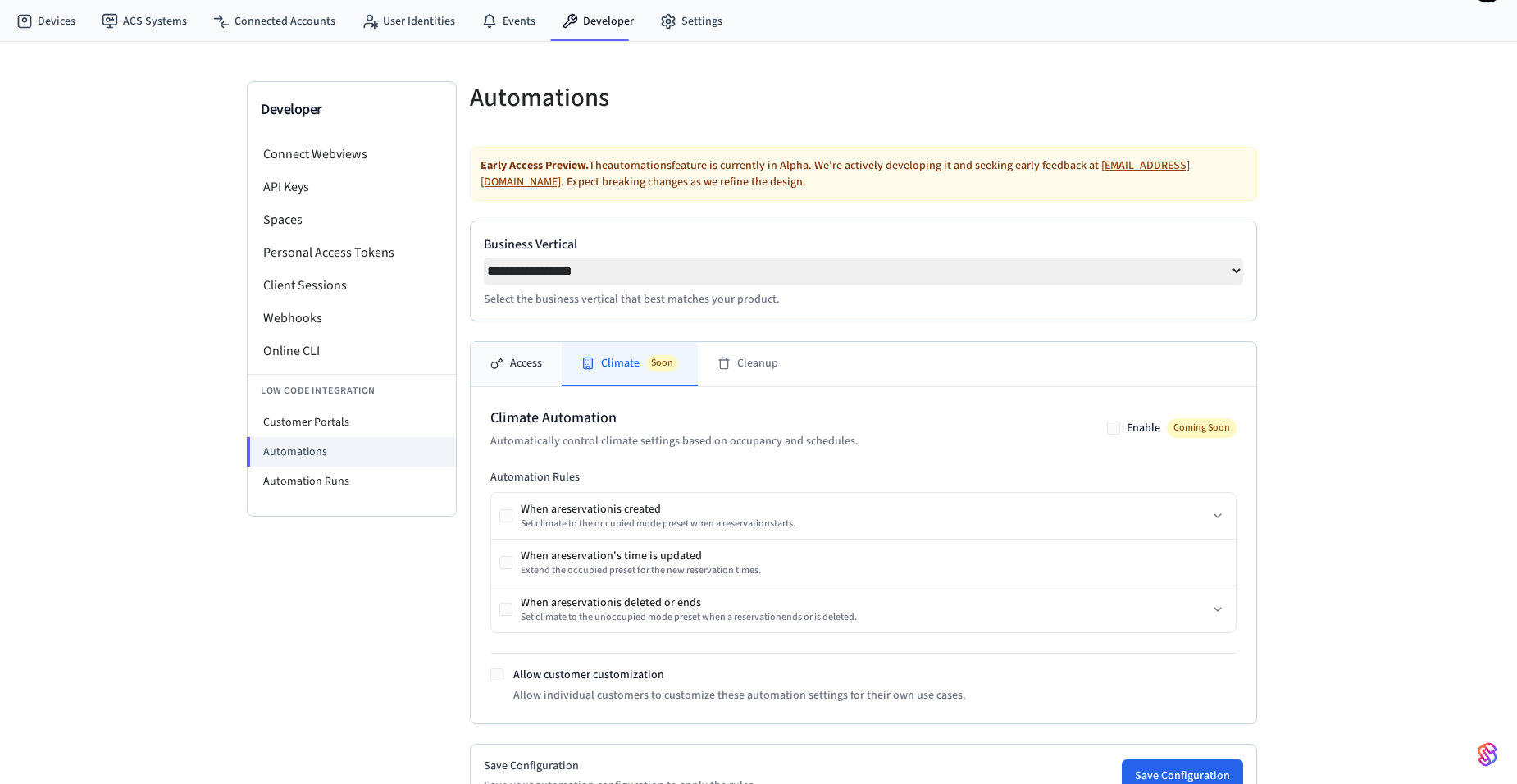
click at [532, 367] on button "Access" at bounding box center [516, 364] width 91 height 44
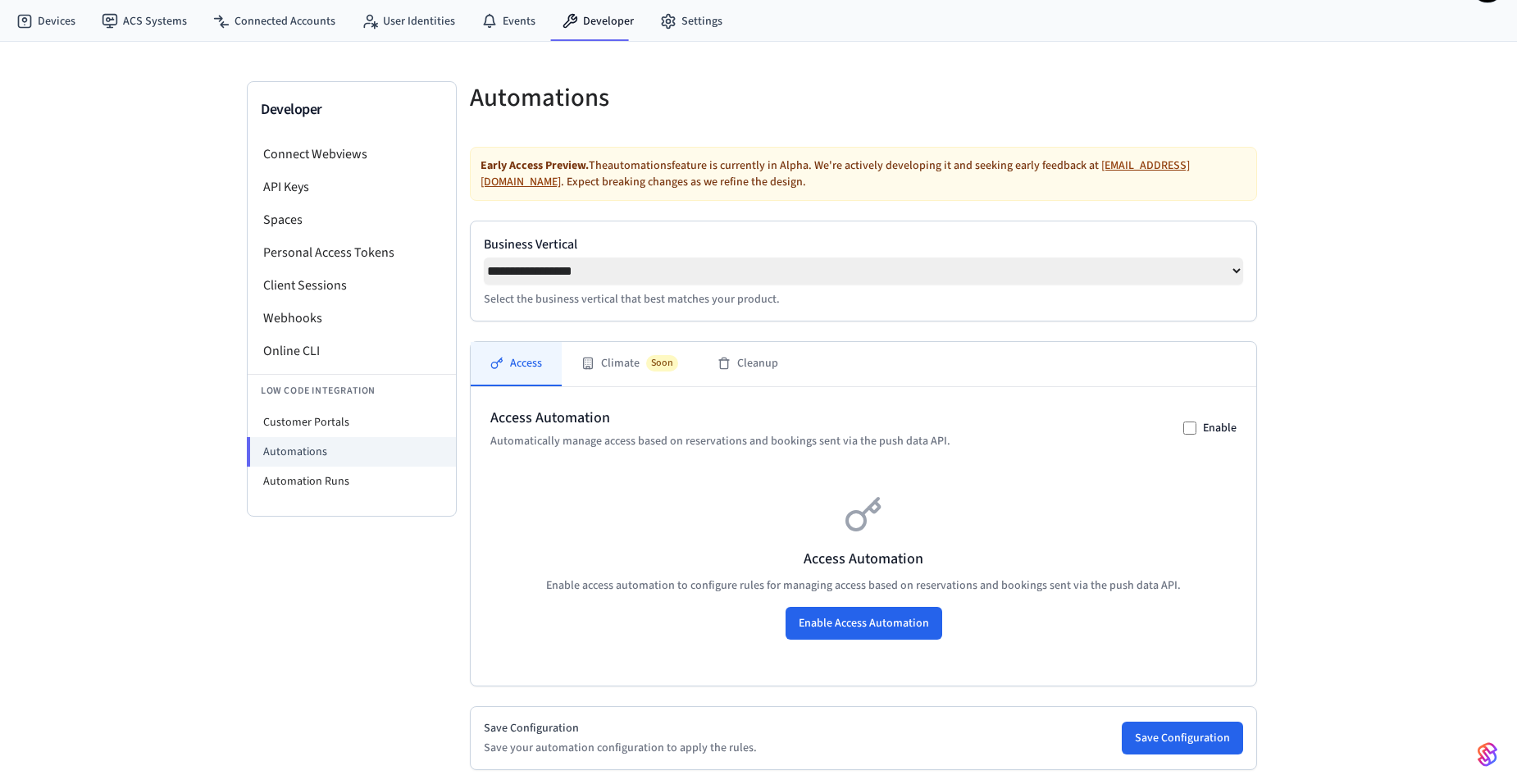
click at [644, 284] on select "**********" at bounding box center [863, 271] width 759 height 27
click at [633, 281] on select "**********" at bounding box center [863, 271] width 759 height 27
click at [580, 281] on select "**********" at bounding box center [863, 271] width 759 height 27
click at [312, 487] on li "Automation Runs" at bounding box center [352, 481] width 209 height 30
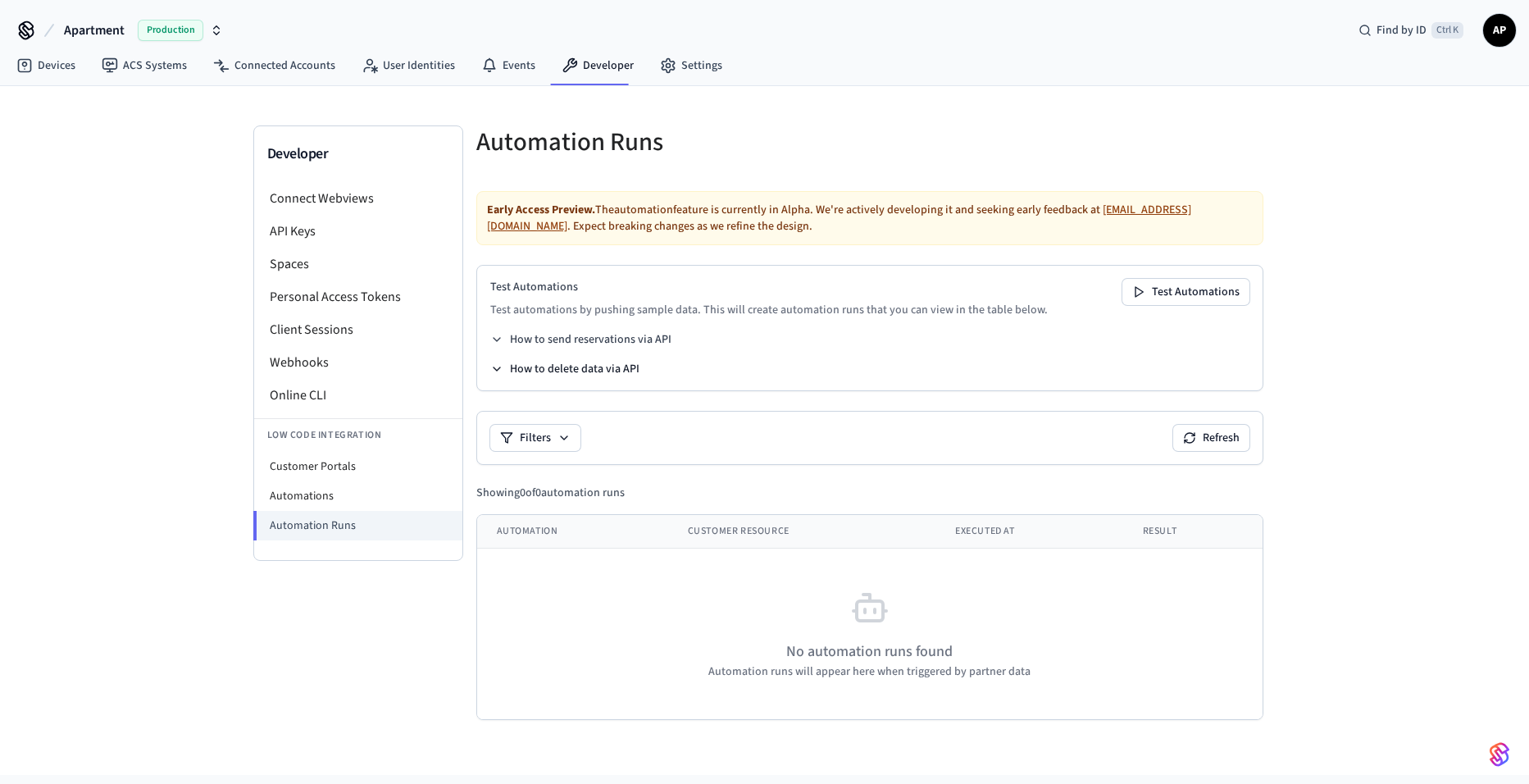
click at [604, 371] on button "How to delete data via API" at bounding box center [564, 369] width 149 height 16
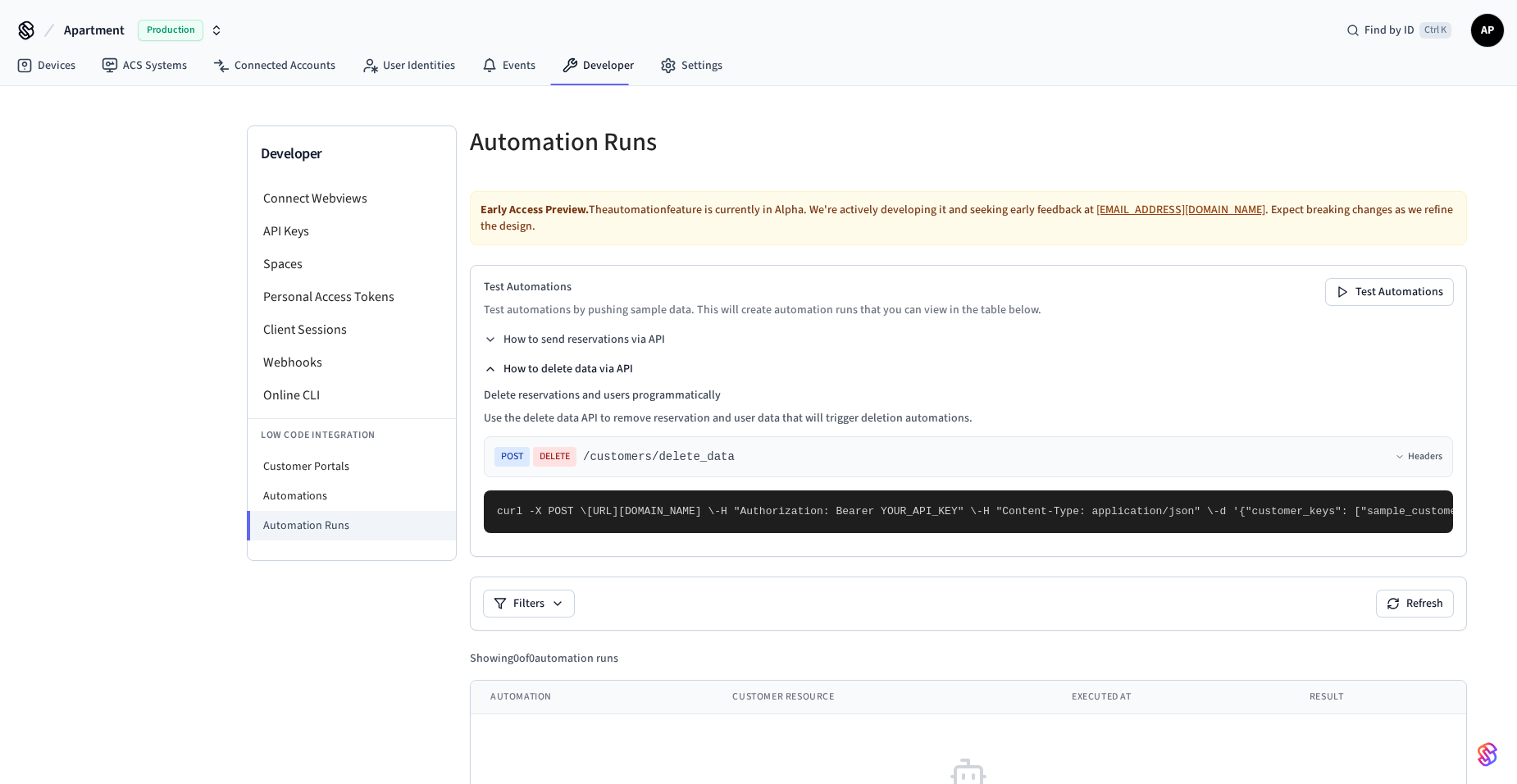
click at [604, 371] on button "How to delete data via API" at bounding box center [558, 369] width 149 height 16
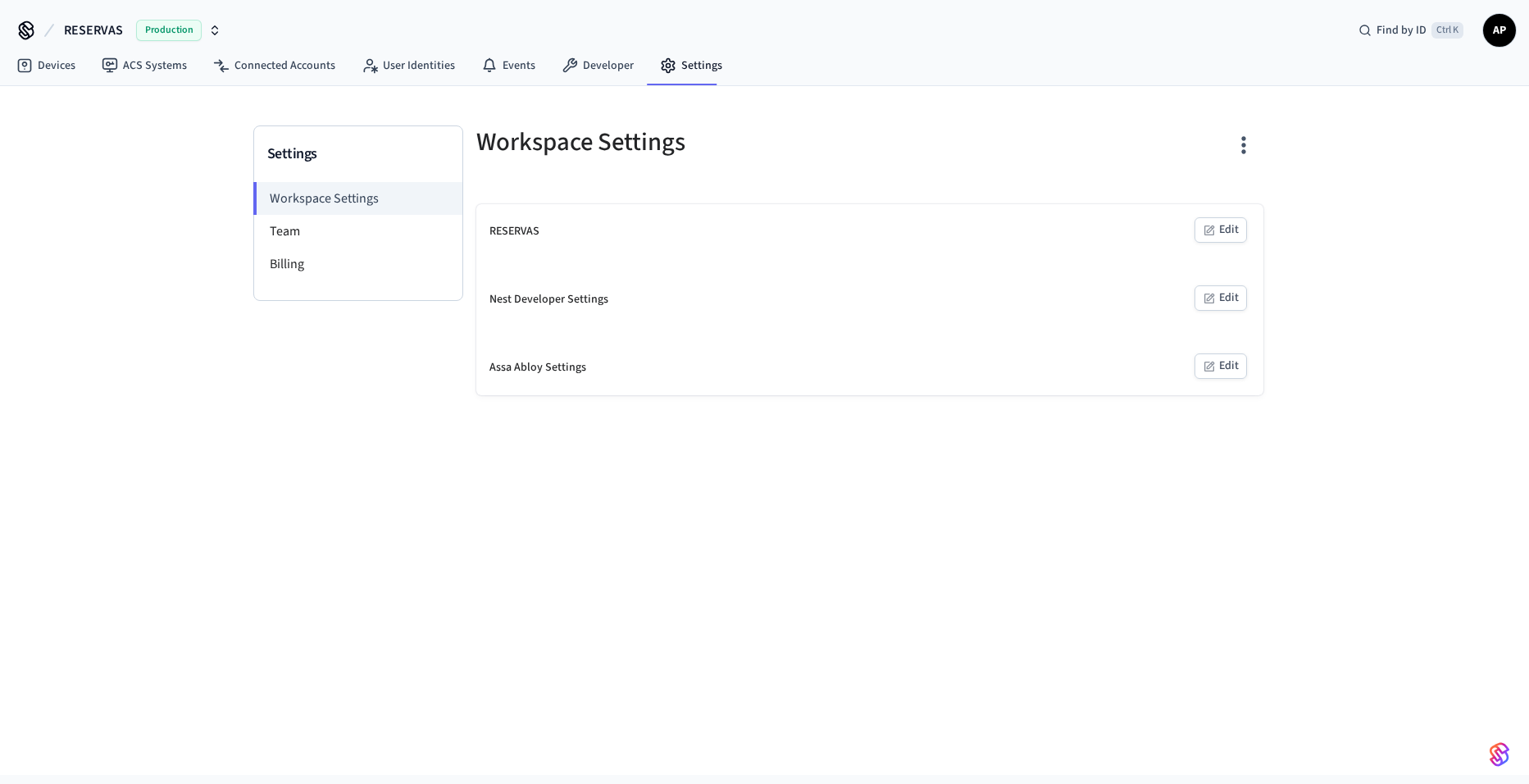
click at [94, 31] on span "RESERVAS" at bounding box center [93, 30] width 59 height 20
click at [184, 136] on span "Production" at bounding box center [212, 136] width 66 height 21
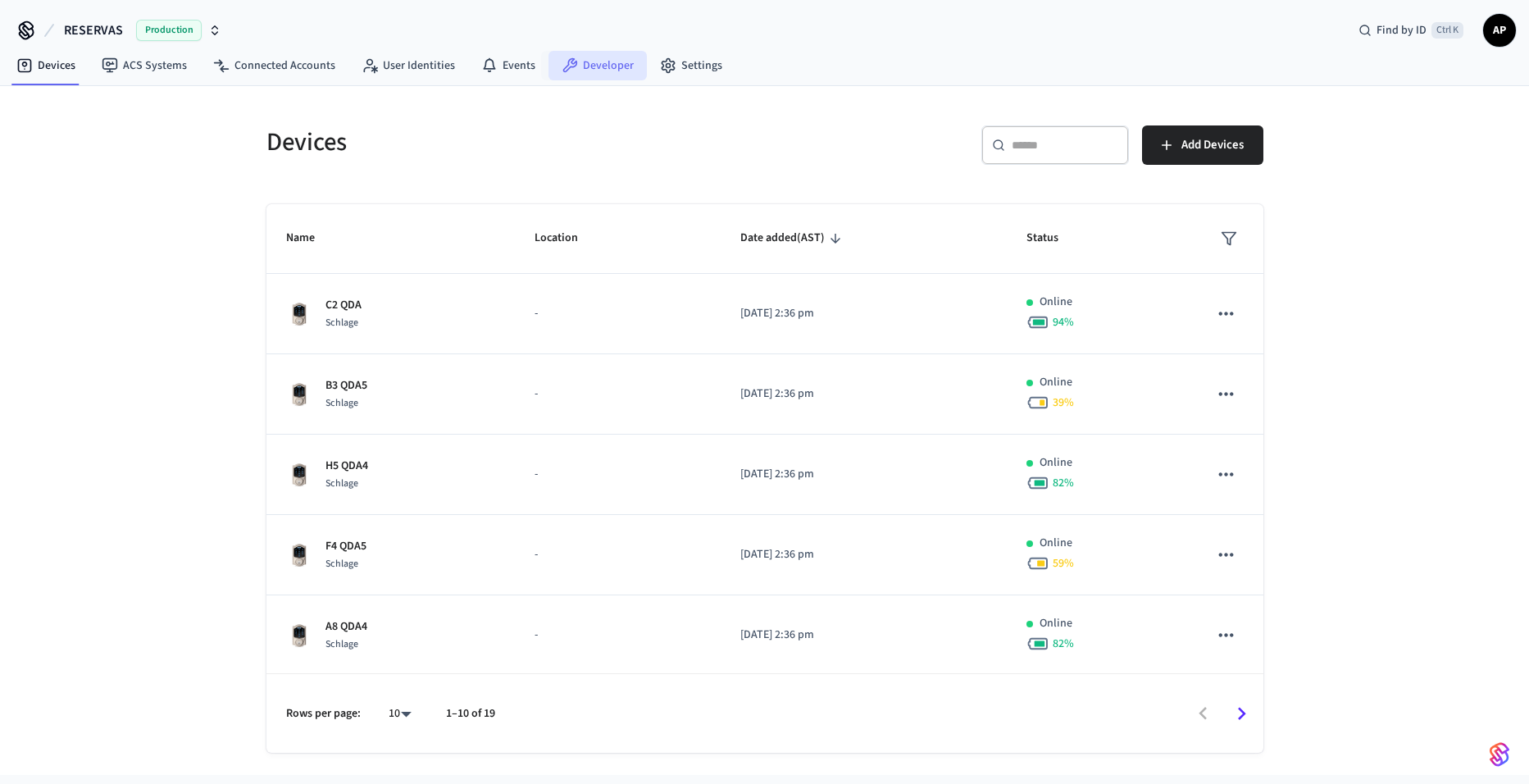
click at [596, 69] on link "Developer" at bounding box center [598, 66] width 99 height 30
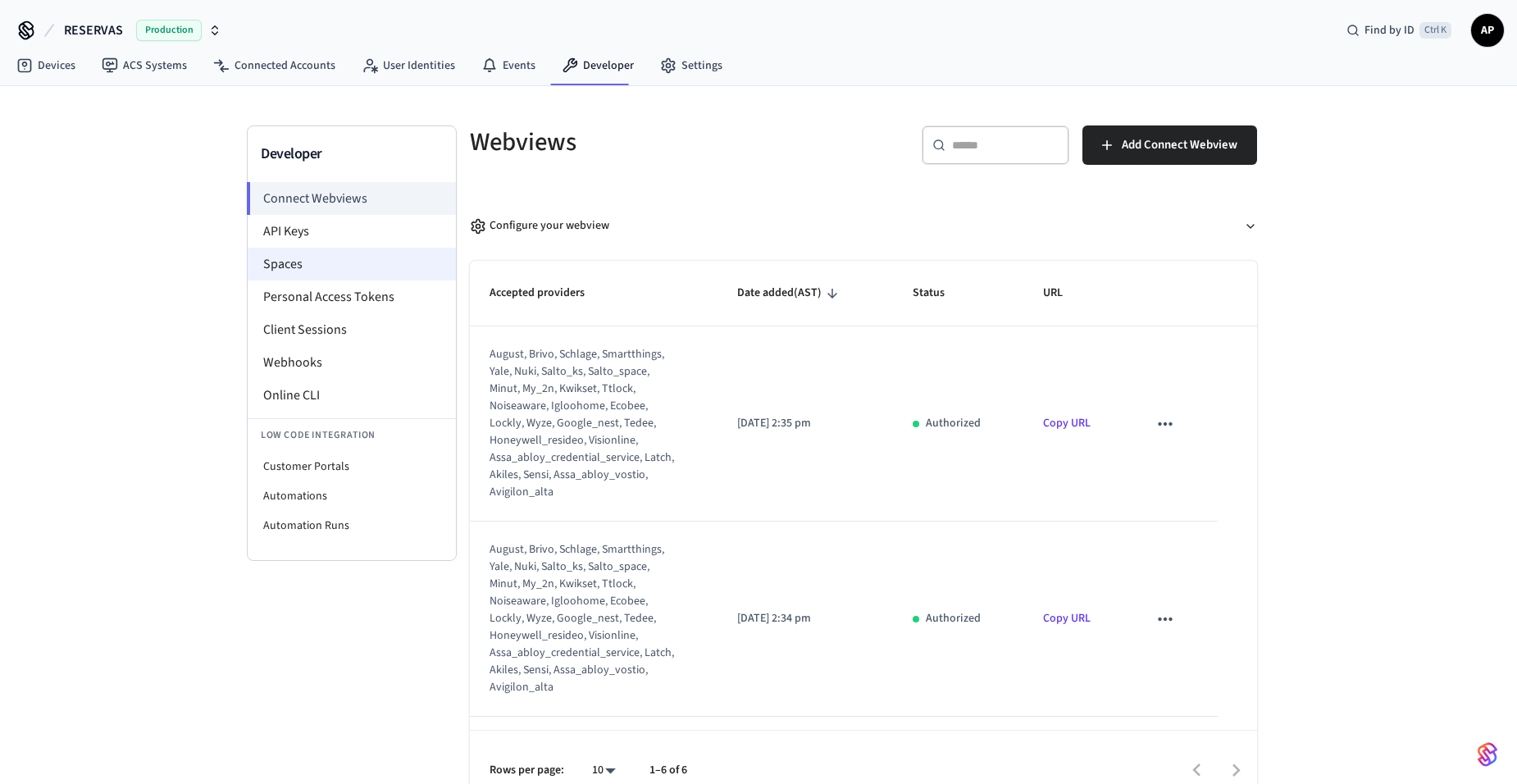
click at [318, 251] on li "Spaces" at bounding box center [352, 264] width 209 height 33
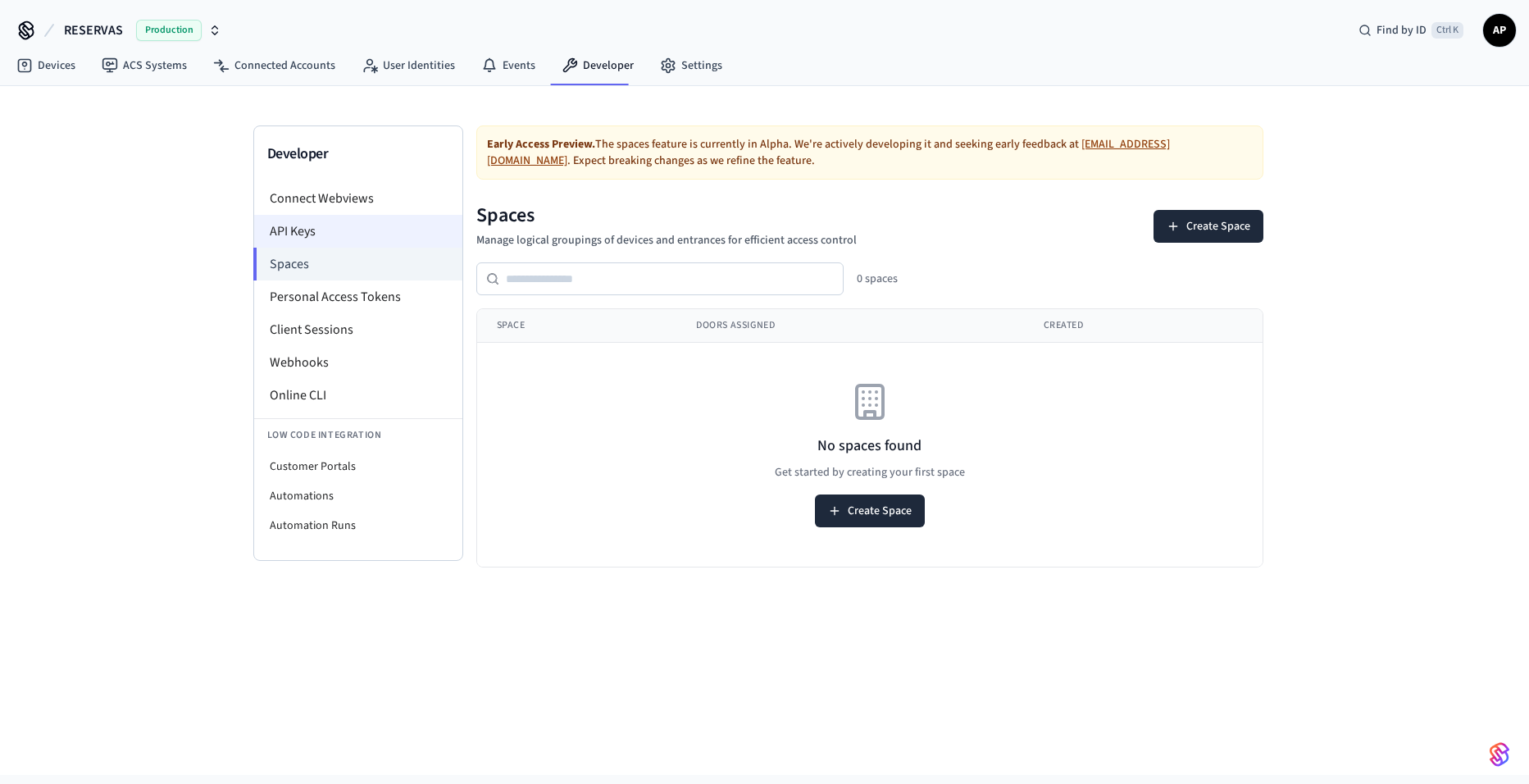
click at [321, 232] on li "API Keys" at bounding box center [358, 231] width 209 height 33
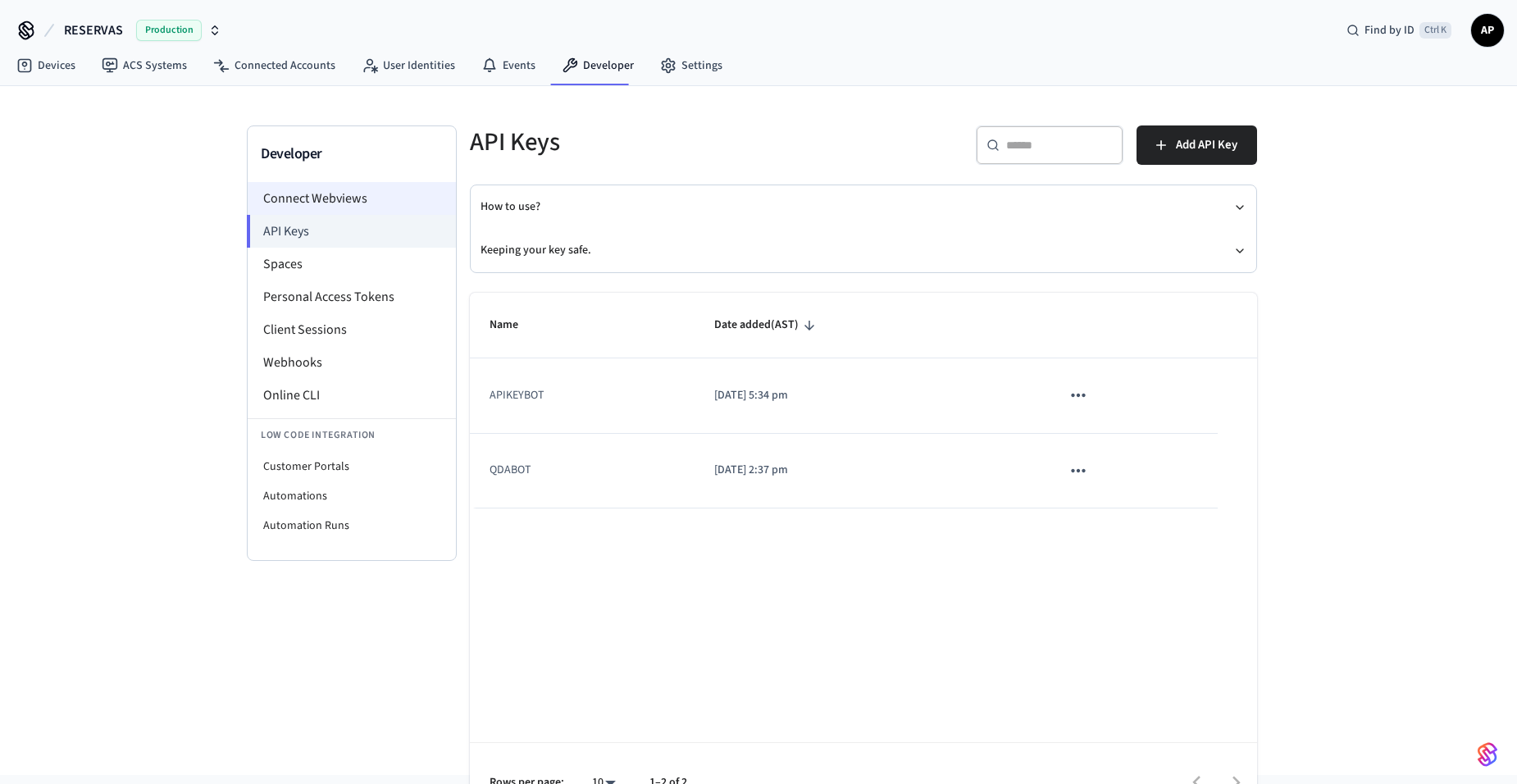
click at [356, 203] on li "Connect Webviews" at bounding box center [352, 198] width 209 height 33
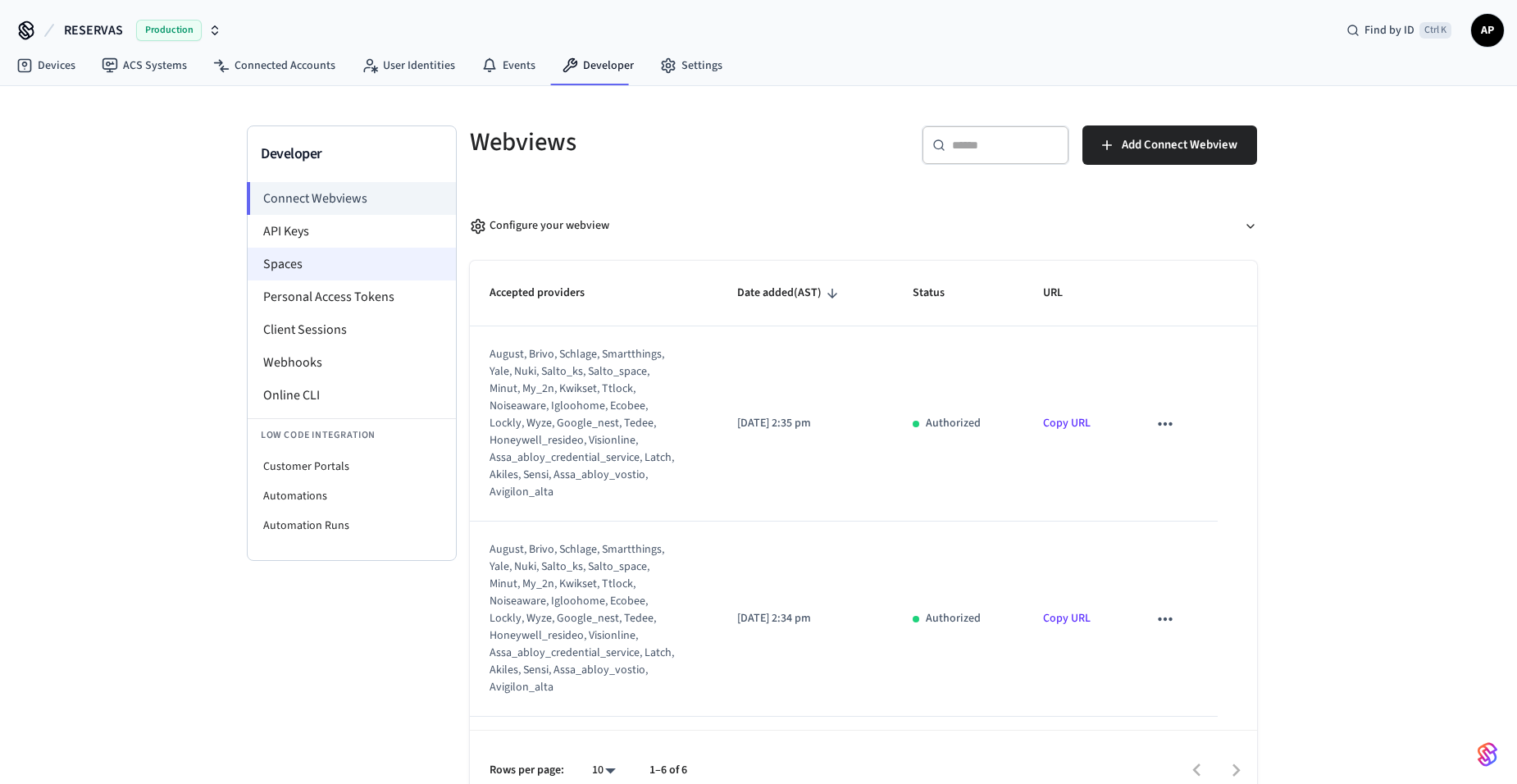
click at [306, 255] on li "Spaces" at bounding box center [352, 264] width 209 height 33
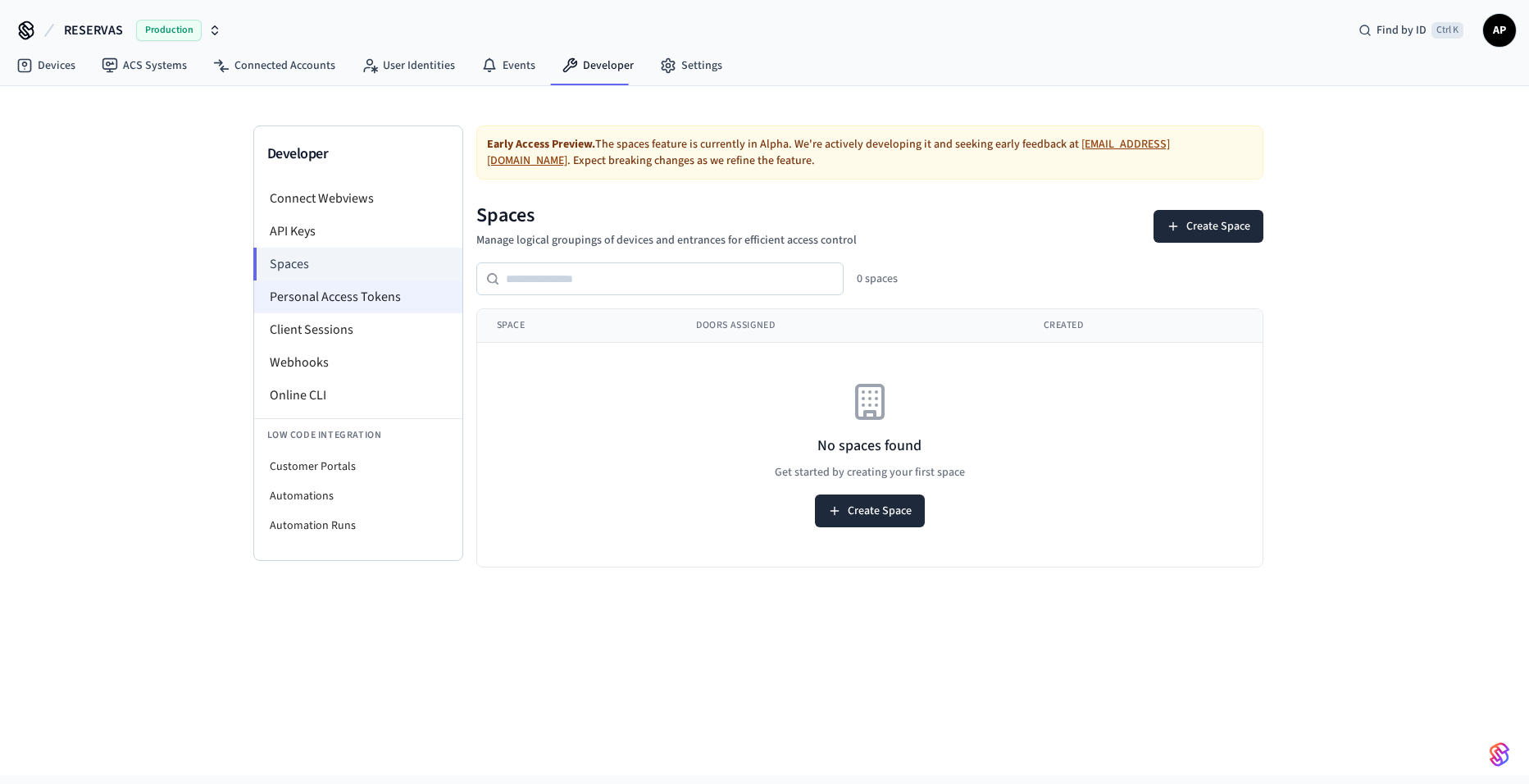
click at [318, 290] on li "Personal Access Tokens" at bounding box center [358, 296] width 209 height 33
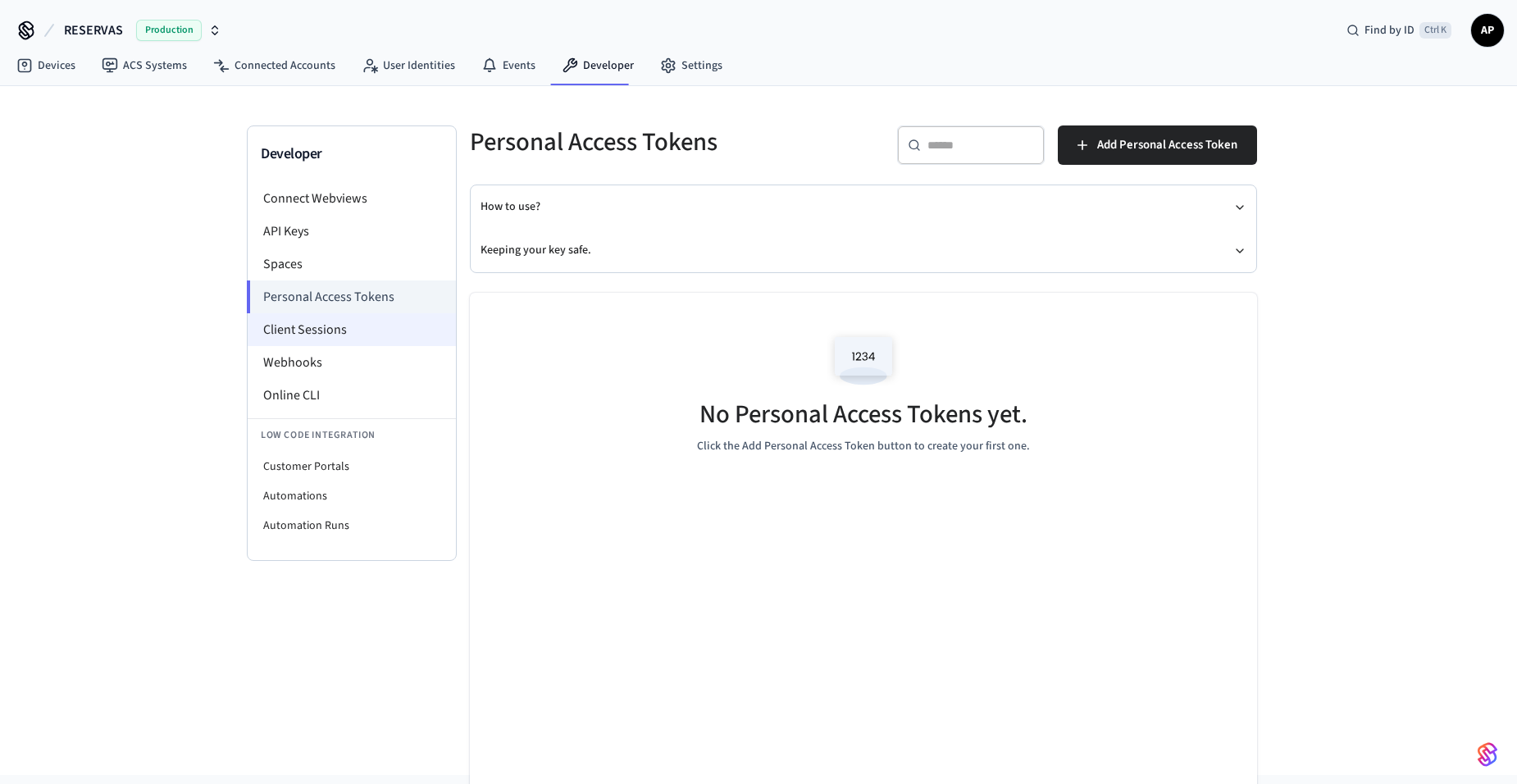
click at [319, 323] on li "Client Sessions" at bounding box center [352, 329] width 209 height 33
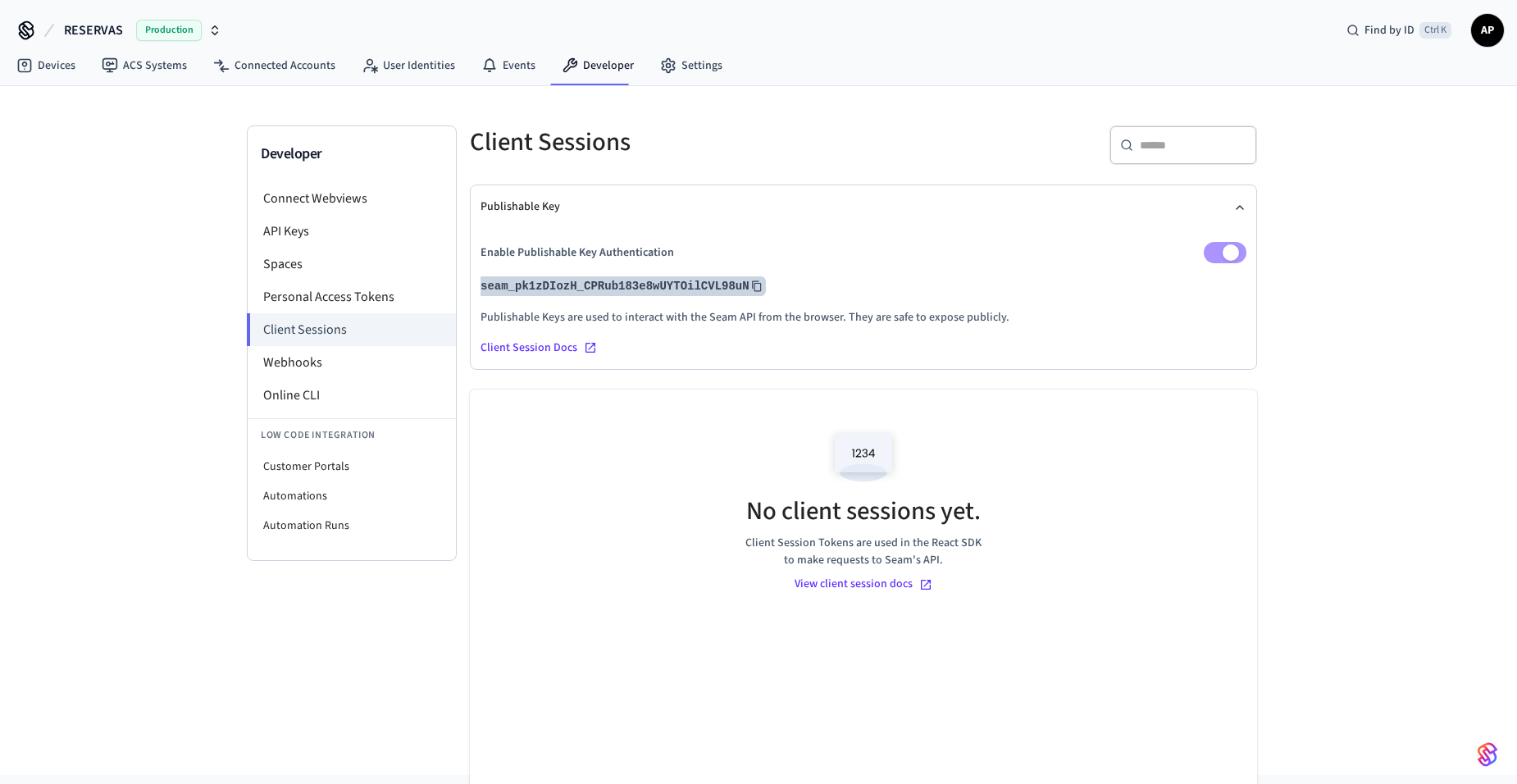
click at [751, 283] on icon at bounding box center [756, 285] width 11 height 11
click at [530, 353] on div "Client Session Docs" at bounding box center [862, 347] width 765 height 16
click at [330, 364] on li "Webhooks" at bounding box center [352, 362] width 209 height 33
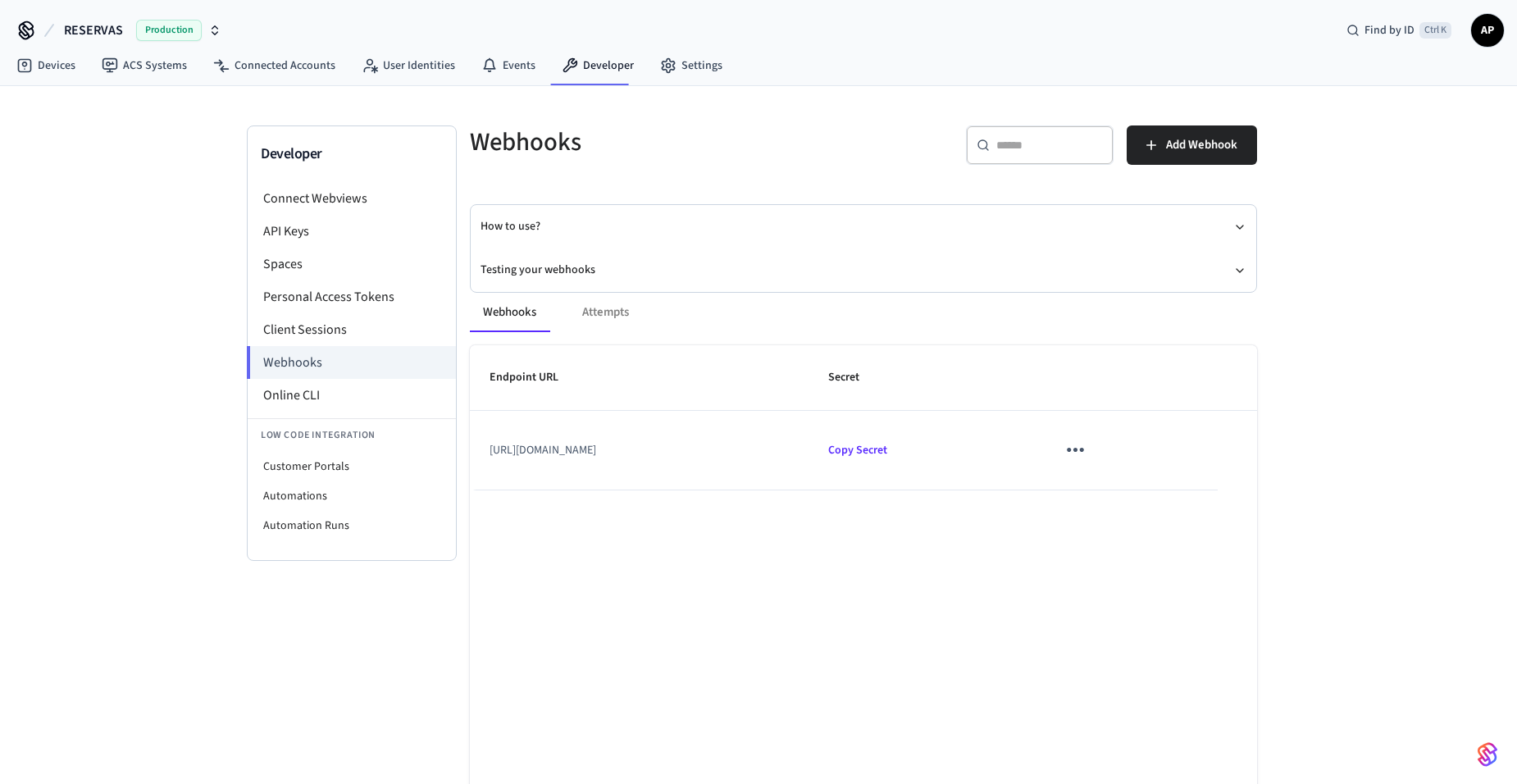
click at [594, 321] on div "Webhooks Attempts" at bounding box center [863, 312] width 787 height 39
click at [598, 318] on div "Webhooks Attempts" at bounding box center [863, 312] width 787 height 39
click at [523, 318] on button "Webhooks" at bounding box center [509, 312] width 79 height 39
click at [507, 241] on button "How to use?" at bounding box center [862, 226] width 765 height 43
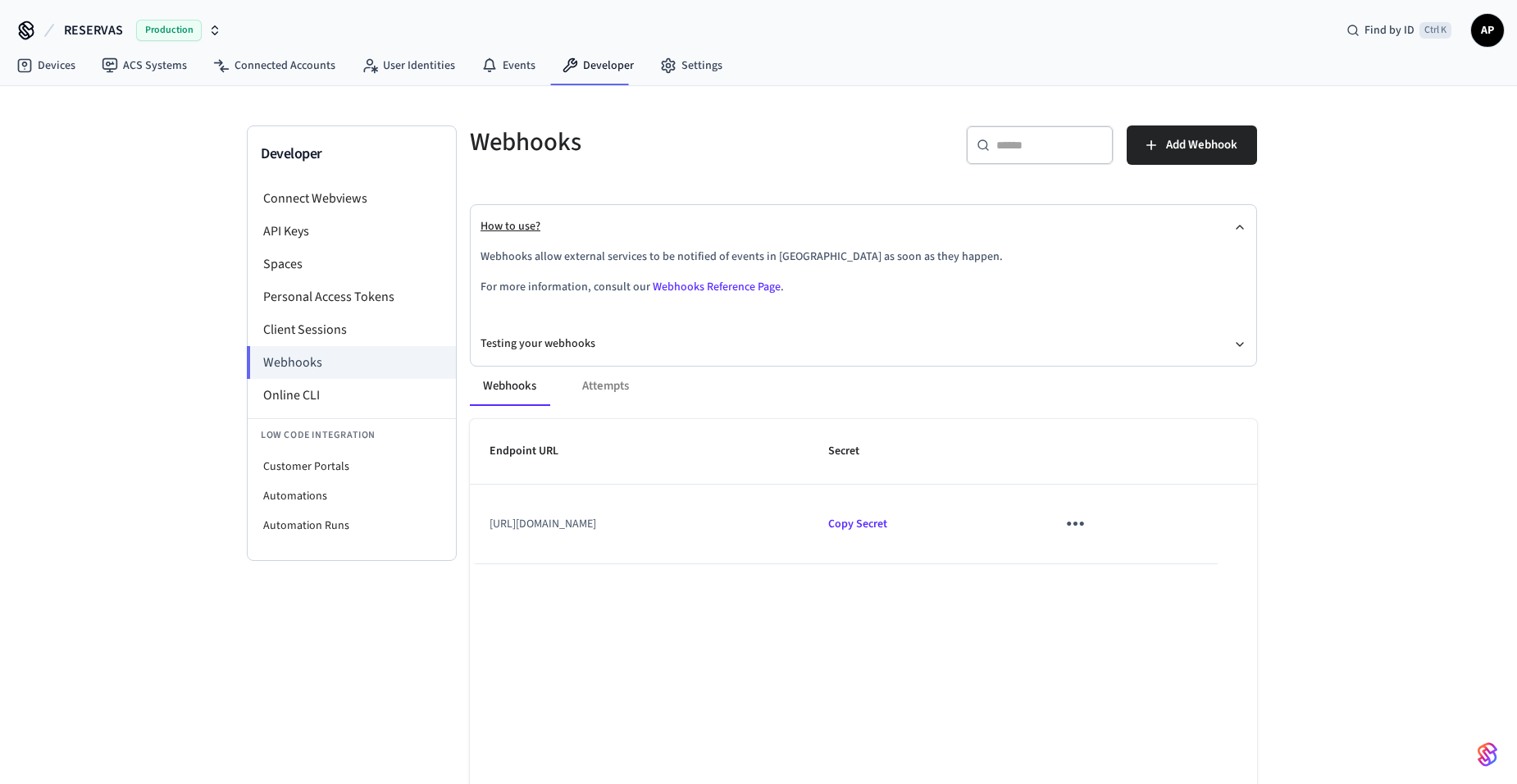
click at [507, 241] on button "How to use?" at bounding box center [862, 226] width 765 height 43
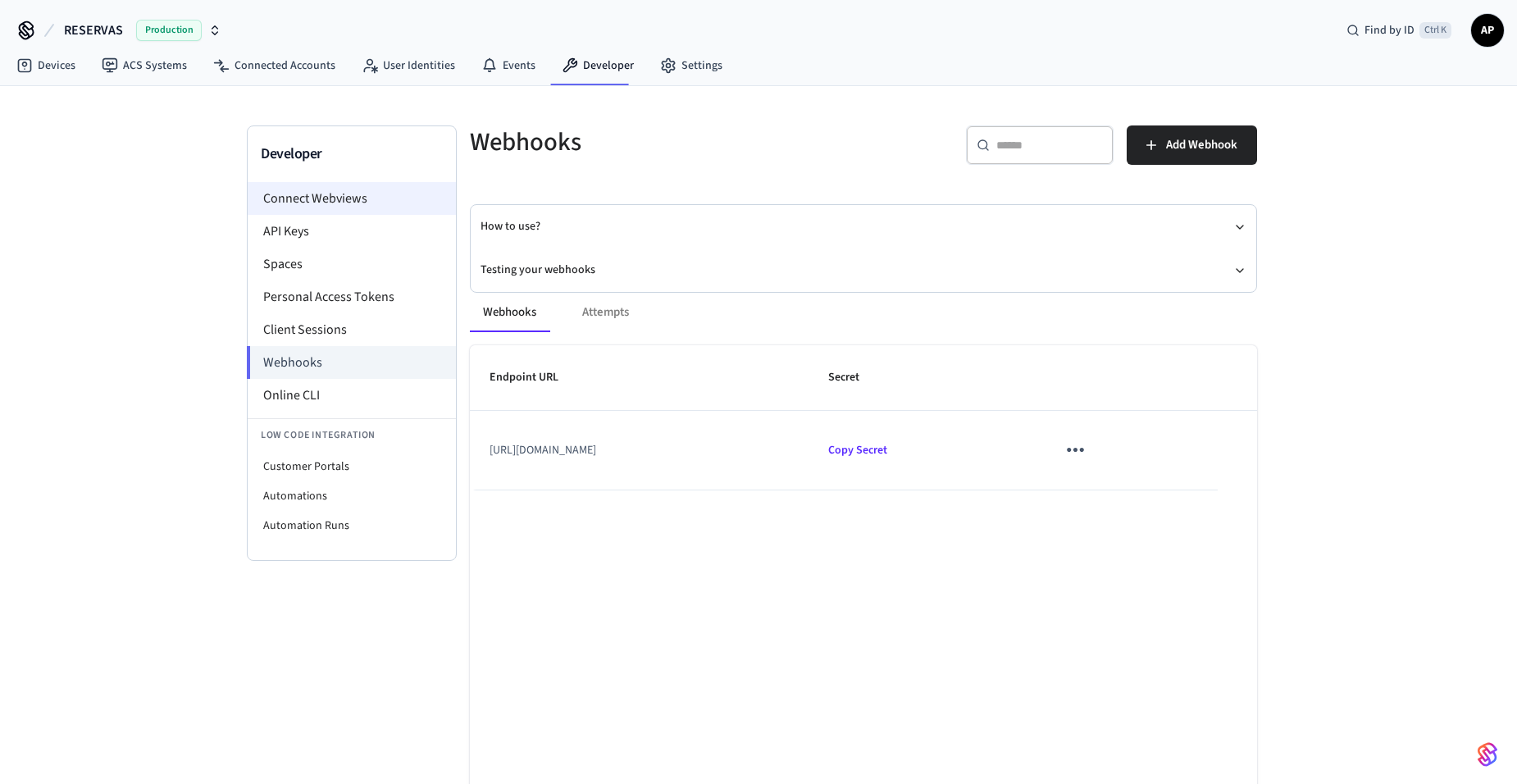
click at [336, 193] on li "Connect Webviews" at bounding box center [352, 198] width 209 height 33
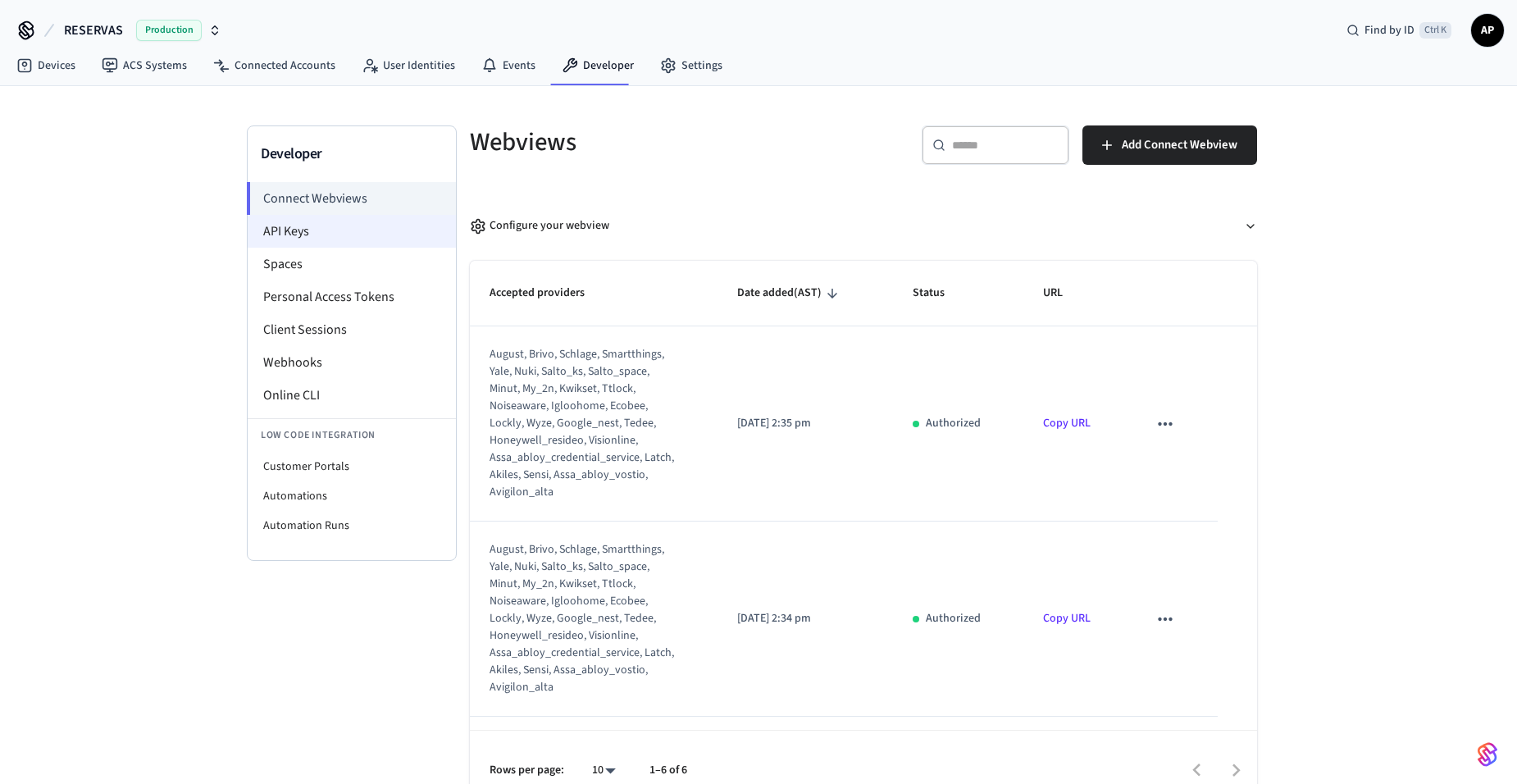
click at [315, 222] on li "API Keys" at bounding box center [352, 231] width 209 height 33
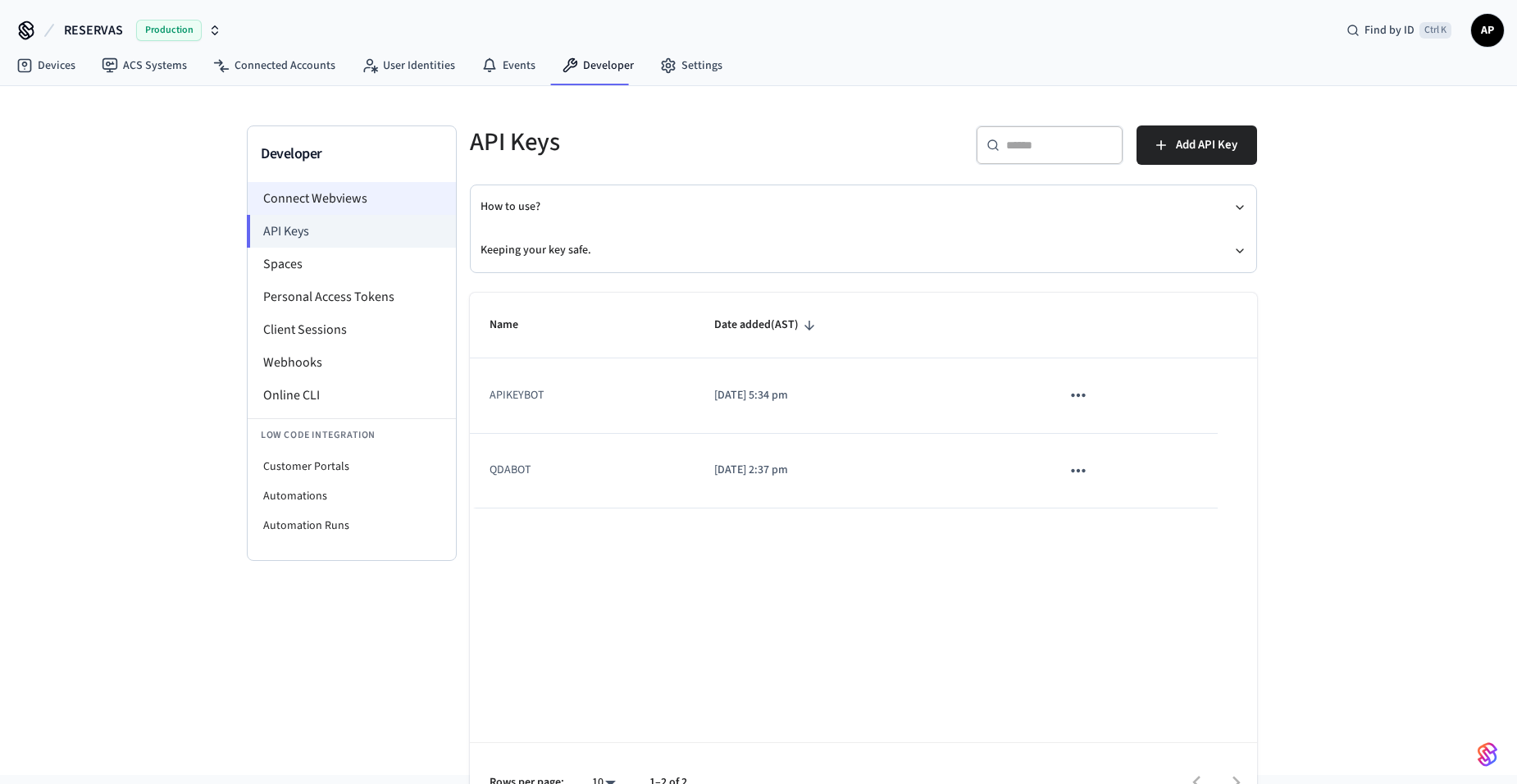
click at [323, 188] on li "Connect Webviews" at bounding box center [352, 198] width 209 height 33
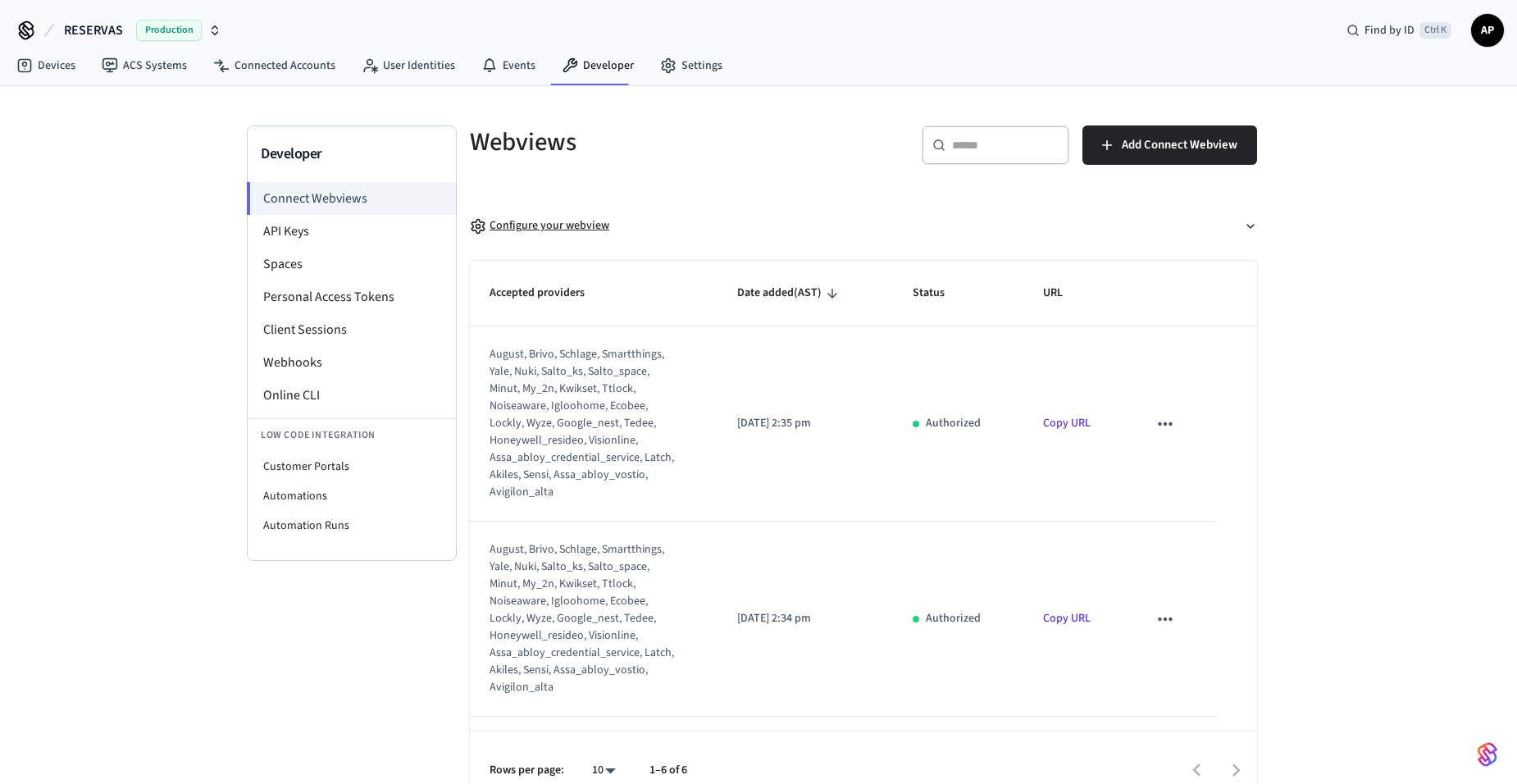
click at [523, 235] on button "Configure your webview" at bounding box center [863, 226] width 787 height 43
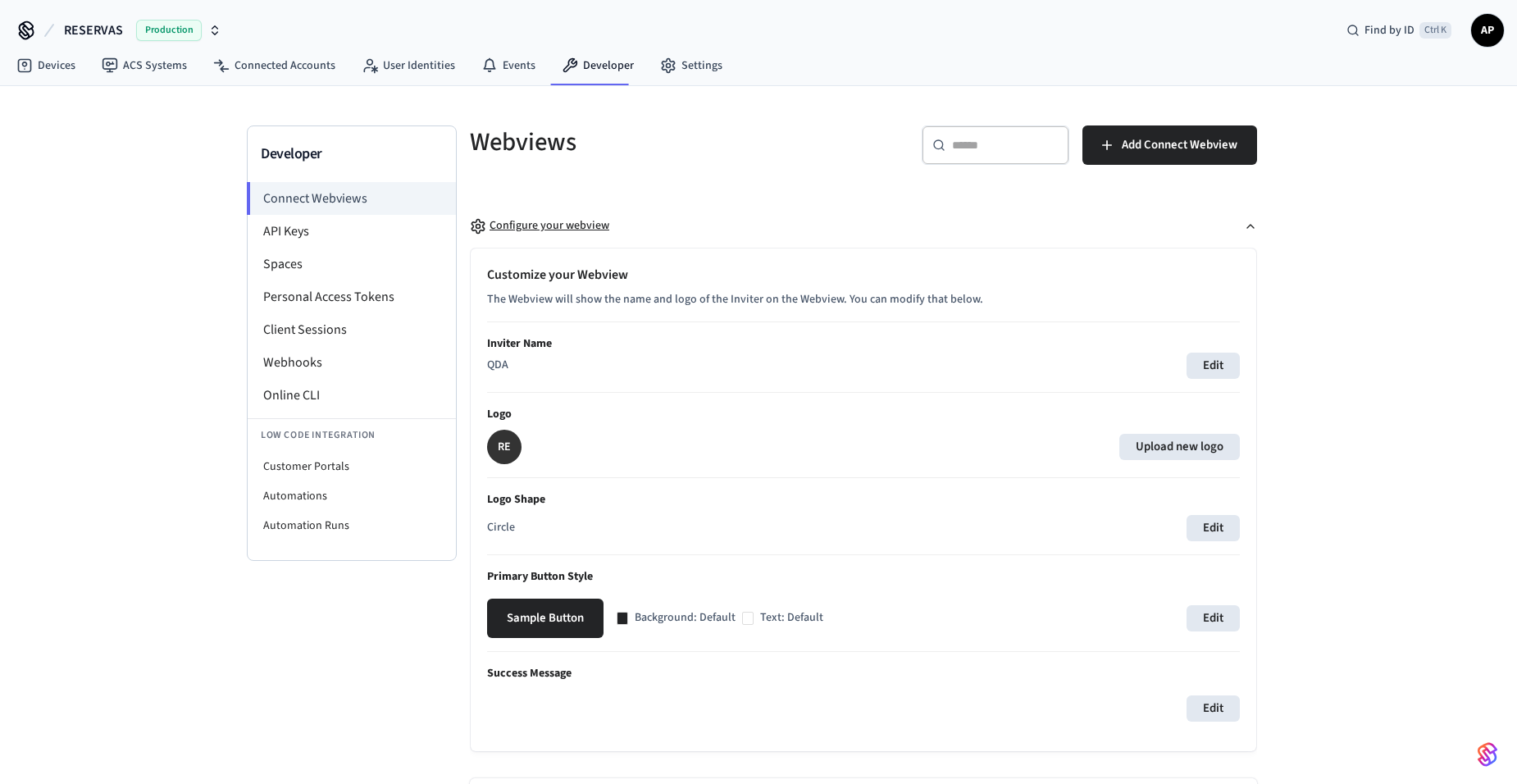
click at [523, 221] on div "Configure your webview" at bounding box center [540, 226] width 140 height 17
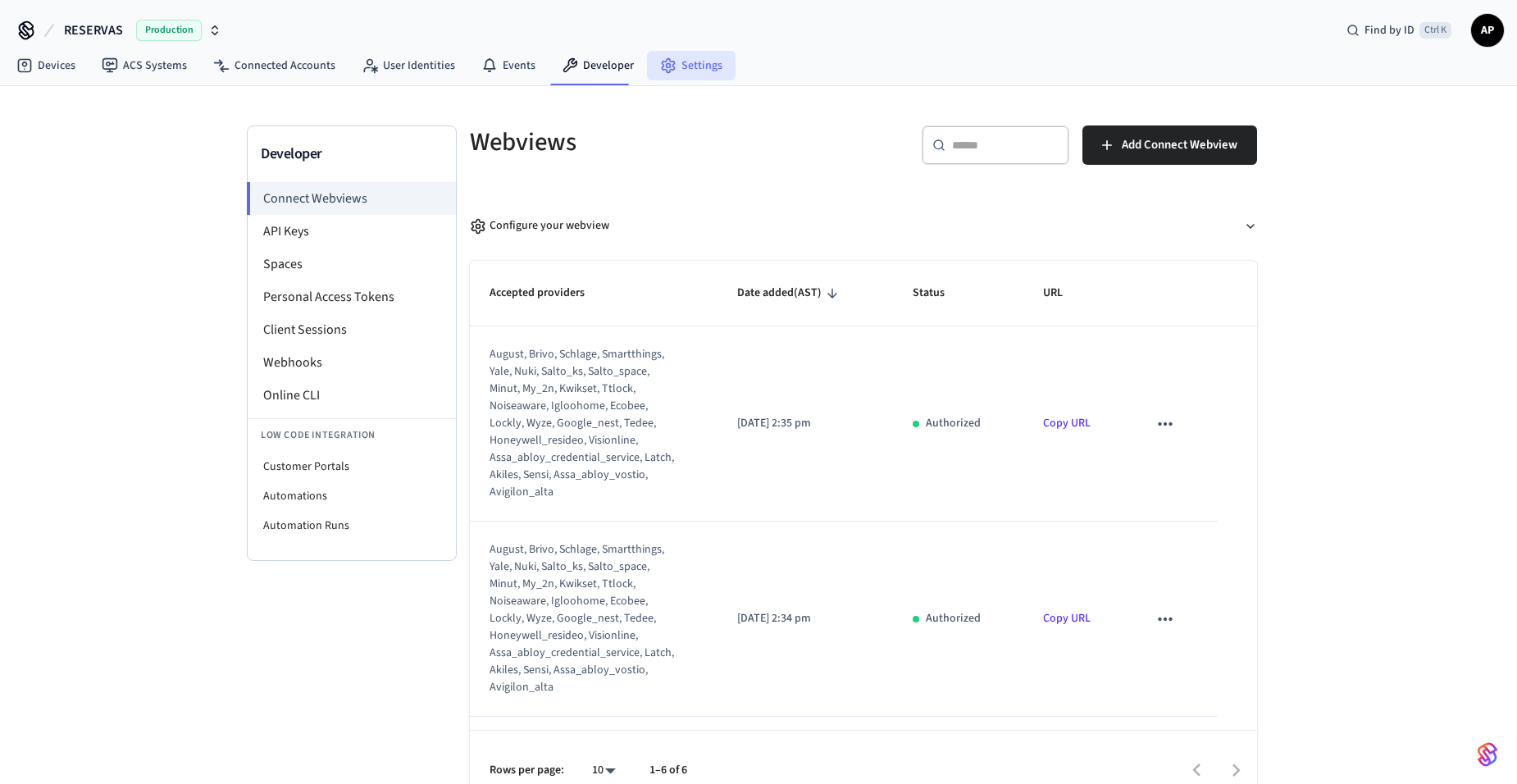
click at [719, 65] on link "Settings" at bounding box center [691, 66] width 89 height 30
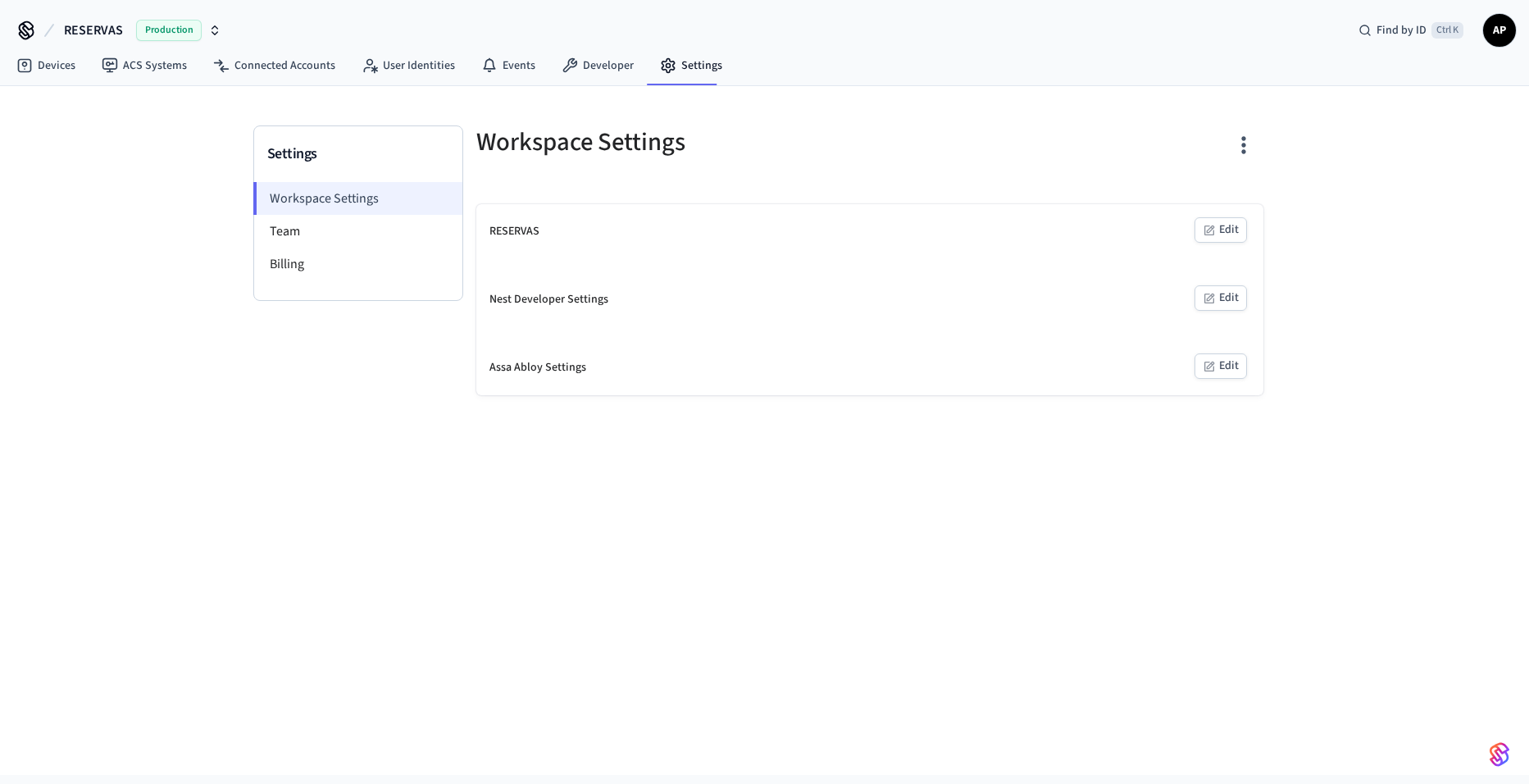
click at [345, 188] on li "Workspace Settings" at bounding box center [358, 198] width 209 height 33
click at [524, 231] on div "RESERVAS" at bounding box center [514, 232] width 50 height 17
copy div "RESERVAS"
click at [1222, 299] on button "Edit" at bounding box center [1221, 298] width 53 height 26
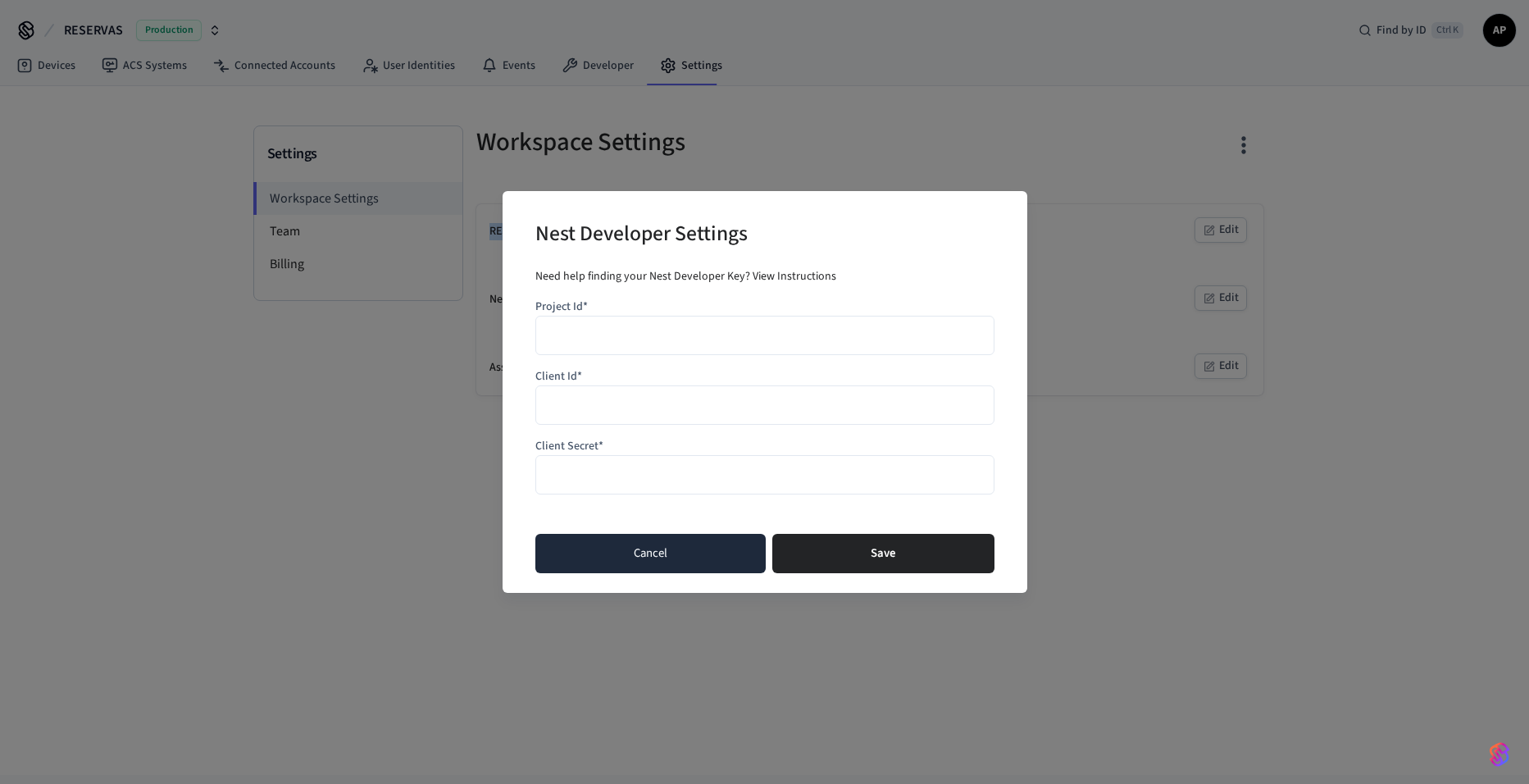
click at [650, 547] on button "Cancel" at bounding box center [650, 553] width 231 height 39
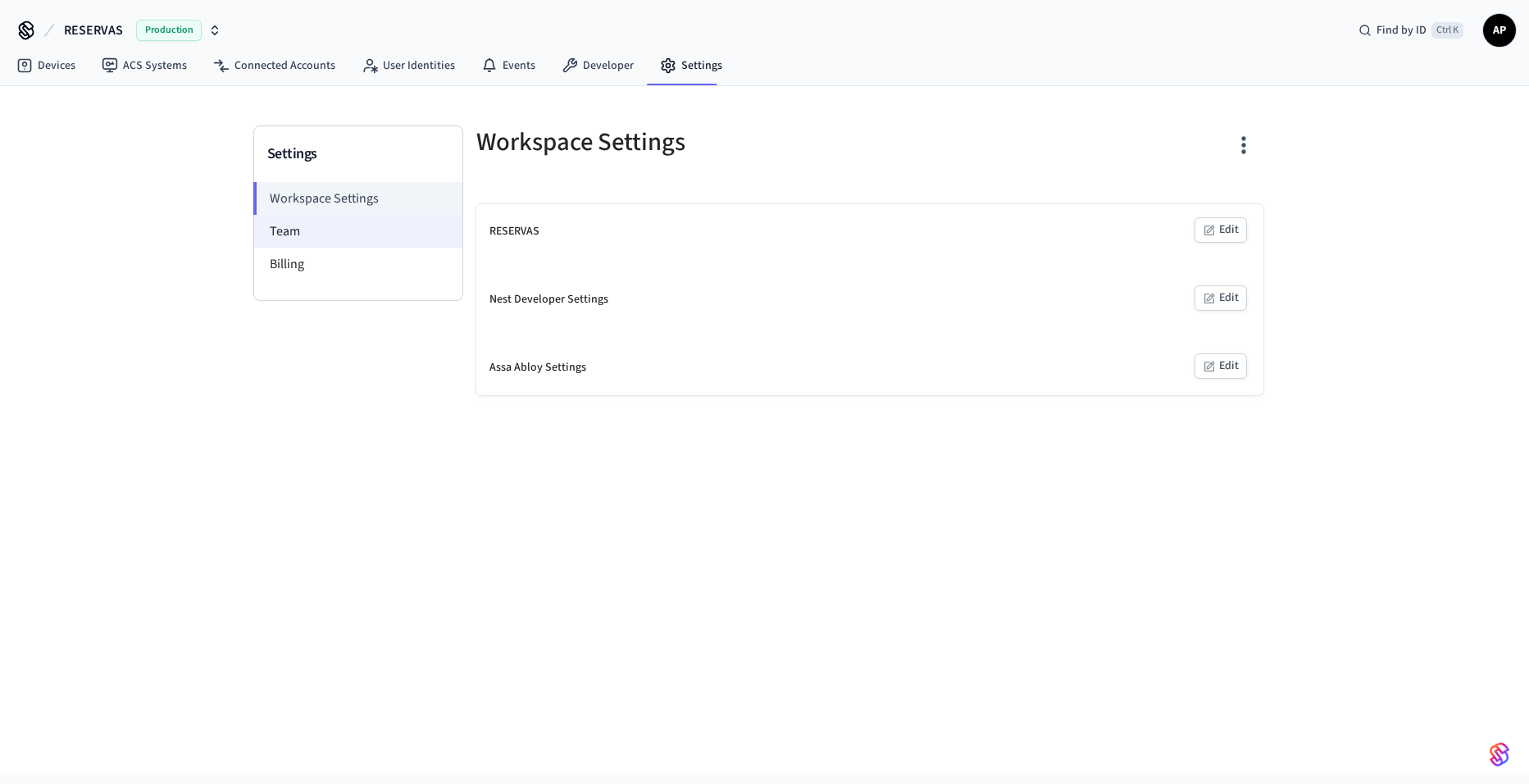
click at [283, 239] on li "Team" at bounding box center [358, 231] width 209 height 33
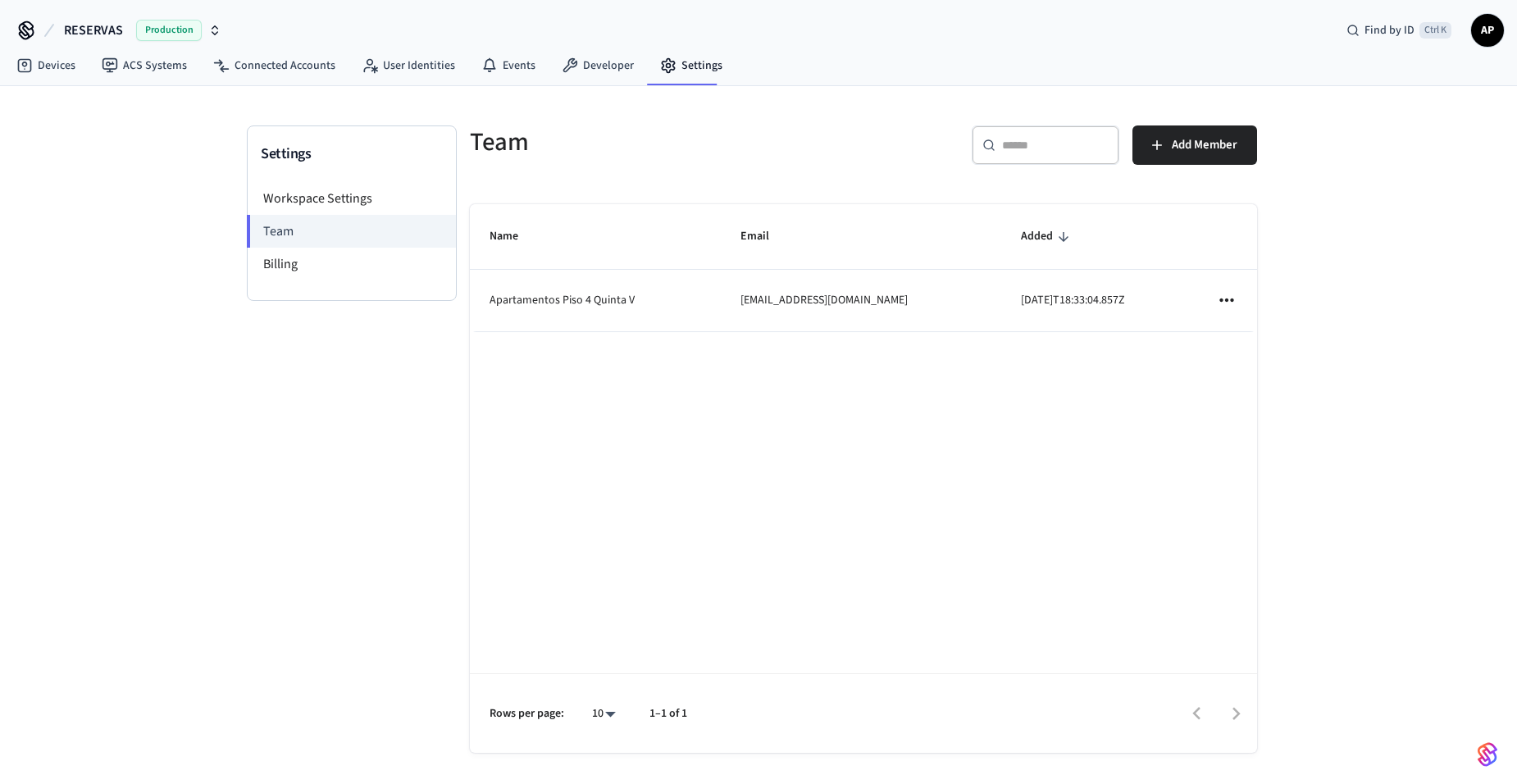
click at [567, 299] on td "Apartamentos Piso 4 Quinta V" at bounding box center [595, 300] width 251 height 61
click at [1197, 137] on span "Add Member" at bounding box center [1204, 145] width 66 height 21
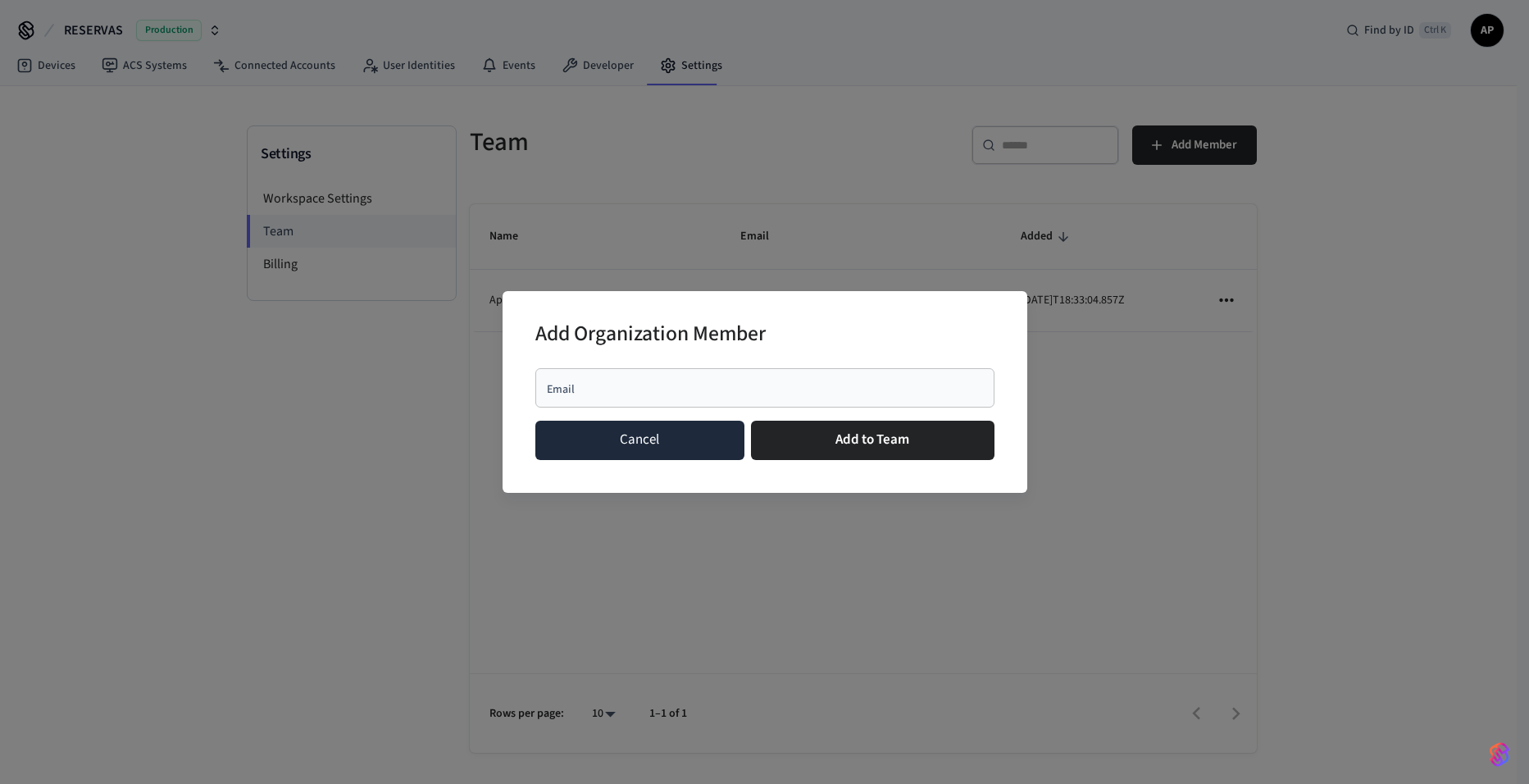
click at [619, 433] on button "Cancel" at bounding box center [640, 440] width 209 height 39
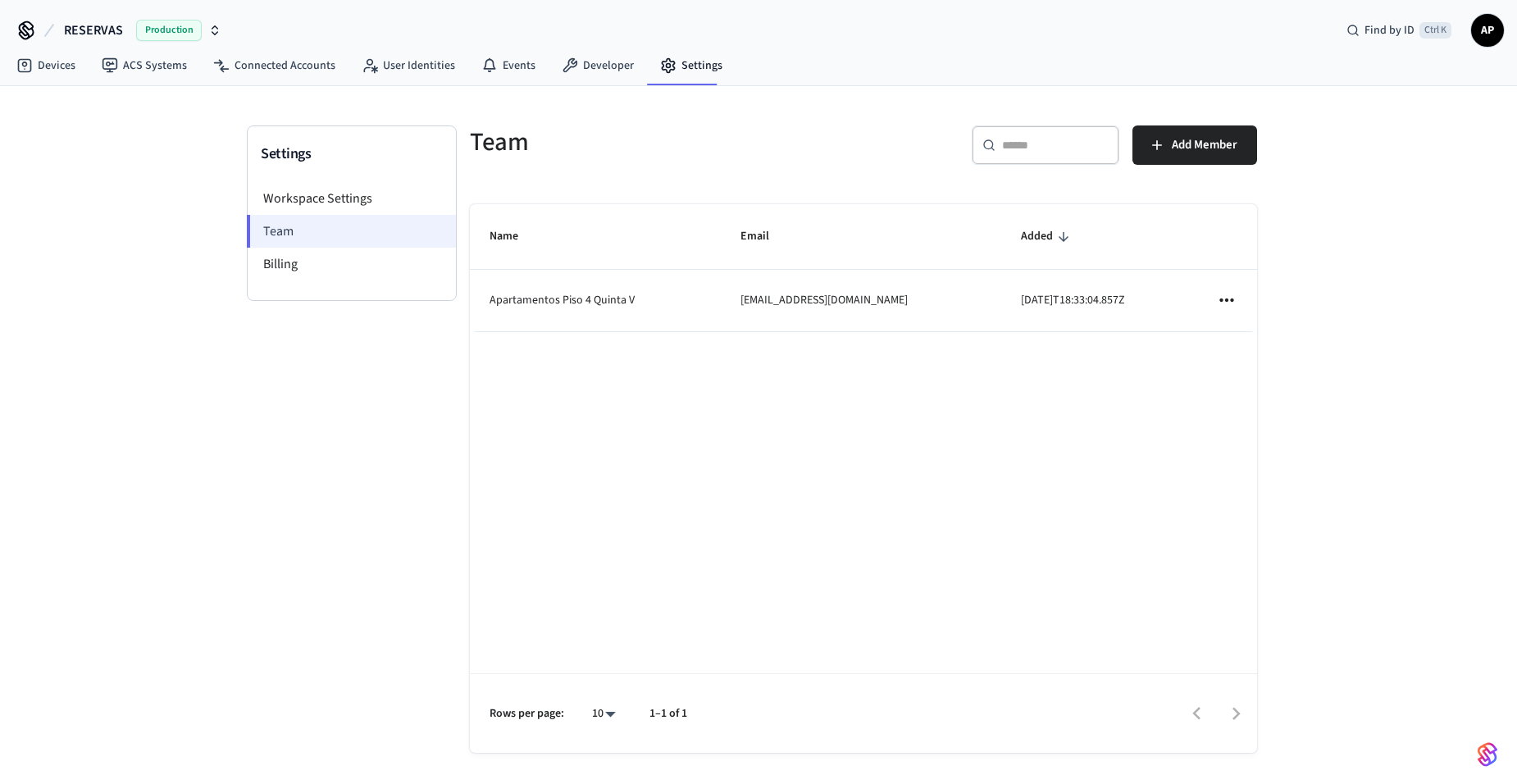
click at [335, 246] on li "Team" at bounding box center [352, 231] width 209 height 33
click at [306, 256] on li "Billing" at bounding box center [352, 264] width 209 height 33
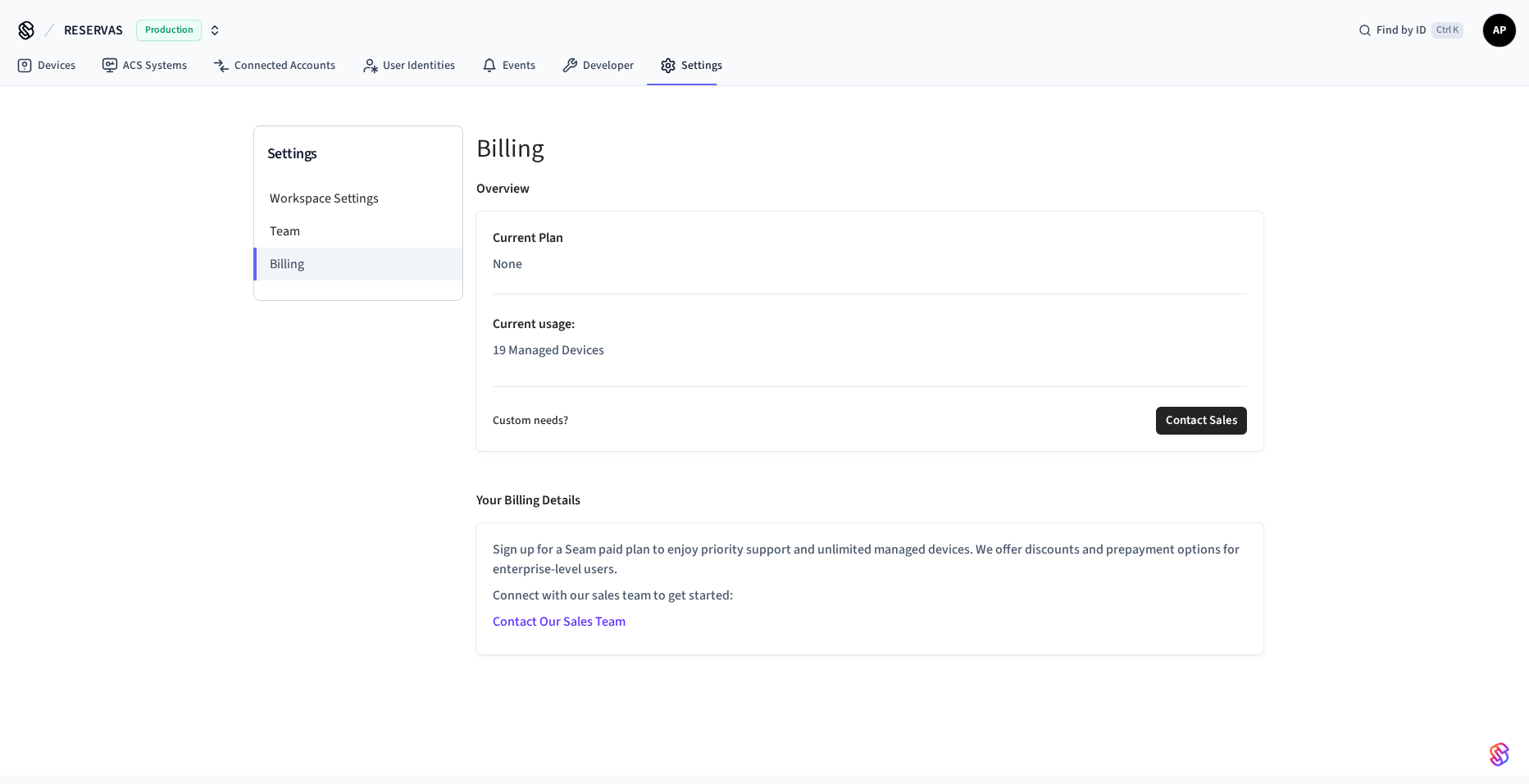
click at [501, 258] on span "None" at bounding box center [507, 264] width 30 height 20
drag, startPoint x: 501, startPoint y: 258, endPoint x: 731, endPoint y: 265, distance: 230.1
click at [731, 265] on p "None" at bounding box center [870, 264] width 754 height 20
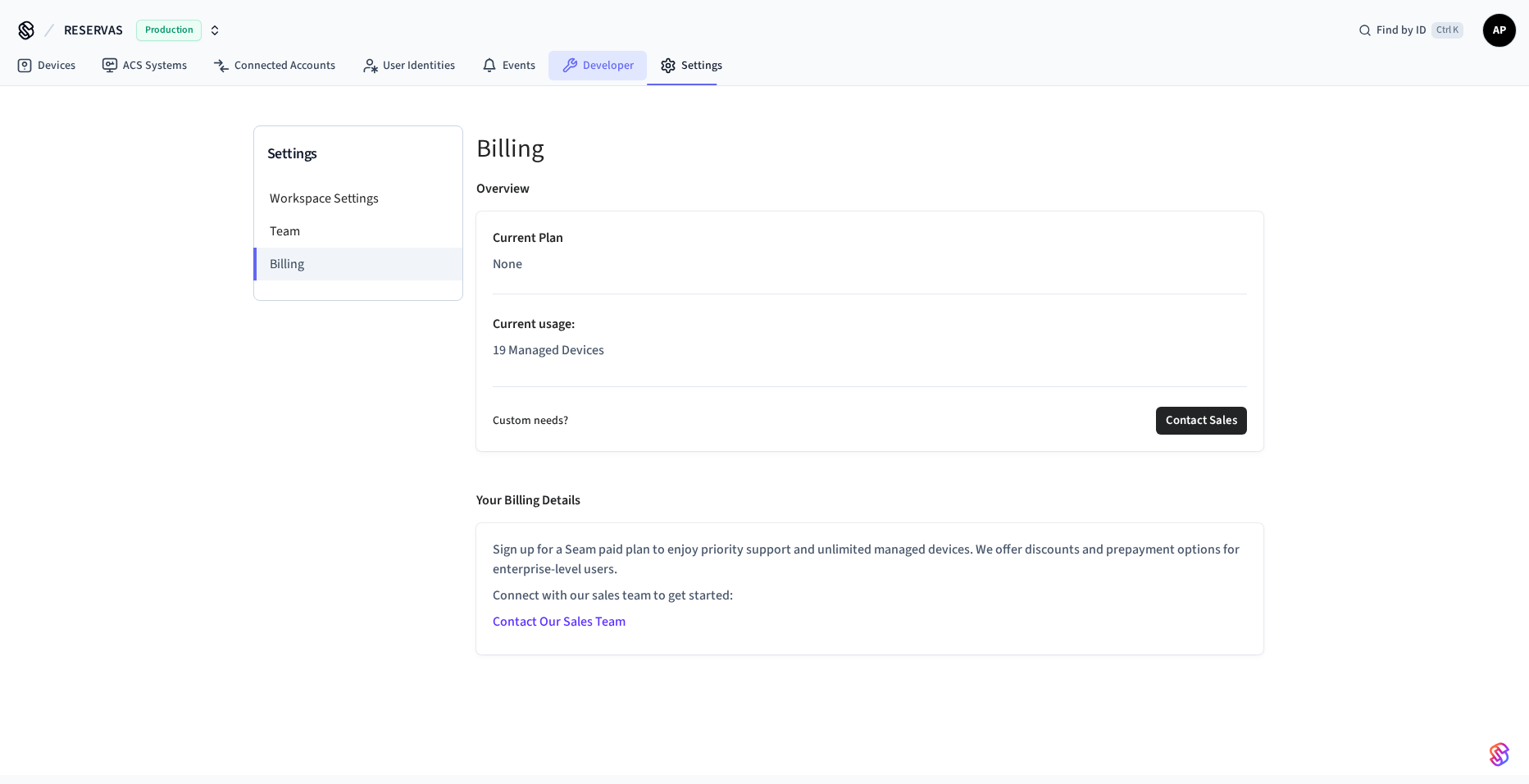
click at [593, 71] on link "Developer" at bounding box center [598, 66] width 99 height 30
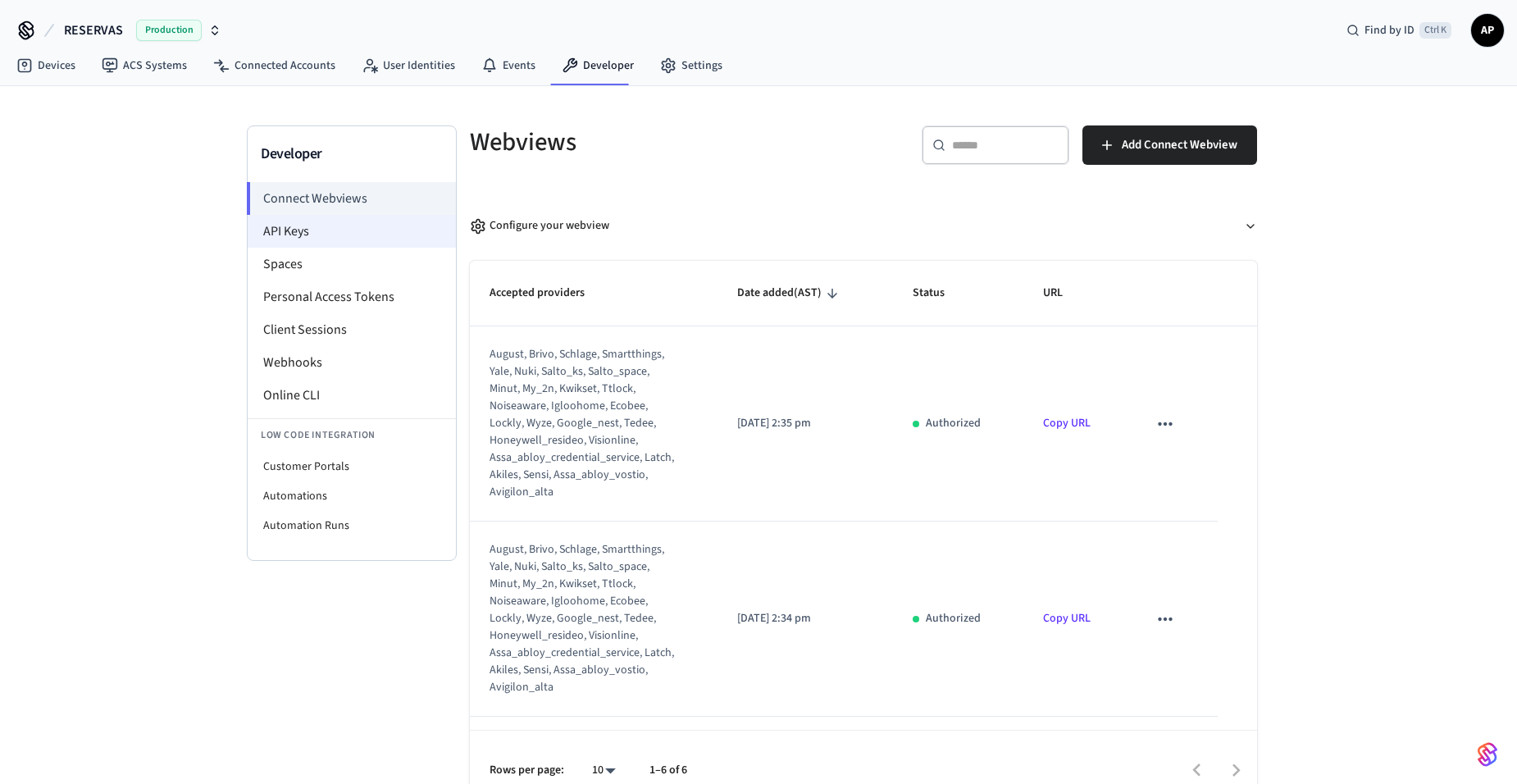
click at [364, 226] on li "API Keys" at bounding box center [352, 231] width 209 height 33
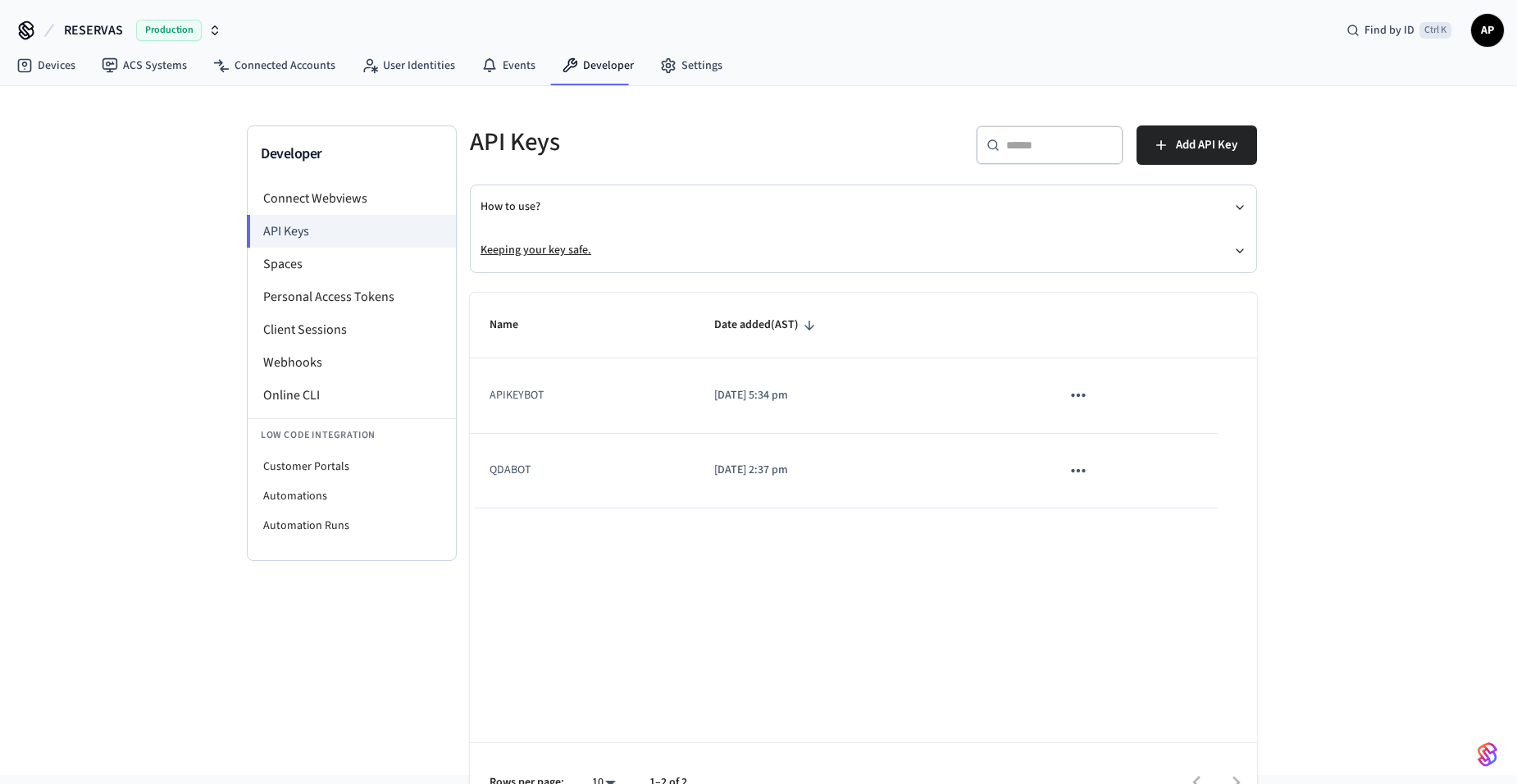
click at [539, 254] on button "Keeping your key safe." at bounding box center [862, 250] width 765 height 43
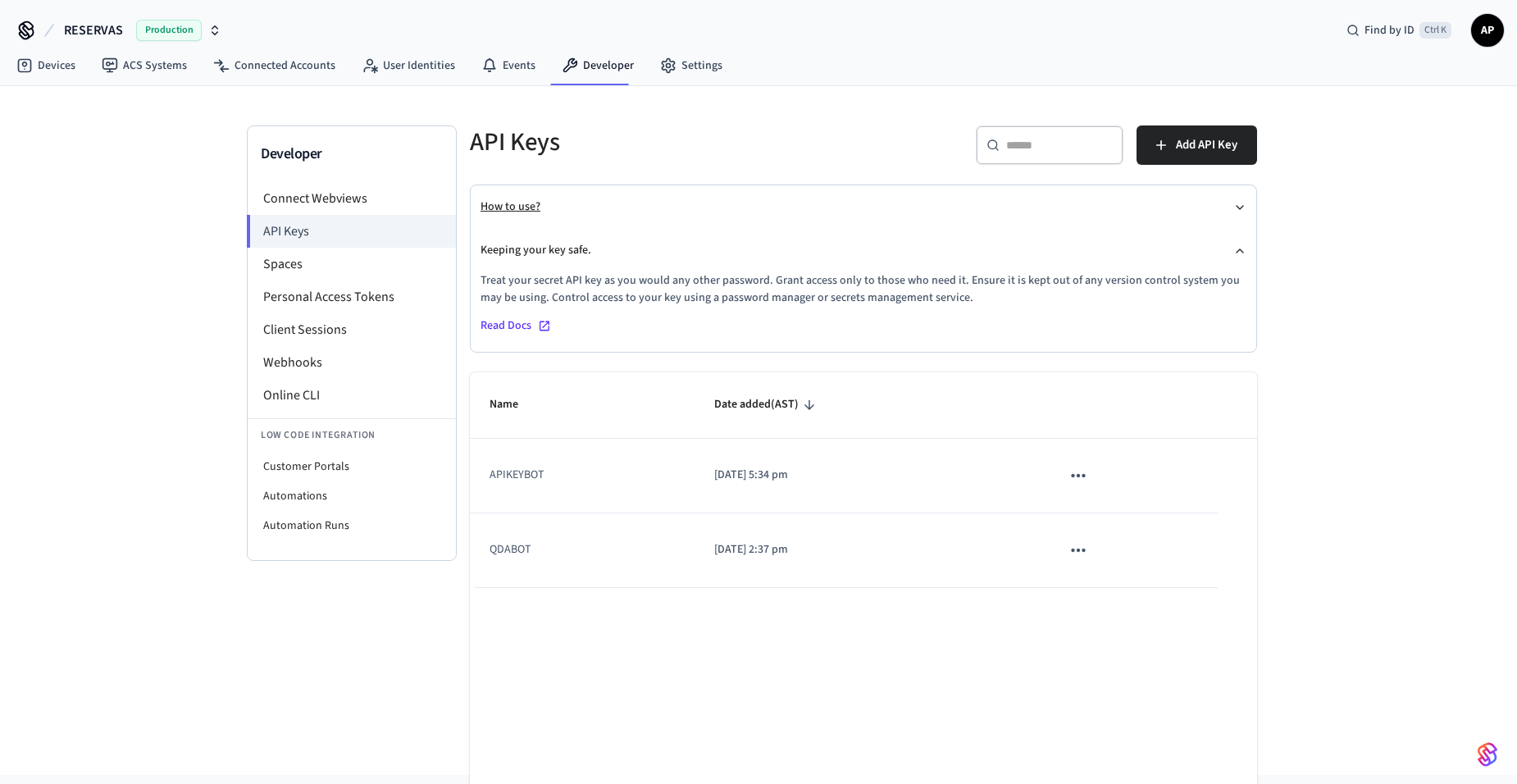
click at [537, 207] on button "How to use?" at bounding box center [862, 207] width 765 height 43
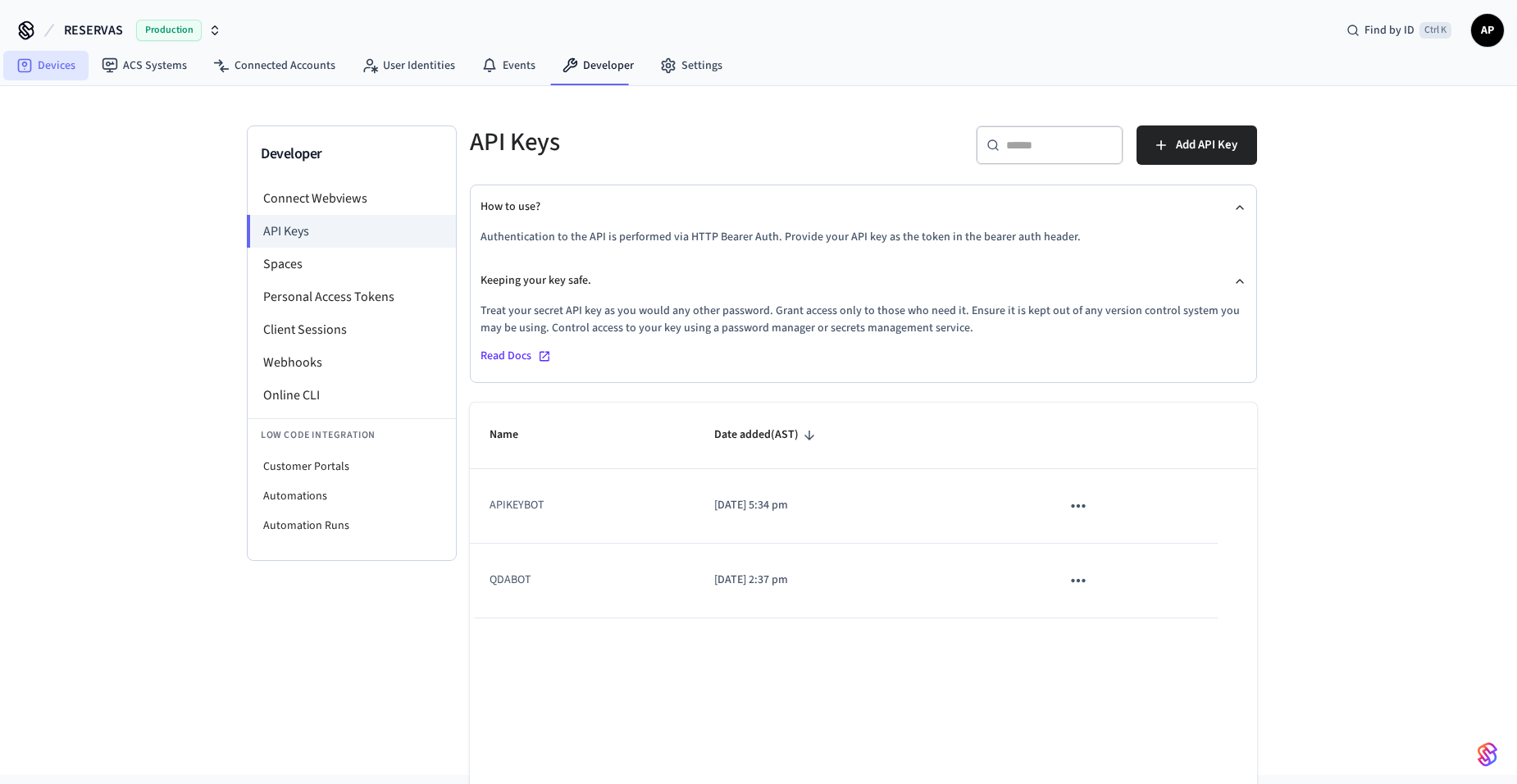
click at [60, 72] on link "Devices" at bounding box center [46, 66] width 85 height 30
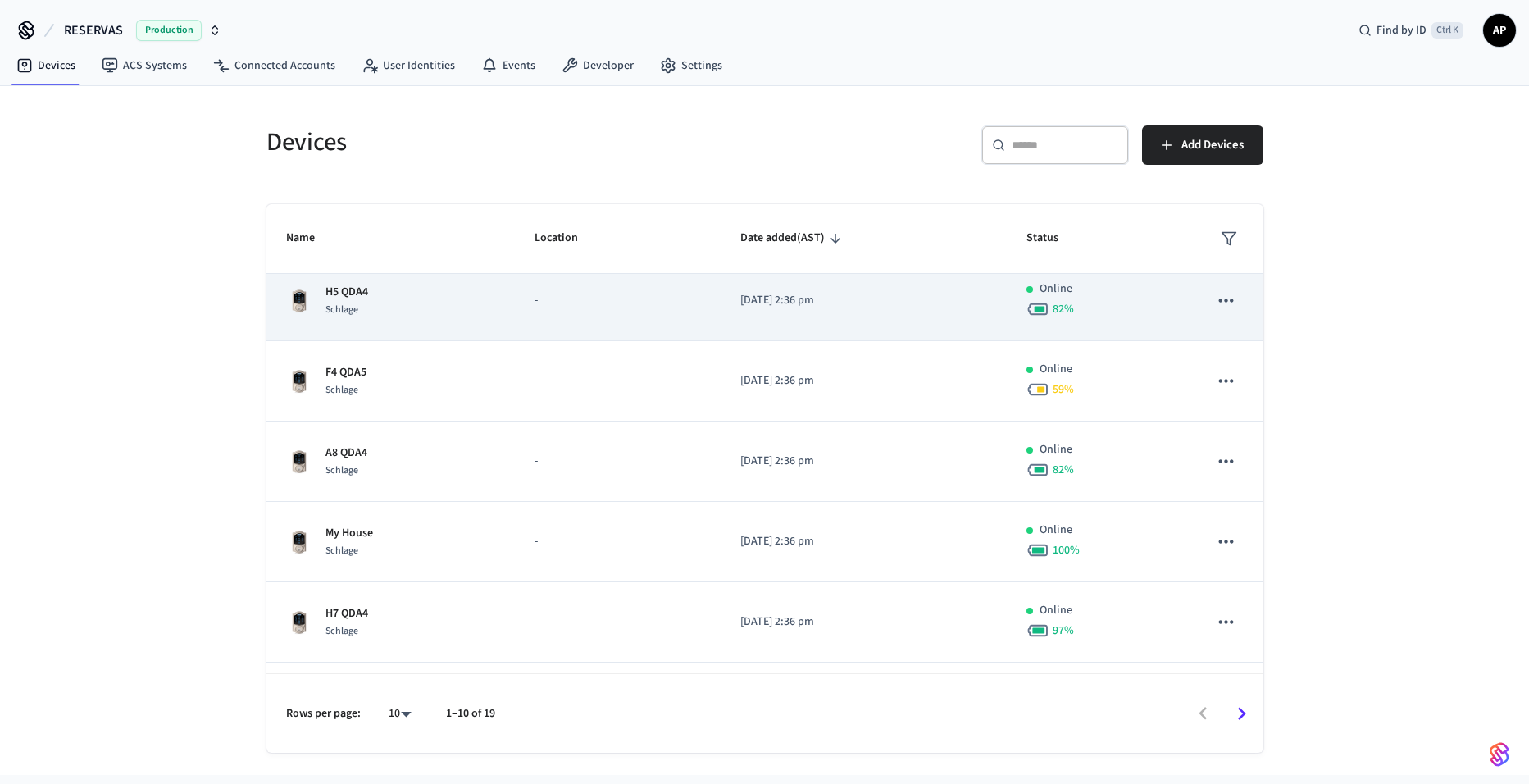
scroll to position [404, 0]
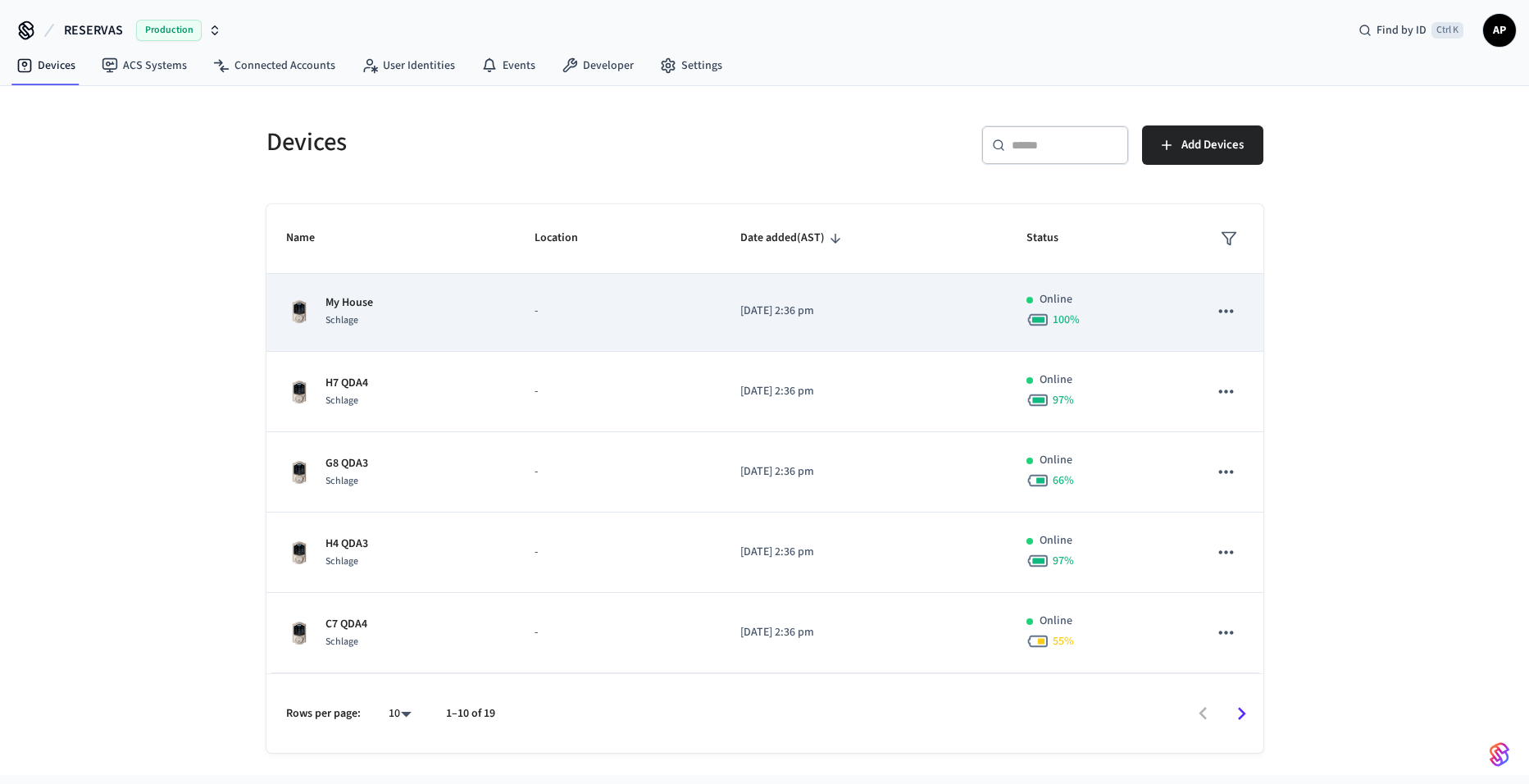
click at [377, 312] on div "My House Schlage" at bounding box center [391, 312] width 210 height 34
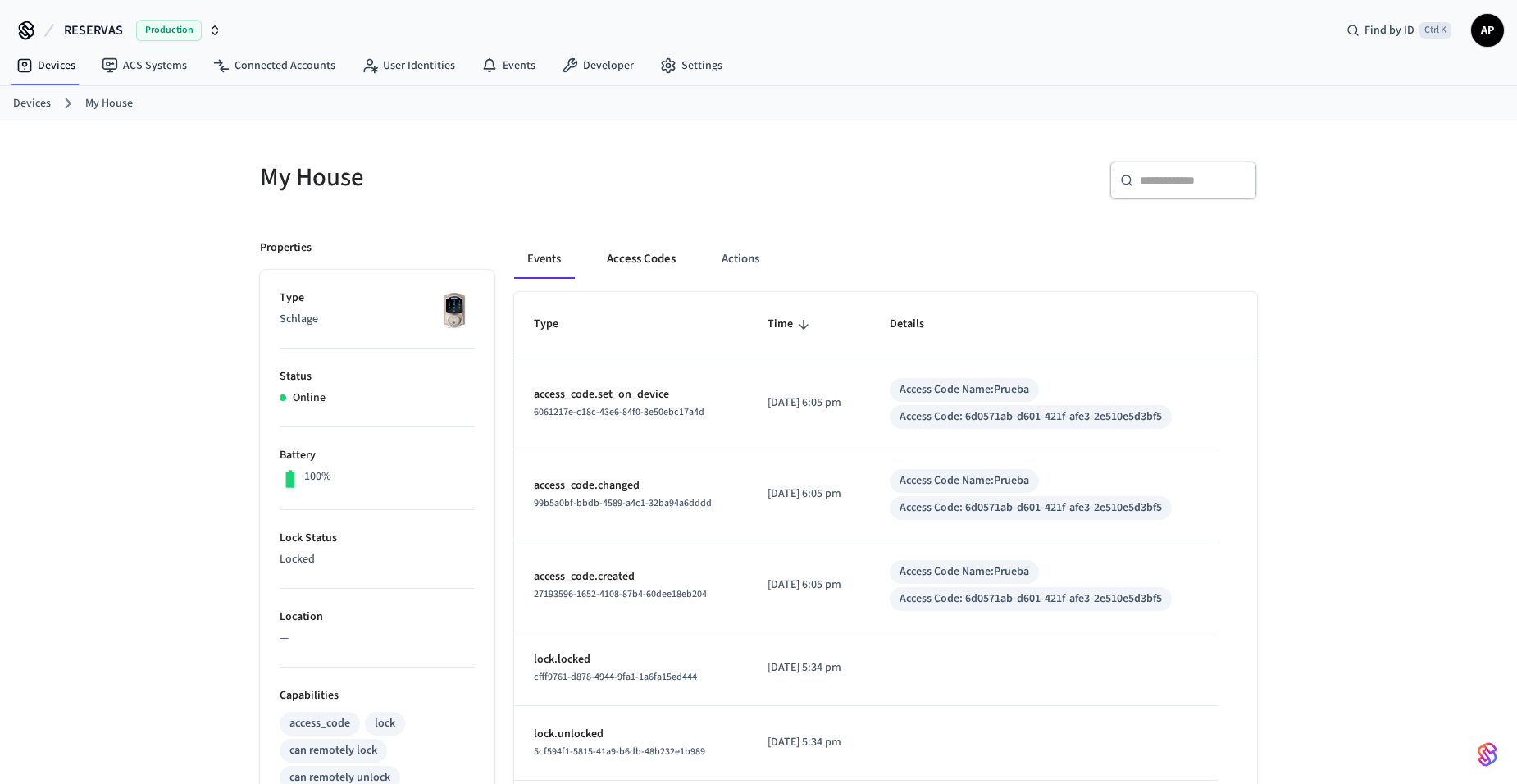
click at [653, 263] on button "Access Codes" at bounding box center [641, 259] width 95 height 39
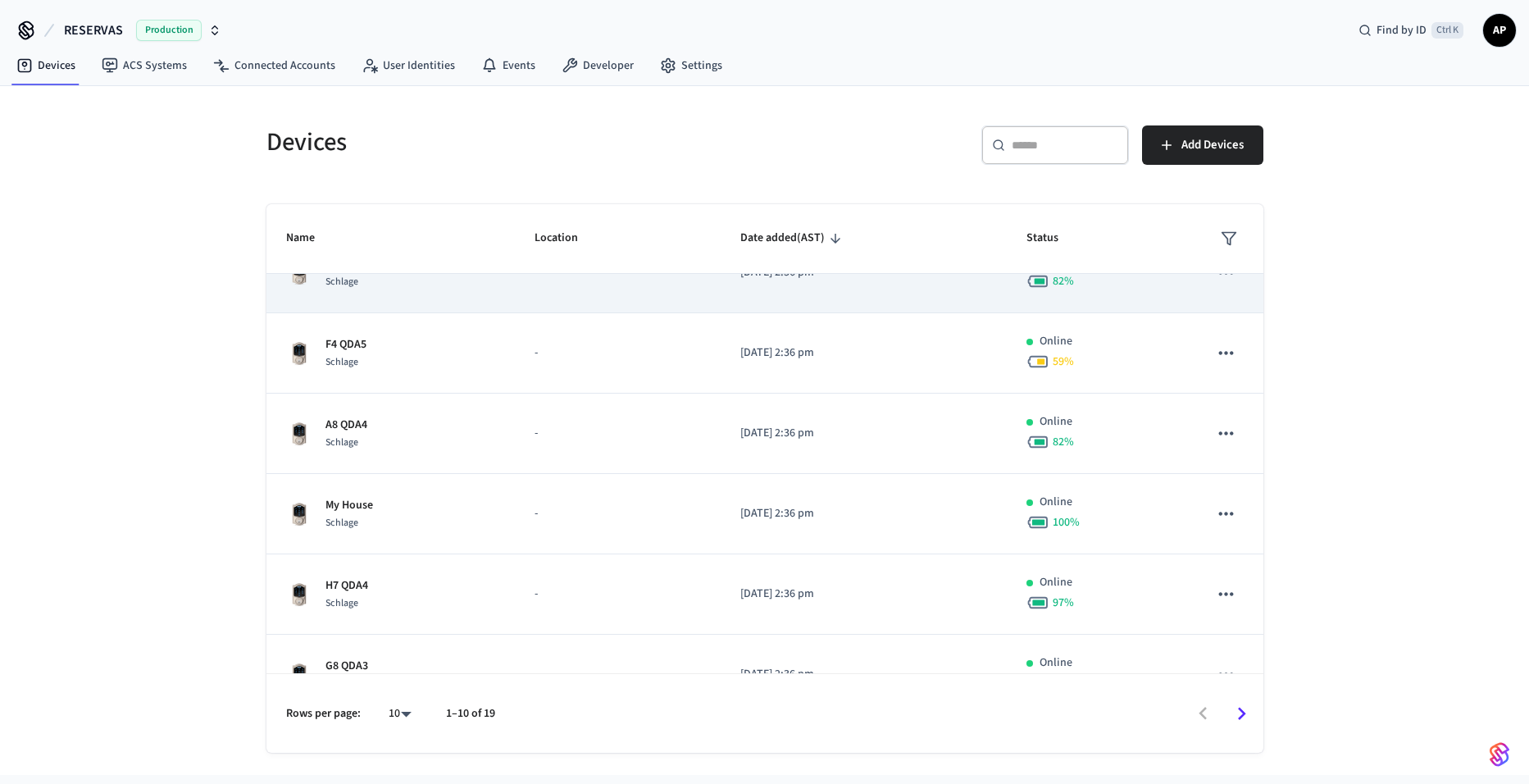
scroll to position [246, 0]
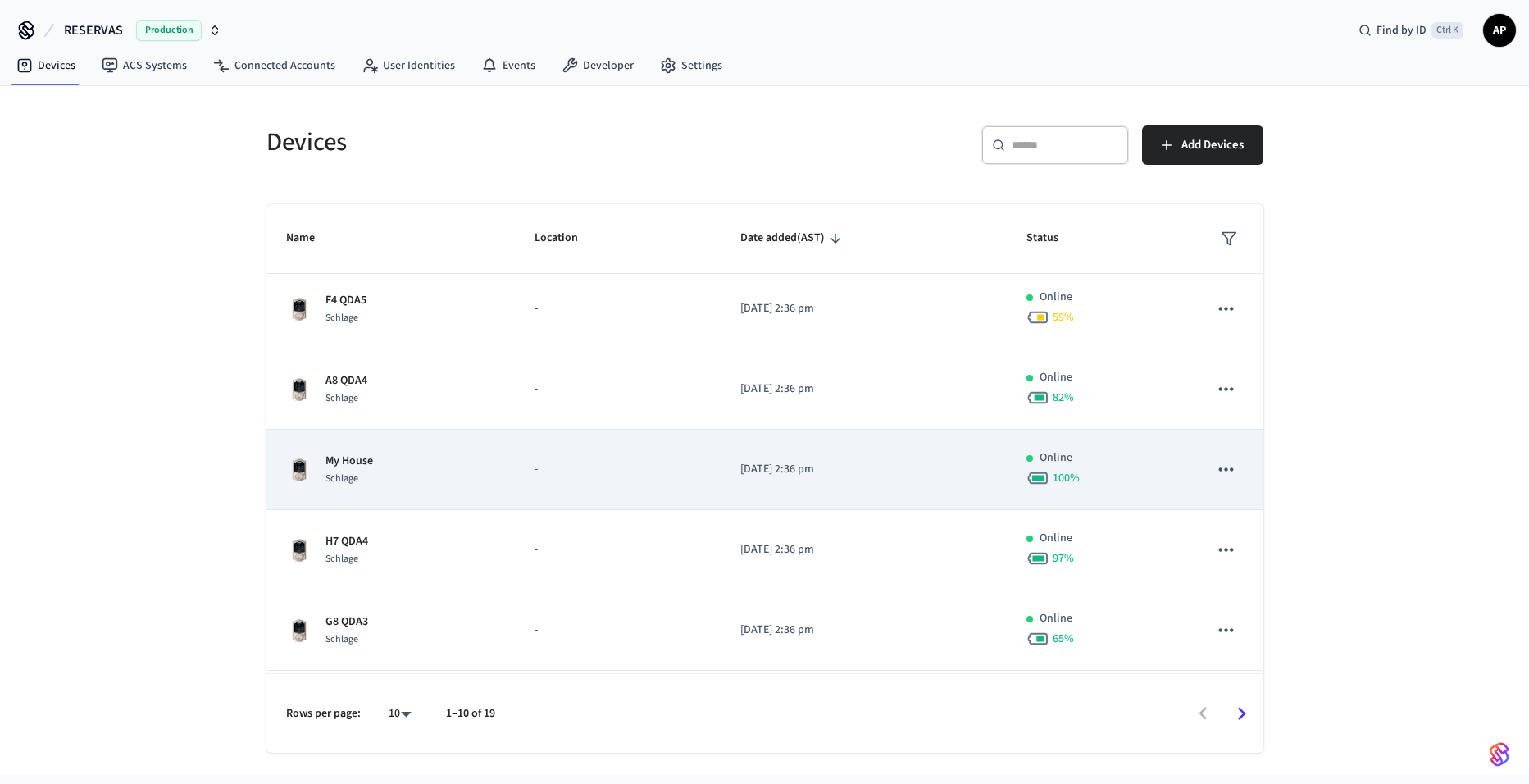
click at [375, 466] on div "My House Schlage" at bounding box center [391, 470] width 210 height 34
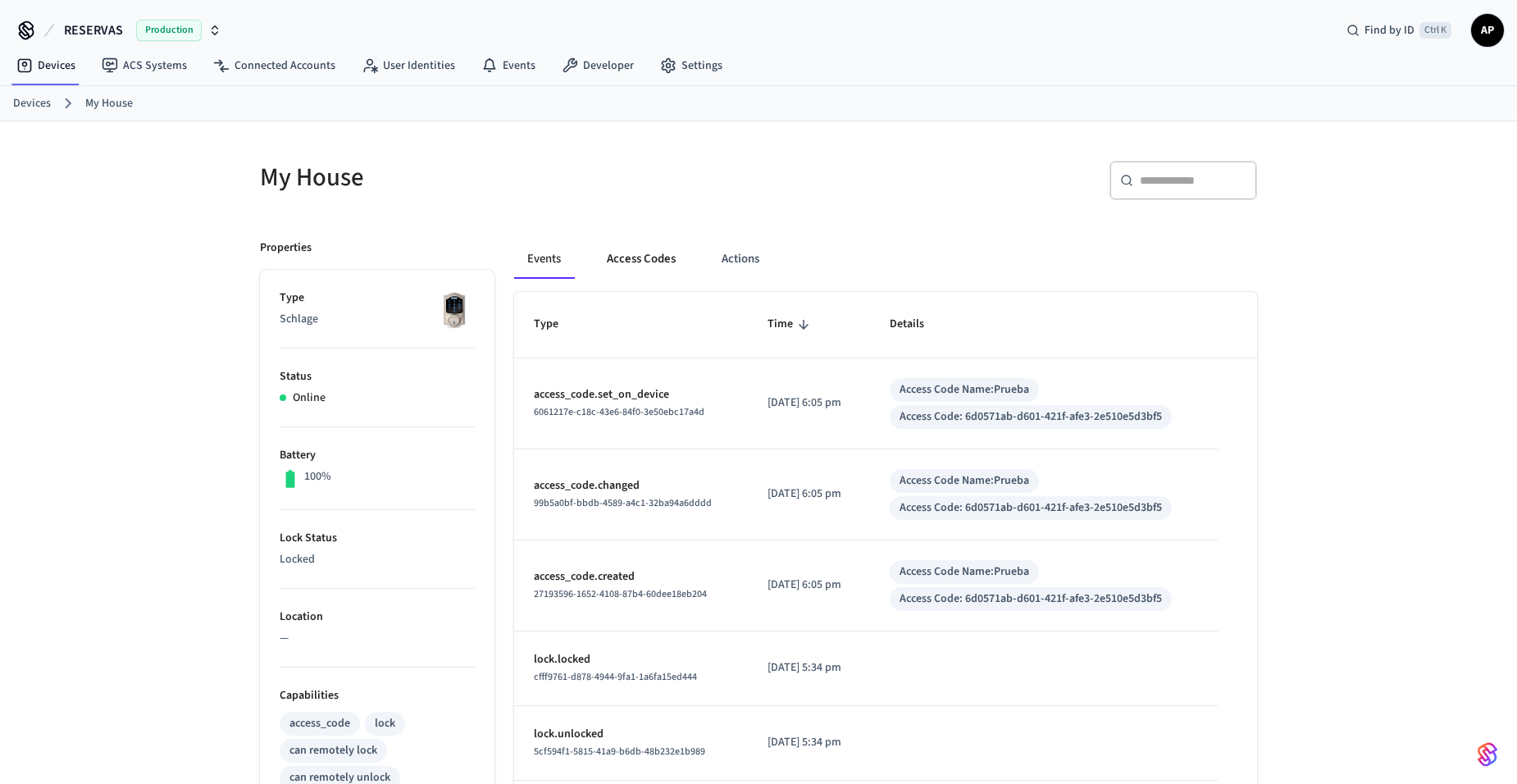
click at [608, 264] on button "Access Codes" at bounding box center [641, 259] width 95 height 39
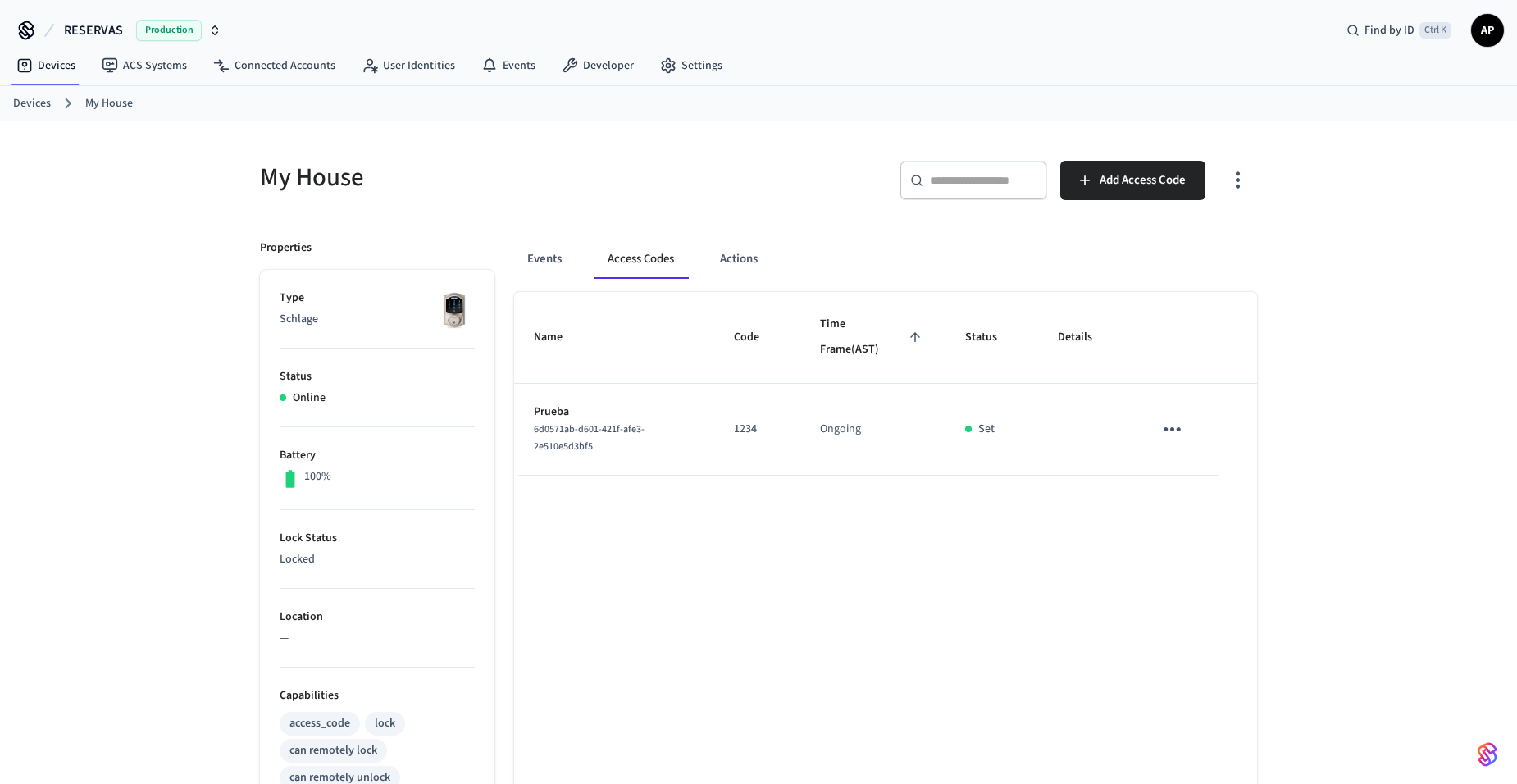
click at [1171, 429] on icon "sticky table" at bounding box center [1171, 429] width 17 height 4
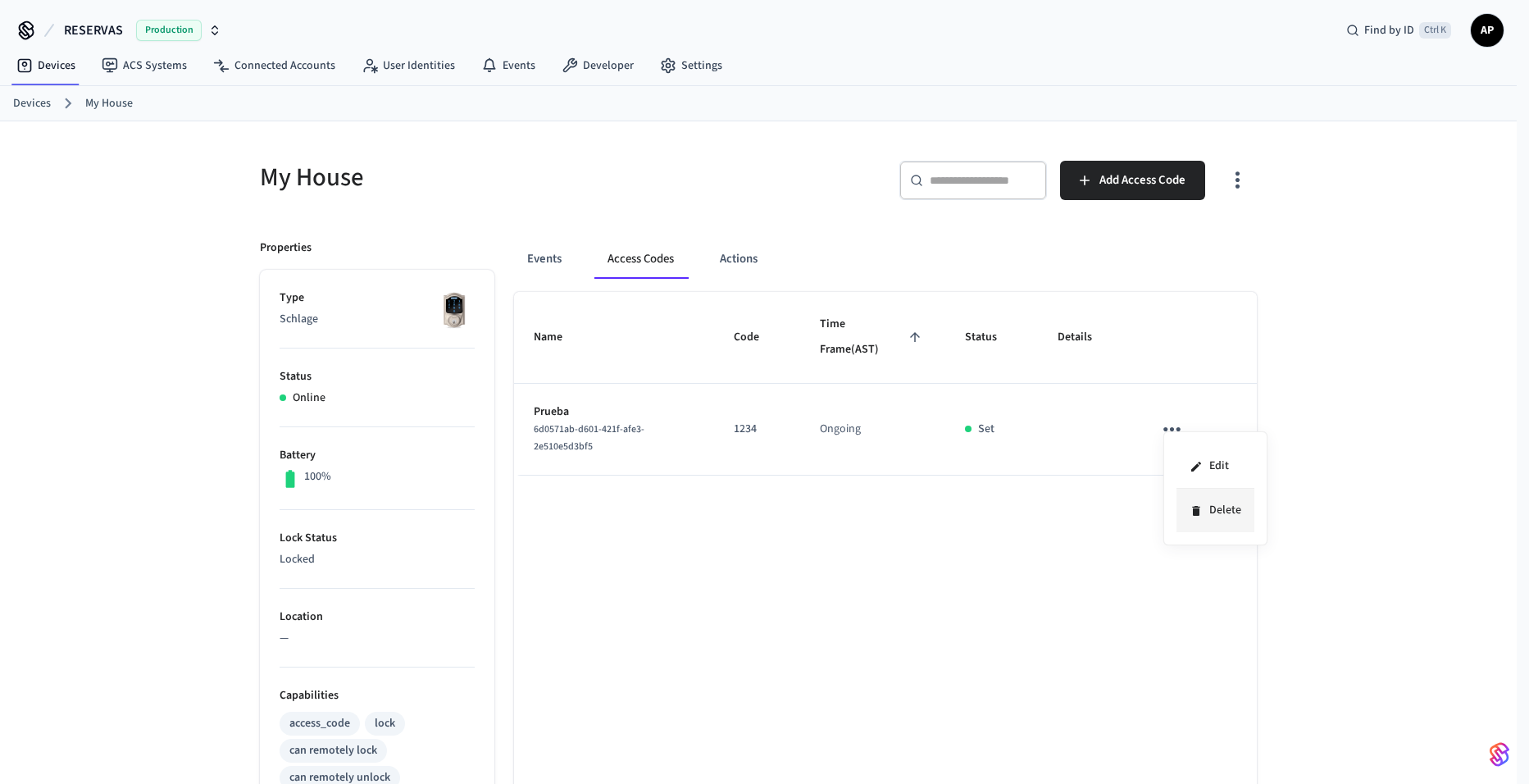
click at [1198, 511] on icon at bounding box center [1195, 511] width 8 height 10
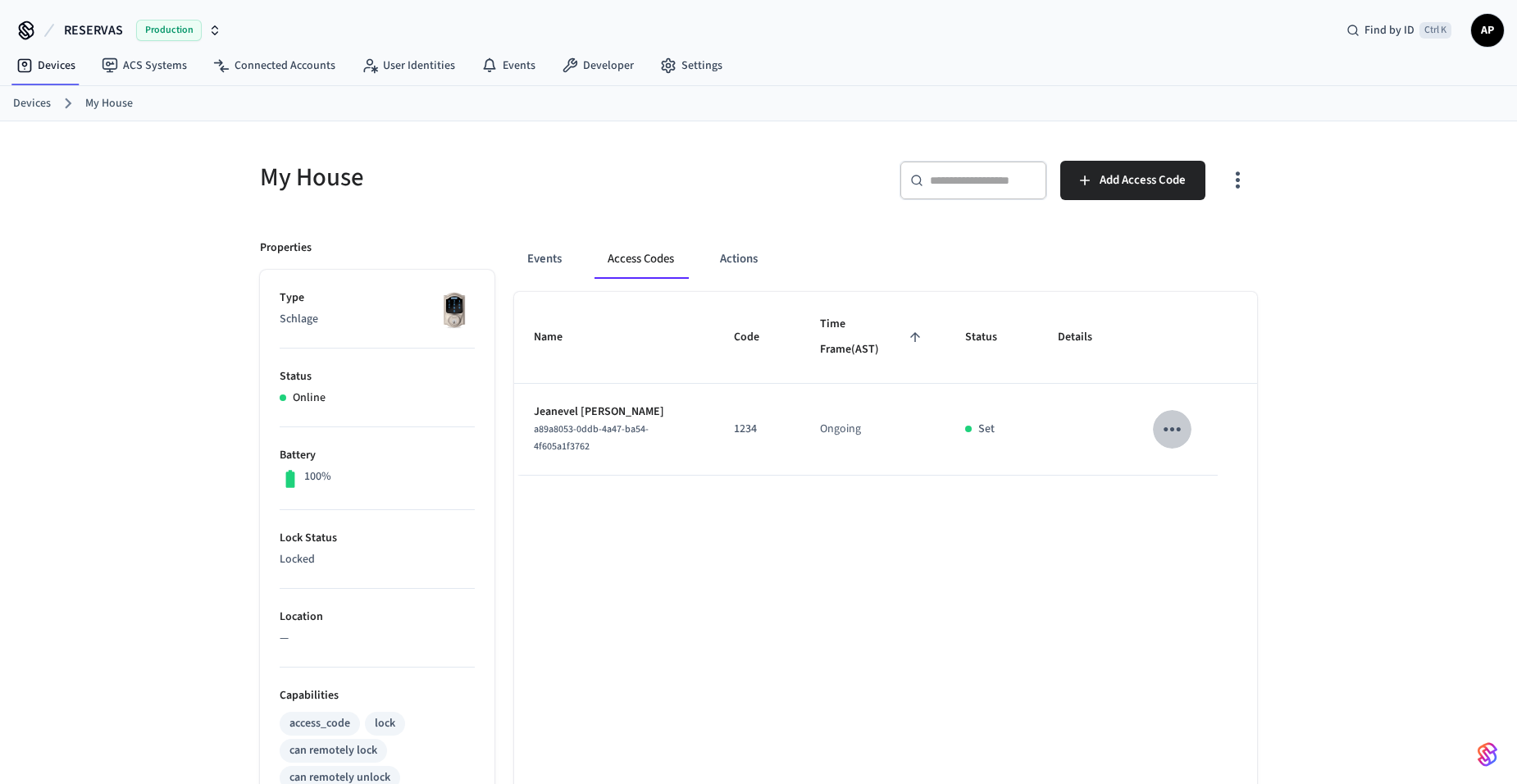
click at [1166, 438] on icon "sticky table" at bounding box center [1172, 429] width 26 height 26
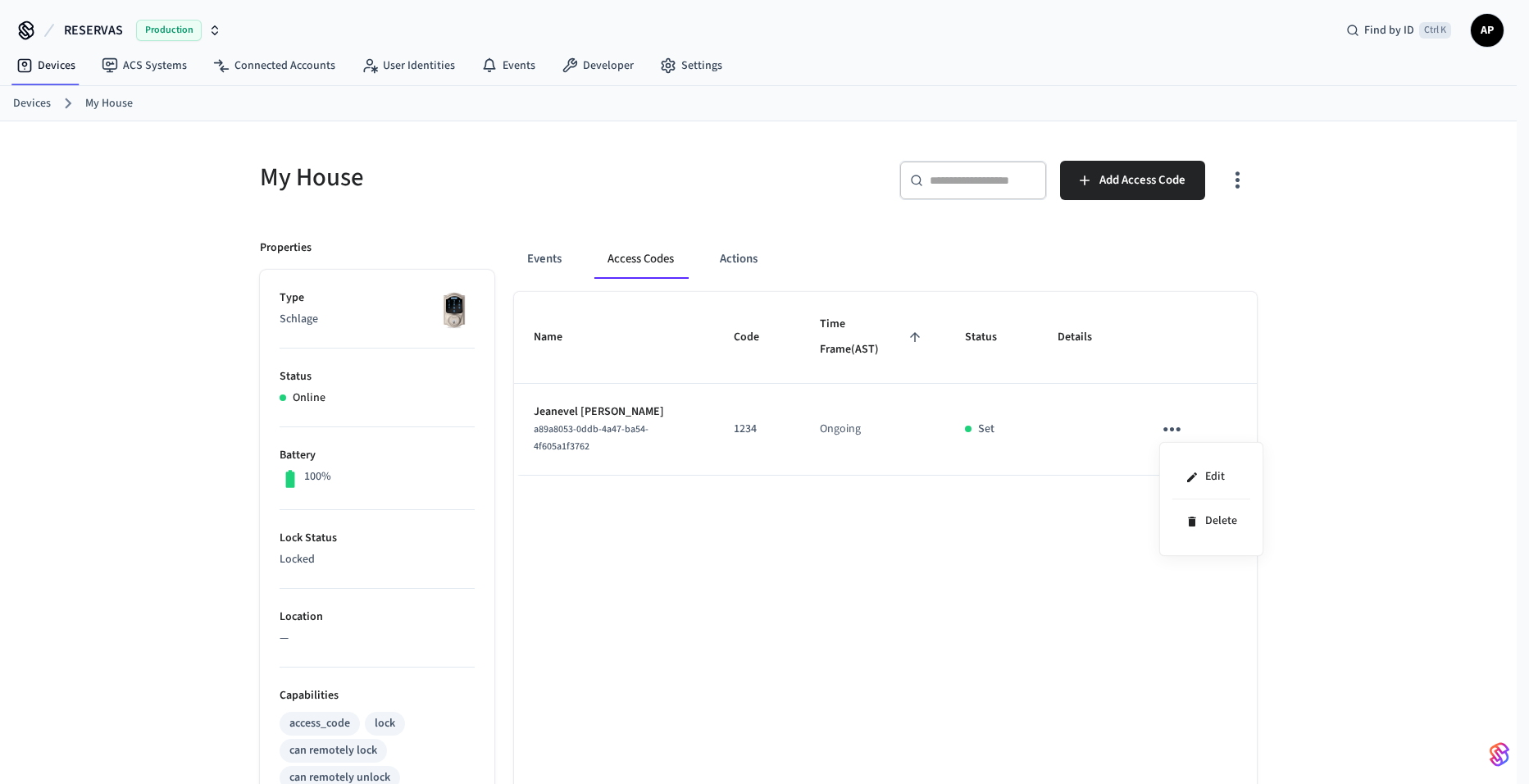
click at [684, 520] on div at bounding box center [764, 392] width 1529 height 784
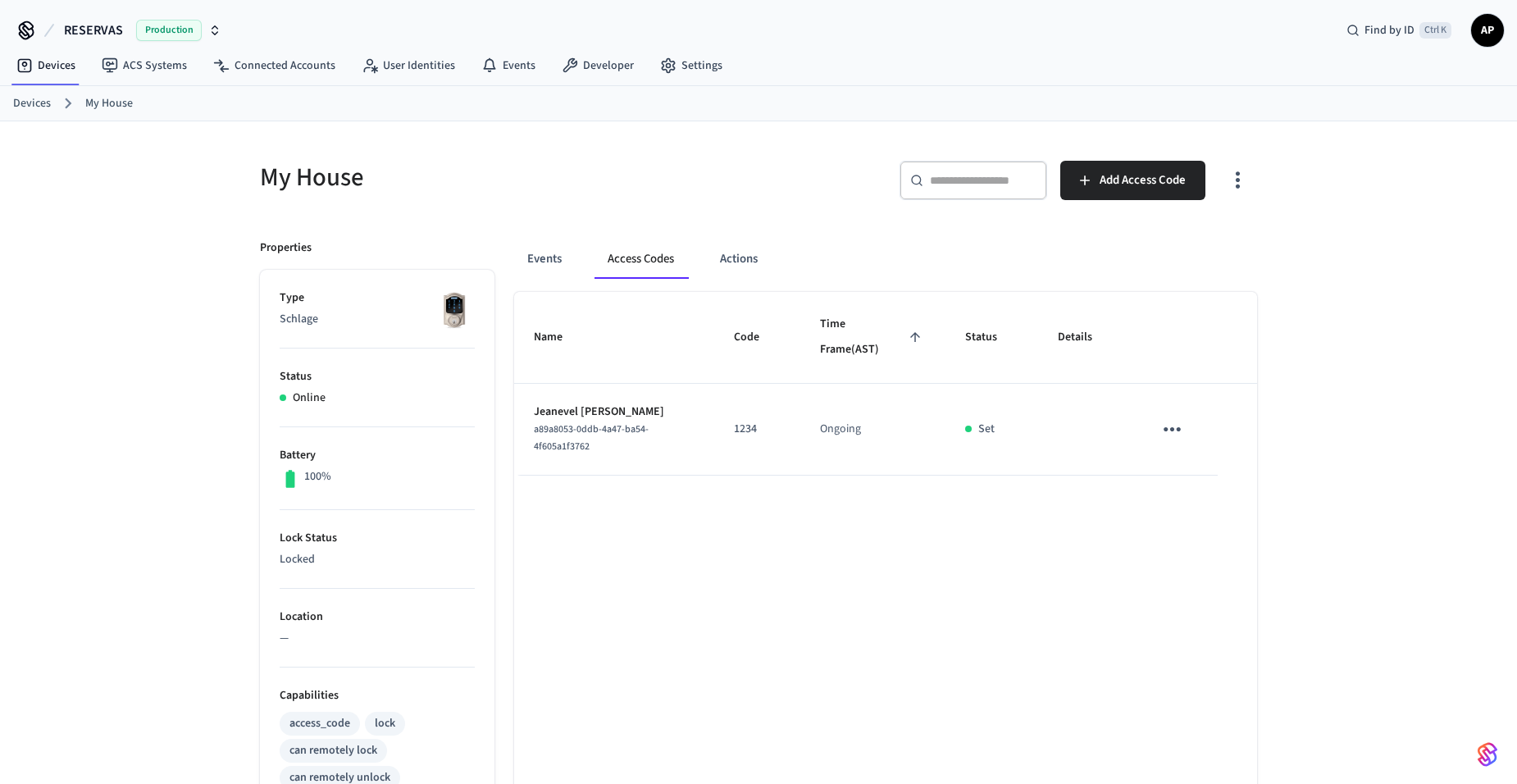
click at [17, 100] on link "Devices" at bounding box center [31, 104] width 37 height 17
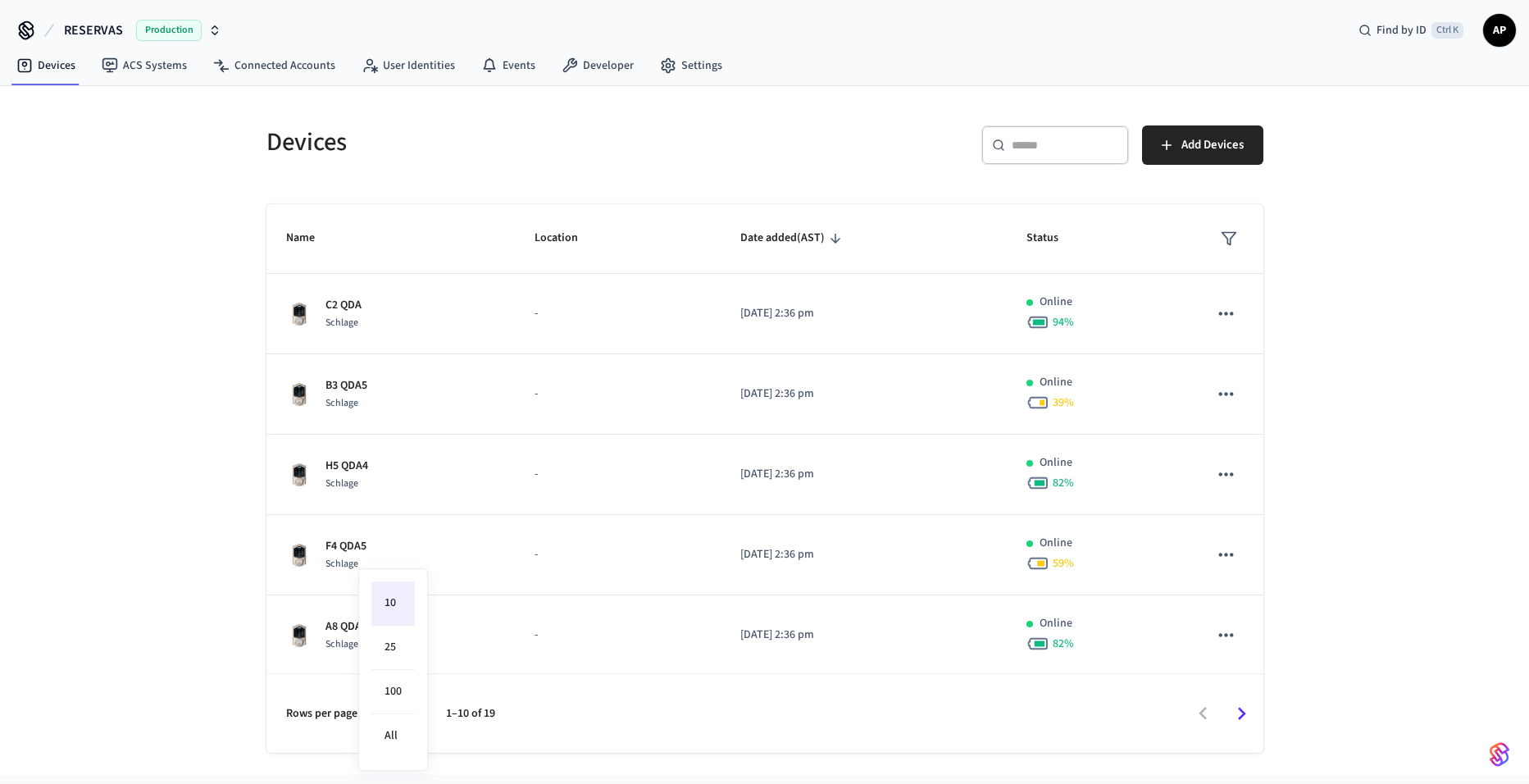
click at [392, 701] on body "RESERVAS Production Find by ID Ctrl K AP Devices ACS Systems Connected Accounts…" at bounding box center [764, 387] width 1529 height 775
click at [404, 741] on li "All" at bounding box center [392, 735] width 43 height 43
type input "**"
click at [1508, 27] on span "AP" at bounding box center [1499, 30] width 30 height 30
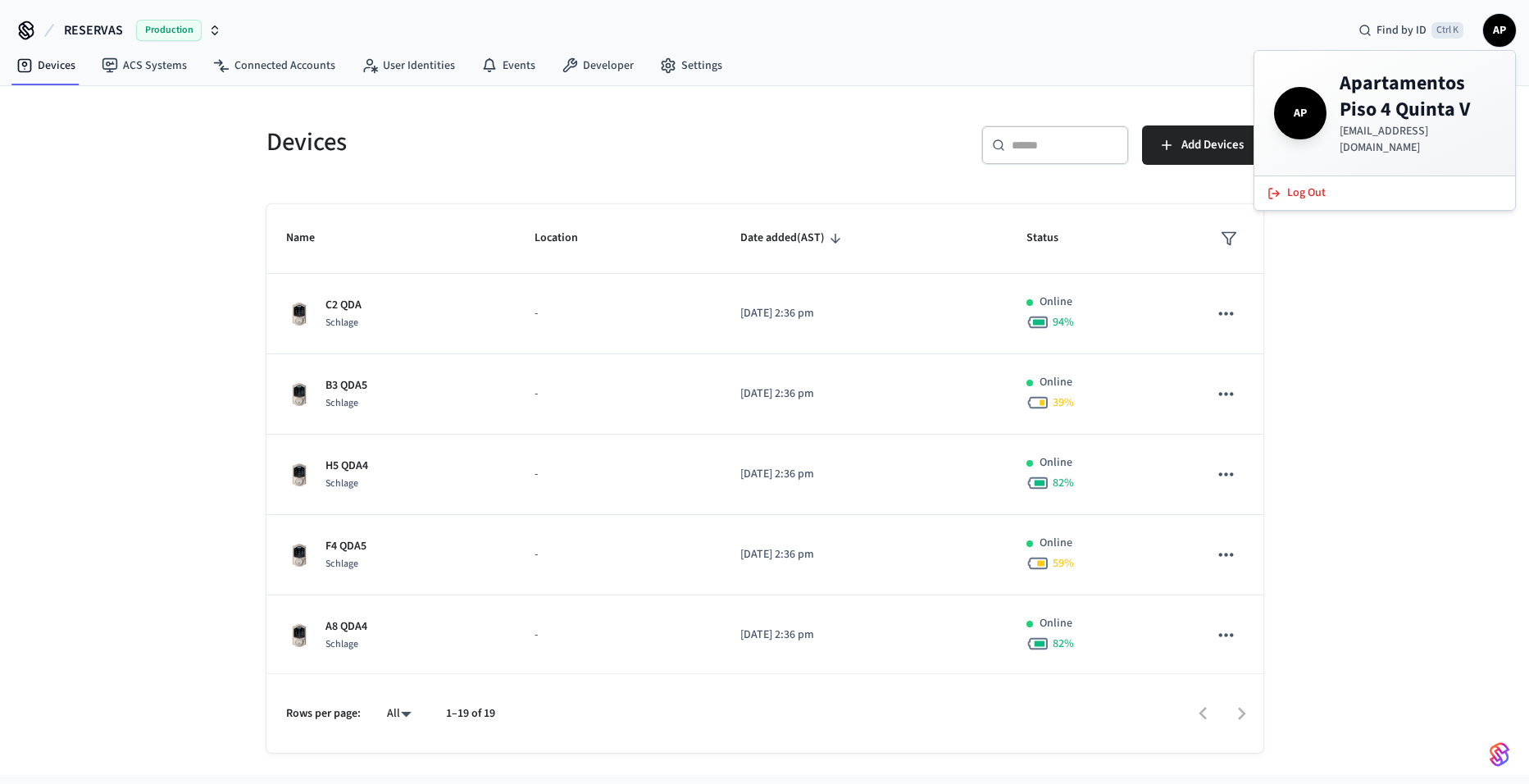
click at [1508, 27] on span "AP" at bounding box center [1499, 30] width 30 height 30
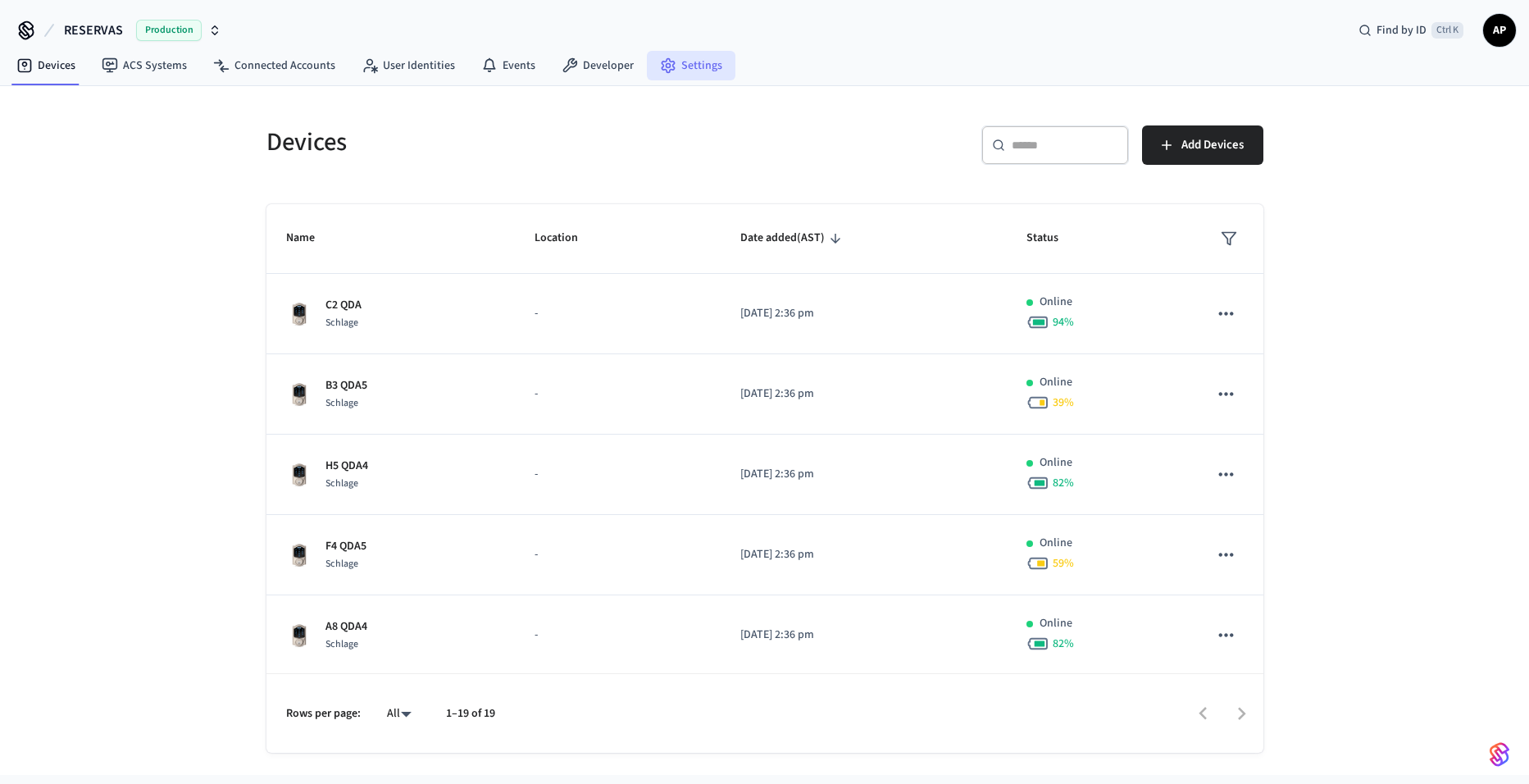
click at [693, 60] on link "Settings" at bounding box center [691, 66] width 89 height 30
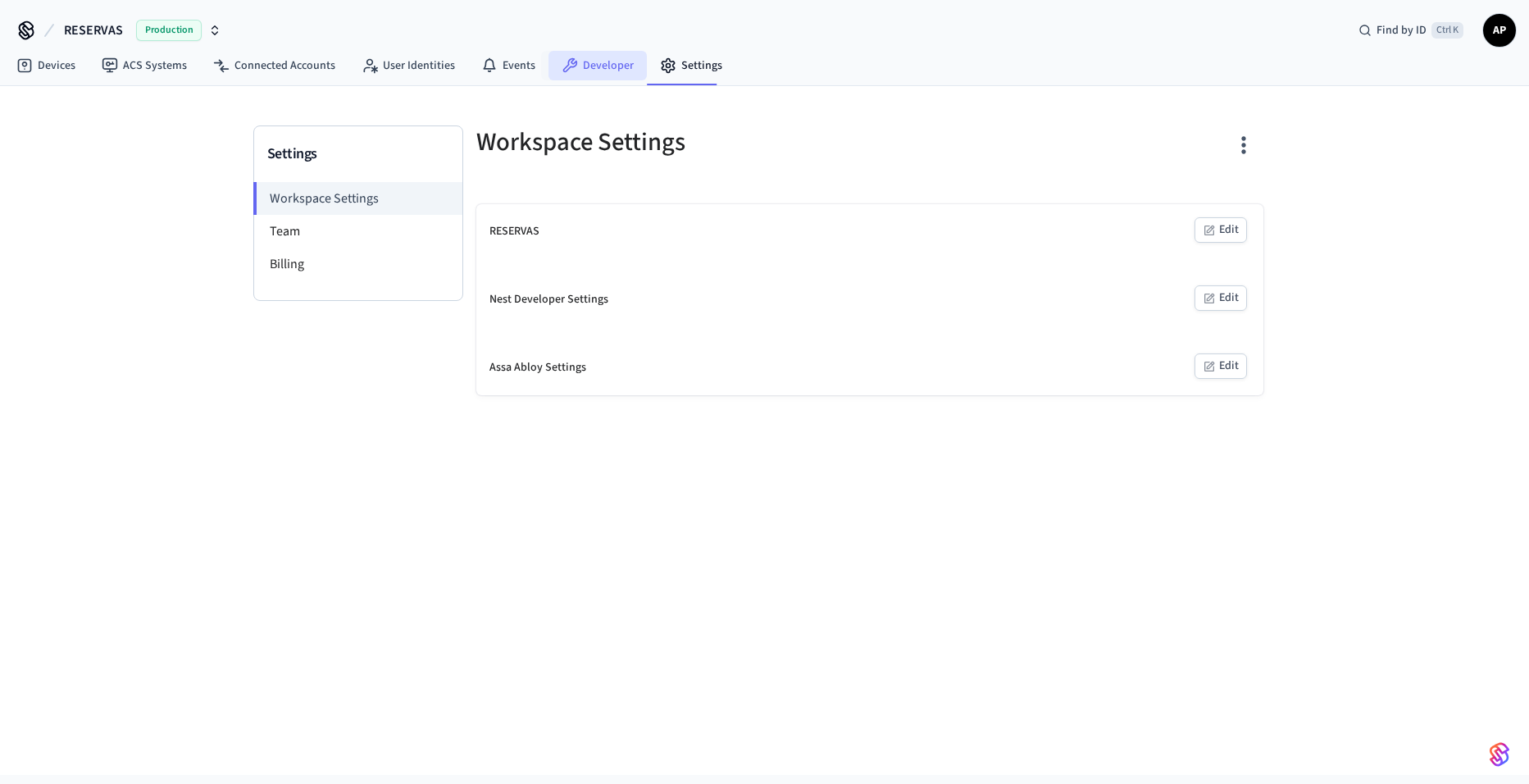
click at [618, 64] on link "Developer" at bounding box center [598, 66] width 99 height 30
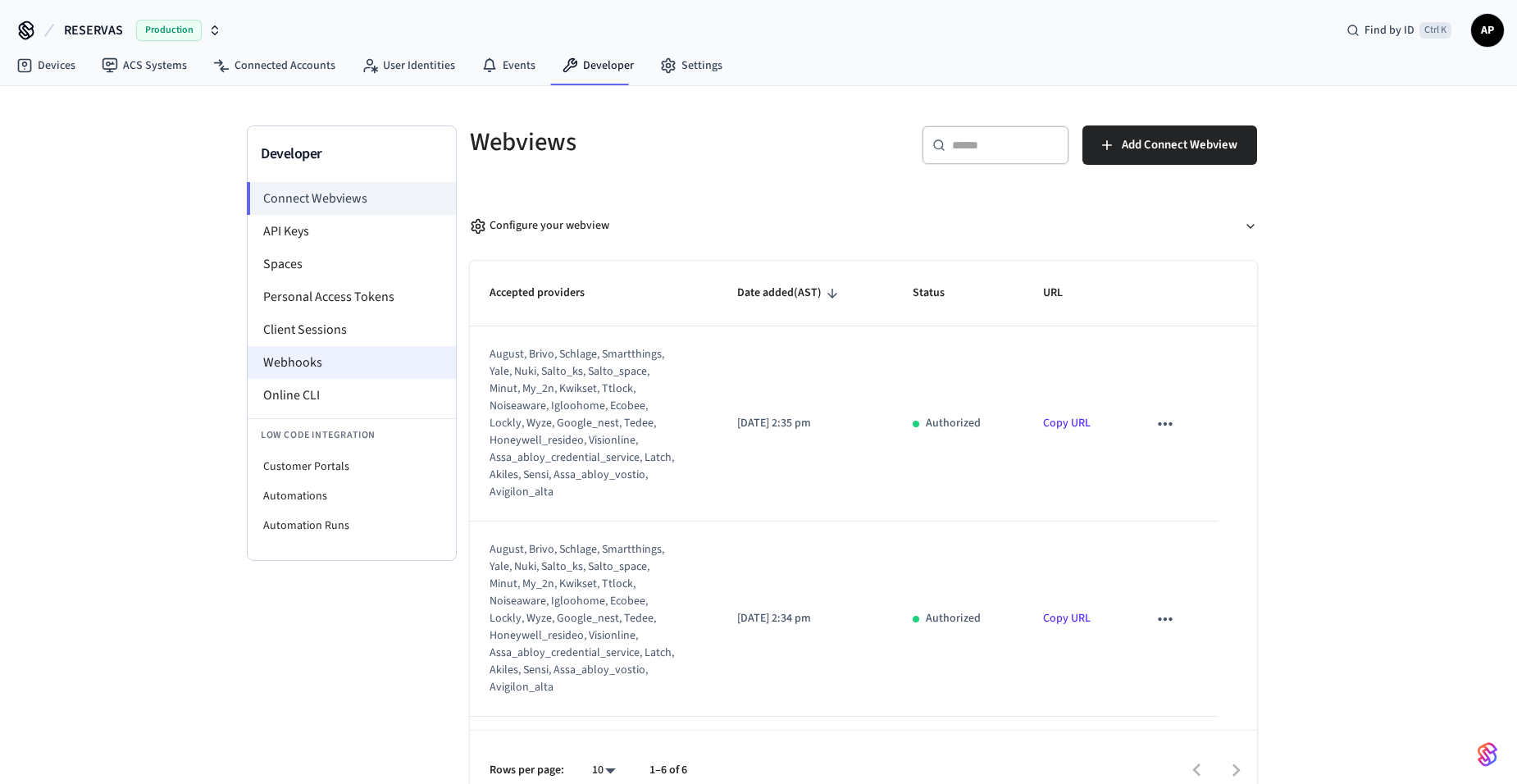
click at [351, 368] on li "Webhooks" at bounding box center [352, 362] width 209 height 33
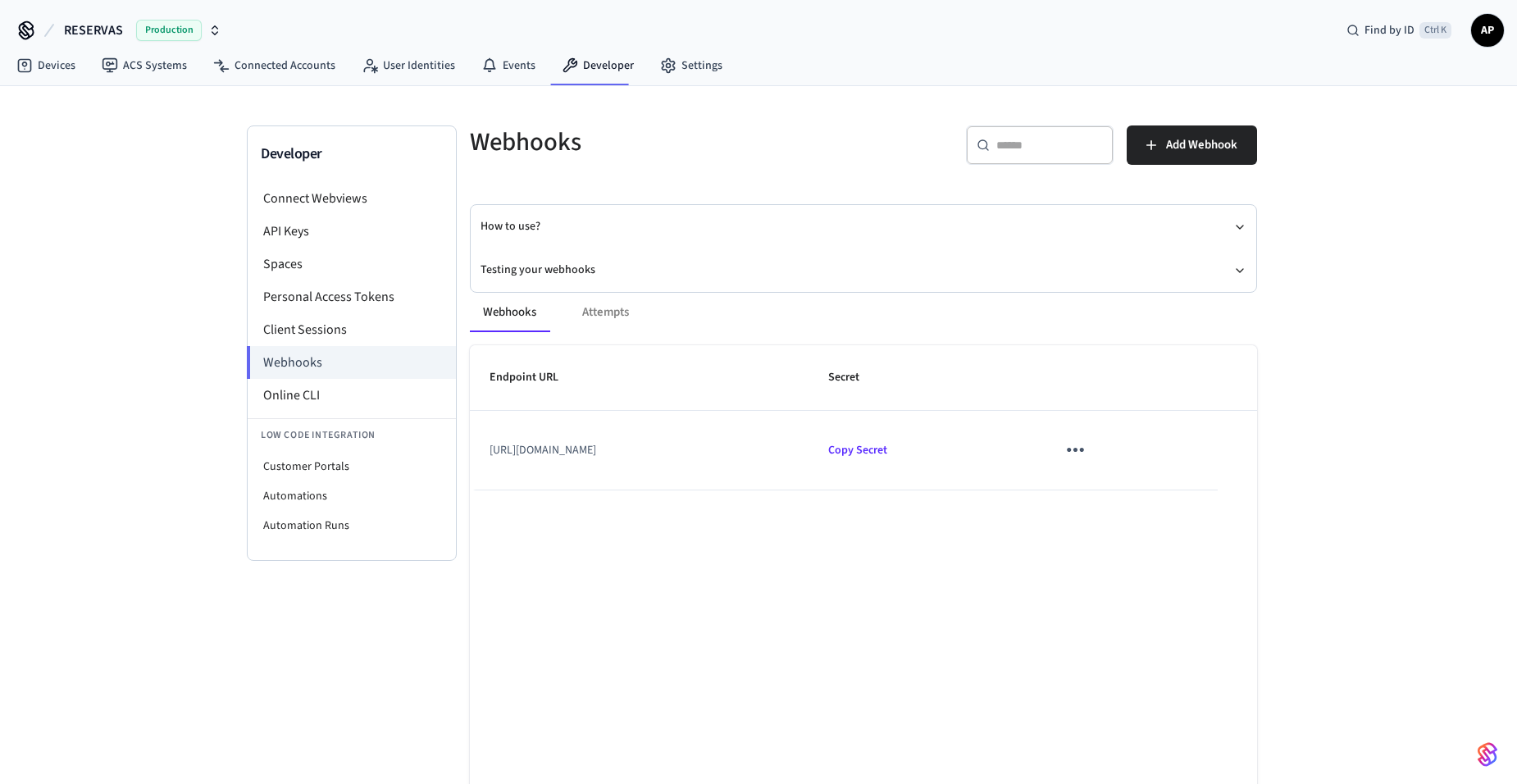
click at [616, 316] on div "Webhooks Attempts" at bounding box center [863, 312] width 787 height 39
click at [1088, 454] on icon "sticky table" at bounding box center [1075, 449] width 26 height 26
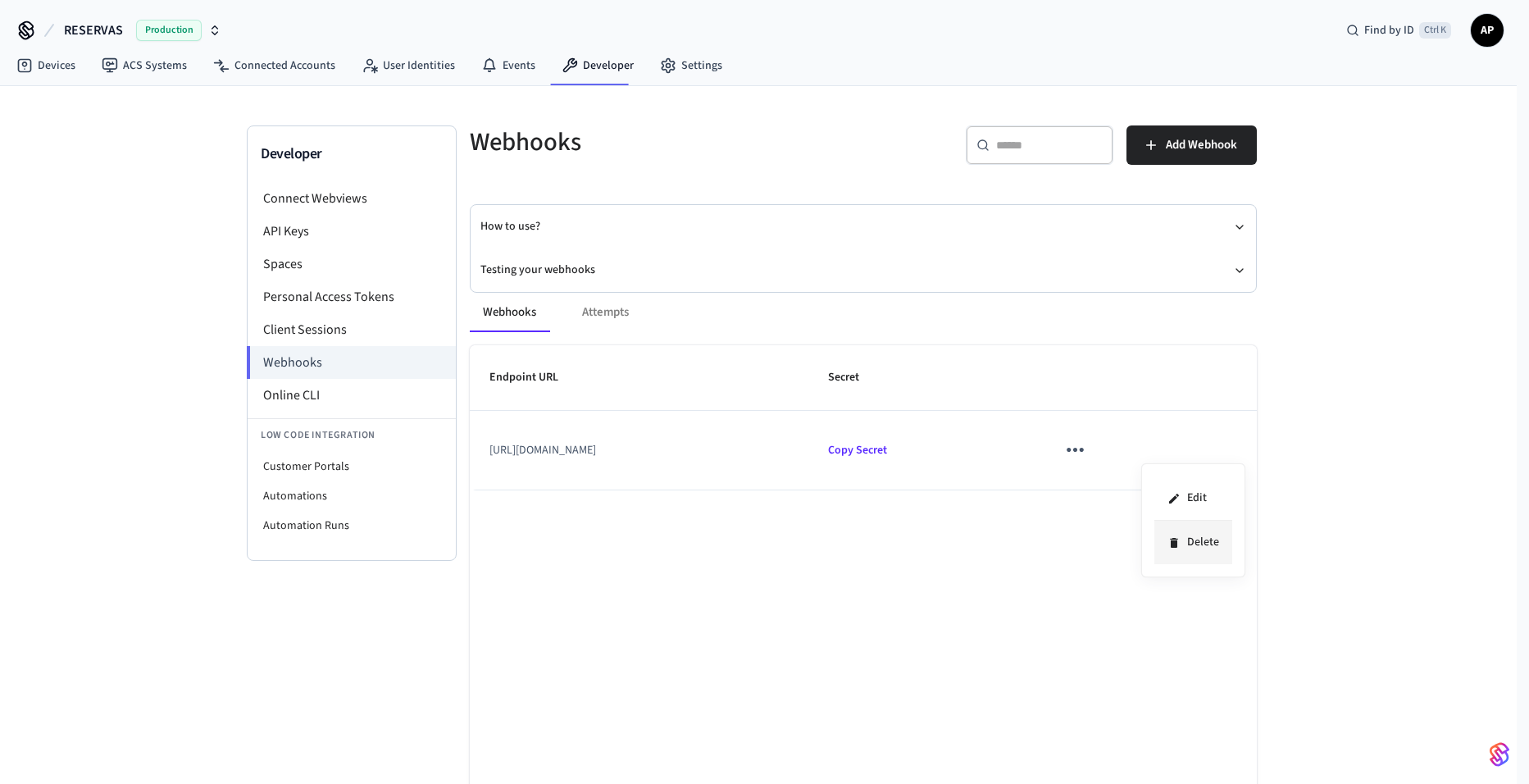
click at [1186, 547] on li "Delete" at bounding box center [1193, 541] width 77 height 43
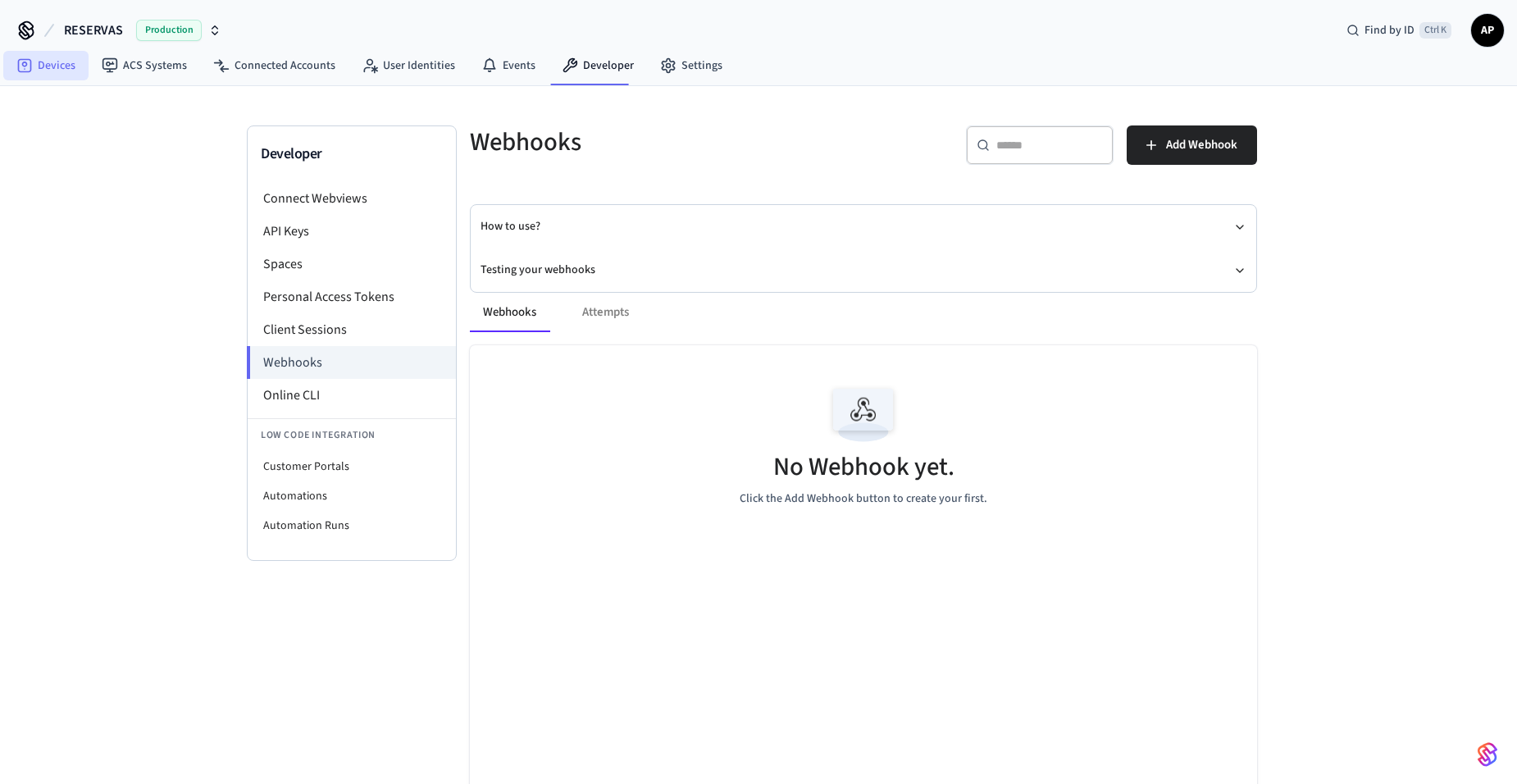
click at [51, 77] on link "Devices" at bounding box center [46, 66] width 85 height 30
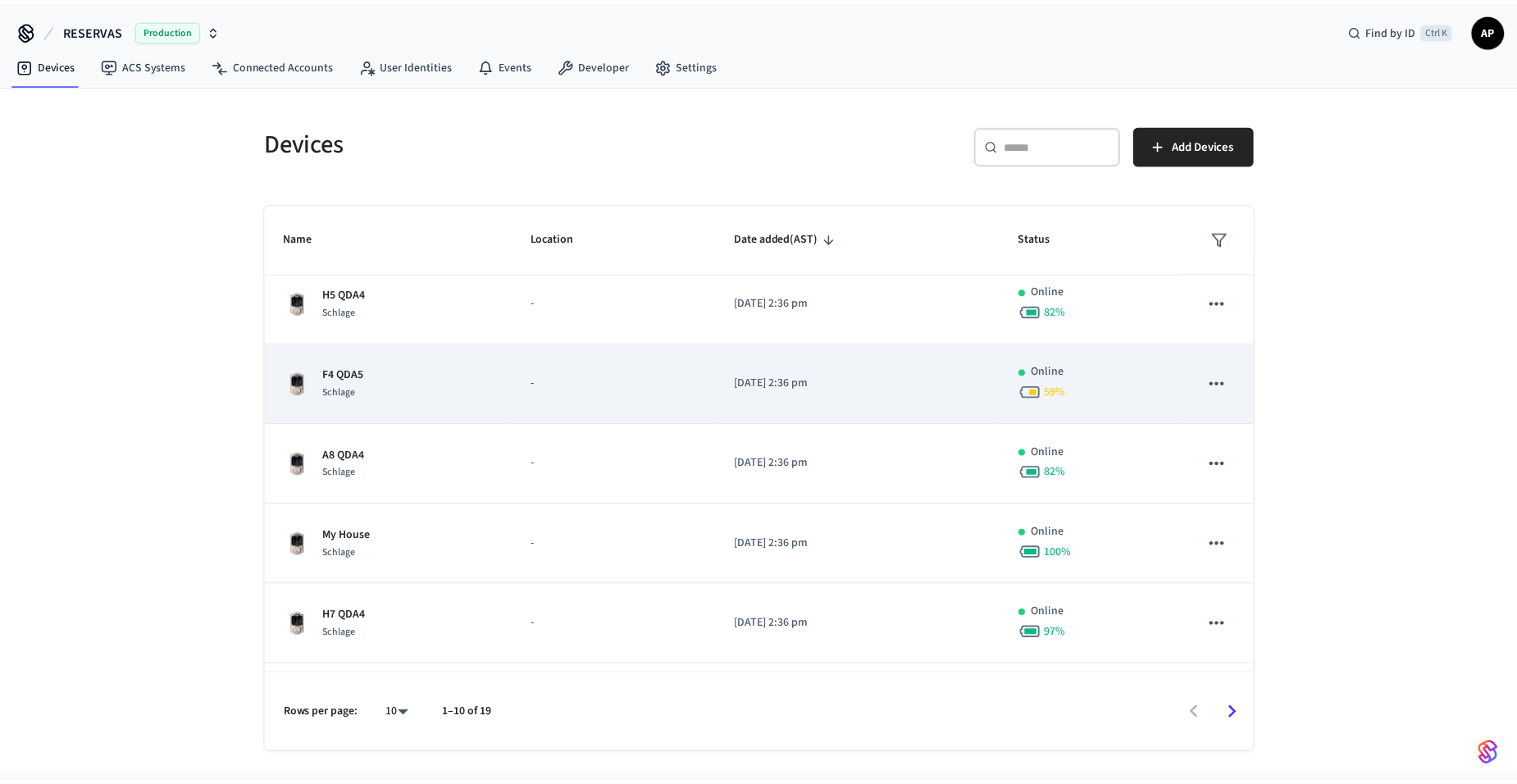
scroll to position [328, 0]
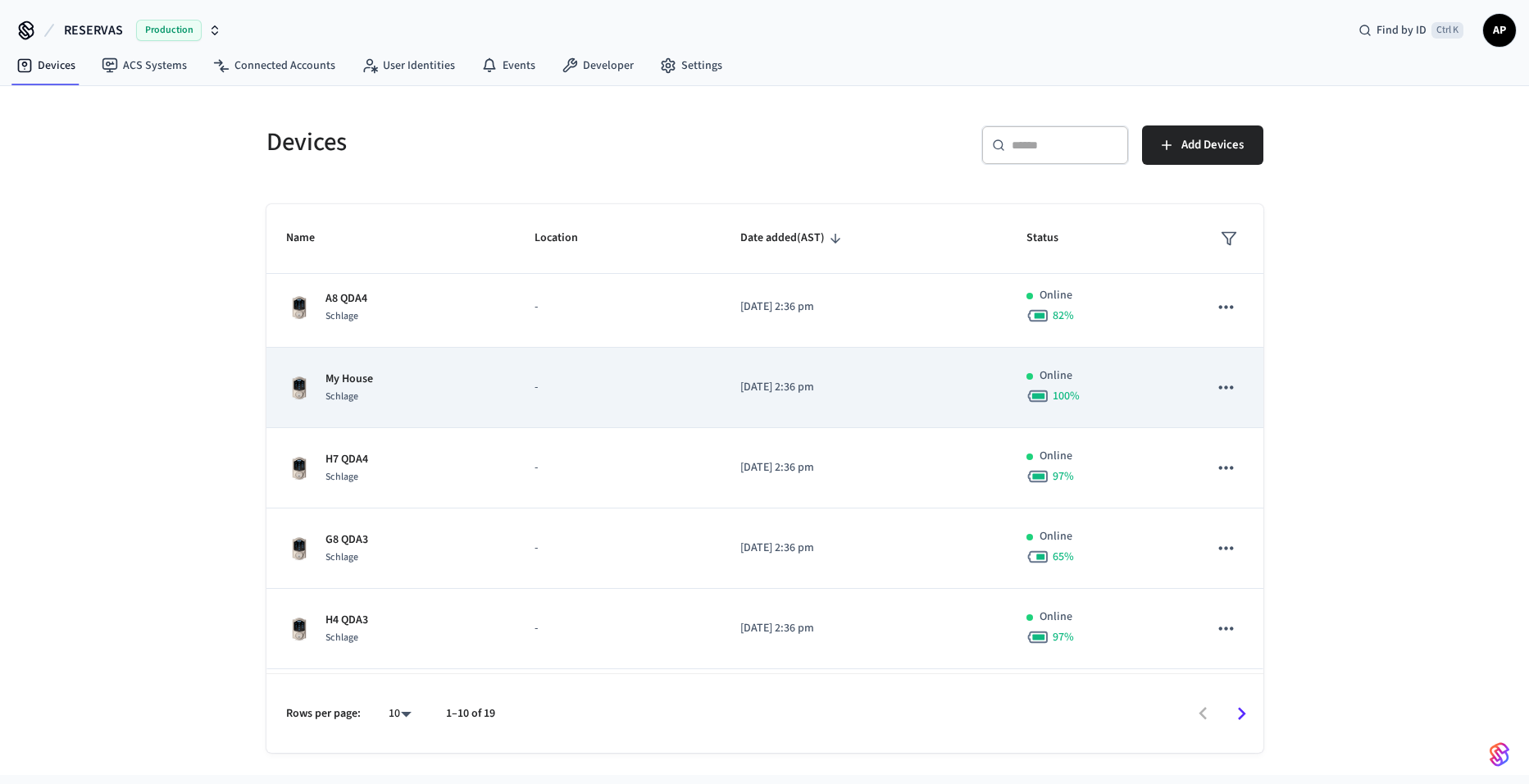
click at [460, 369] on td "My House Schlage" at bounding box center [391, 387] width 249 height 80
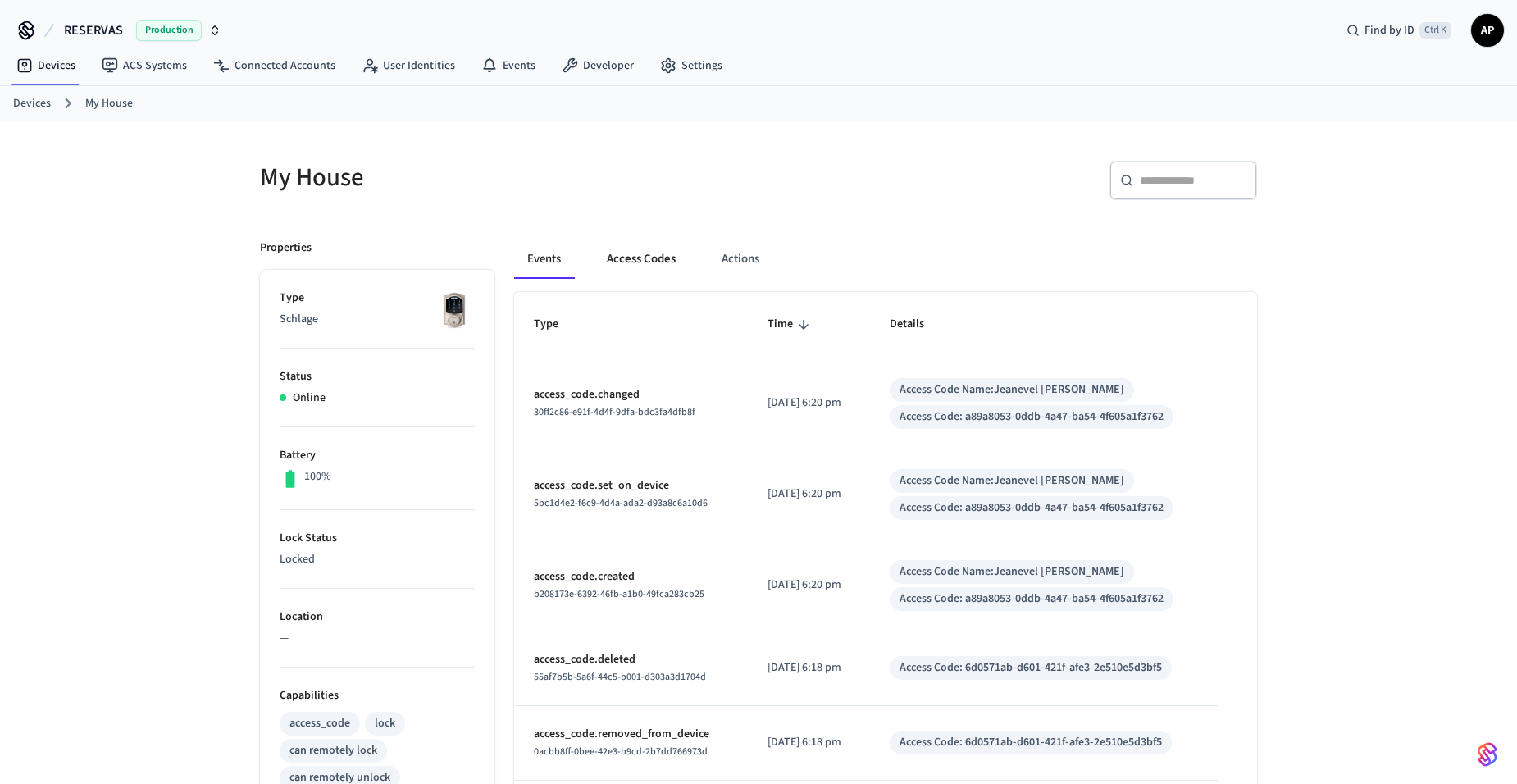
click at [664, 253] on button "Access Codes" at bounding box center [641, 259] width 95 height 39
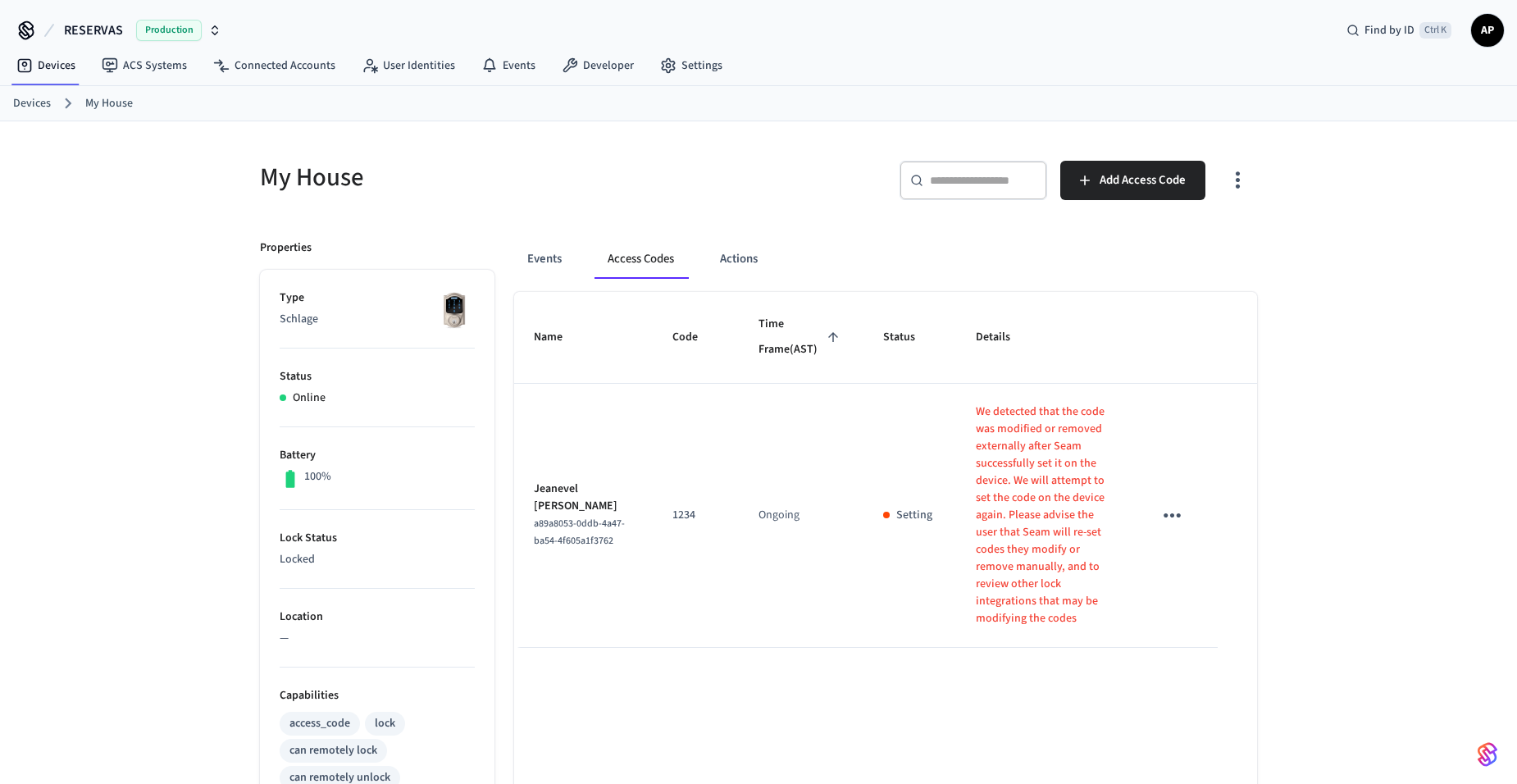
click at [1163, 513] on icon "sticky table" at bounding box center [1172, 515] width 26 height 26
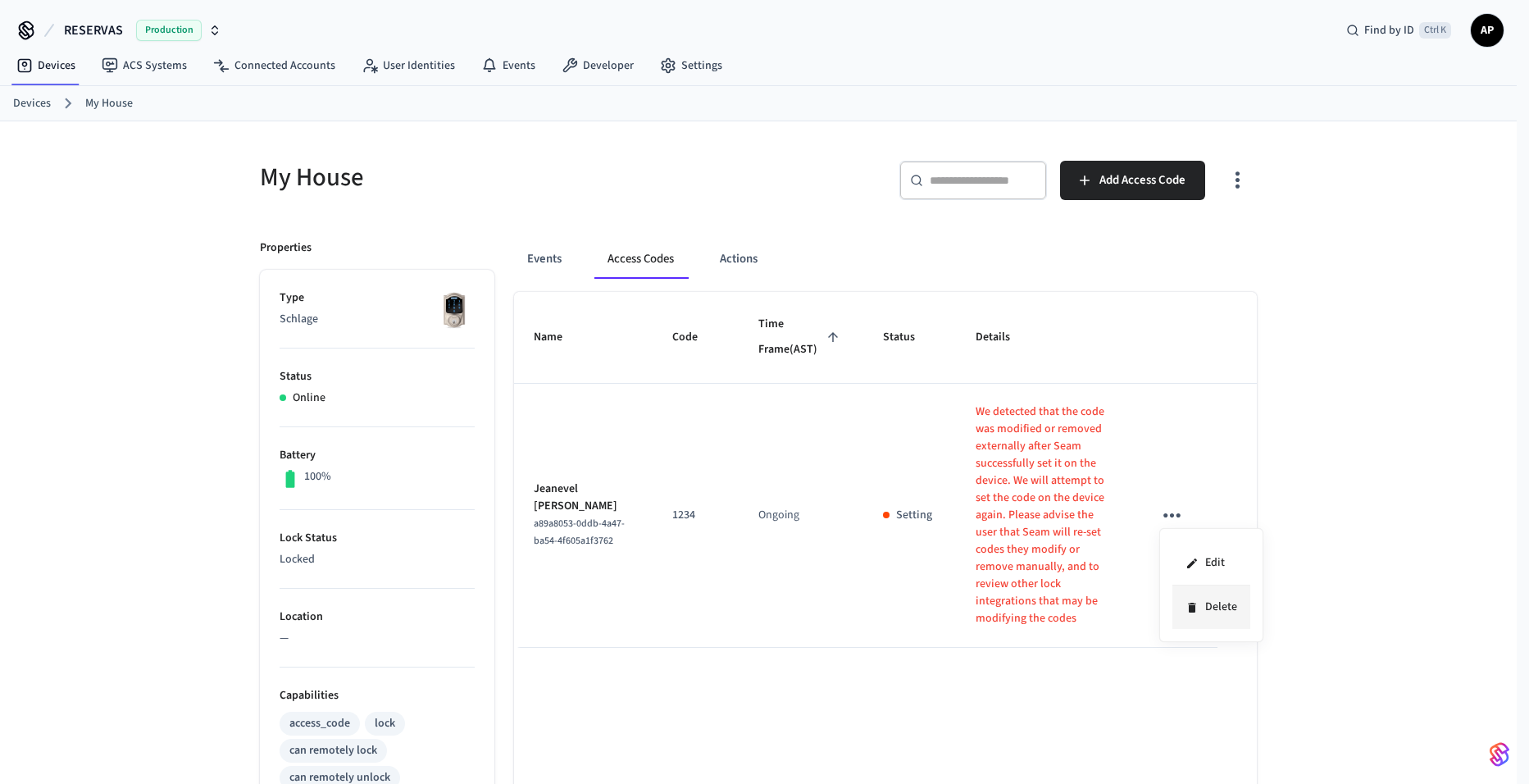
click at [1199, 593] on li "Delete" at bounding box center [1211, 607] width 77 height 43
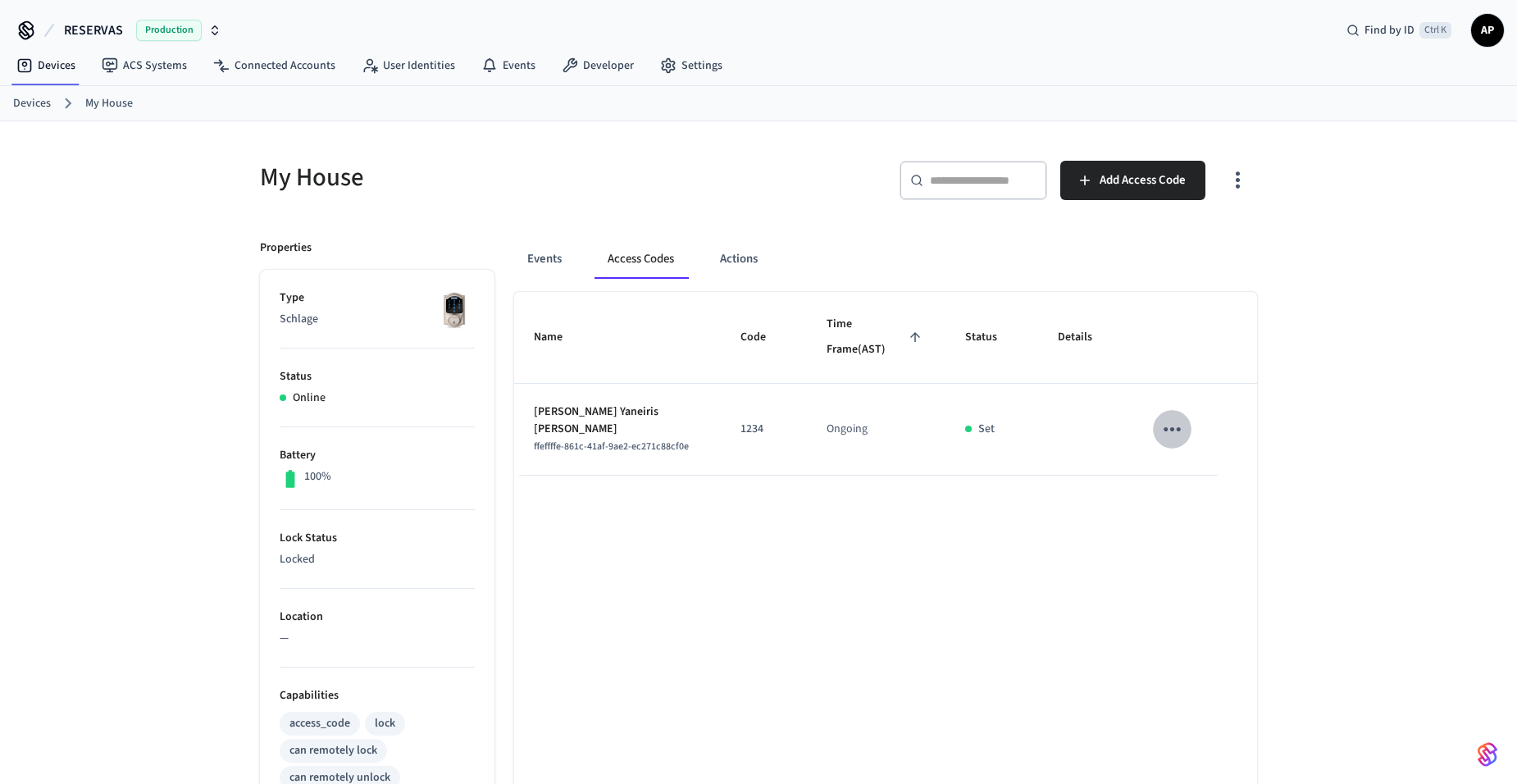
click at [1171, 427] on icon "sticky table" at bounding box center [1171, 429] width 17 height 4
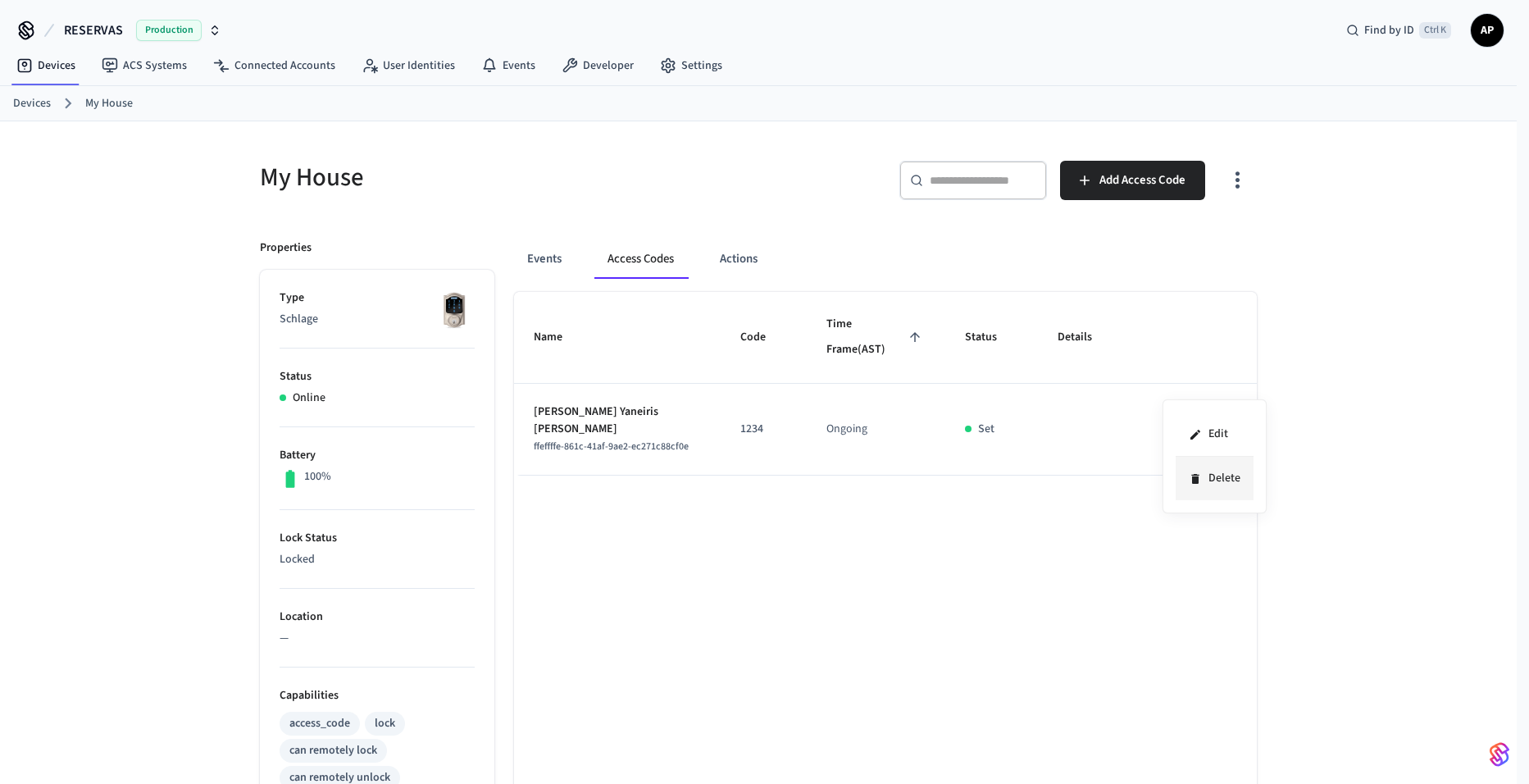
click at [1198, 471] on li "Delete" at bounding box center [1214, 478] width 77 height 43
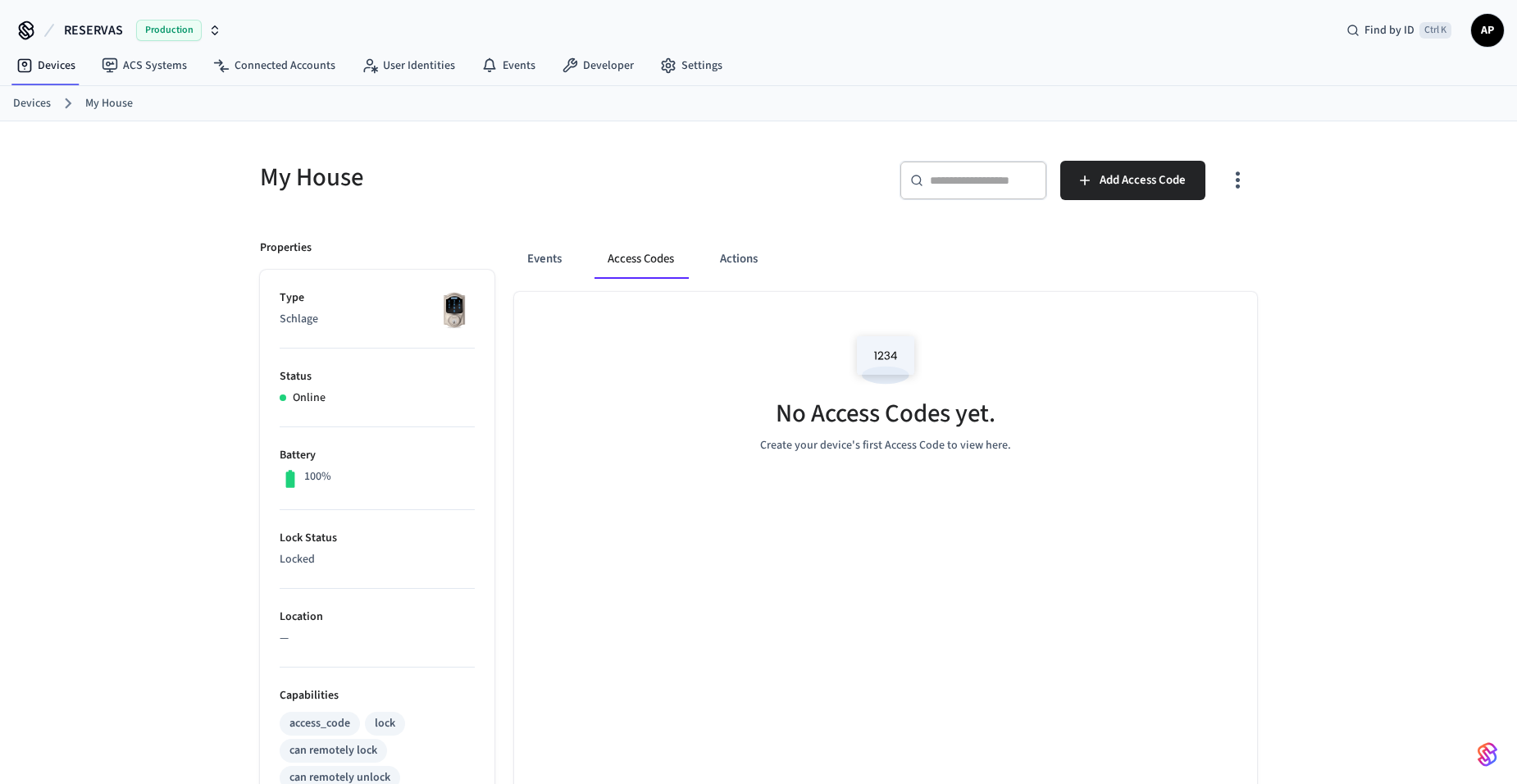
click at [556, 229] on div "Events Access Codes Actions No Access Codes yet. Create your device's first Acc…" at bounding box center [876, 718] width 763 height 996
click at [547, 255] on button "Events" at bounding box center [544, 259] width 60 height 39
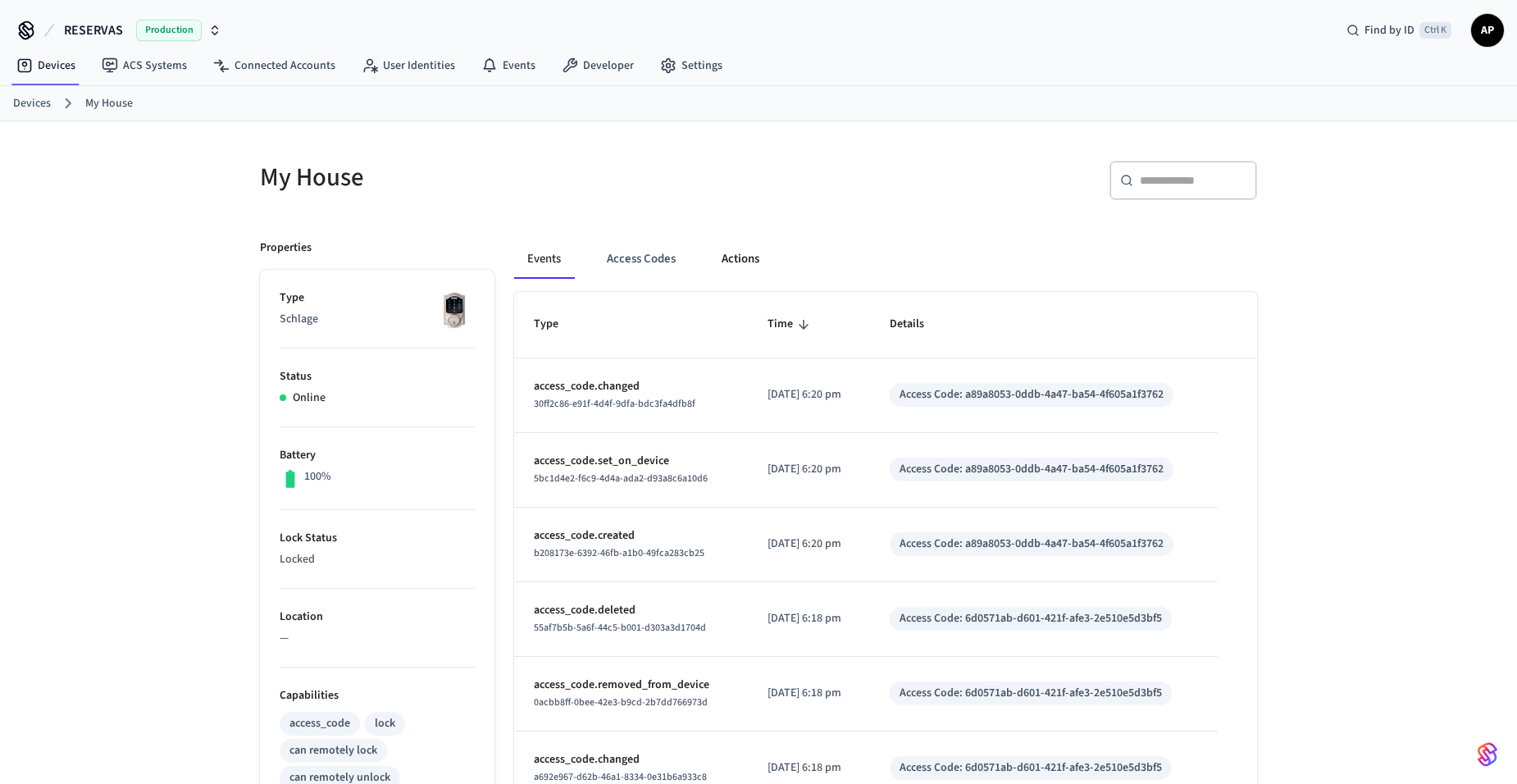
click at [770, 268] on button "Actions" at bounding box center [740, 259] width 64 height 39
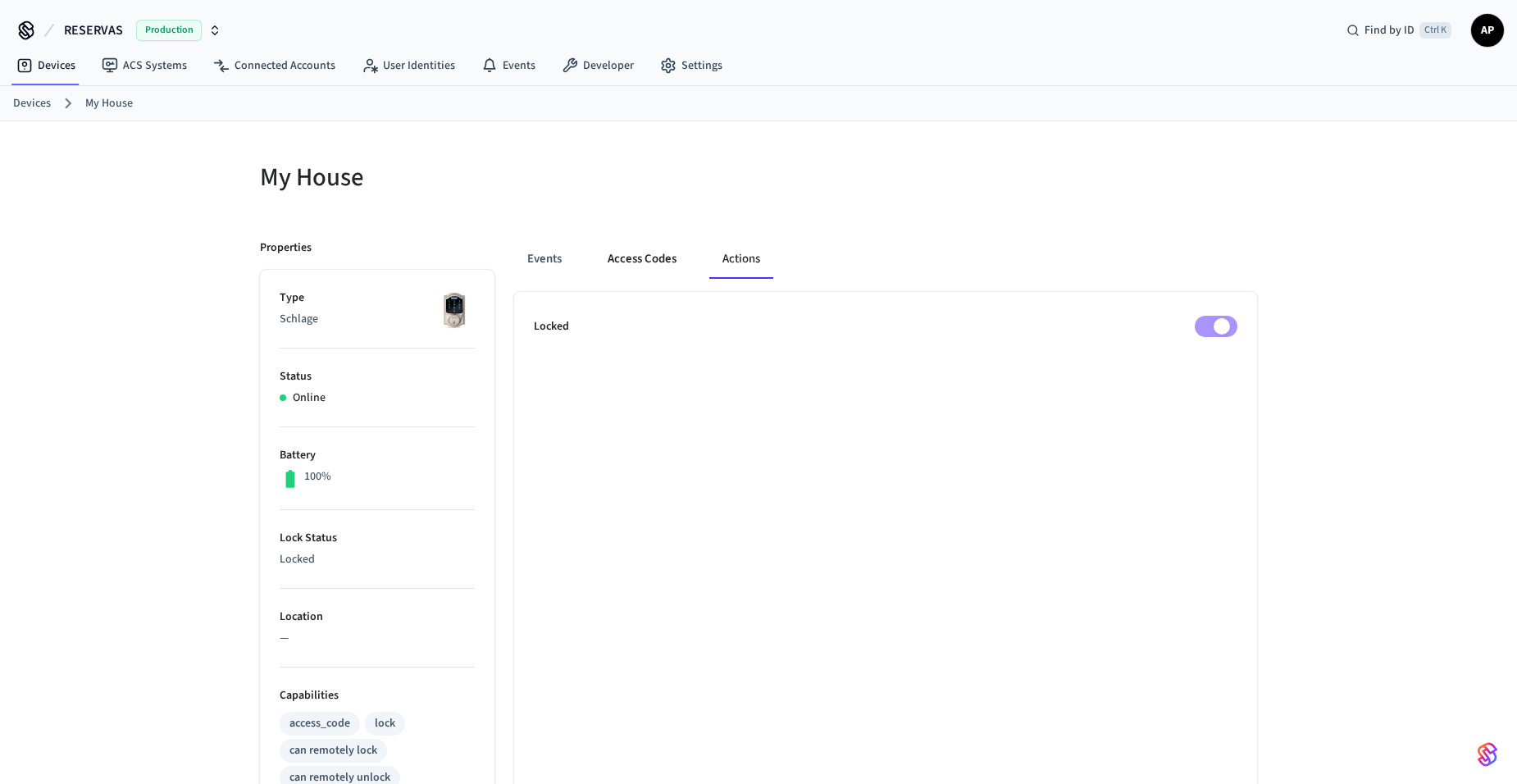
drag, startPoint x: 658, startPoint y: 255, endPoint x: 623, endPoint y: 255, distance: 35.0
click at [655, 255] on button "Access Codes" at bounding box center [642, 259] width 95 height 39
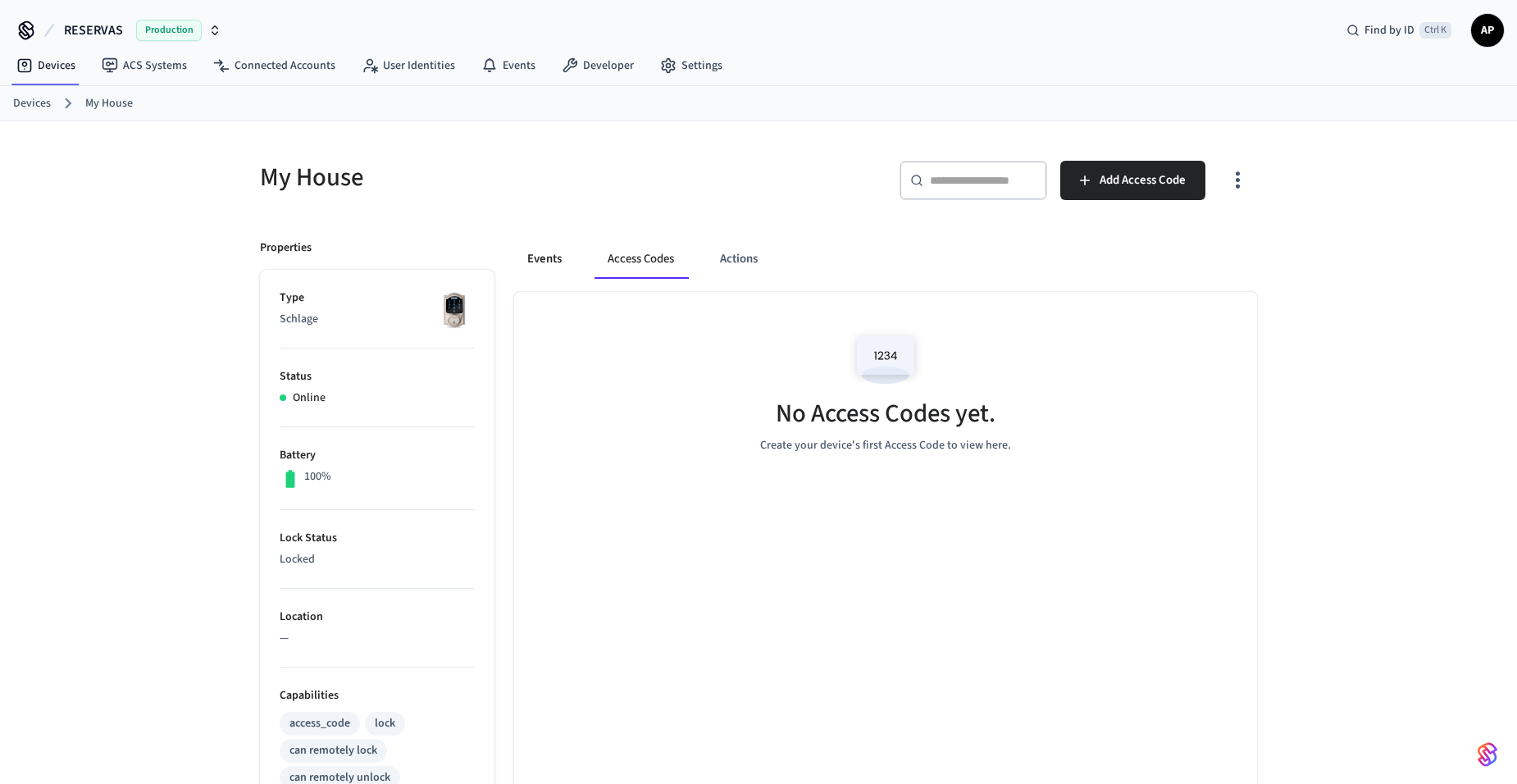
click at [545, 254] on button "Events" at bounding box center [544, 259] width 60 height 39
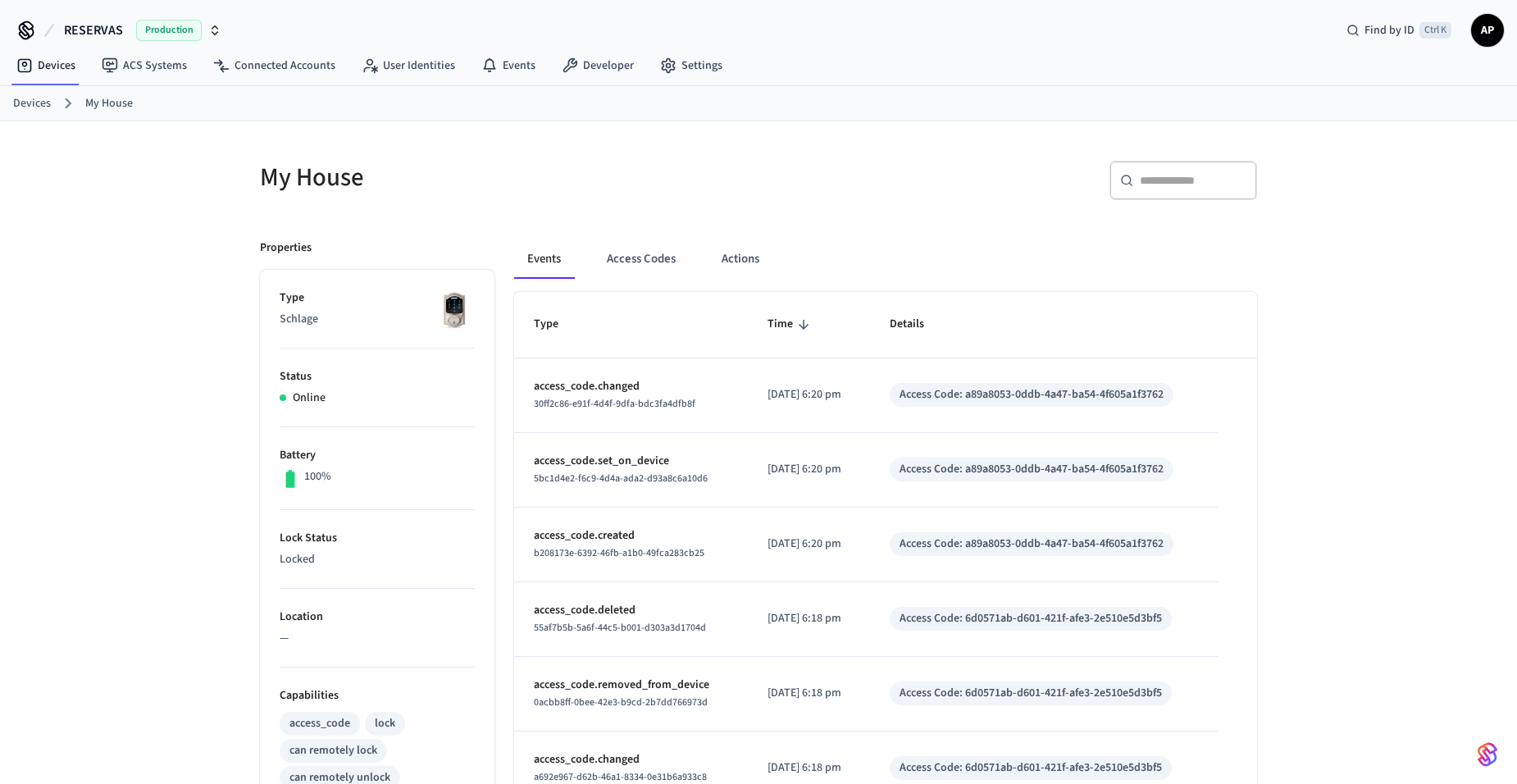
click at [37, 99] on link "Devices" at bounding box center [31, 104] width 37 height 17
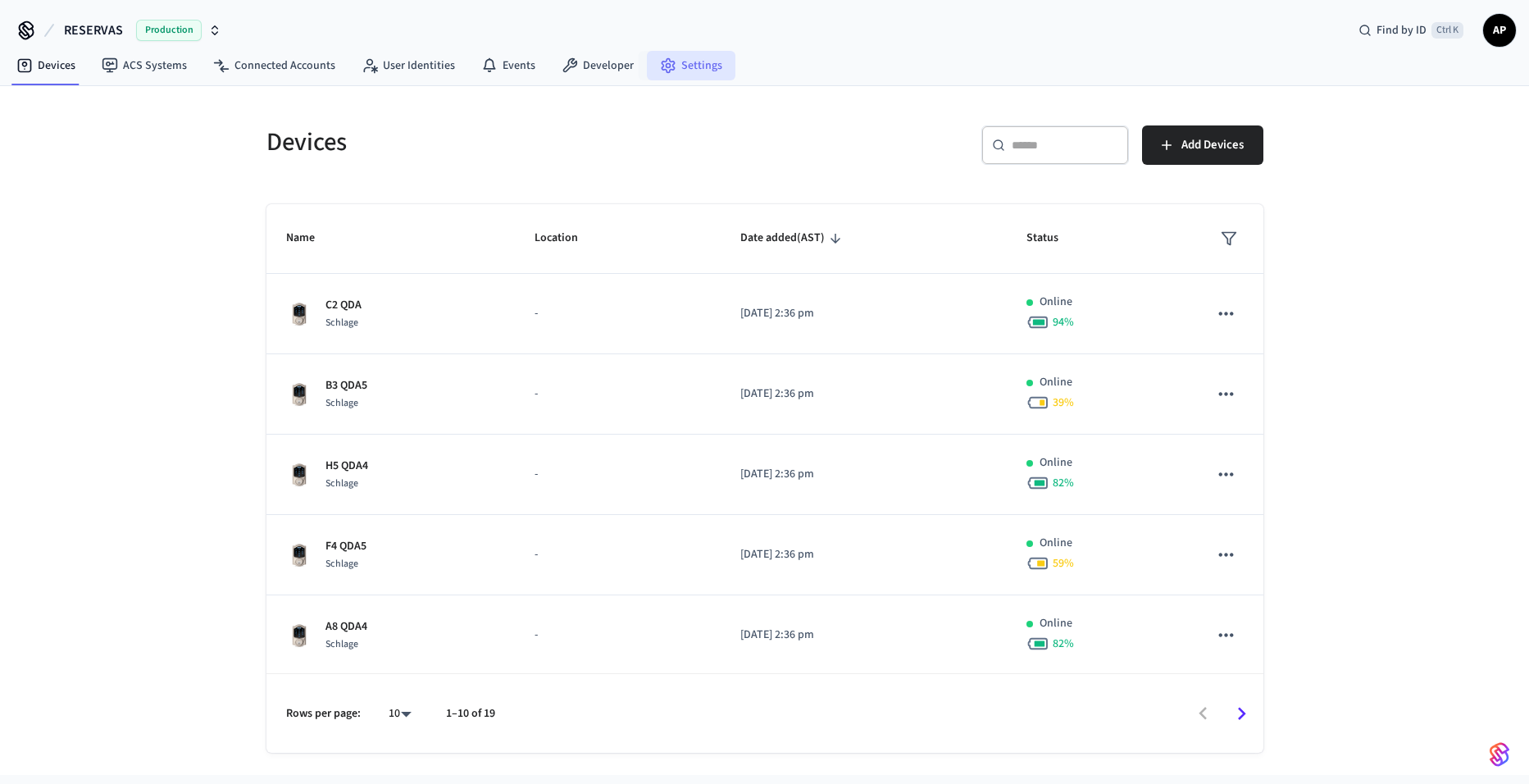
click at [690, 72] on link "Settings" at bounding box center [691, 66] width 89 height 30
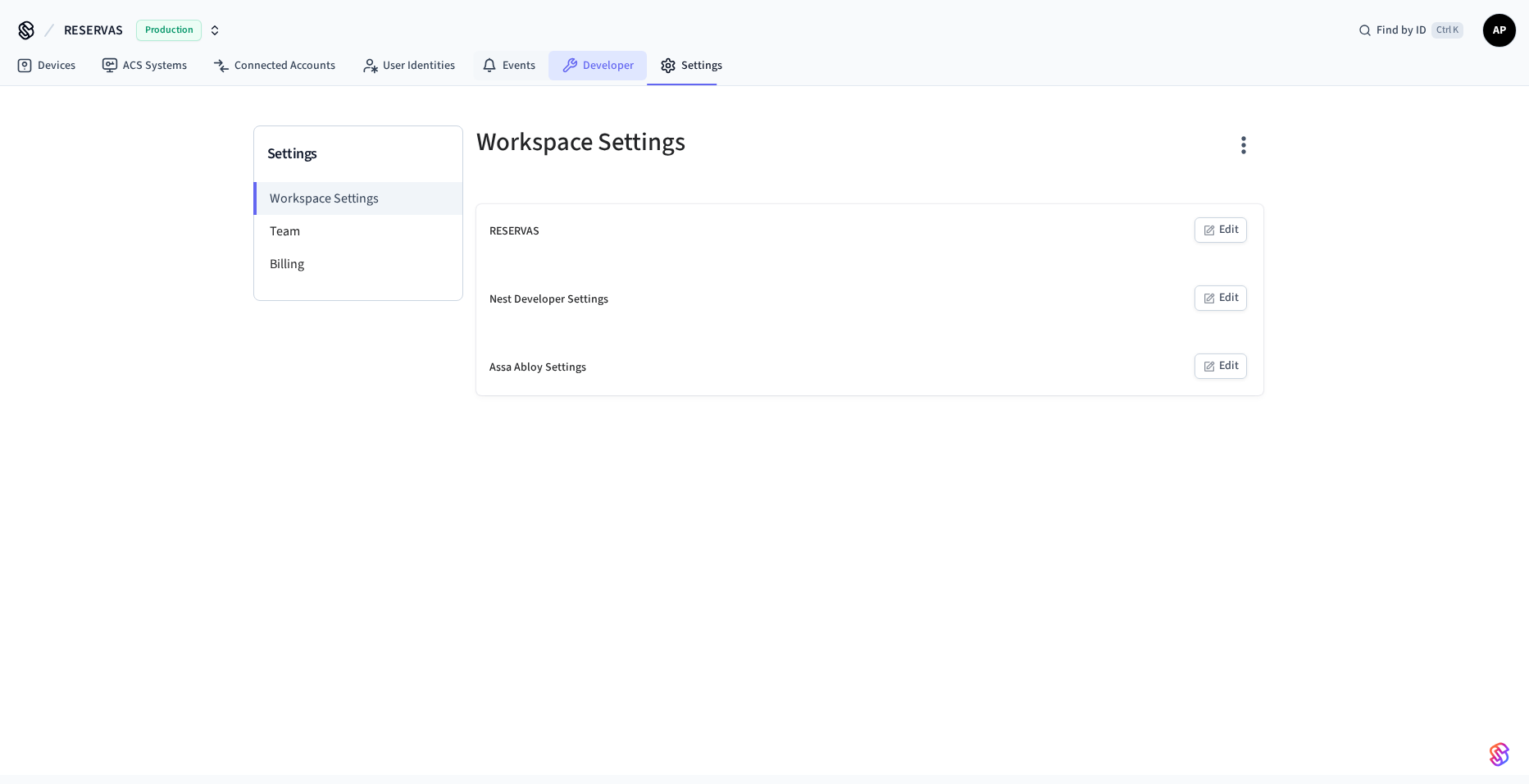
click at [570, 56] on link "Developer" at bounding box center [598, 66] width 99 height 30
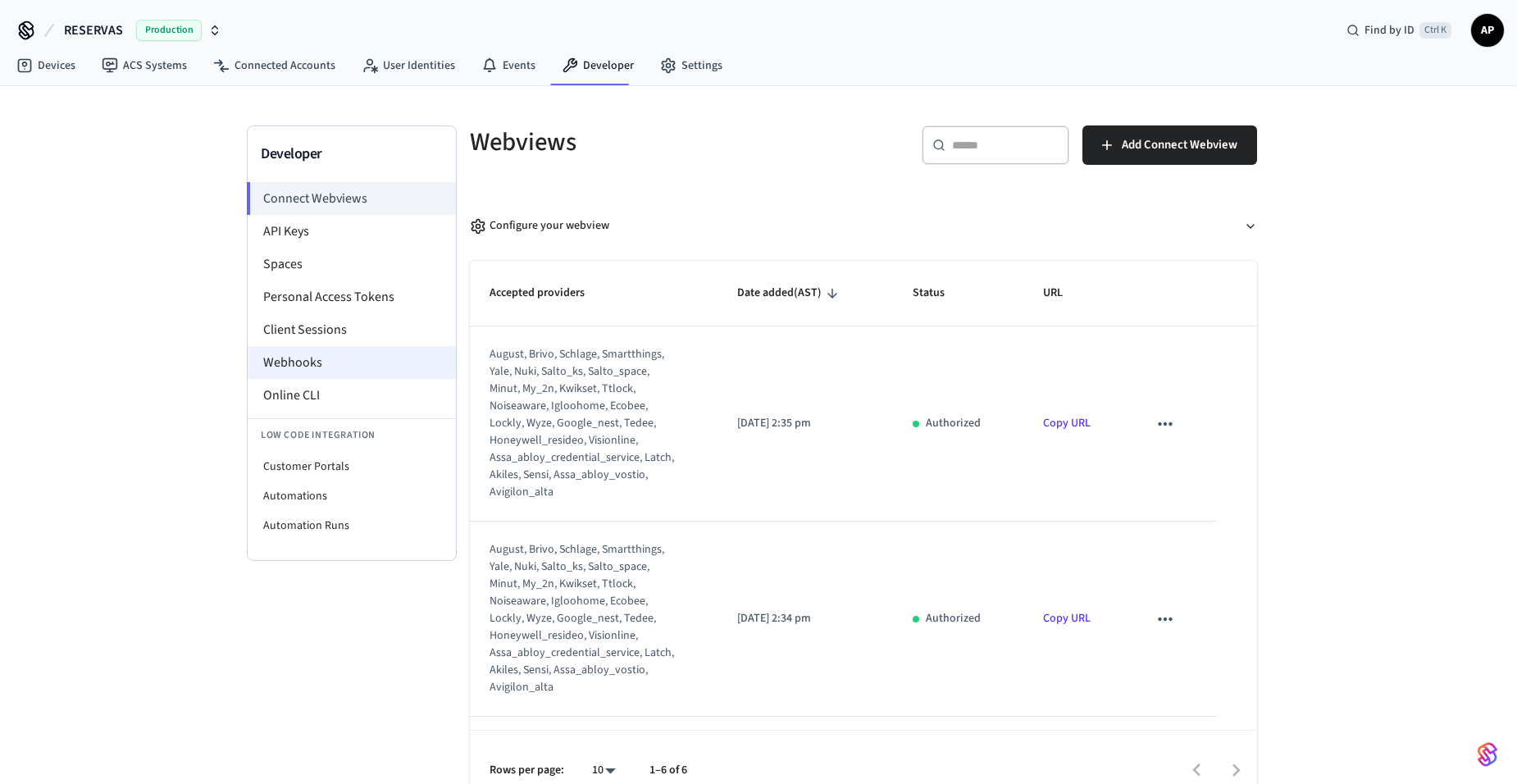
click at [343, 358] on li "Webhooks" at bounding box center [352, 362] width 209 height 33
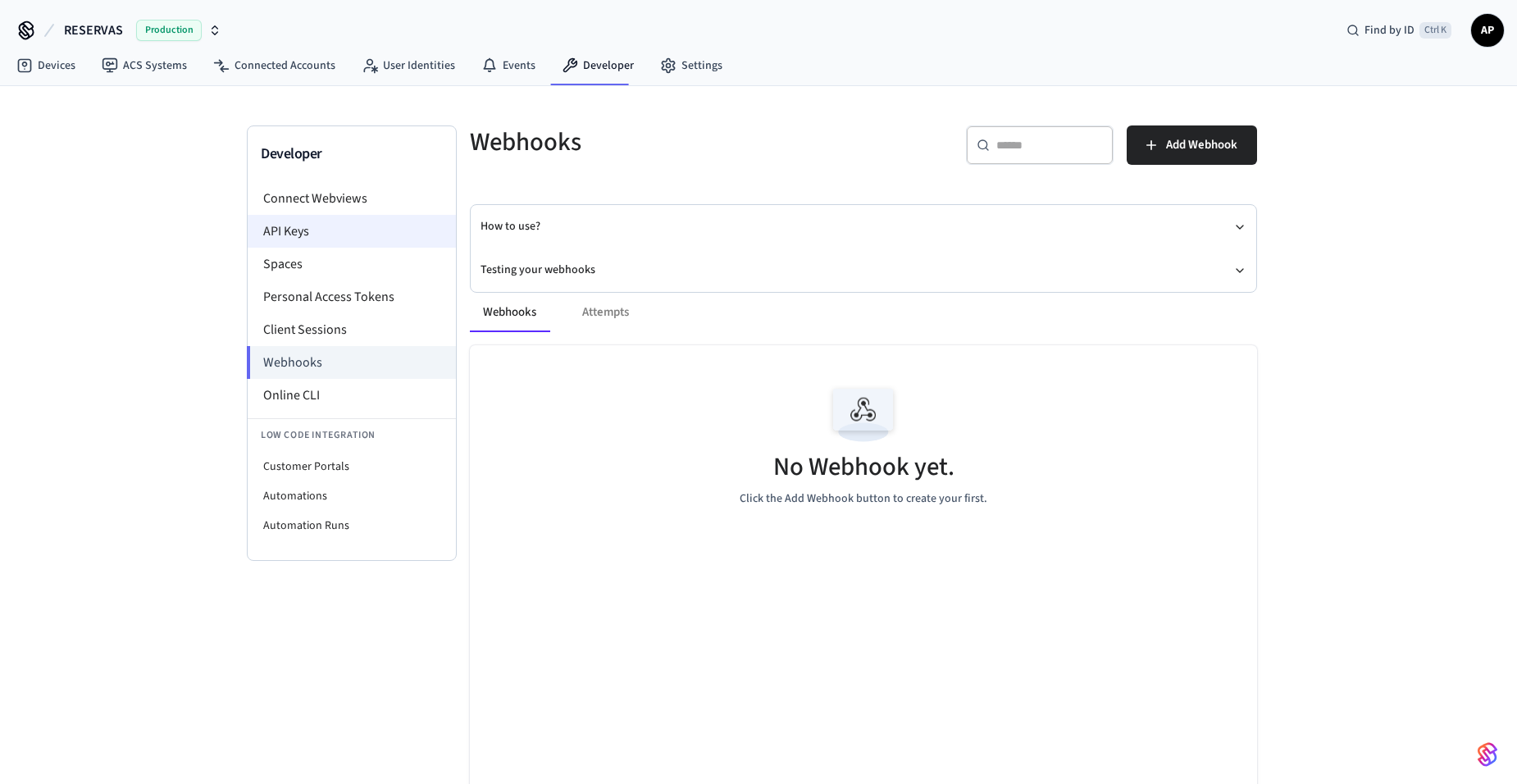
click at [336, 239] on li "API Keys" at bounding box center [352, 231] width 209 height 33
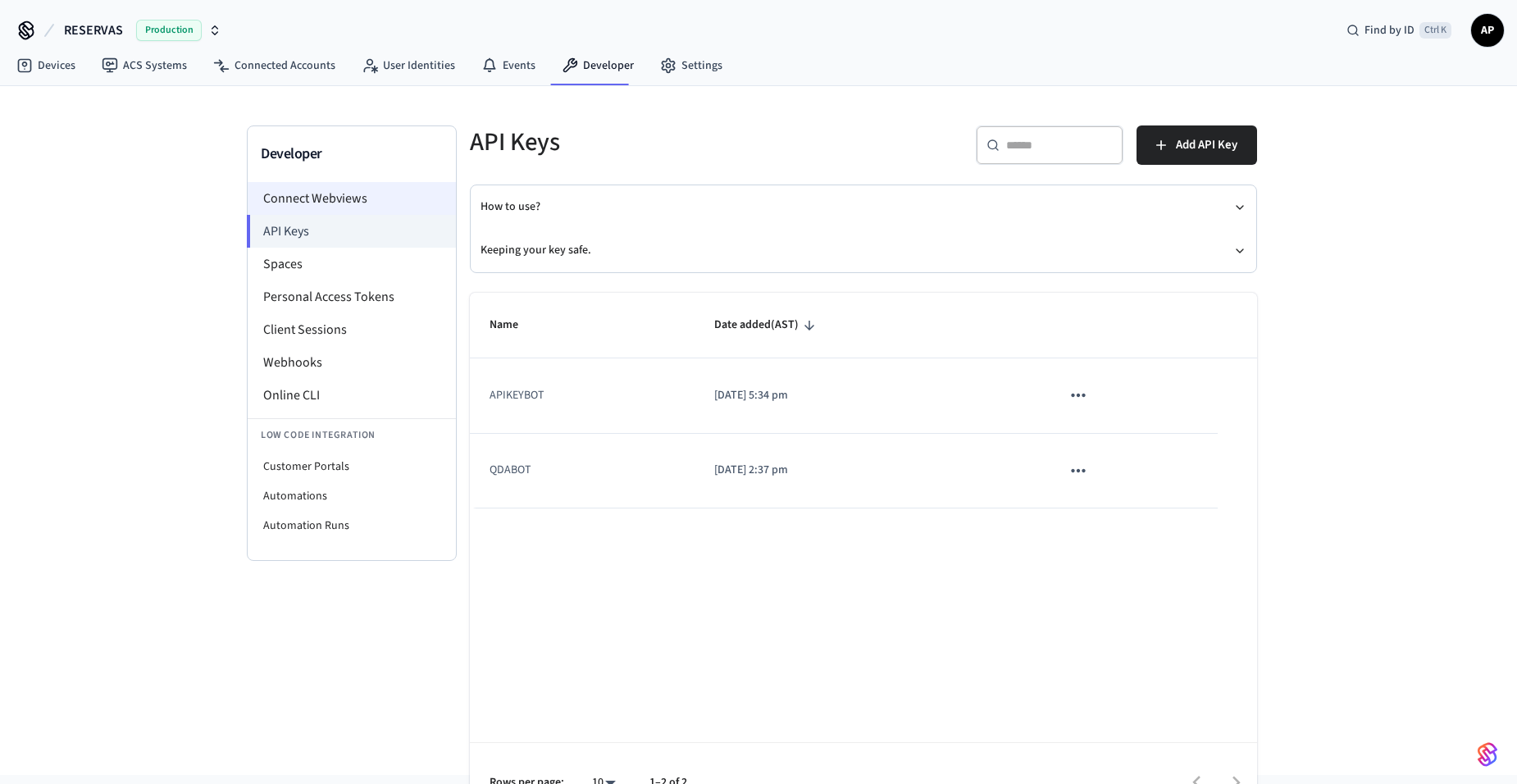
click at [355, 192] on li "Connect Webviews" at bounding box center [352, 198] width 209 height 33
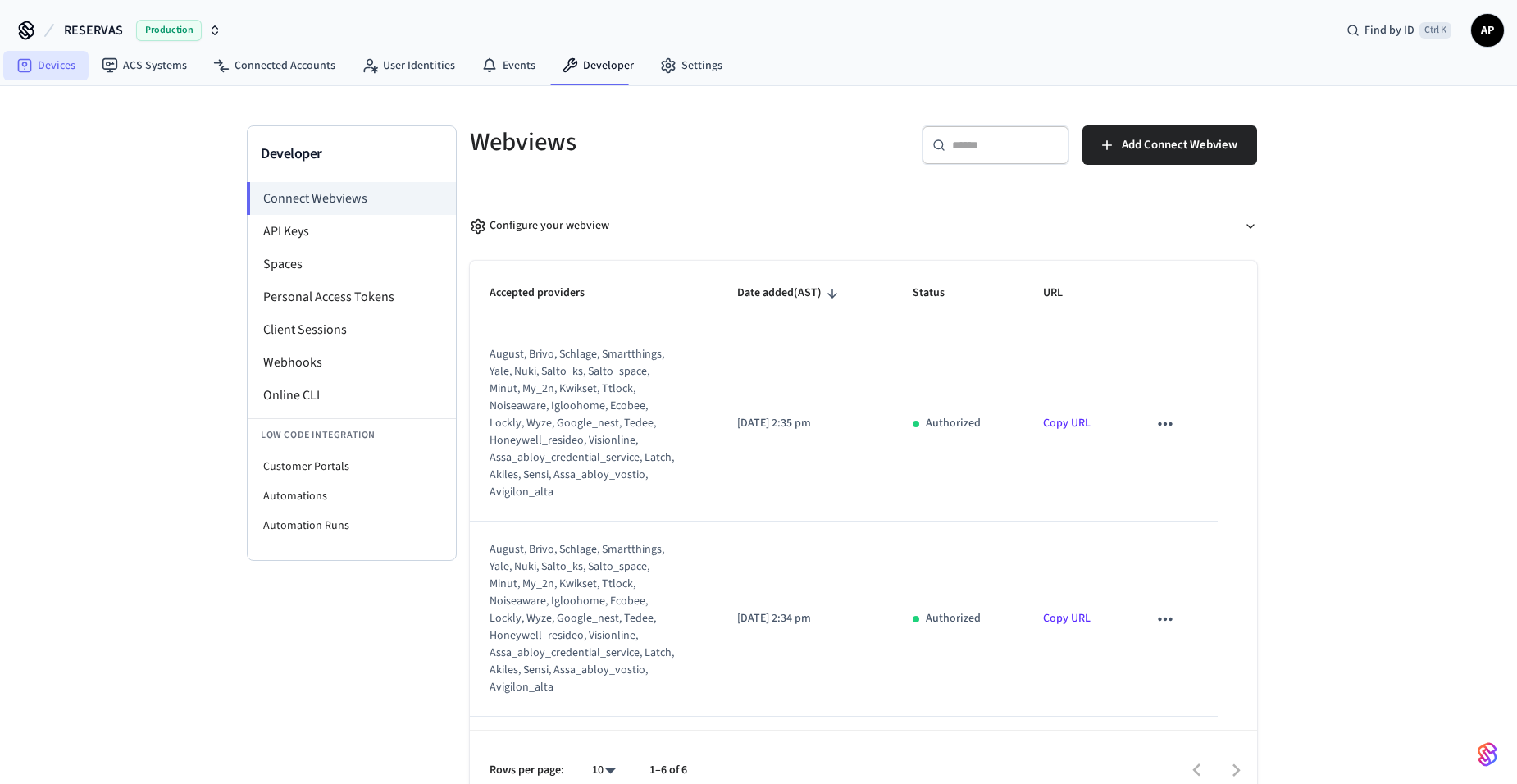
click at [55, 77] on link "Devices" at bounding box center [46, 66] width 85 height 30
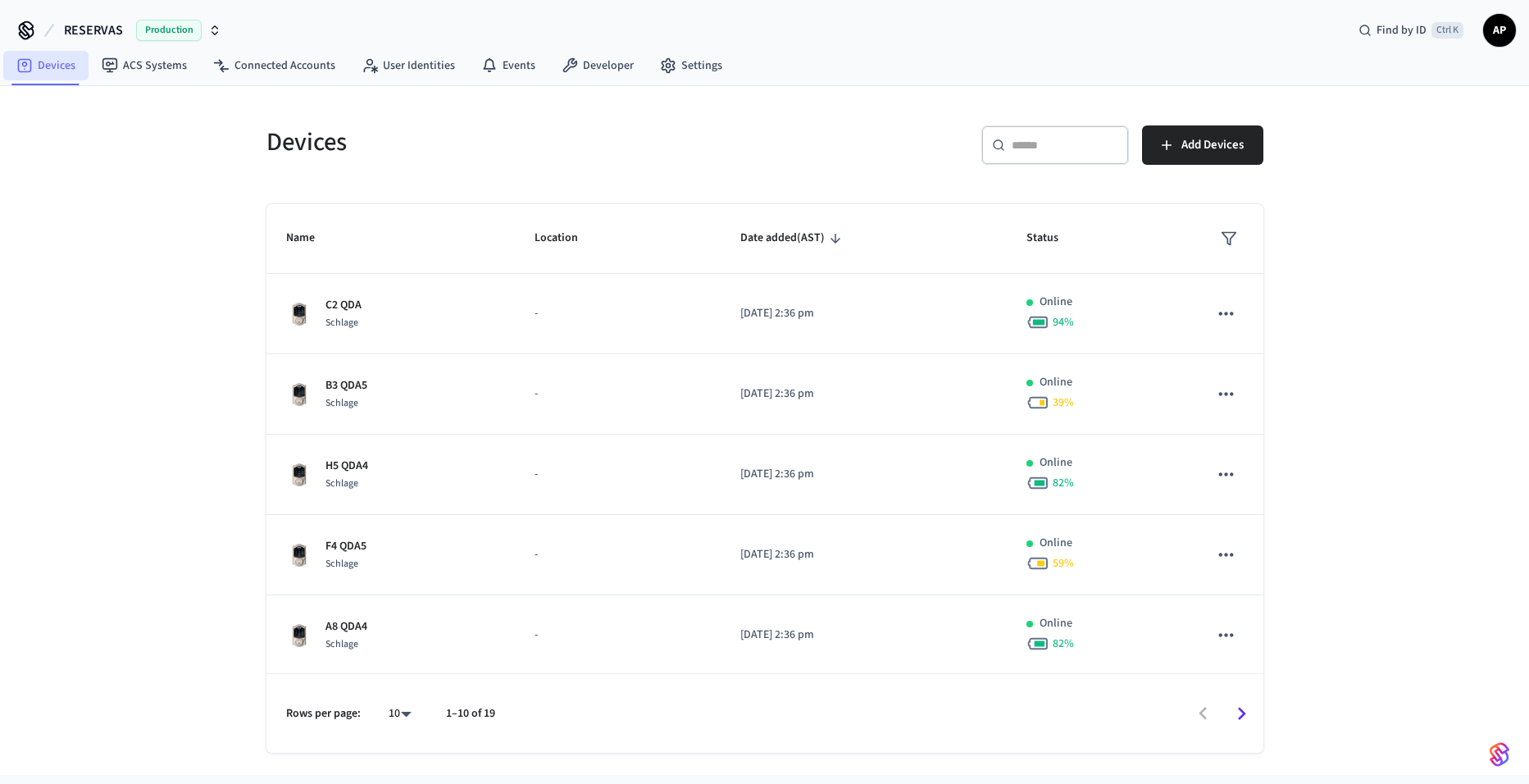
click at [49, 71] on link "Devices" at bounding box center [46, 66] width 85 height 30
click at [694, 66] on link "Settings" at bounding box center [691, 66] width 89 height 30
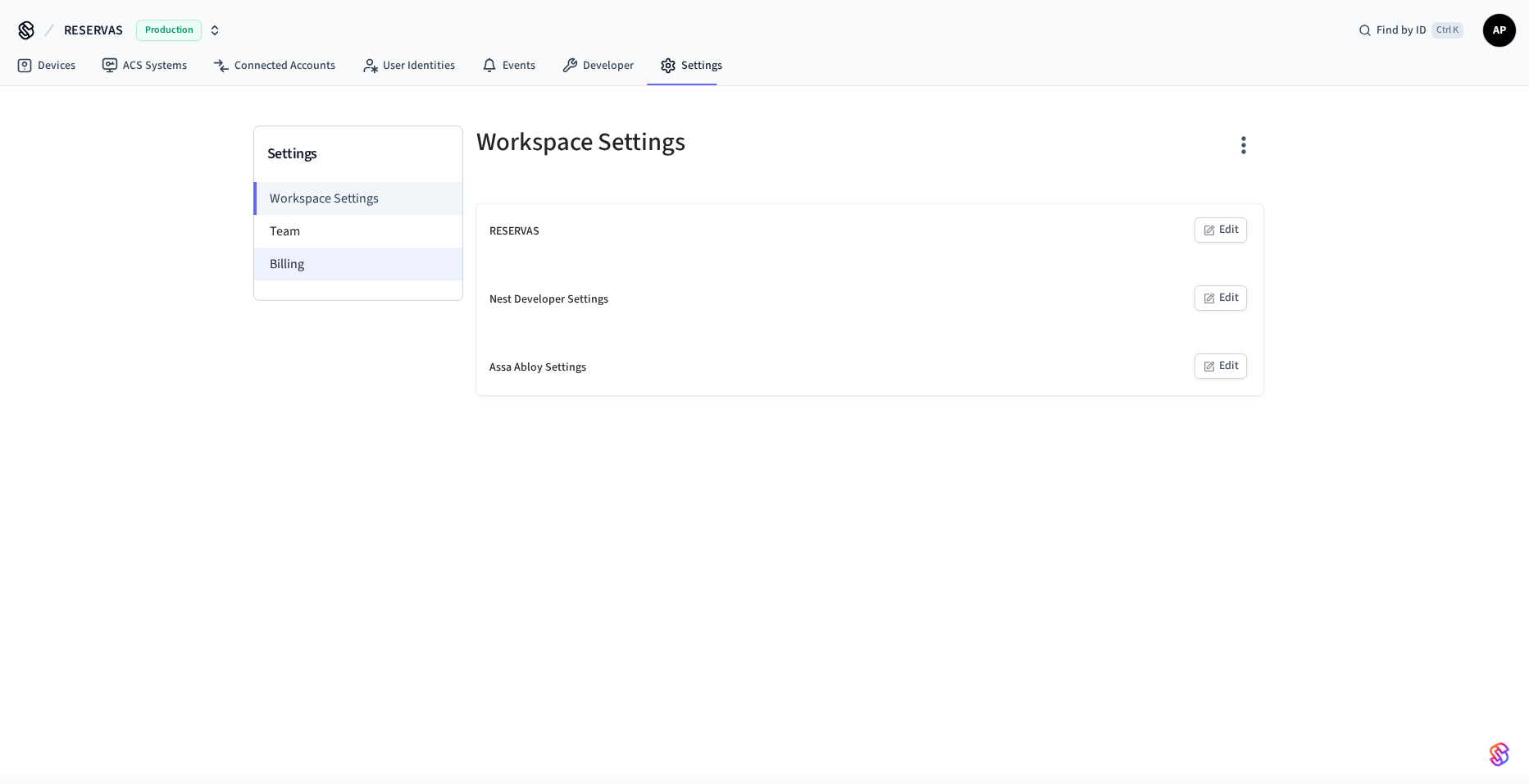
click at [312, 263] on li "Billing" at bounding box center [358, 264] width 209 height 33
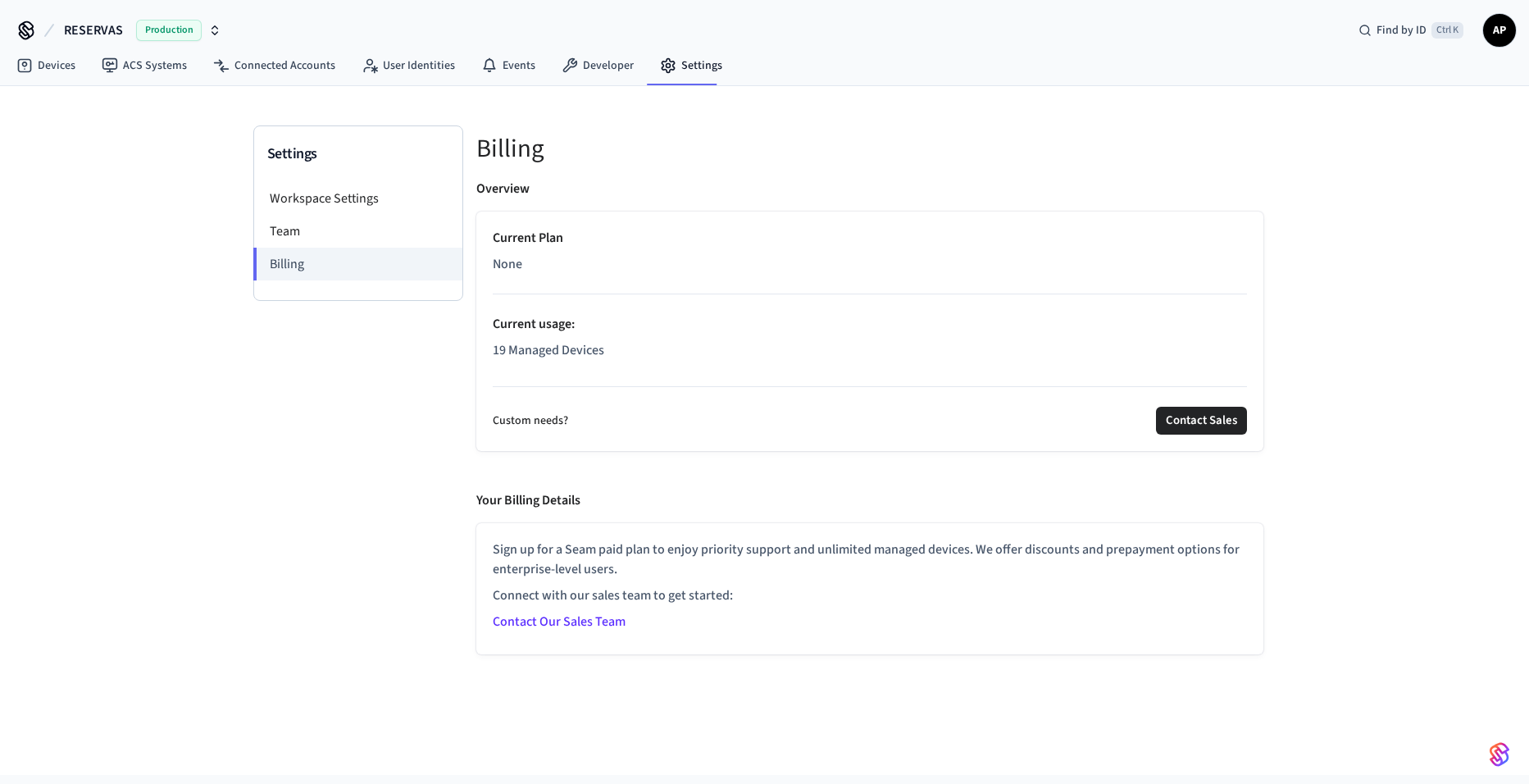
click at [1501, 27] on span "AP" at bounding box center [1499, 30] width 30 height 30
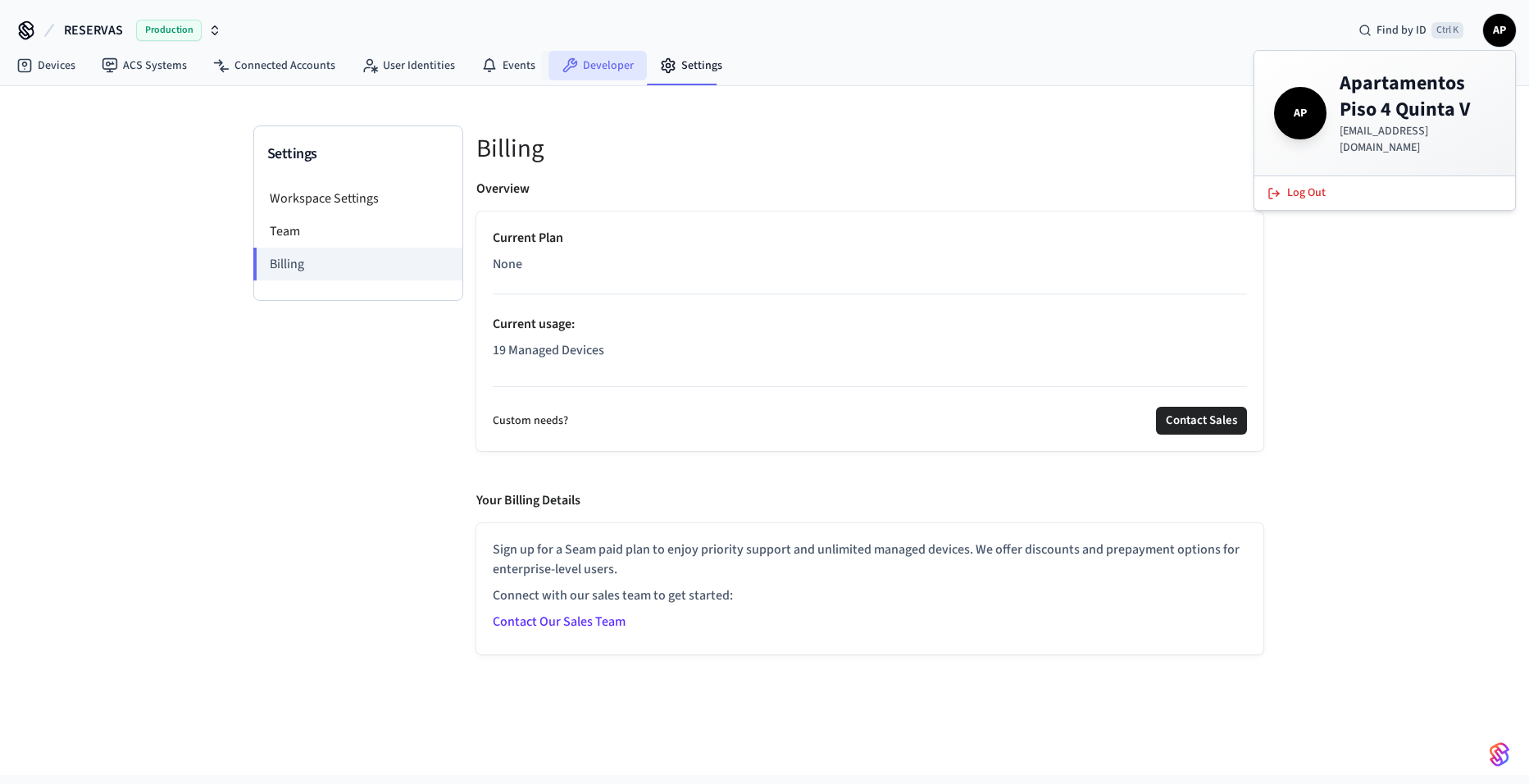
click at [610, 64] on link "Developer" at bounding box center [598, 66] width 99 height 30
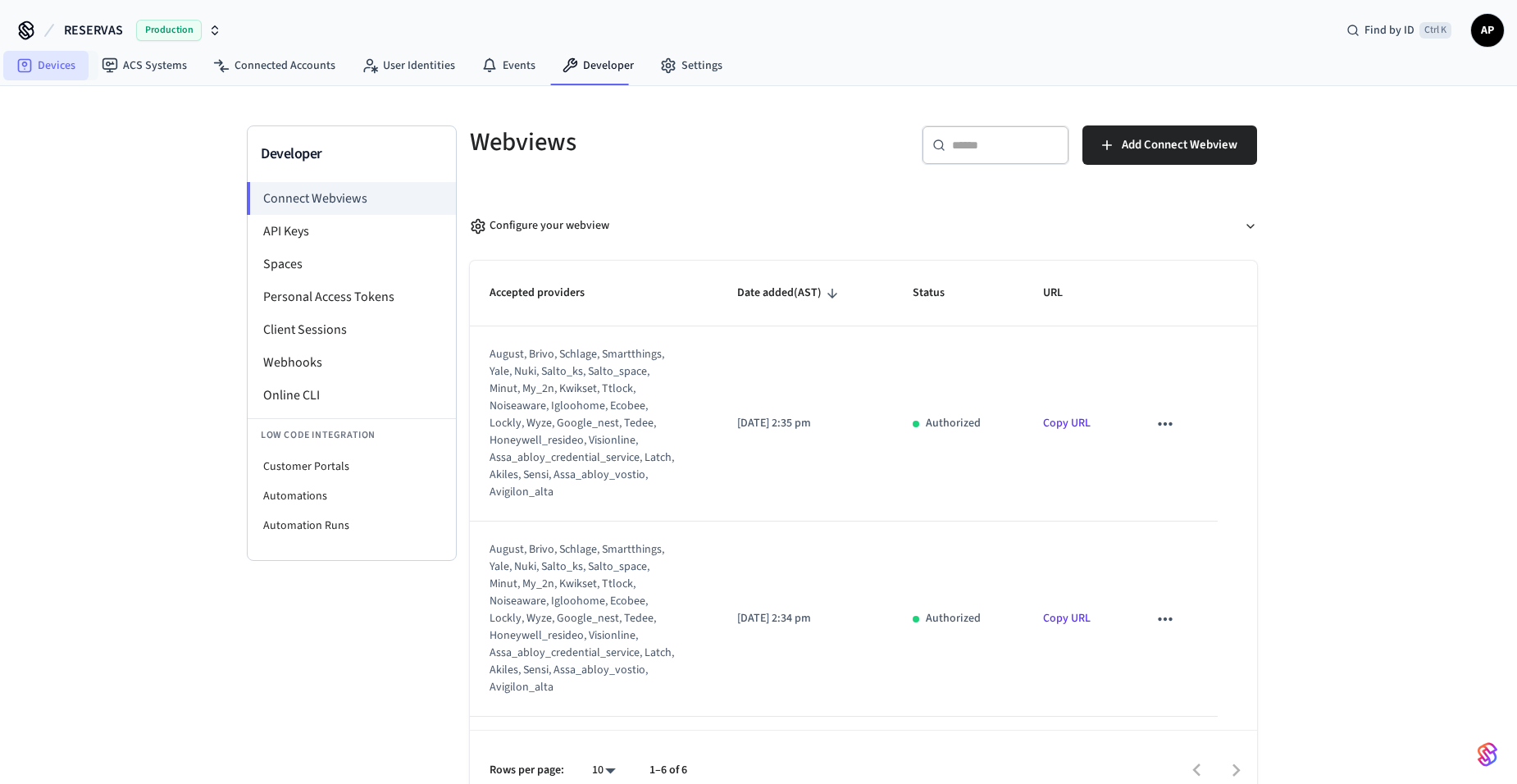
click at [52, 54] on link "Devices" at bounding box center [46, 66] width 85 height 30
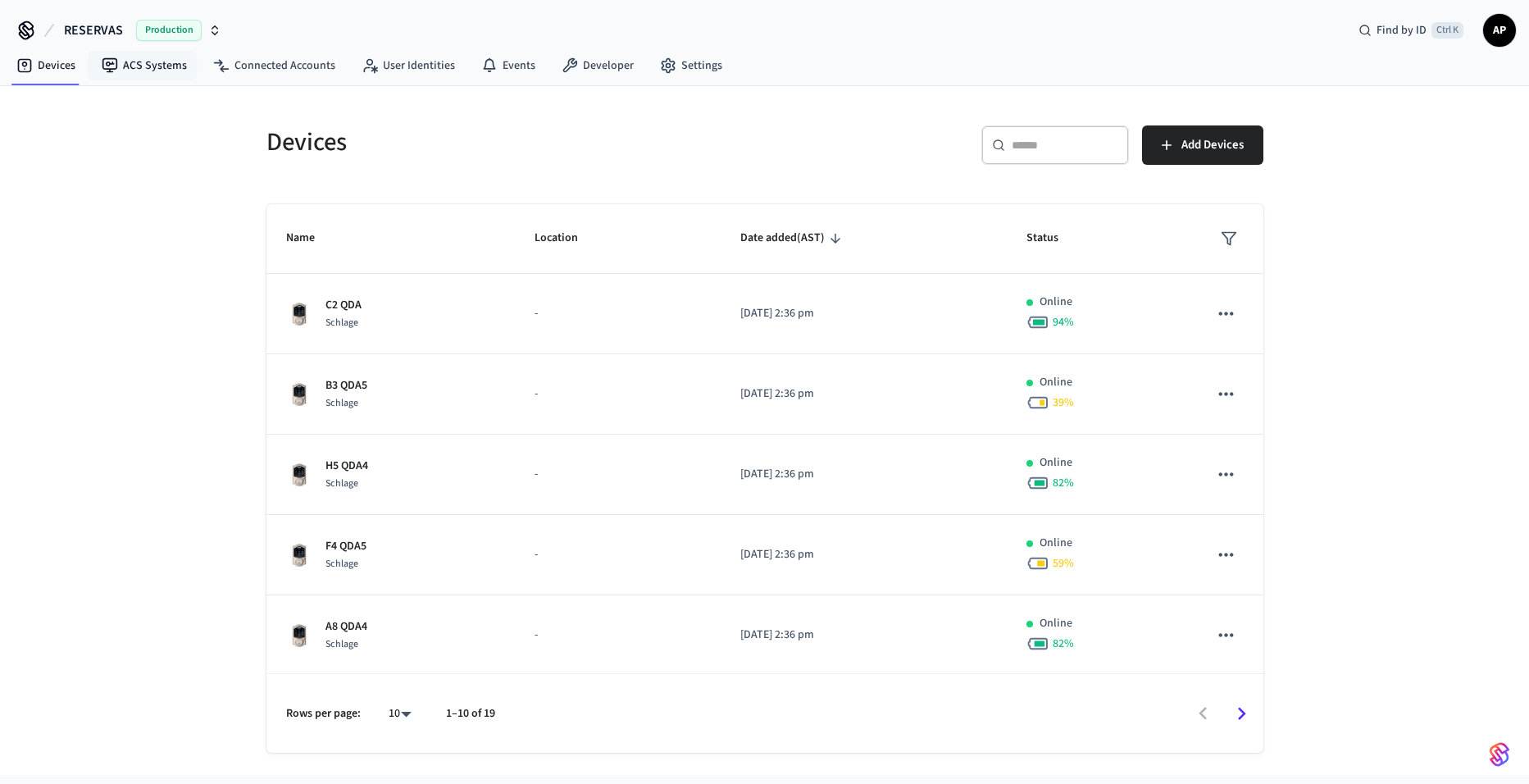
click at [154, 65] on link "ACS Systems" at bounding box center [144, 66] width 112 height 30
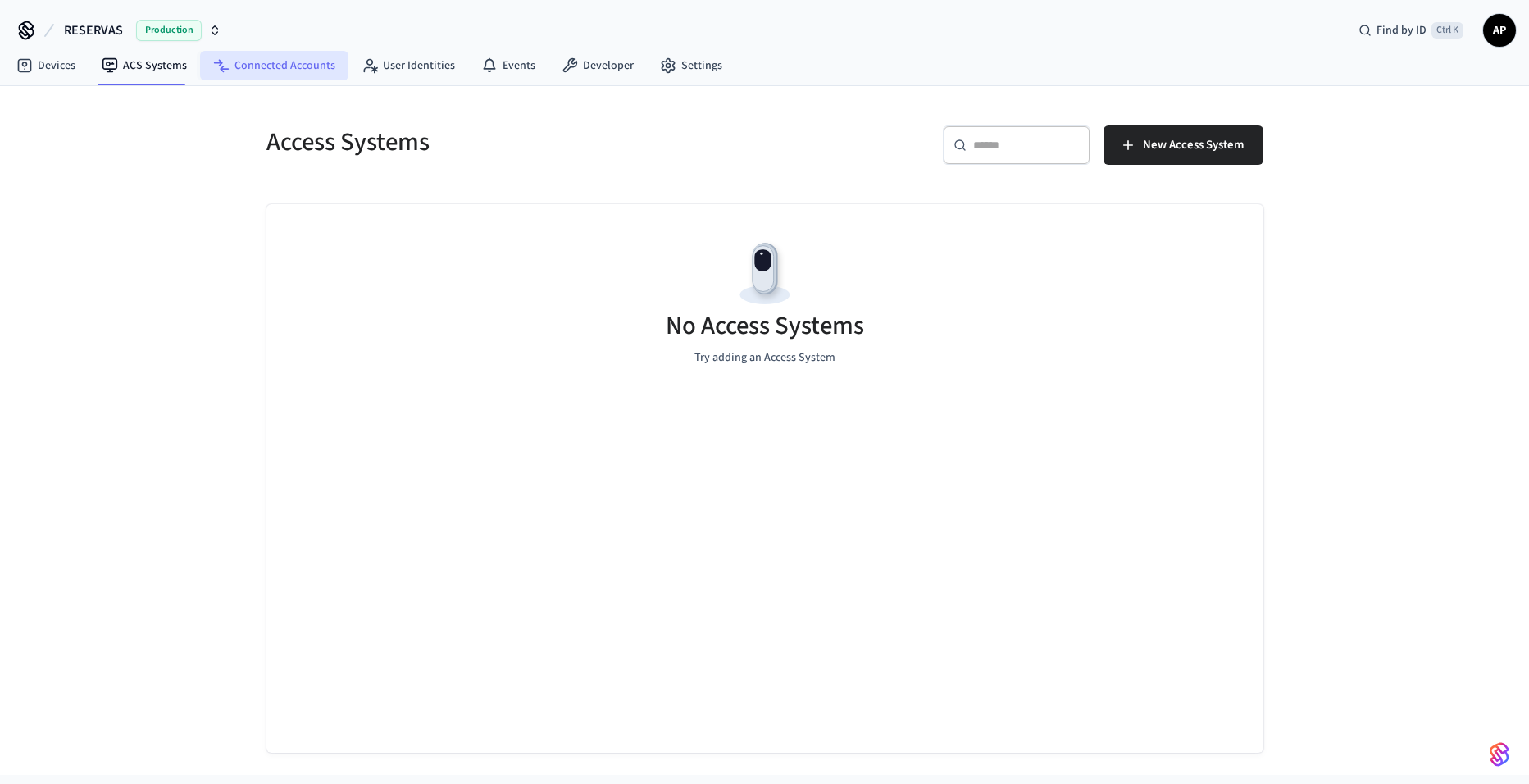
click at [276, 65] on link "Connected Accounts" at bounding box center [274, 66] width 148 height 30
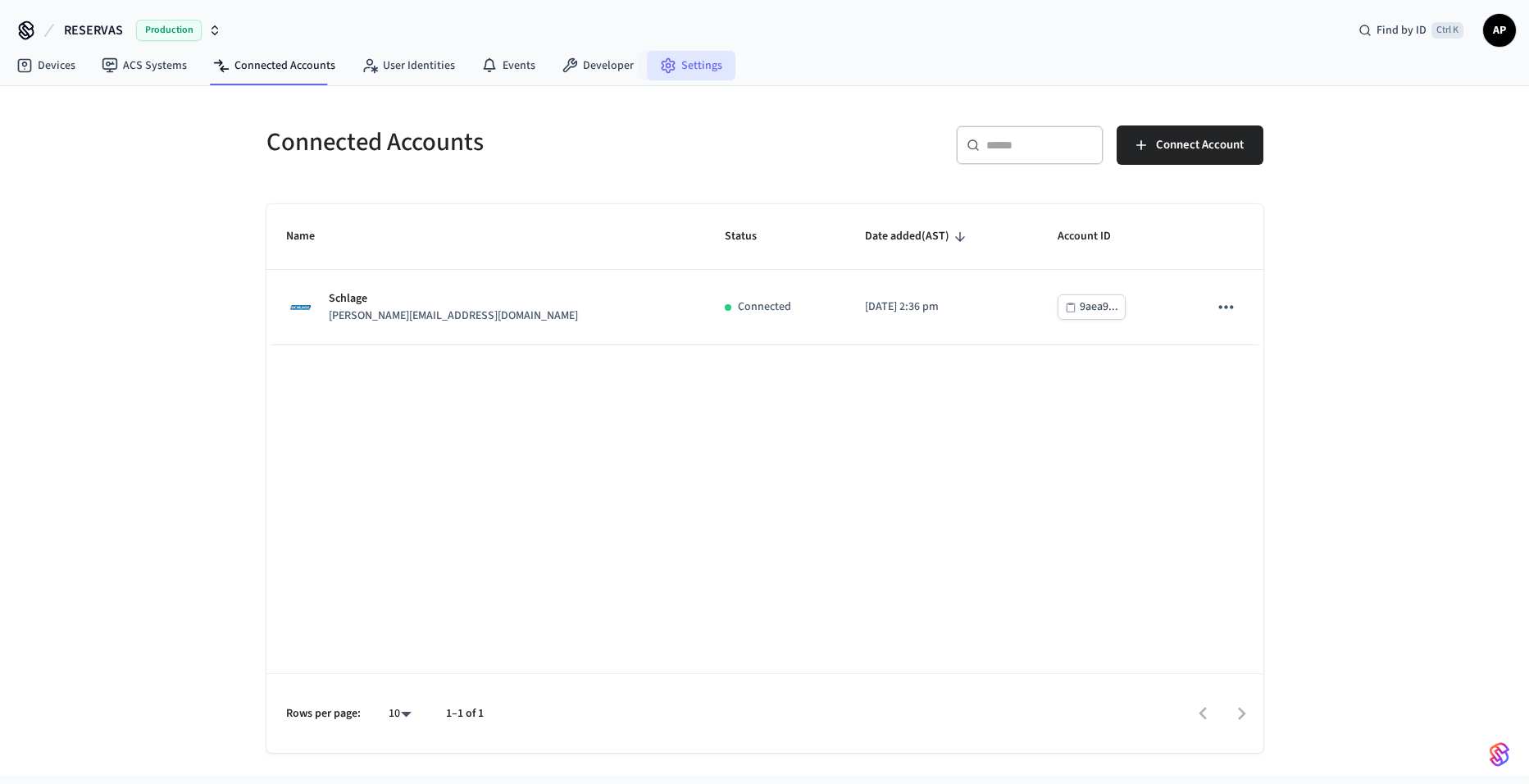
click at [674, 70] on link "Settings" at bounding box center [691, 66] width 89 height 30
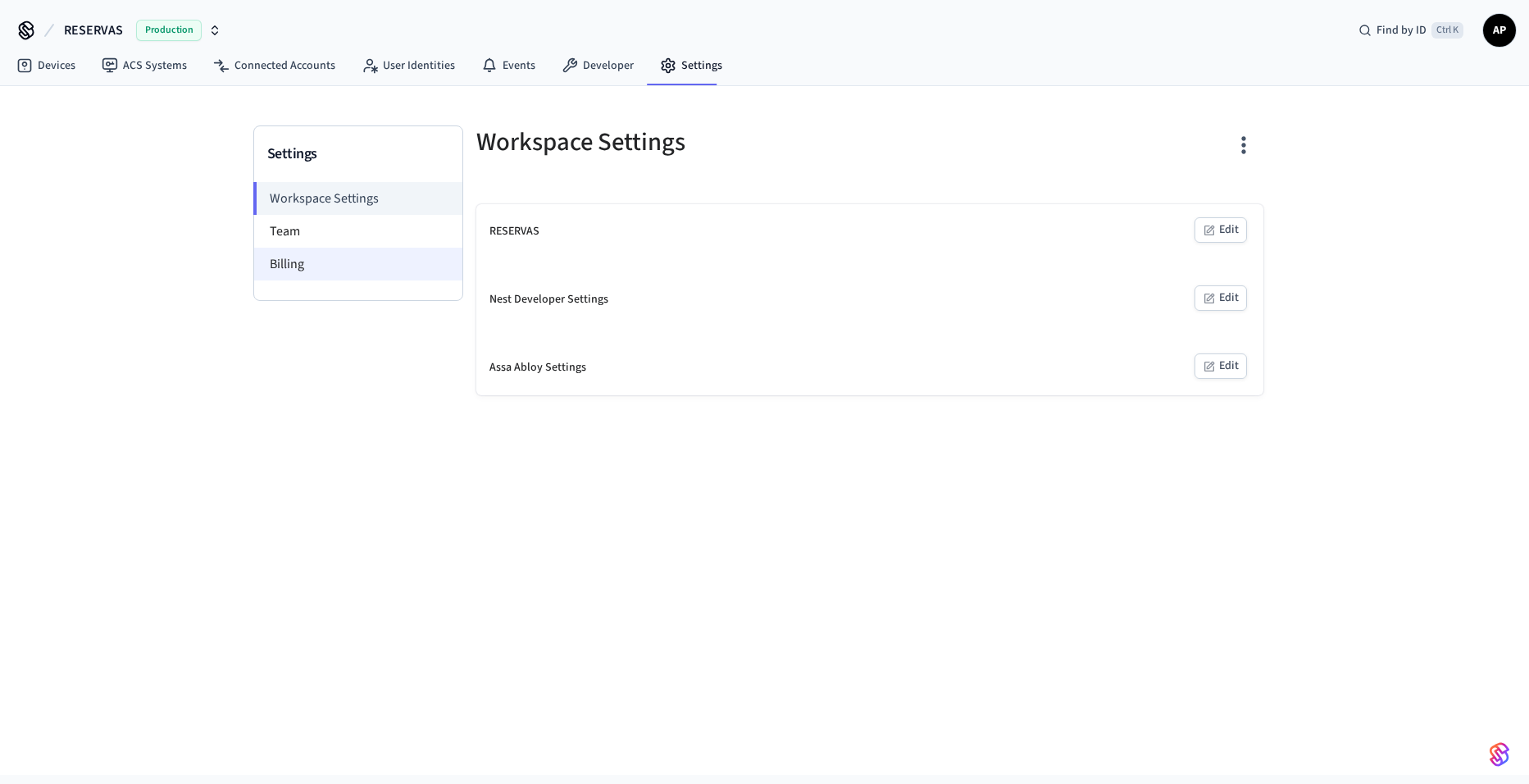
click at [364, 266] on li "Billing" at bounding box center [358, 264] width 209 height 33
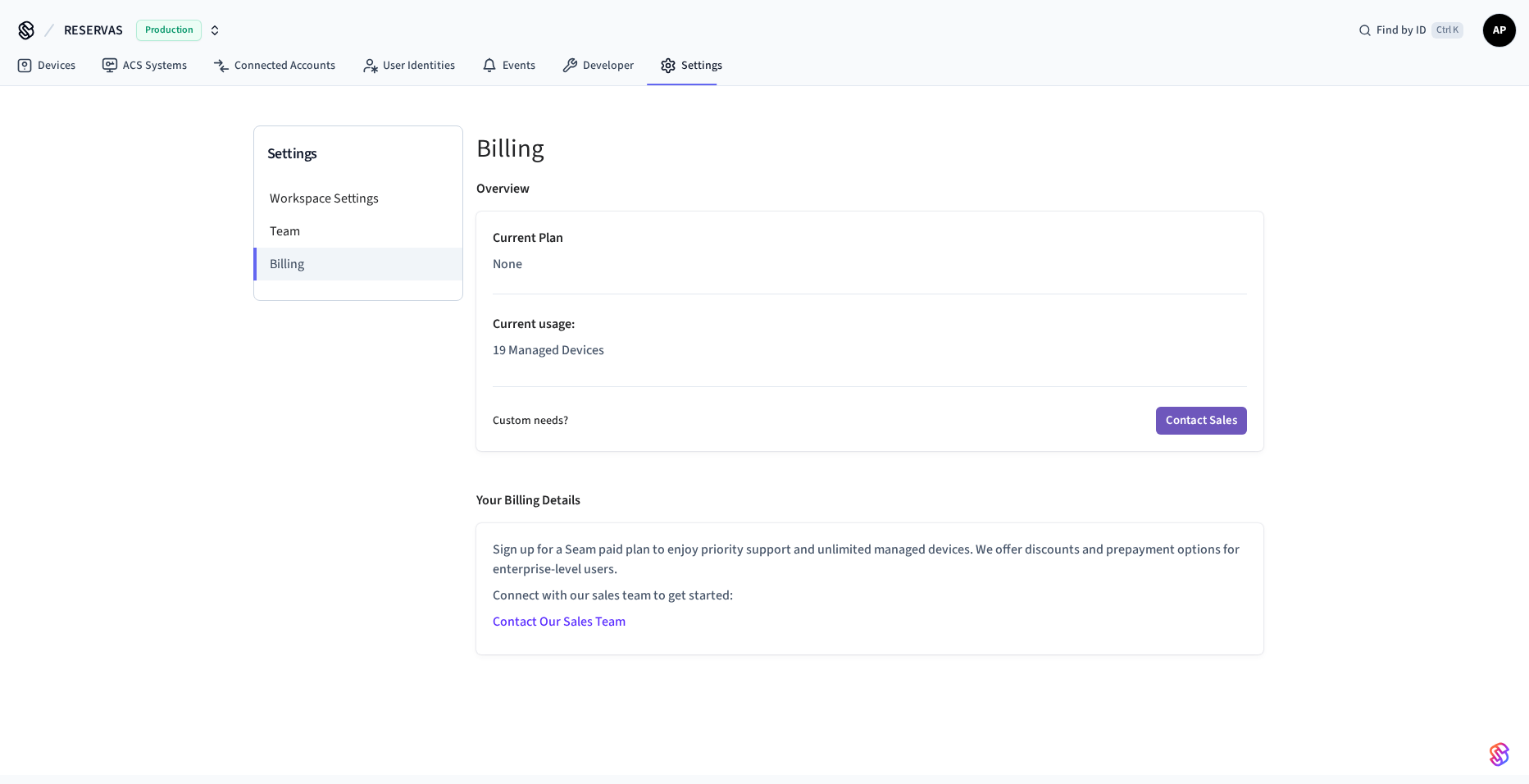
click at [1192, 421] on button "Contact Sales" at bounding box center [1201, 421] width 91 height 28
click at [48, 66] on link "Devices" at bounding box center [46, 66] width 85 height 30
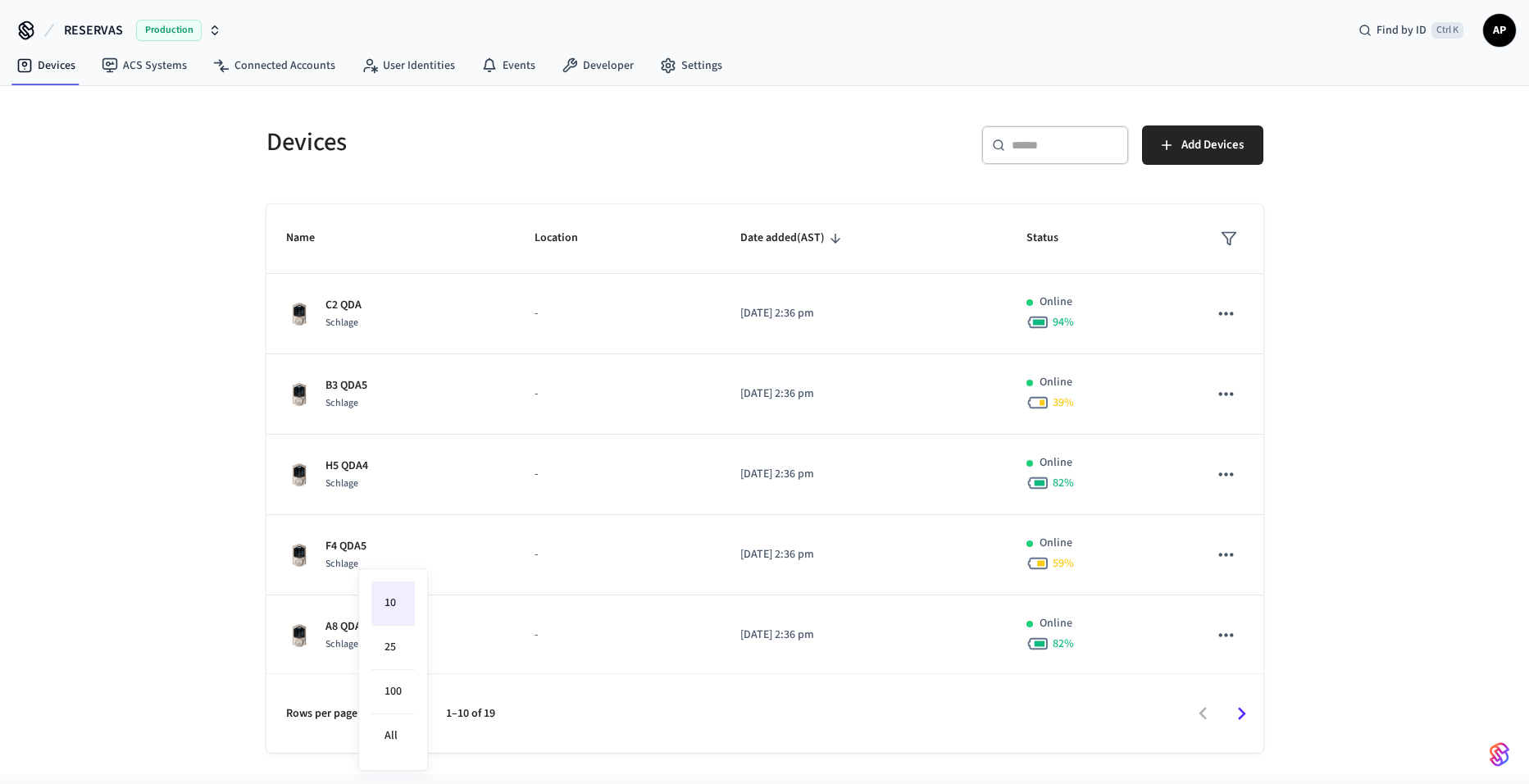
click at [402, 721] on body "RESERVAS Production Find by ID Ctrl K AP Devices ACS Systems Connected Accounts…" at bounding box center [764, 387] width 1529 height 775
click at [400, 725] on li "All" at bounding box center [392, 735] width 43 height 43
type input "**"
click at [89, 66] on link "ACS Systems" at bounding box center [144, 66] width 112 height 30
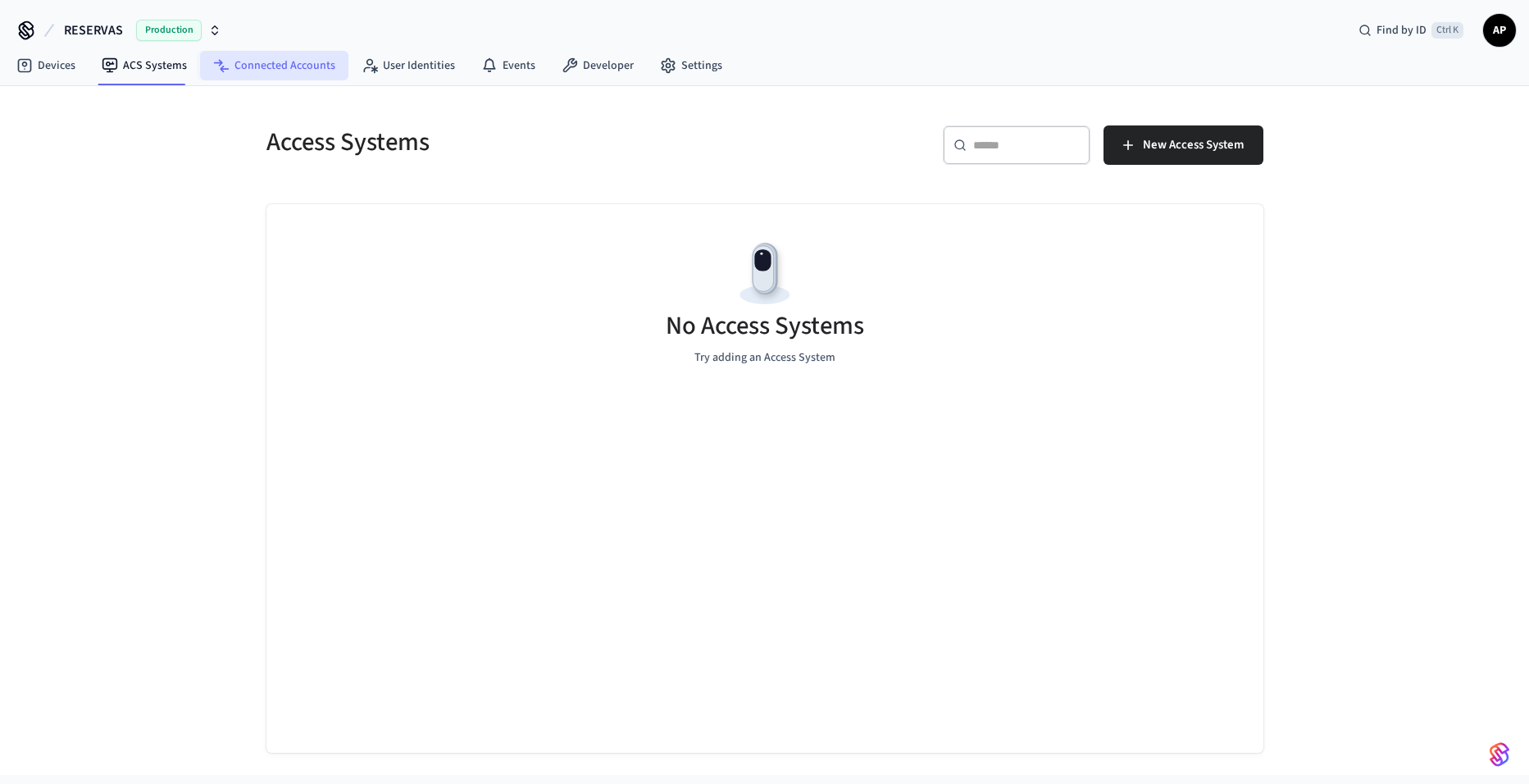
click at [263, 67] on link "Connected Accounts" at bounding box center [274, 66] width 148 height 30
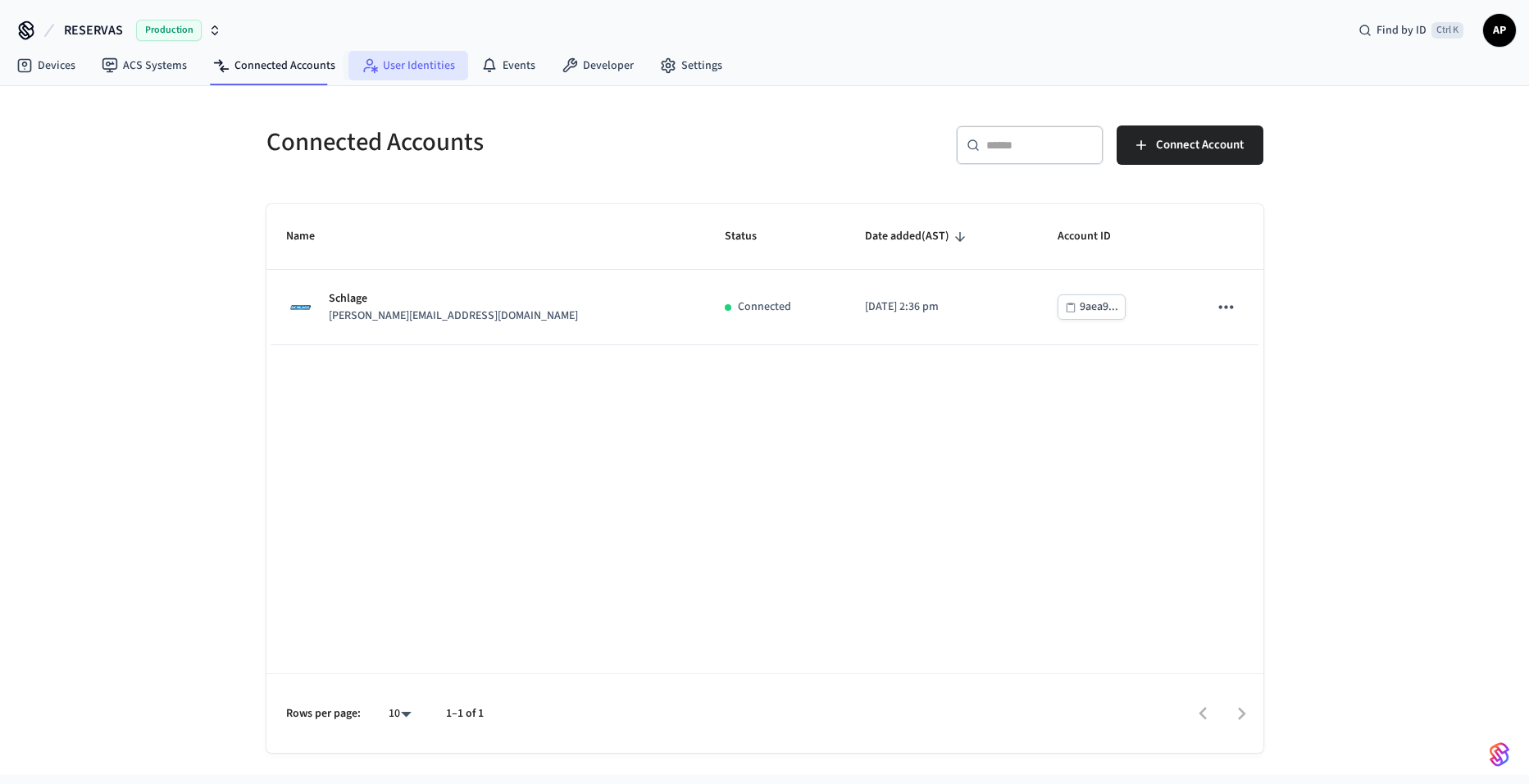
click at [373, 66] on link "User Identities" at bounding box center [408, 66] width 120 height 30
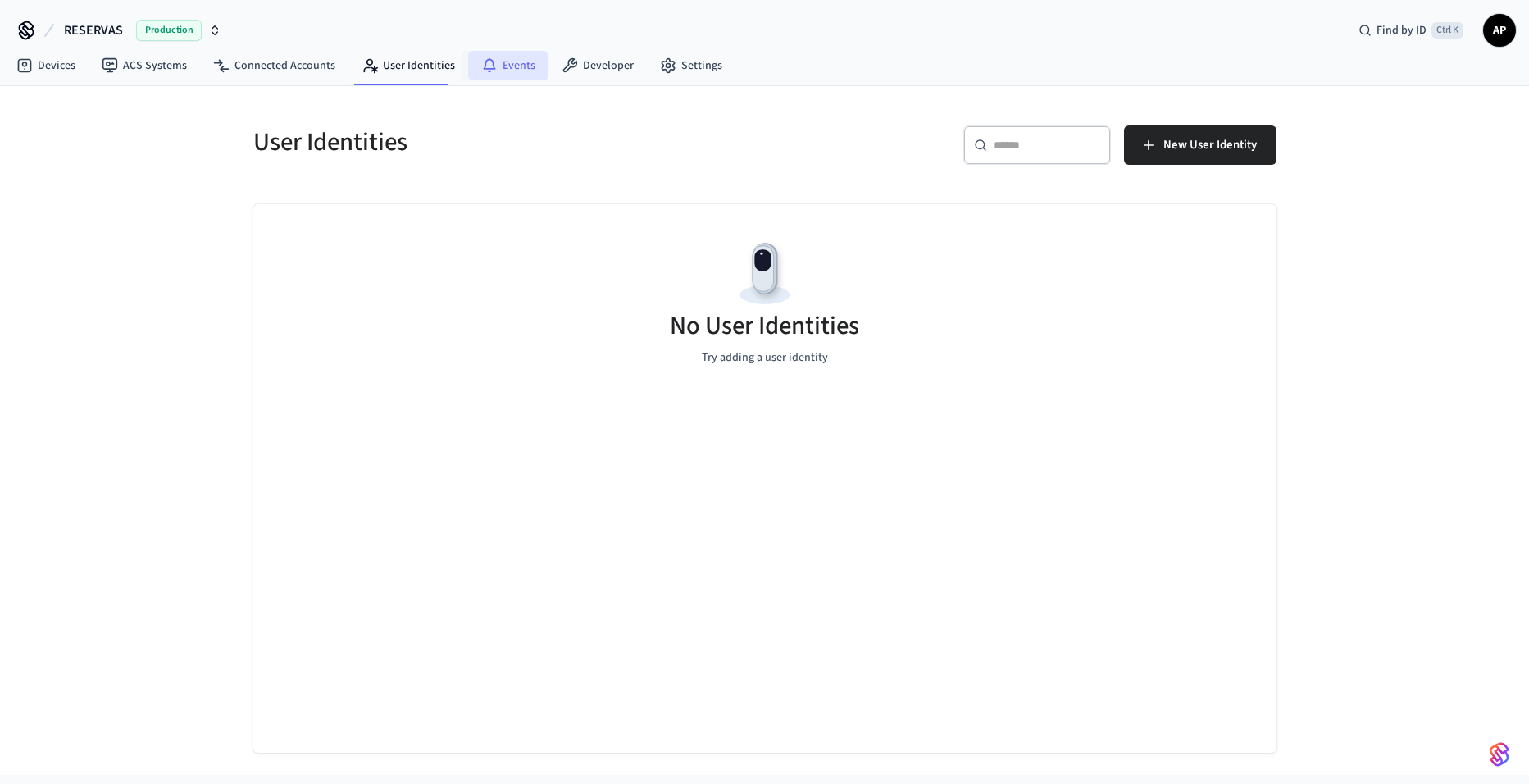
click at [488, 65] on icon at bounding box center [489, 65] width 16 height 16
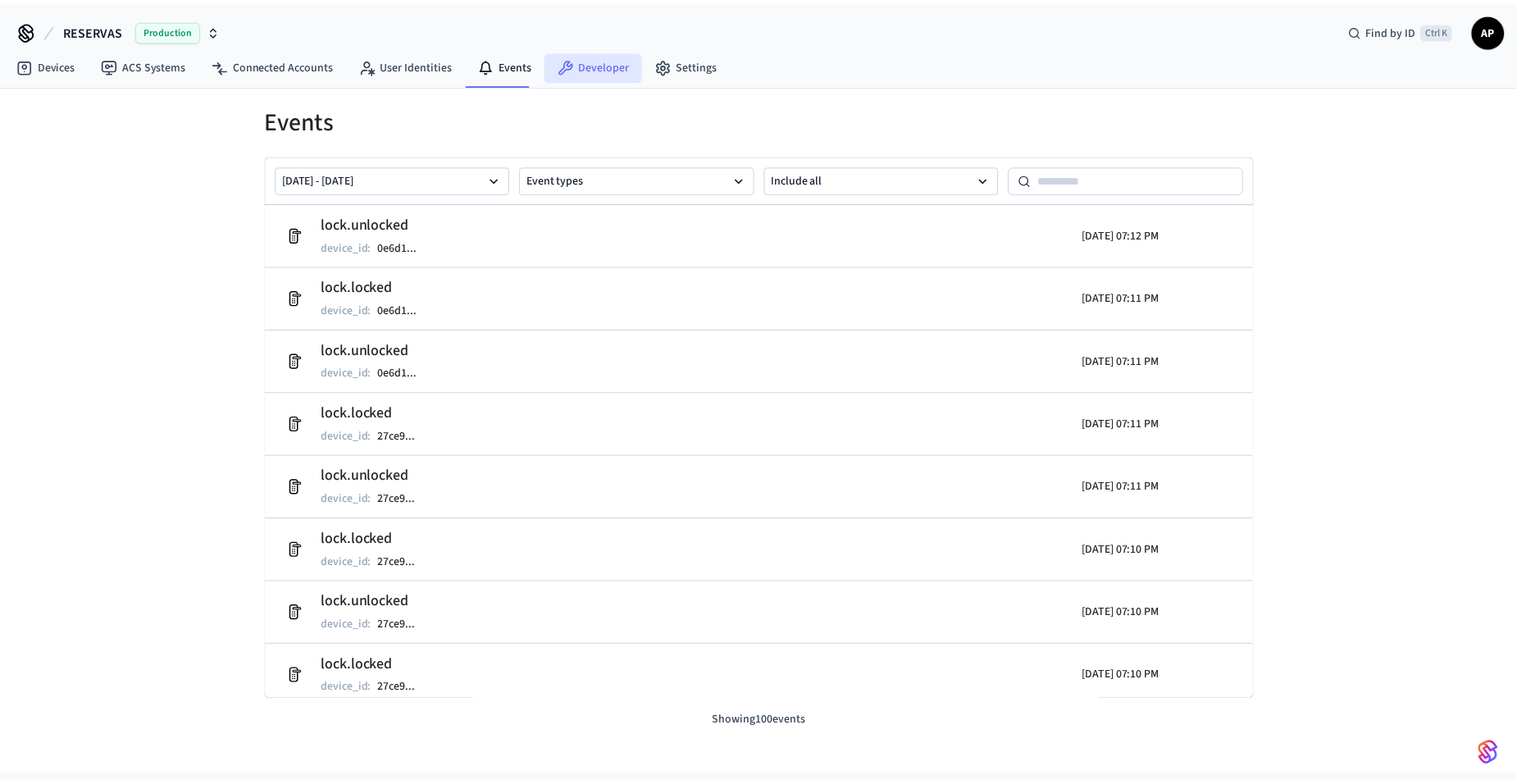
scroll to position [164, 0]
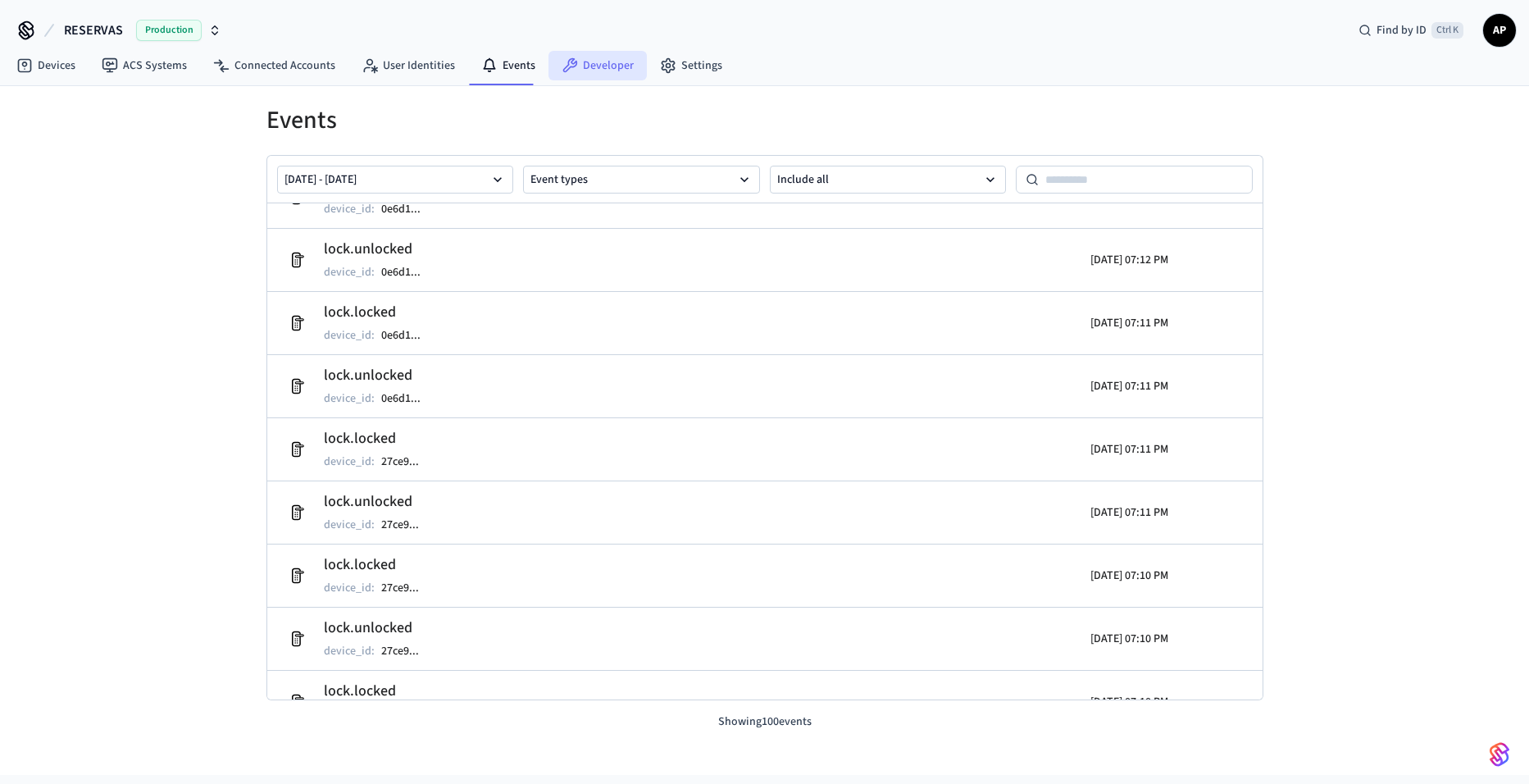
click at [604, 71] on link "Developer" at bounding box center [598, 66] width 99 height 30
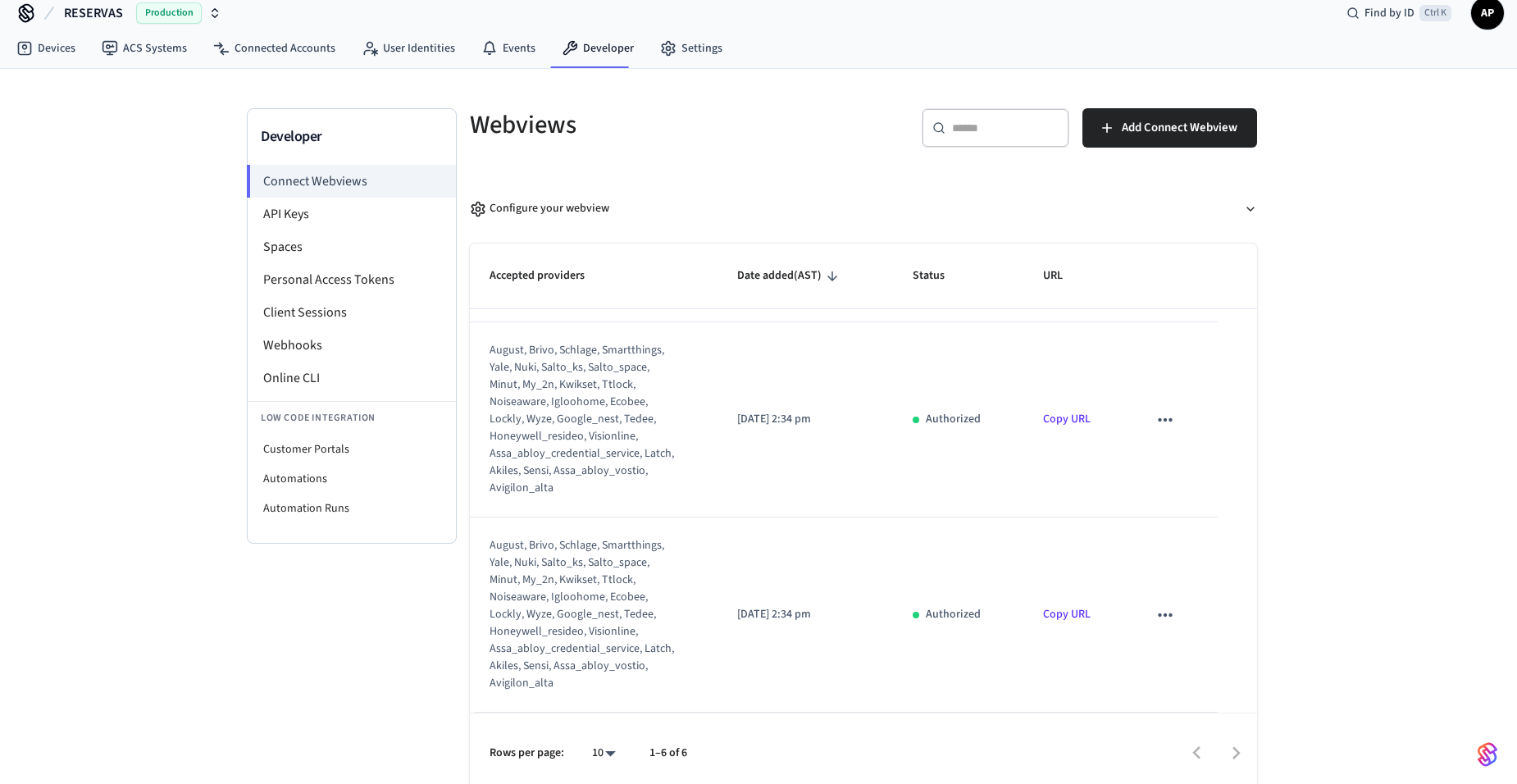
scroll to position [26, 0]
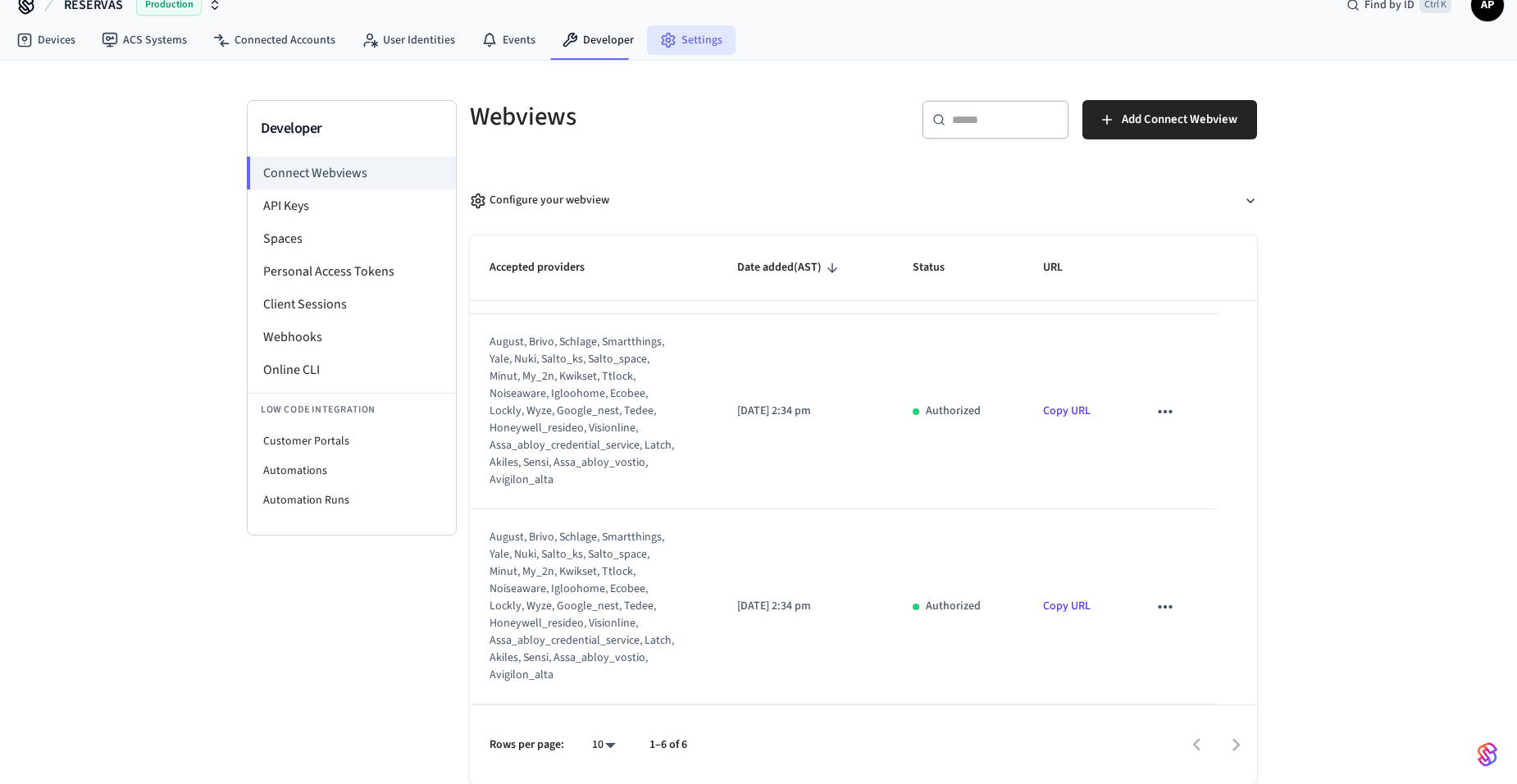
click at [681, 54] on link "Settings" at bounding box center [691, 40] width 89 height 30
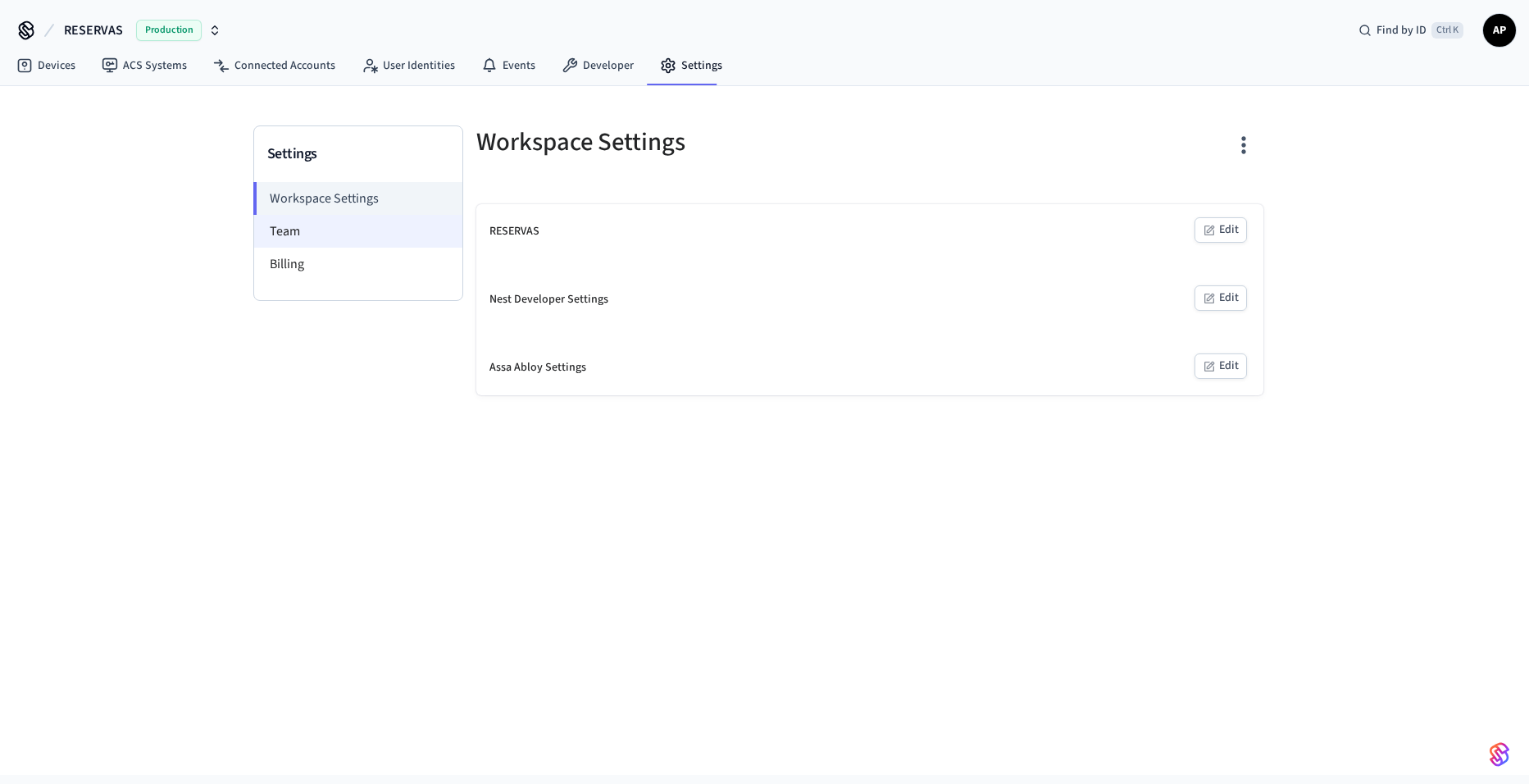
click at [310, 246] on li "Team" at bounding box center [358, 231] width 209 height 33
click at [306, 270] on li "Billing" at bounding box center [358, 264] width 209 height 33
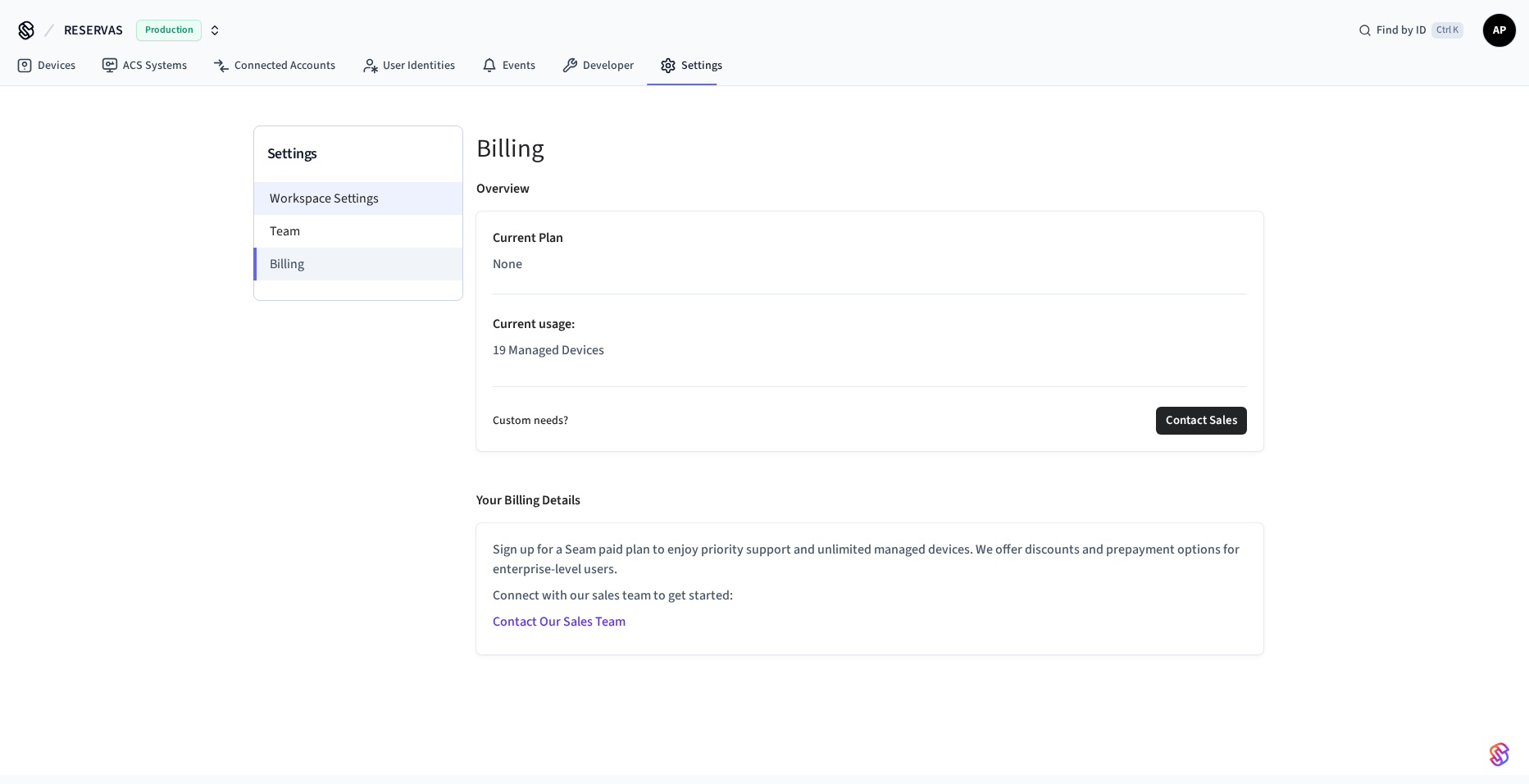
click at [304, 199] on li "Workspace Settings" at bounding box center [358, 198] width 209 height 33
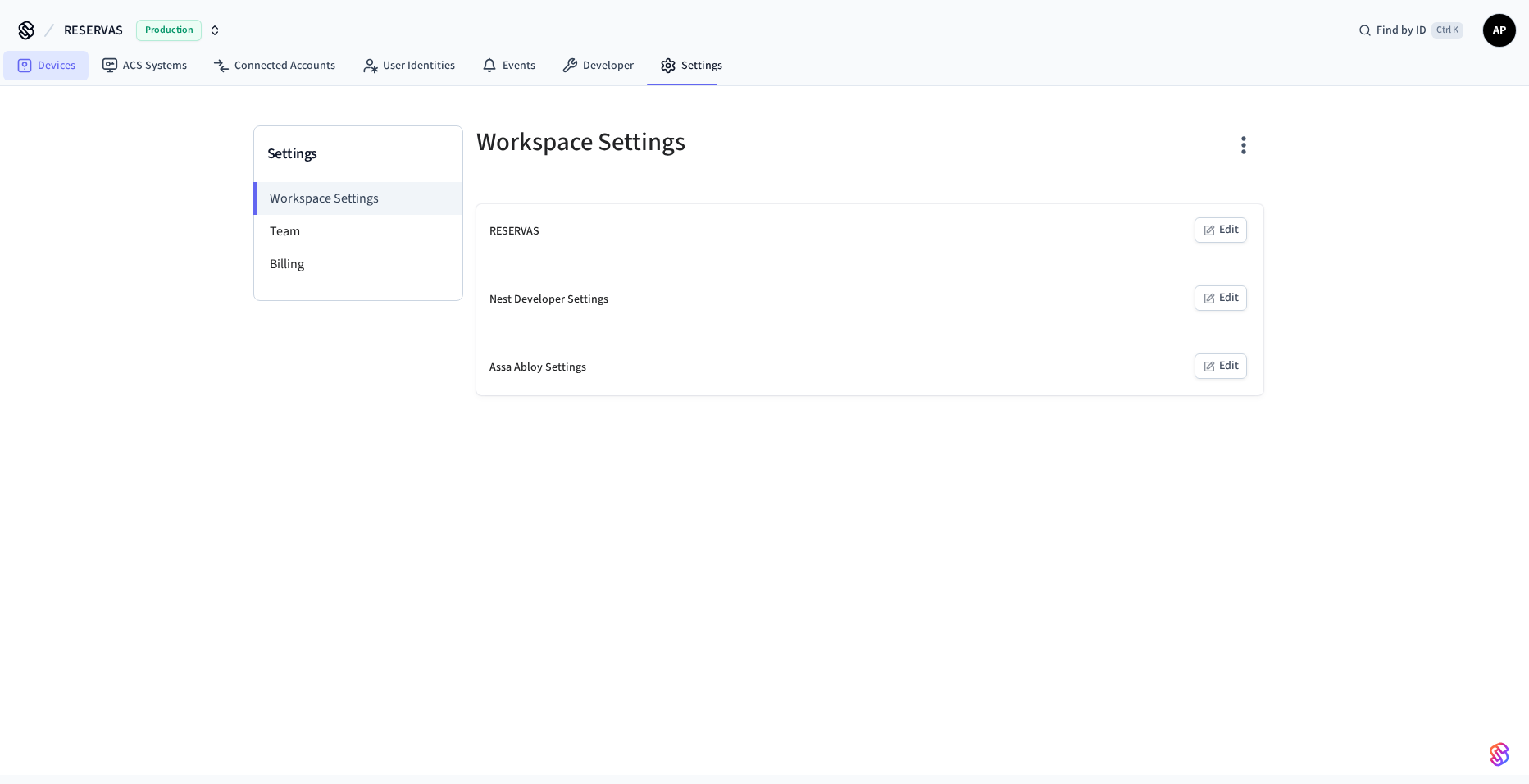
click at [61, 71] on link "Devices" at bounding box center [46, 66] width 85 height 30
